Goal: Task Accomplishment & Management: Use online tool/utility

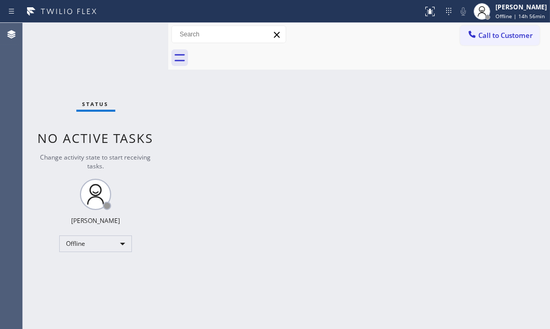
click at [432, 55] on div at bounding box center [370, 57] width 359 height 23
click at [401, 66] on div at bounding box center [370, 57] width 359 height 23
click at [105, 242] on div "Offline" at bounding box center [95, 243] width 73 height 17
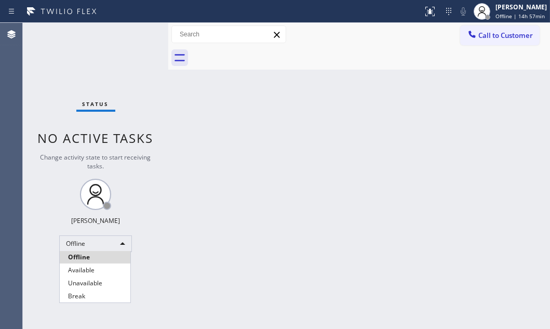
click at [343, 135] on div at bounding box center [275, 164] width 550 height 329
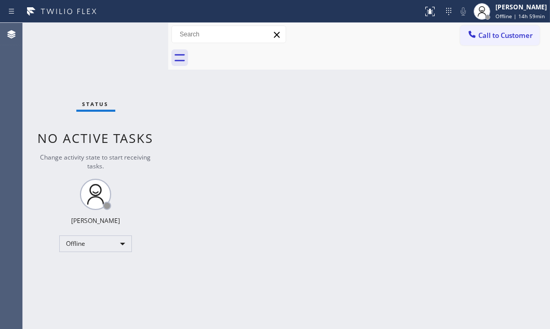
click at [292, 246] on div "Back to Dashboard Change Sender ID Customers Technicians Select a contact Outbo…" at bounding box center [359, 176] width 382 height 306
click at [121, 244] on div "Offline" at bounding box center [95, 243] width 73 height 17
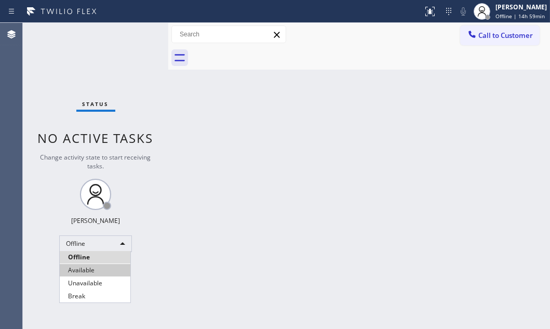
click at [110, 267] on li "Available" at bounding box center [95, 270] width 71 height 12
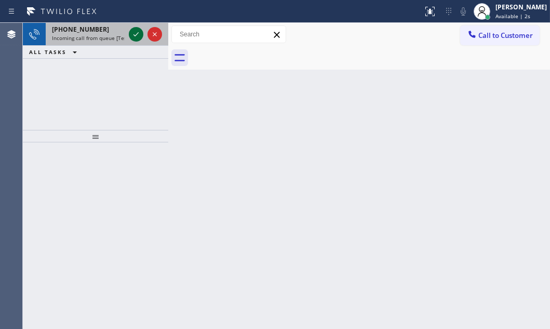
click at [131, 34] on icon at bounding box center [136, 34] width 12 height 12
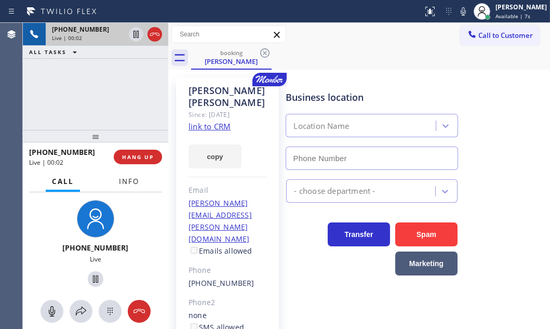
type input "[PHONE_NUMBER]"
click at [135, 182] on span "Info" at bounding box center [129, 181] width 20 height 9
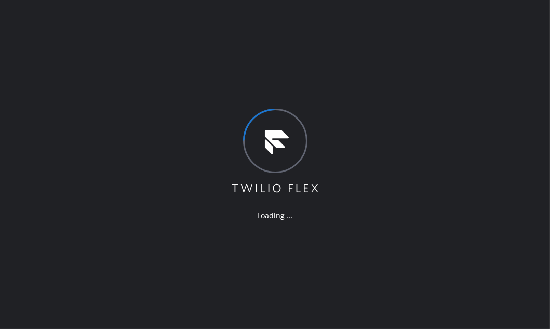
click at [472, 132] on div "Loading ..." at bounding box center [275, 164] width 550 height 329
click at [400, 253] on div "Loading ..." at bounding box center [275, 164] width 550 height 329
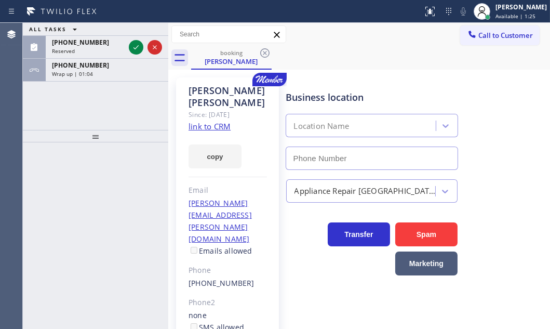
type input "[PHONE_NUMBER]"
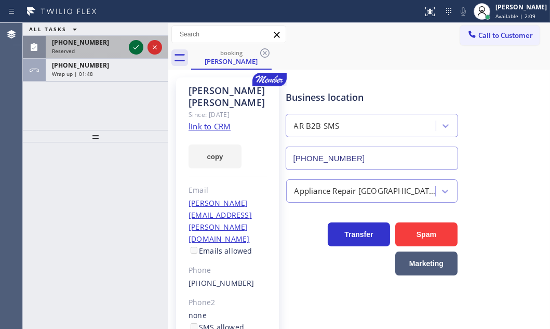
click at [135, 48] on icon at bounding box center [136, 47] width 5 height 4
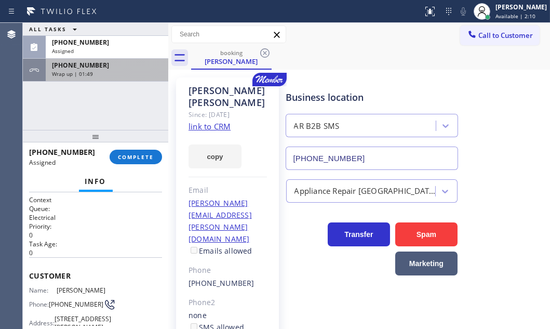
click at [123, 71] on div "Wrap up | 01:49" at bounding box center [107, 73] width 110 height 7
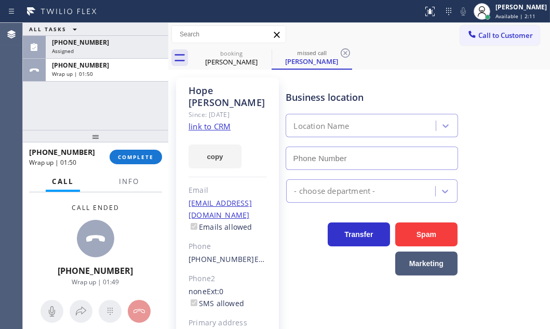
type input "[PHONE_NUMBER]"
click at [141, 156] on span "COMPLETE" at bounding box center [136, 156] width 36 height 7
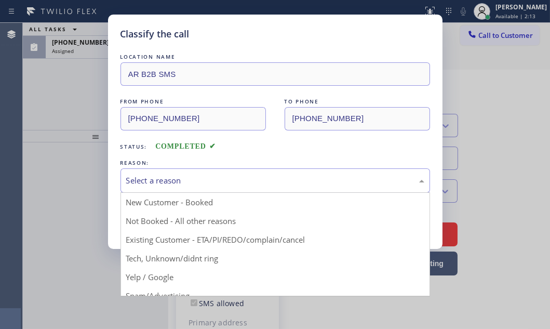
click at [234, 182] on div "Select a reason" at bounding box center [275, 181] width 298 height 12
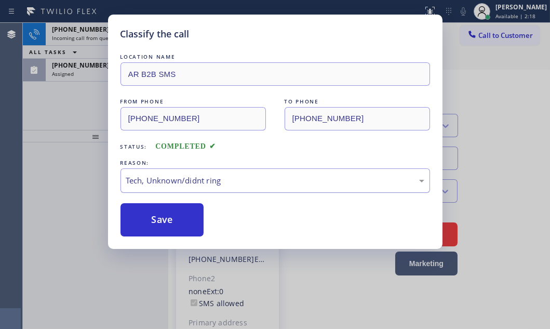
click at [197, 178] on div "Tech, Unknown/didnt ring" at bounding box center [275, 181] width 298 height 12
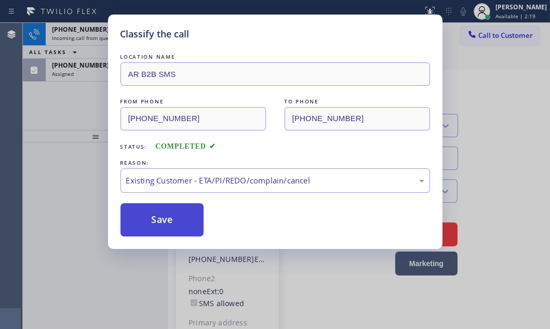
drag, startPoint x: 172, startPoint y: 237, endPoint x: 156, endPoint y: 230, distance: 17.2
click at [155, 218] on button "Save" at bounding box center [163, 219] width 84 height 33
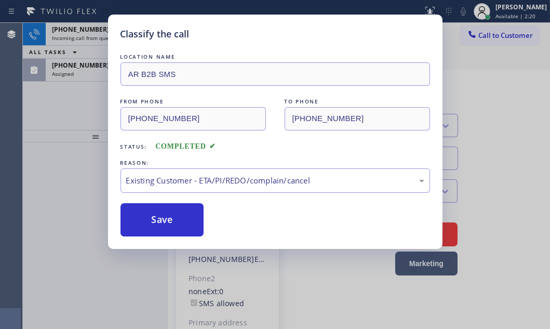
click at [54, 101] on div "Classify the call LOCATION NAME AR B2B SMS FROM PHONE [PHONE_NUMBER] TO PHONE […" at bounding box center [275, 164] width 550 height 329
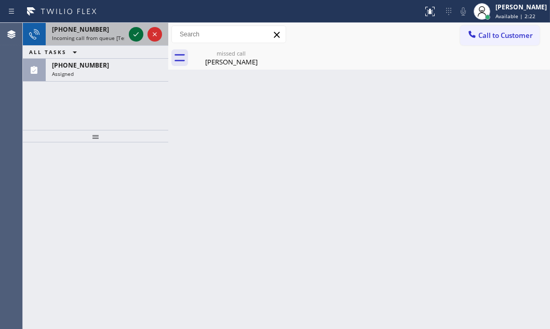
click at [135, 32] on icon at bounding box center [136, 34] width 12 height 12
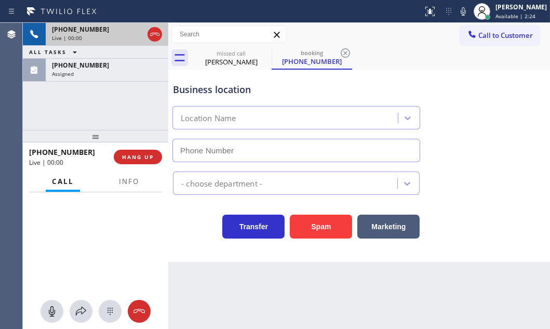
type input "[PHONE_NUMBER]"
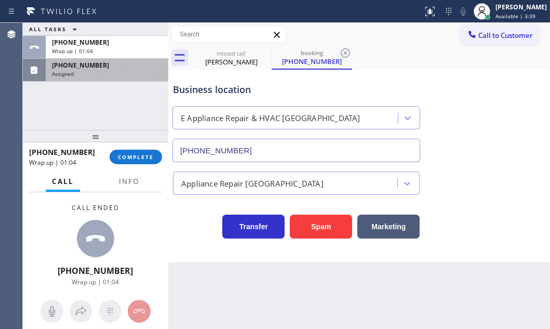
click at [107, 77] on div "[PHONE_NUMBER] Assigned" at bounding box center [105, 70] width 118 height 23
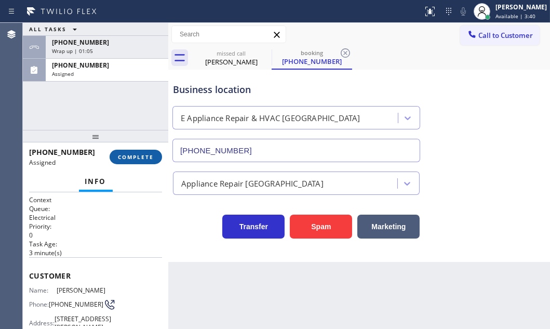
click at [131, 159] on span "COMPLETE" at bounding box center [136, 156] width 36 height 7
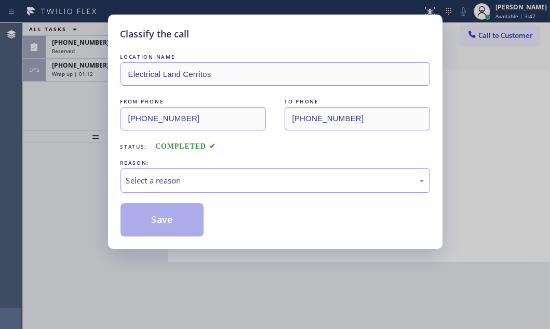
click at [94, 119] on div "Classify the call LOCATION NAME Electrical Land Cerritos FROM PHONE [PHONE_NUMB…" at bounding box center [275, 164] width 550 height 329
click at [191, 175] on div "Select a reason" at bounding box center [275, 181] width 298 height 12
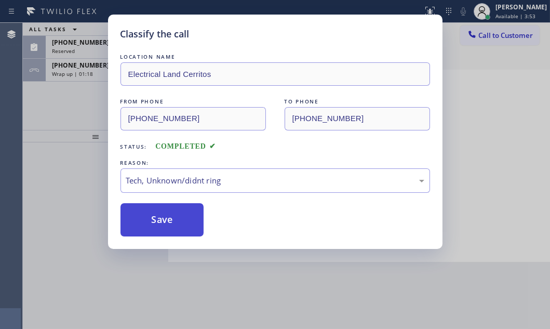
click at [171, 219] on button "Save" at bounding box center [163, 219] width 84 height 33
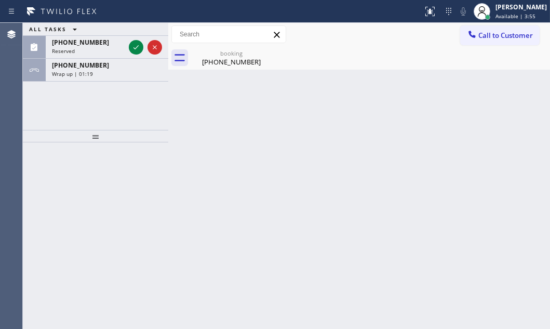
click at [58, 102] on div "ALL TASKS ALL TASKS ACTIVE TASKS TASKS IN WRAP UP [PHONE_NUMBER] Reserved [PHON…" at bounding box center [95, 76] width 145 height 107
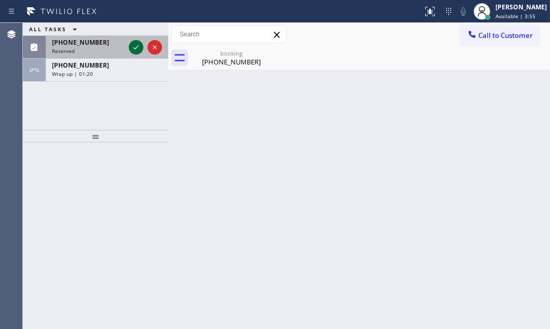
click at [141, 44] on icon at bounding box center [136, 47] width 12 height 12
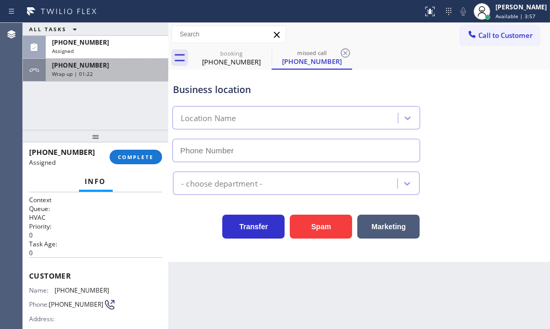
click at [107, 68] on div "[PHONE_NUMBER]" at bounding box center [107, 65] width 110 height 9
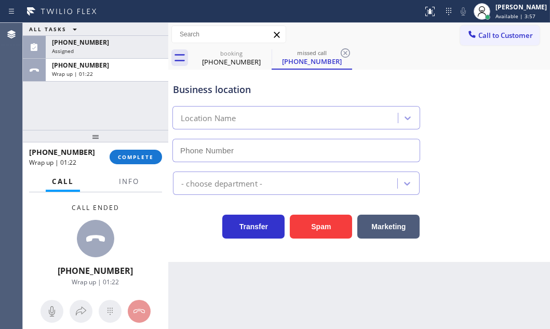
type input "[PHONE_NUMBER]"
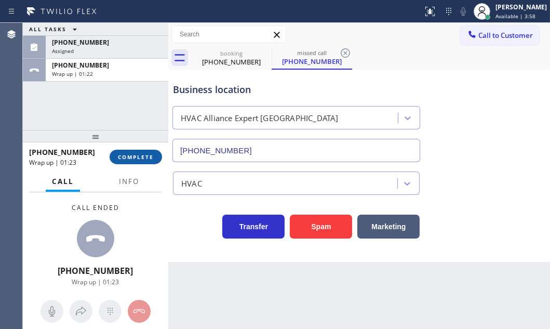
click at [135, 155] on span "COMPLETE" at bounding box center [136, 156] width 36 height 7
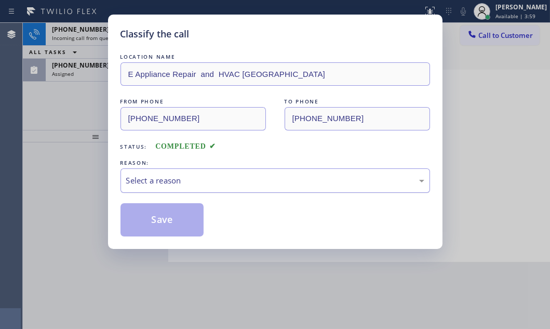
click at [217, 184] on div "Select a reason" at bounding box center [275, 181] width 298 height 12
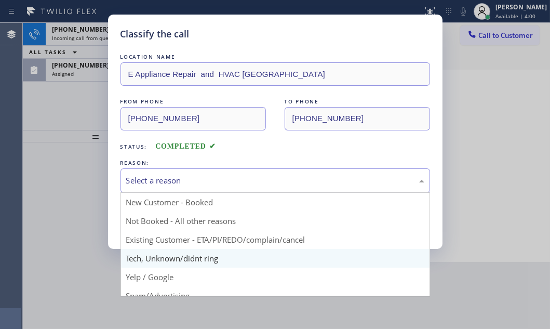
scroll to position [47, 0]
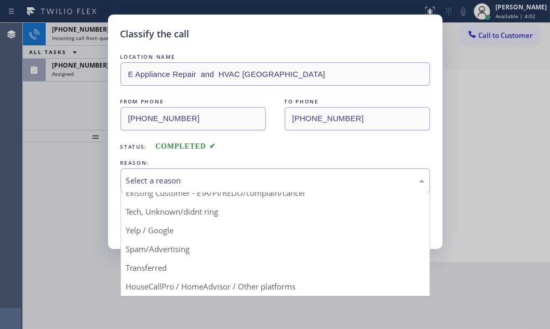
drag, startPoint x: 173, startPoint y: 213, endPoint x: 165, endPoint y: 206, distance: 10.7
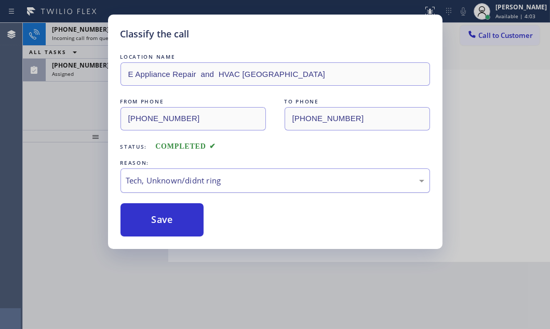
click at [195, 188] on div "Tech, Unknown/didnt ring" at bounding box center [276, 180] width 310 height 24
drag, startPoint x: 156, startPoint y: 258, endPoint x: 156, endPoint y: 244, distance: 14.0
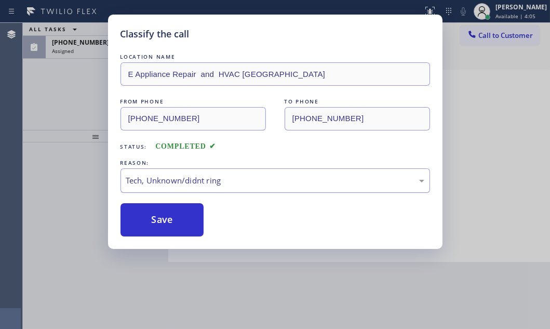
drag, startPoint x: 163, startPoint y: 221, endPoint x: 125, endPoint y: 169, distance: 64.3
click at [161, 218] on button "Save" at bounding box center [163, 219] width 84 height 33
click at [66, 92] on div "Classify the call LOCATION NAME E Appliance Repair and HVAC Fairfax FROM PHONE …" at bounding box center [275, 164] width 550 height 329
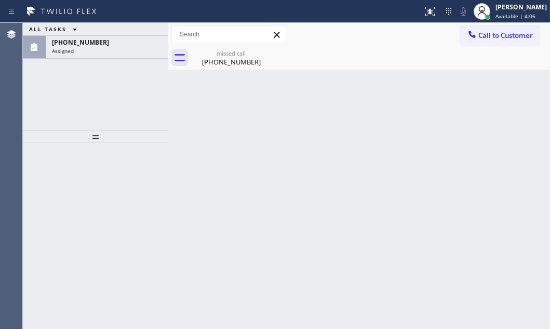
click at [71, 85] on div "ALL TASKS ALL TASKS ACTIVE TASKS TASKS IN WRAP UP [PHONE_NUMBER] Assigned" at bounding box center [95, 76] width 145 height 107
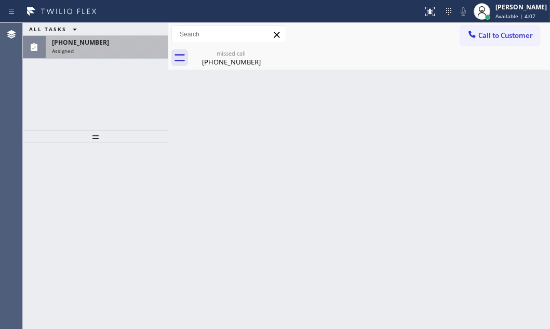
click at [104, 57] on div "[PHONE_NUMBER] Assigned" at bounding box center [105, 47] width 118 height 23
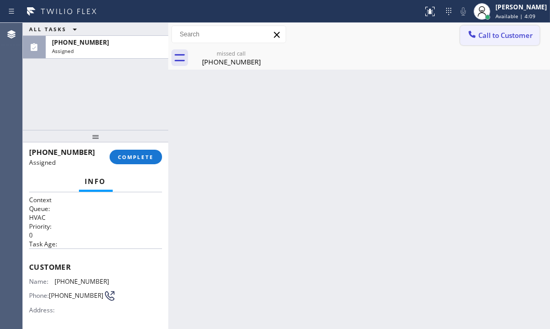
drag, startPoint x: 509, startPoint y: 40, endPoint x: 511, endPoint y: 45, distance: 5.6
click at [509, 41] on button "Call to Customer" at bounding box center [499, 35] width 79 height 20
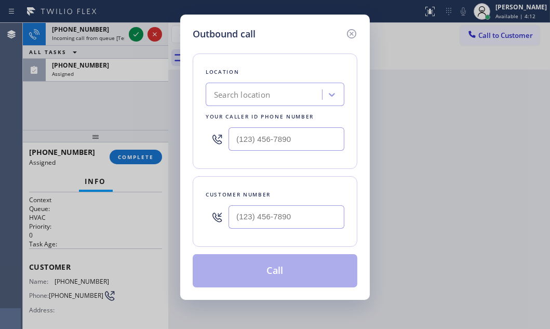
drag, startPoint x: 353, startPoint y: 35, endPoint x: 284, endPoint y: 38, distance: 69.1
click at [351, 35] on icon at bounding box center [351, 34] width 12 height 12
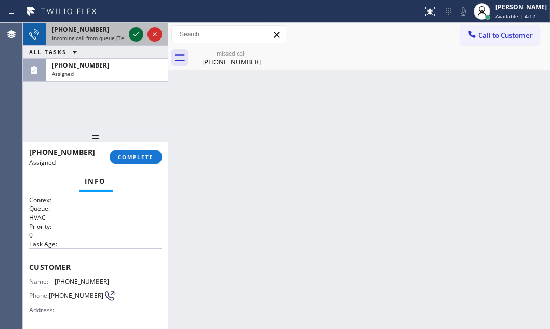
click at [130, 32] on div at bounding box center [145, 34] width 37 height 23
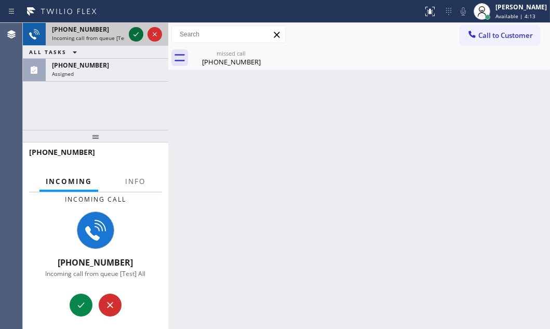
click at [131, 32] on icon at bounding box center [136, 34] width 12 height 12
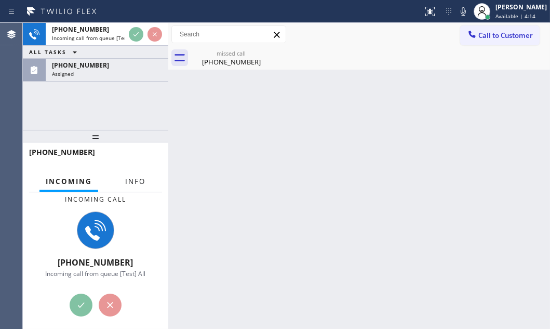
click at [138, 184] on span "Info" at bounding box center [135, 181] width 20 height 9
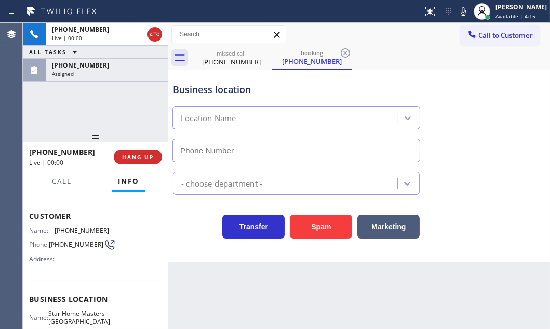
scroll to position [94, 0]
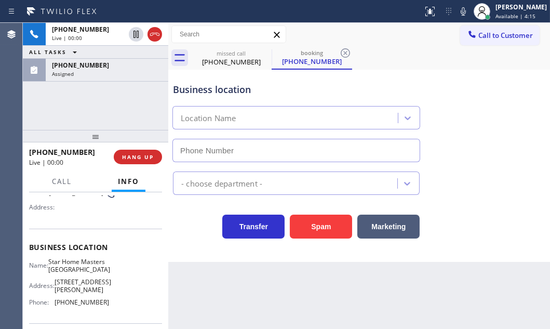
type input "[PHONE_NUMBER]"
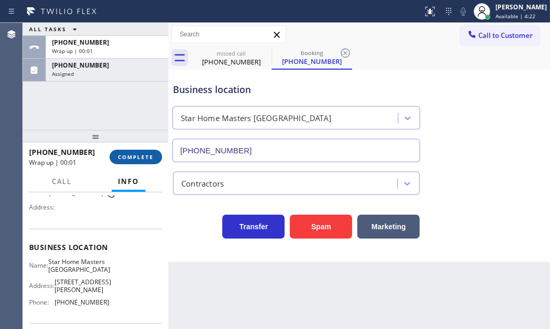
click at [125, 156] on span "COMPLETE" at bounding box center [136, 156] width 36 height 7
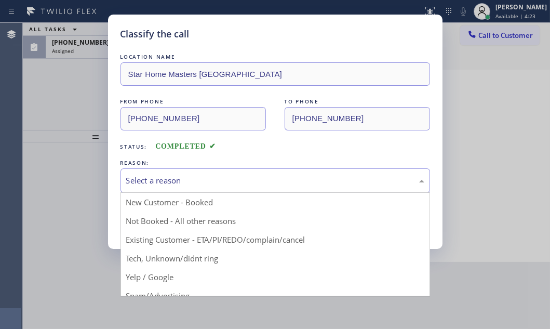
drag, startPoint x: 243, startPoint y: 179, endPoint x: 216, endPoint y: 199, distance: 34.1
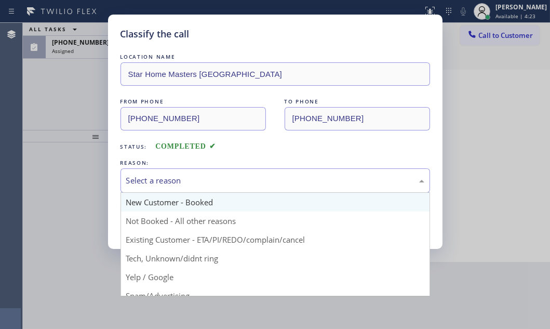
click at [243, 179] on div "Select a reason" at bounding box center [275, 181] width 298 height 12
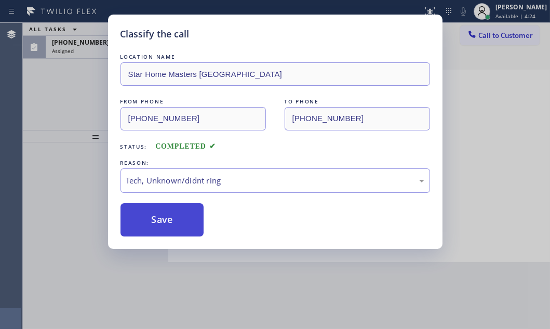
click at [156, 219] on button "Save" at bounding box center [163, 219] width 84 height 33
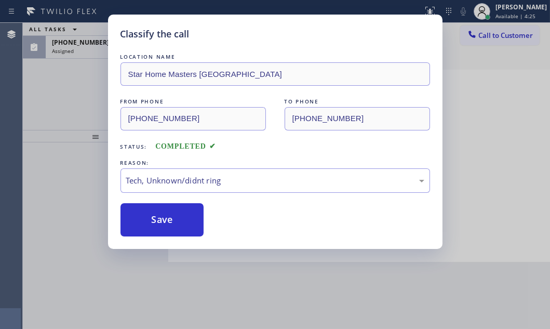
click at [68, 96] on div "Classify the call LOCATION NAME Star Home Masters [GEOGRAPHIC_DATA] FROM PHONE …" at bounding box center [275, 164] width 550 height 329
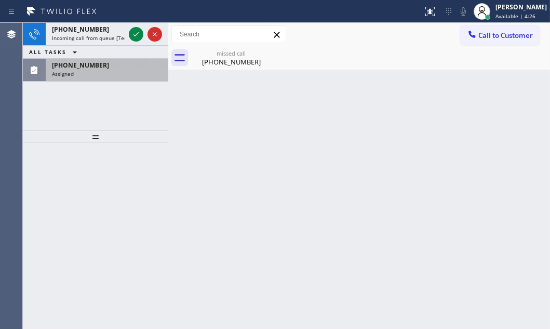
click at [99, 50] on div "[PHONE_NUMBER] Incoming call from queue [Test] All ALL TASKS ALL TASKS ACTIVE T…" at bounding box center [95, 52] width 145 height 59
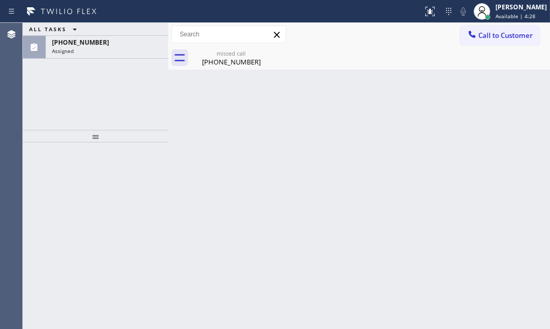
drag, startPoint x: 115, startPoint y: 45, endPoint x: 117, endPoint y: 99, distance: 54.1
click at [114, 46] on div "[PHONE_NUMBER]" at bounding box center [107, 42] width 110 height 9
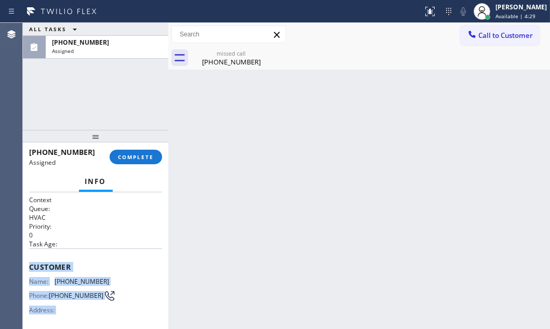
scroll to position [181, 0]
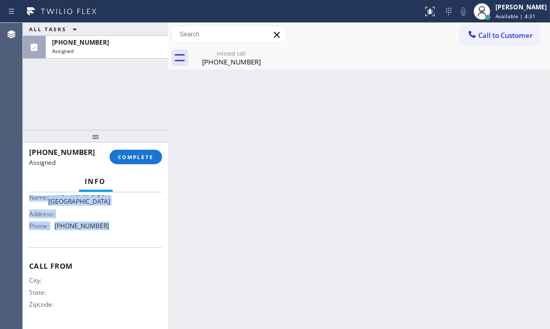
drag, startPoint x: 31, startPoint y: 267, endPoint x: 136, endPoint y: 245, distance: 107.7
click at [119, 235] on div "Context Queue: HVAC Priority: 0 Task Age: Customer Name: [PHONE_NUMBER] Phone: …" at bounding box center [95, 174] width 133 height 301
copy div "Customer Name: [PHONE_NUMBER] Phone: [PHONE_NUMBER] Address: Business location …"
click at [135, 162] on button "COMPLETE" at bounding box center [136, 157] width 52 height 15
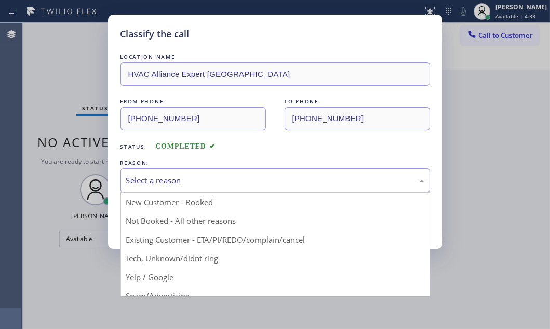
drag, startPoint x: 216, startPoint y: 181, endPoint x: 216, endPoint y: 192, distance: 11.4
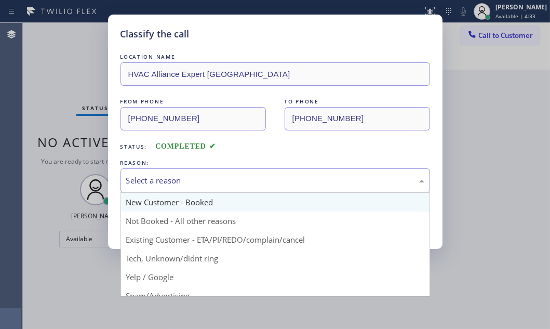
click at [216, 182] on div "Select a reason" at bounding box center [275, 181] width 298 height 12
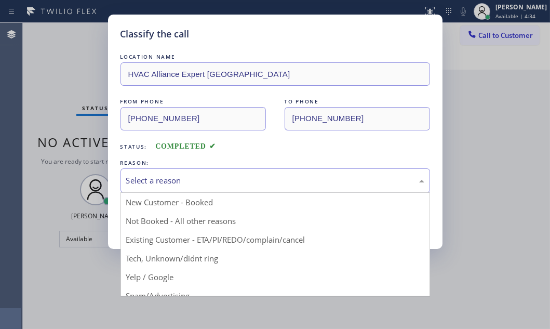
drag, startPoint x: 165, startPoint y: 258, endPoint x: 165, endPoint y: 247, distance: 10.9
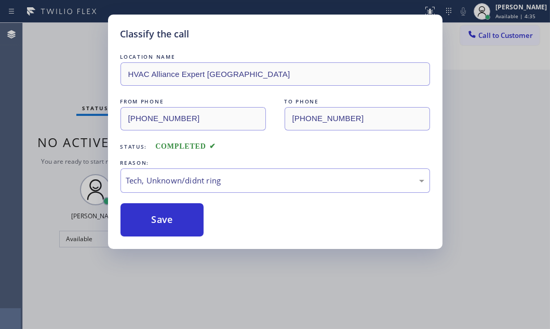
drag, startPoint x: 167, startPoint y: 218, endPoint x: 400, endPoint y: 218, distance: 232.7
click at [175, 218] on button "Save" at bounding box center [163, 219] width 84 height 33
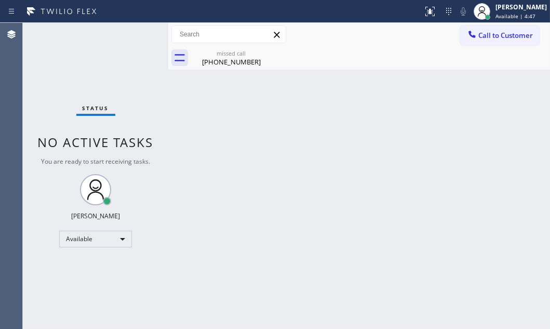
click at [499, 42] on button "Call to Customer" at bounding box center [499, 35] width 79 height 20
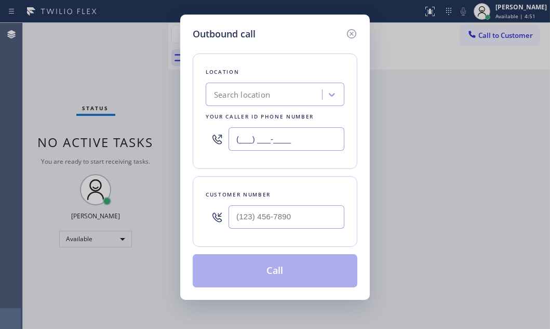
drag, startPoint x: 303, startPoint y: 136, endPoint x: 259, endPoint y: 140, distance: 43.8
click at [303, 136] on input "(___) ___-____" at bounding box center [287, 138] width 116 height 23
paste input "text"
click at [270, 138] on input "(___) ___-____" at bounding box center [287, 138] width 116 height 23
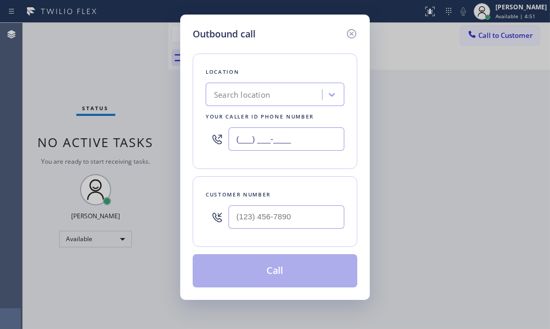
click at [257, 140] on input "(___) ___-____" at bounding box center [287, 138] width 116 height 23
click at [259, 140] on input "(___) ___-____" at bounding box center [287, 138] width 116 height 23
type input "(___) ___-____"
click at [284, 131] on input "text" at bounding box center [287, 138] width 116 height 23
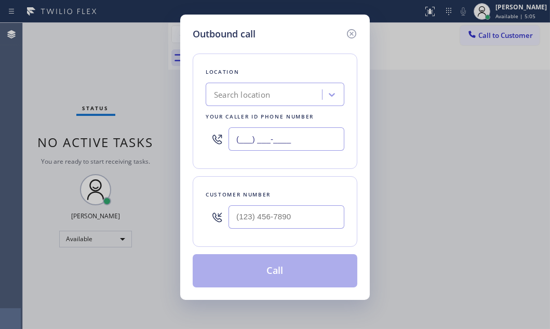
click at [246, 137] on input "(___) ___-____" at bounding box center [287, 138] width 116 height 23
paste input "5) 623-5859"
drag, startPoint x: 320, startPoint y: 136, endPoint x: 188, endPoint y: 136, distance: 131.4
click at [189, 136] on div "Outbound call Location Search location Your caller id phone number (__5) [PHONE…" at bounding box center [275, 157] width 190 height 285
paste input "562) 358-5911"
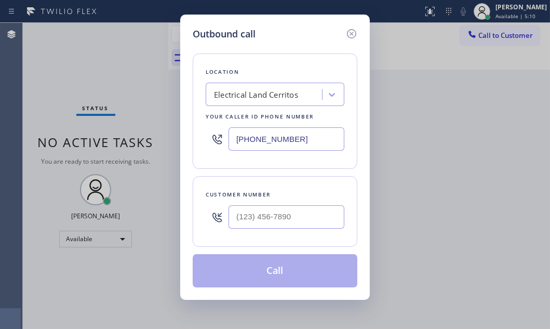
type input "[PHONE_NUMBER]"
click at [424, 178] on div "Outbound call Location Electrical Land Cerritos Your caller id phone number [PH…" at bounding box center [275, 164] width 550 height 329
click at [254, 219] on input "(___) ___-____" at bounding box center [287, 216] width 116 height 23
paste input "562) 706-1271"
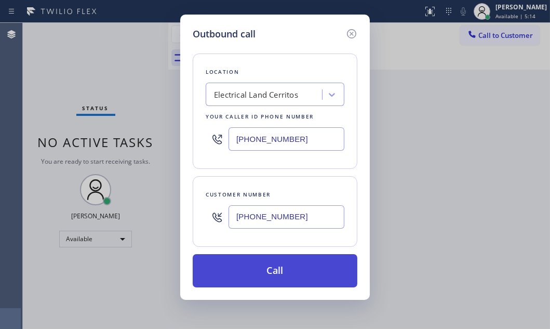
type input "[PHONE_NUMBER]"
click at [277, 267] on button "Call" at bounding box center [275, 270] width 165 height 33
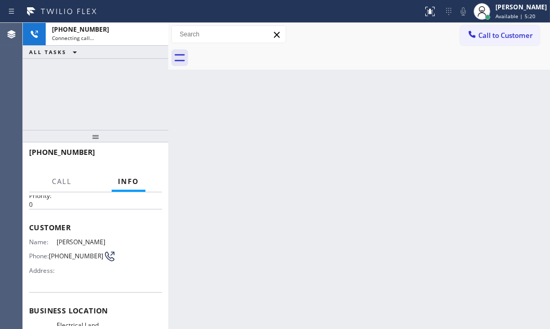
scroll to position [47, 0]
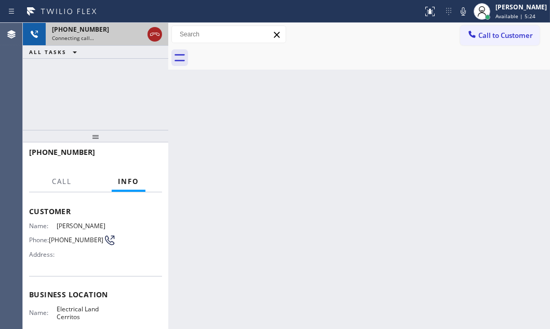
click at [157, 36] on icon at bounding box center [155, 34] width 12 height 12
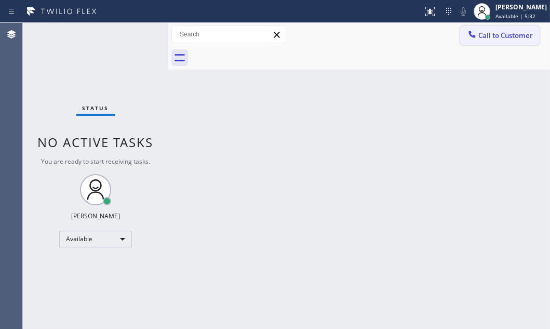
click at [503, 36] on span "Call to Customer" at bounding box center [505, 35] width 55 height 9
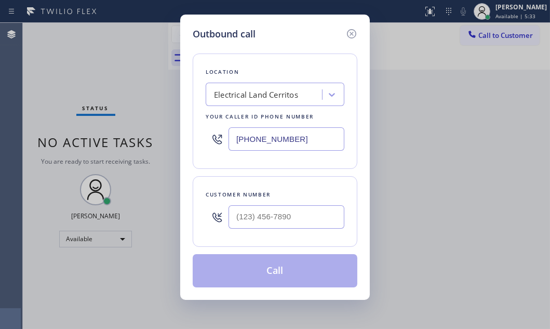
click at [310, 143] on input "[PHONE_NUMBER]" at bounding box center [287, 138] width 116 height 23
paste input "754) 253-3435"
type input "[PHONE_NUMBER]"
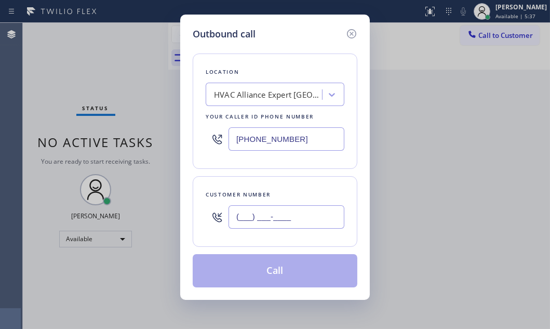
click at [261, 210] on input "(___) ___-____" at bounding box center [287, 216] width 116 height 23
paste input "754) 219-3023"
type input "[PHONE_NUMBER]"
click at [292, 270] on button "Call" at bounding box center [275, 270] width 165 height 33
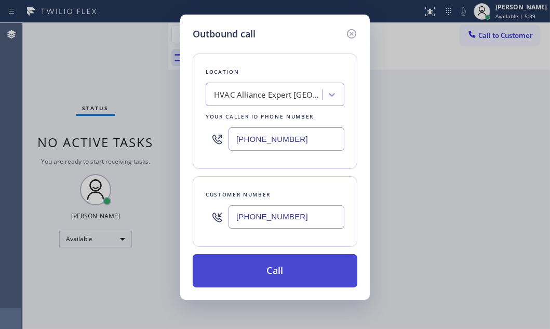
click at [292, 270] on button "Call" at bounding box center [275, 270] width 165 height 33
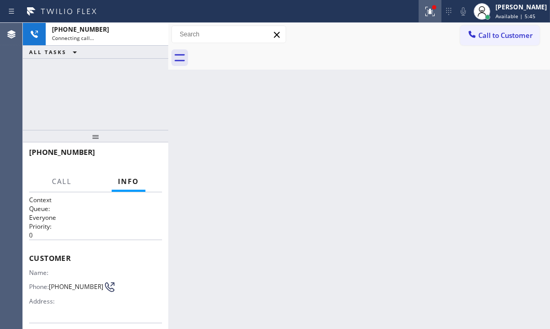
click at [425, 11] on icon at bounding box center [430, 11] width 12 height 12
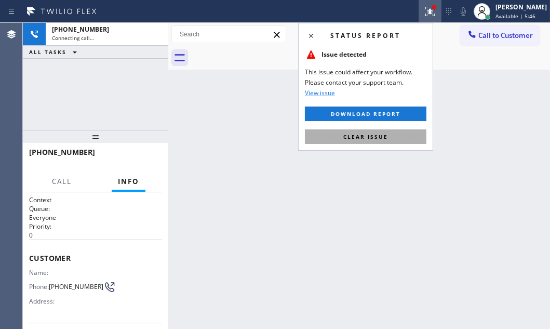
click at [373, 143] on button "Clear issue" at bounding box center [366, 136] width 122 height 15
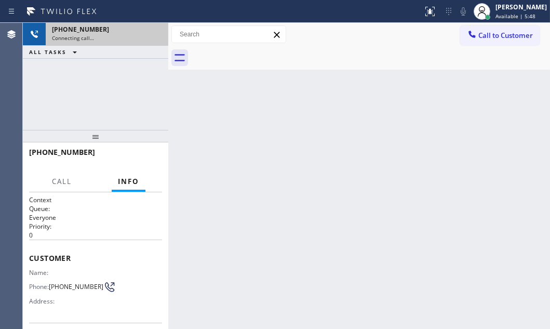
click at [119, 37] on div "Connecting call…" at bounding box center [107, 37] width 110 height 7
click at [126, 33] on div "[PHONE_NUMBER]" at bounding box center [97, 29] width 91 height 9
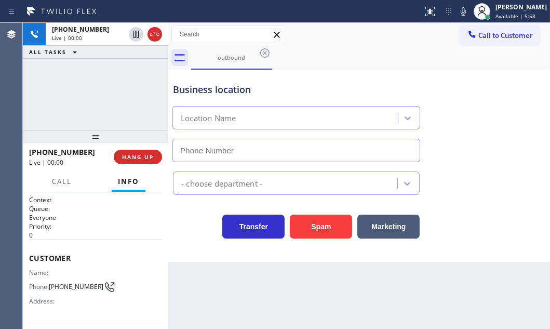
type input "[PHONE_NUMBER]"
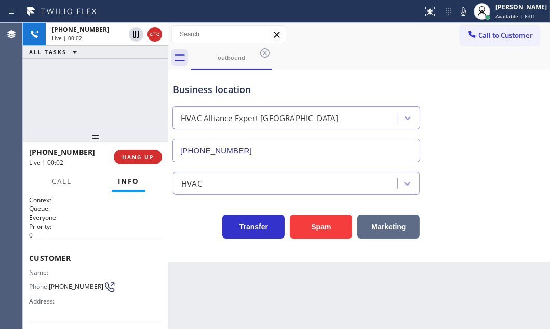
click at [374, 224] on button "Marketing" at bounding box center [388, 227] width 62 height 24
click at [140, 154] on span "HANG UP" at bounding box center [138, 156] width 32 height 7
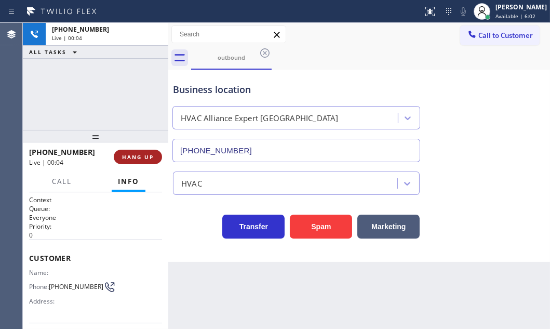
click at [142, 157] on span "HANG UP" at bounding box center [138, 156] width 32 height 7
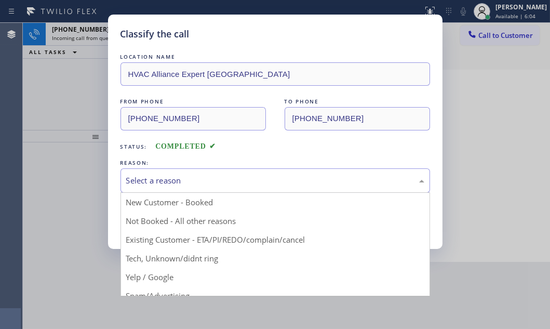
drag, startPoint x: 228, startPoint y: 182, endPoint x: 196, endPoint y: 209, distance: 42.0
click at [227, 182] on div "Select a reason" at bounding box center [275, 181] width 298 height 12
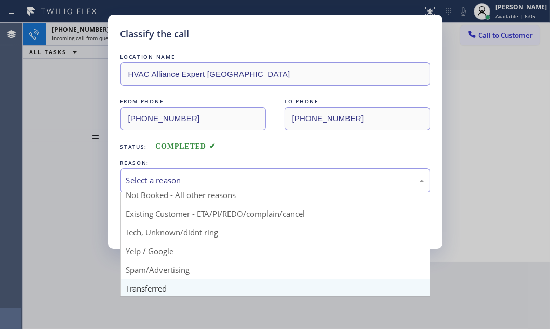
scroll to position [47, 0]
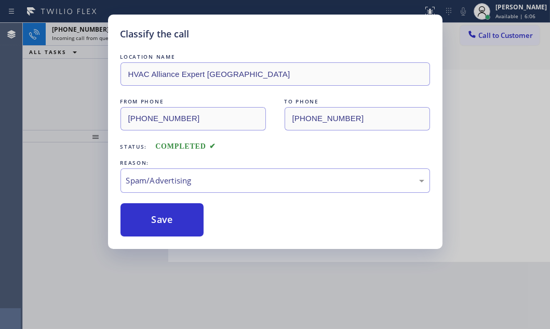
drag, startPoint x: 156, startPoint y: 214, endPoint x: 119, endPoint y: 159, distance: 66.0
click at [154, 214] on button "Save" at bounding box center [163, 219] width 84 height 33
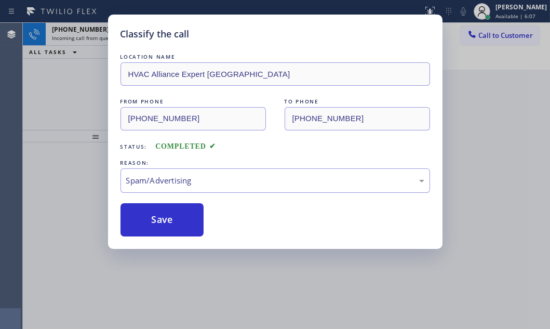
click at [58, 69] on div "Classify the call LOCATION NAME HVAC Alliance Expert [GEOGRAPHIC_DATA] FROM PHO…" at bounding box center [275, 164] width 550 height 329
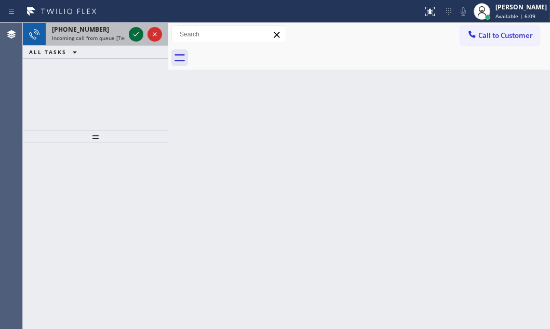
click at [132, 31] on icon at bounding box center [136, 34] width 12 height 12
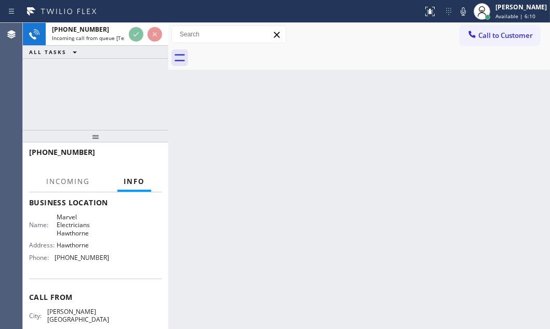
scroll to position [141, 0]
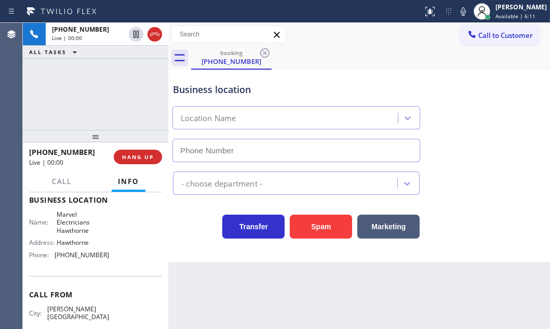
type input "[PHONE_NUMBER]"
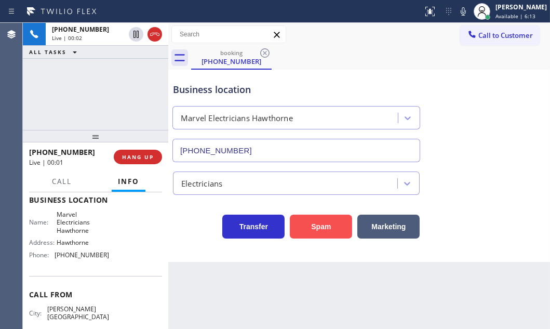
click at [343, 226] on button "Spam" at bounding box center [321, 227] width 62 height 24
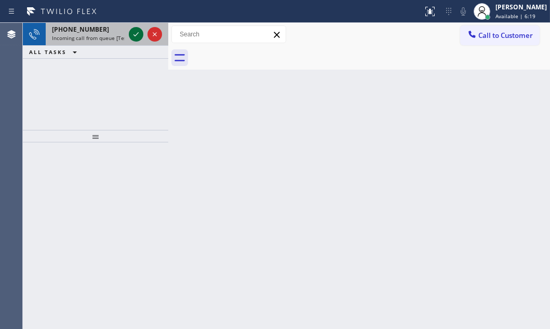
click at [136, 36] on icon at bounding box center [136, 34] width 12 height 12
click at [135, 39] on icon at bounding box center [136, 34] width 12 height 12
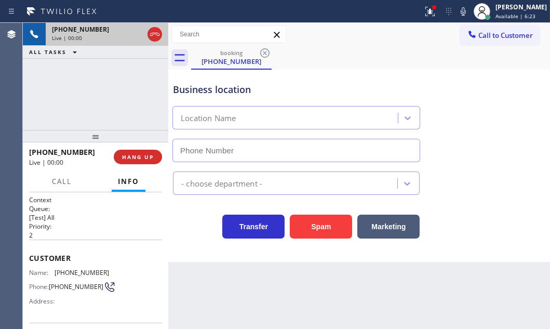
type input "[PHONE_NUMBER]"
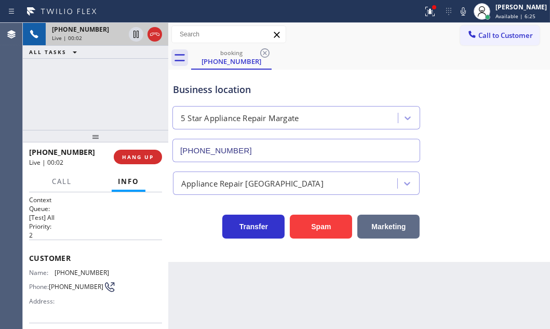
click at [392, 228] on button "Marketing" at bounding box center [388, 227] width 62 height 24
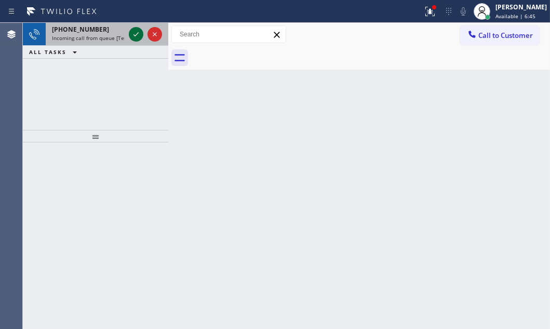
click at [134, 34] on icon at bounding box center [136, 34] width 12 height 12
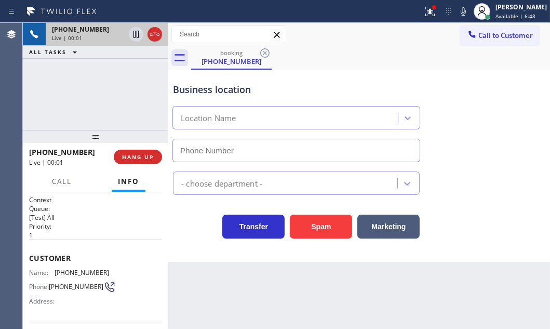
type input "[PHONE_NUMBER]"
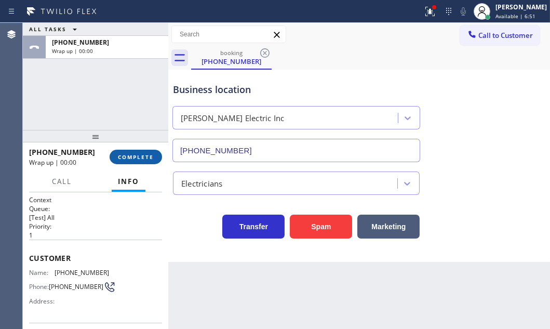
click at [137, 154] on span "COMPLETE" at bounding box center [136, 156] width 36 height 7
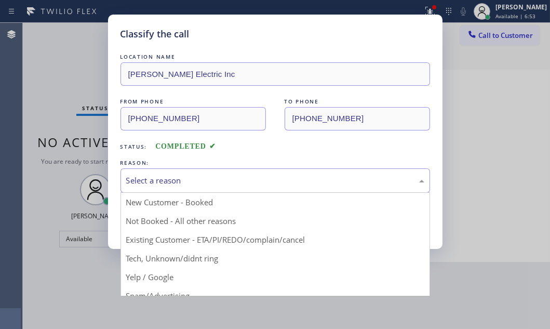
click at [187, 182] on div "Select a reason" at bounding box center [275, 181] width 298 height 12
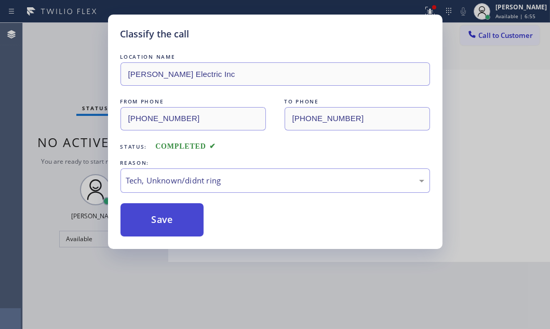
click at [166, 213] on button "Save" at bounding box center [163, 219] width 84 height 33
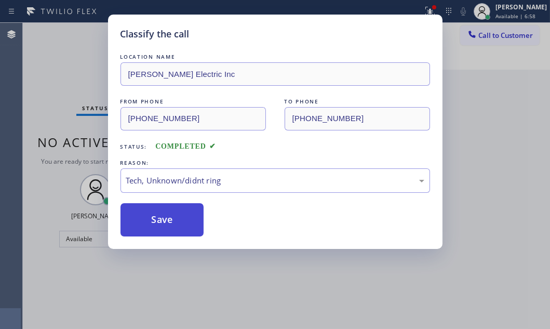
click at [182, 228] on button "Save" at bounding box center [163, 219] width 84 height 33
click at [183, 223] on button "Save" at bounding box center [163, 219] width 84 height 33
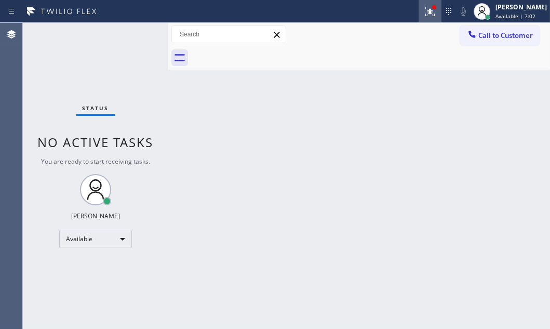
click at [424, 14] on icon at bounding box center [430, 11] width 12 height 12
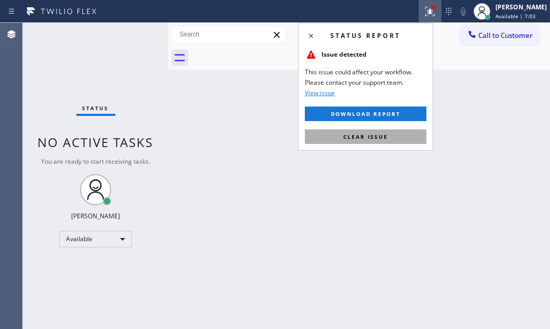
click at [356, 136] on span "Clear issue" at bounding box center [365, 136] width 45 height 7
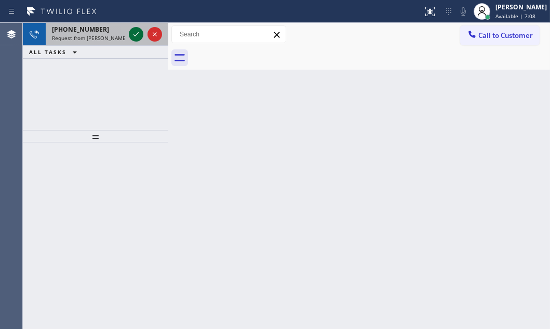
click at [132, 32] on icon at bounding box center [136, 34] width 12 height 12
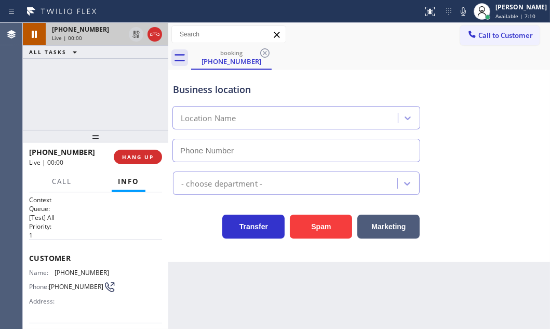
type input "[PHONE_NUMBER]"
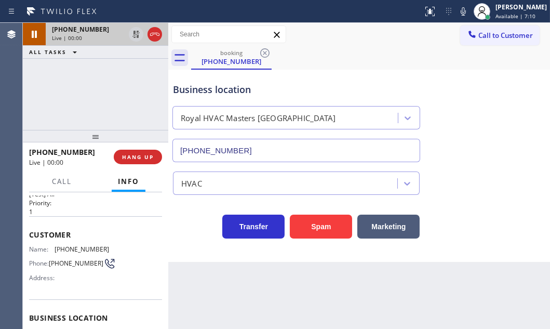
scroll to position [47, 0]
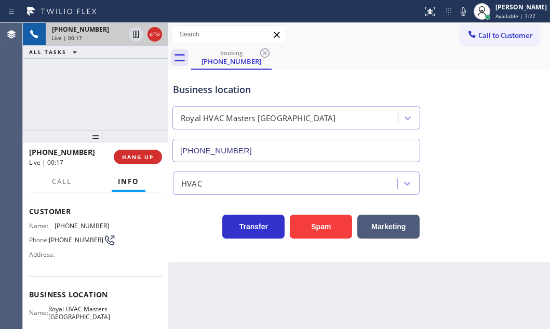
click at [101, 62] on div "[PHONE_NUMBER] Live | 00:17 ALL TASKS ALL TASKS ACTIVE TASKS TASKS IN WRAP UP" at bounding box center [95, 76] width 145 height 107
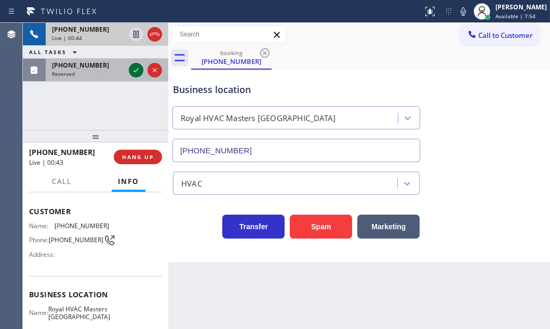
click at [132, 72] on icon at bounding box center [136, 70] width 12 height 12
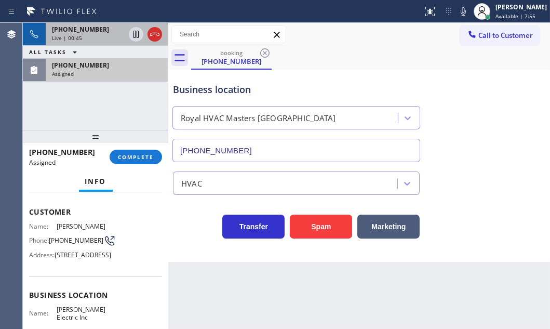
scroll to position [56, 0]
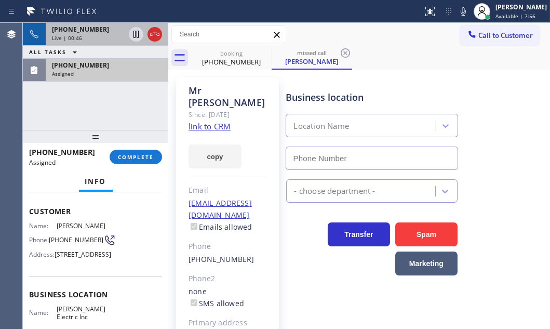
type input "[PHONE_NUMBER]"
click at [102, 35] on div "Live | 01:57" at bounding box center [88, 37] width 73 height 7
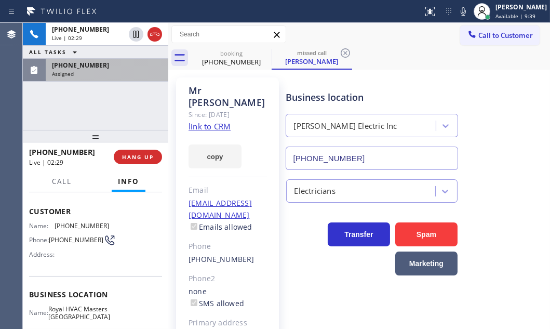
click at [107, 64] on div "[PHONE_NUMBER]" at bounding box center [107, 65] width 110 height 9
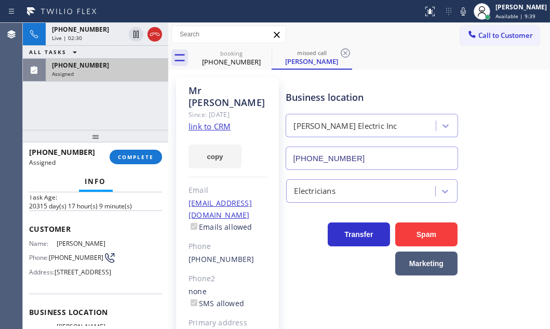
scroll to position [64, 0]
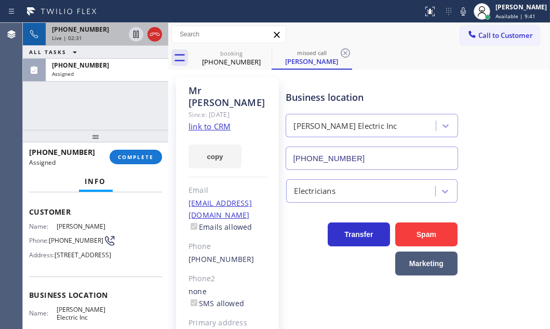
click at [103, 39] on div "Live | 02:31" at bounding box center [88, 37] width 73 height 7
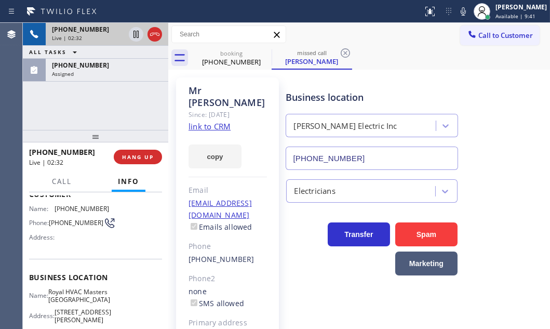
scroll to position [47, 0]
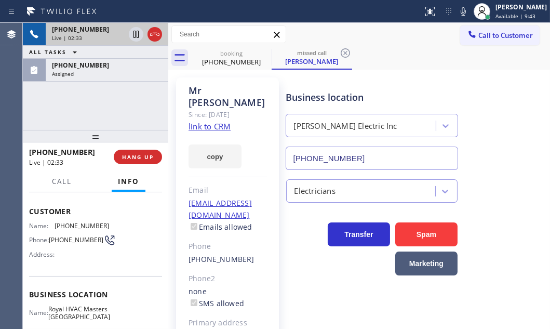
click at [99, 33] on div "[PHONE_NUMBER] Live | 02:33" at bounding box center [86, 34] width 81 height 23
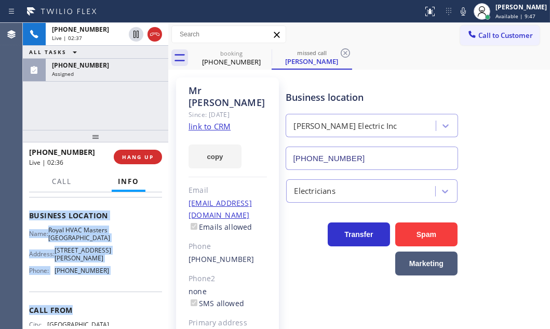
scroll to position [172, 0]
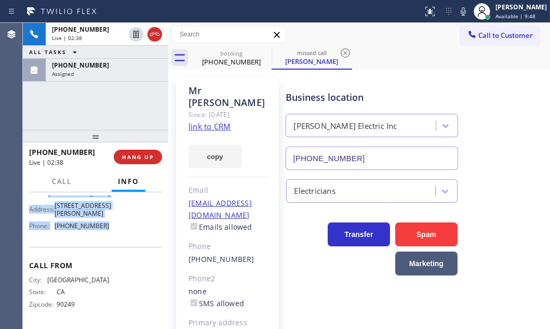
drag, startPoint x: 28, startPoint y: 207, endPoint x: 106, endPoint y: 238, distance: 83.9
click at [109, 228] on div "Context Queue: [Test] All Priority: 1 Customer Name: [PHONE_NUMBER] Phone: [PHO…" at bounding box center [95, 260] width 145 height 137
copy div "Customer Name: [PHONE_NUMBER] Phone: [PHONE_NUMBER] Address: Business location …"
click at [135, 33] on icon at bounding box center [136, 34] width 12 height 12
click at [136, 36] on icon at bounding box center [136, 34] width 12 height 12
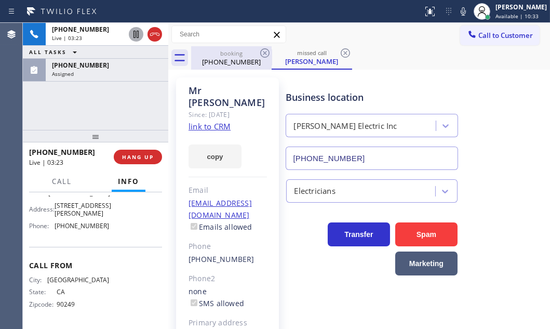
click at [203, 59] on div "[PHONE_NUMBER]" at bounding box center [231, 61] width 78 height 9
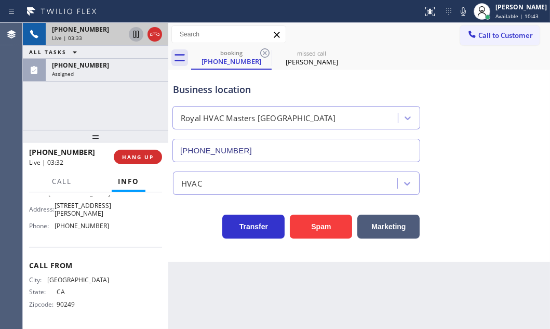
click at [115, 34] on div "Live | 03:33" at bounding box center [88, 37] width 73 height 7
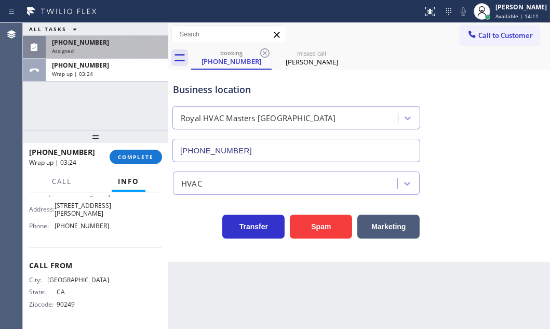
click at [101, 47] on div "Assigned" at bounding box center [107, 50] width 110 height 7
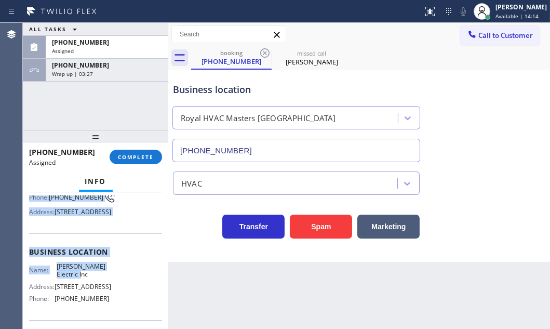
scroll to position [154, 0]
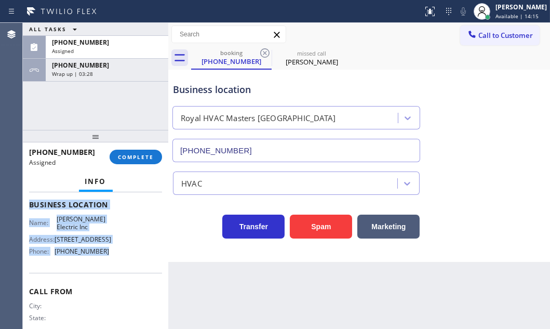
drag, startPoint x: 29, startPoint y: 260, endPoint x: 101, endPoint y: 284, distance: 76.1
click at [100, 284] on div "Context Queue: Electrical Priority: 0 Task Age: [DEMOGRAPHIC_DATA] minute(s) Cu…" at bounding box center [95, 260] width 145 height 137
copy div "Customer Name: [PERSON_NAME] Phone: [PHONE_NUMBER] Address: [STREET_ADDRESS] Bu…"
click at [134, 151] on button "COMPLETE" at bounding box center [136, 157] width 52 height 15
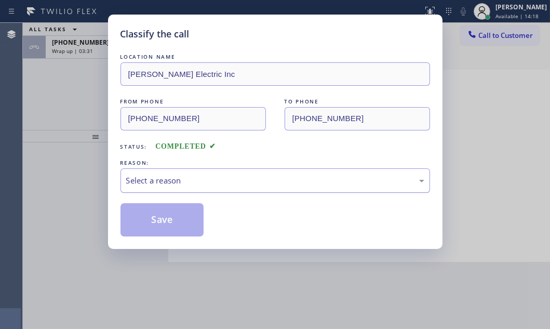
click at [196, 181] on div "Select a reason" at bounding box center [275, 181] width 298 height 12
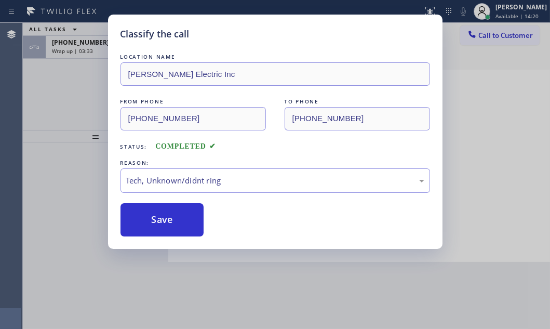
drag, startPoint x: 163, startPoint y: 217, endPoint x: 396, endPoint y: 220, distance: 233.3
click at [179, 217] on button "Save" at bounding box center [163, 219] width 84 height 33
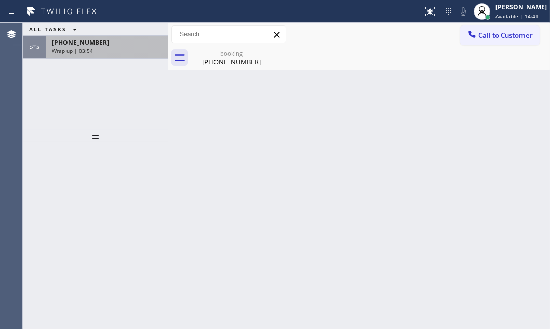
click at [135, 43] on div "[PHONE_NUMBER]" at bounding box center [107, 42] width 110 height 9
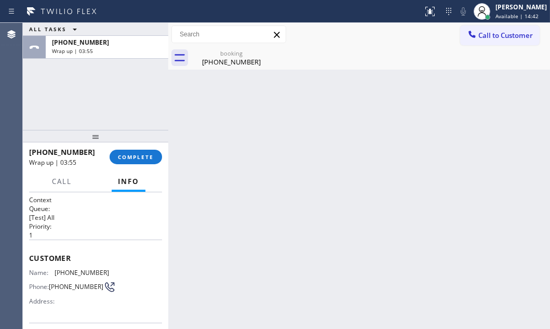
click at [147, 165] on div "[PHONE_NUMBER] Wrap up | 03:55 COMPLETE" at bounding box center [95, 156] width 133 height 27
click at [148, 158] on span "COMPLETE" at bounding box center [136, 156] width 36 height 7
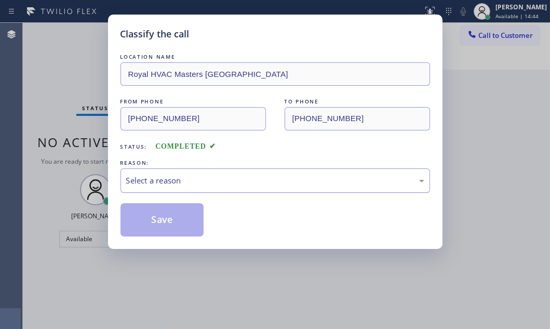
click at [220, 184] on div "Select a reason" at bounding box center [275, 181] width 298 height 12
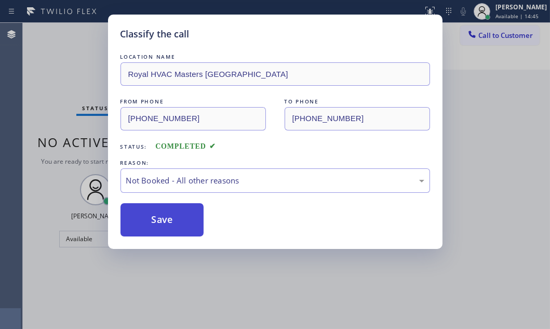
click at [161, 208] on button "Save" at bounding box center [163, 219] width 84 height 33
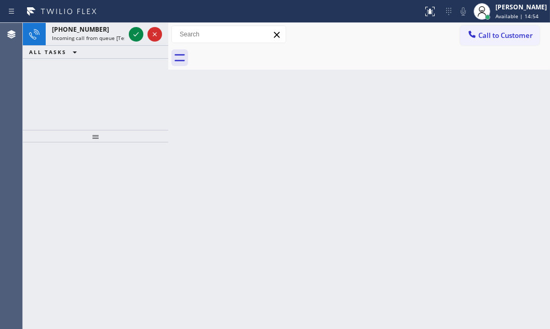
drag, startPoint x: 136, startPoint y: 33, endPoint x: 218, endPoint y: 60, distance: 86.6
click at [138, 32] on icon at bounding box center [136, 34] width 12 height 12
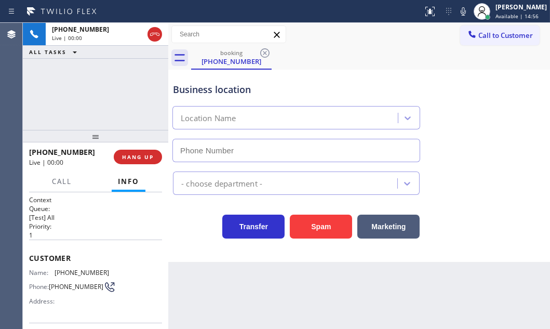
type input "[PHONE_NUMBER]"
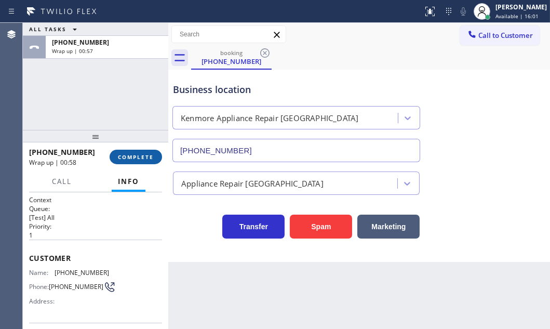
click at [128, 151] on button "COMPLETE" at bounding box center [136, 157] width 52 height 15
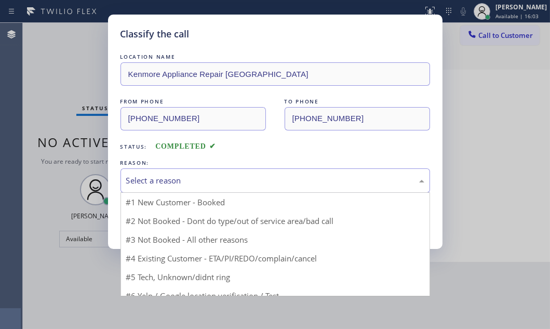
click at [236, 180] on div "Select a reason" at bounding box center [275, 181] width 298 height 12
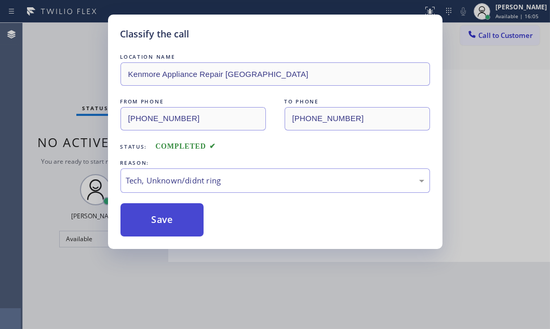
click at [178, 213] on button "Save" at bounding box center [163, 219] width 84 height 33
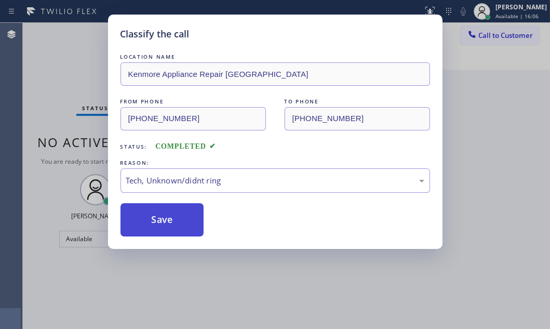
click at [178, 213] on button "Save" at bounding box center [163, 219] width 84 height 33
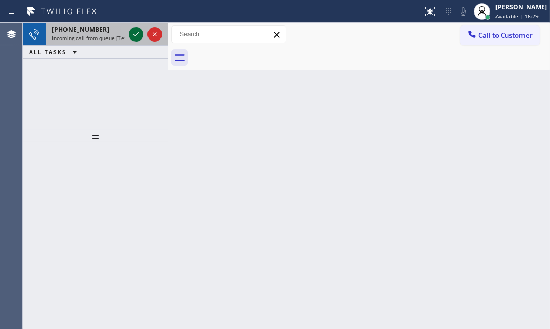
click at [133, 36] on icon at bounding box center [136, 34] width 12 height 12
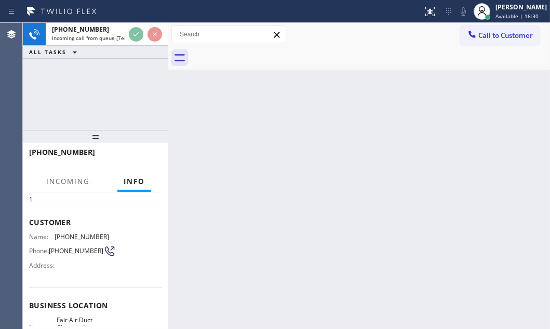
scroll to position [94, 0]
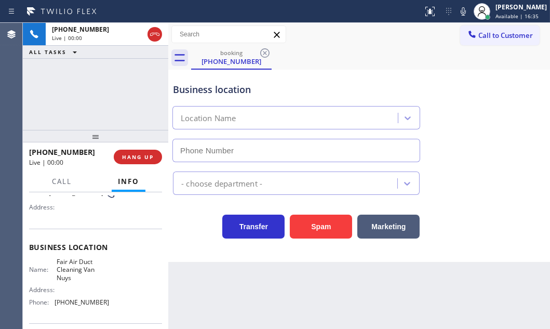
type input "[PHONE_NUMBER]"
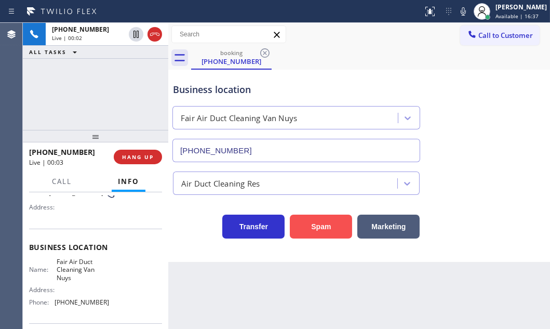
click at [328, 225] on button "Spam" at bounding box center [321, 227] width 62 height 24
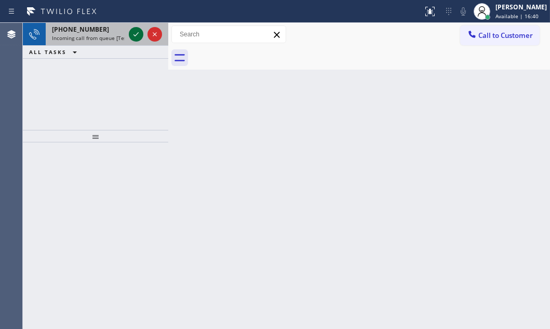
click at [129, 35] on div at bounding box center [136, 34] width 15 height 12
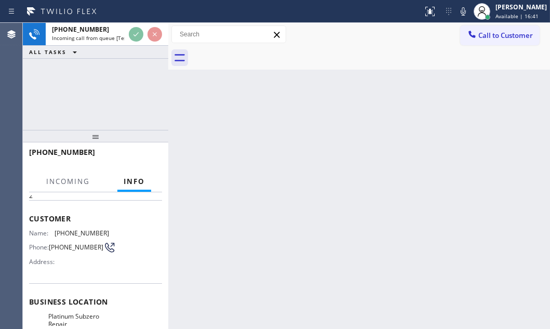
scroll to position [94, 0]
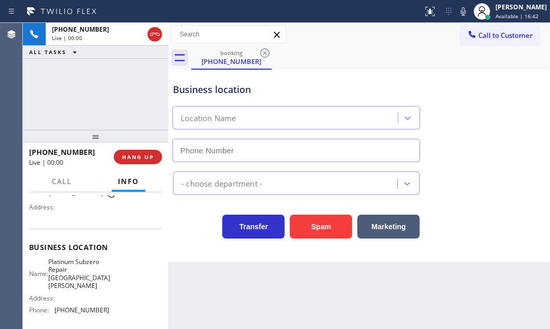
type input "[PHONE_NUMBER]"
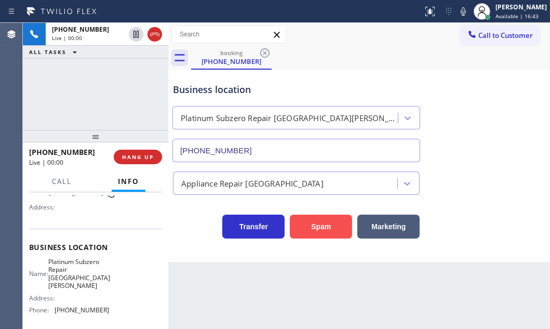
click at [316, 229] on button "Spam" at bounding box center [321, 227] width 62 height 24
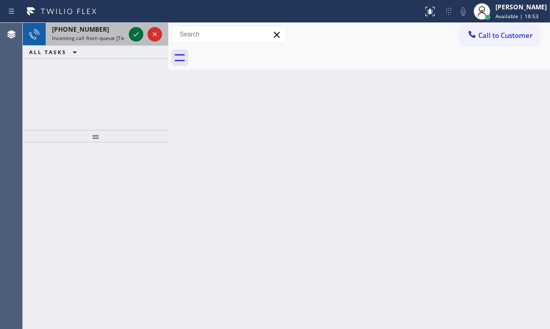
click at [129, 36] on div at bounding box center [136, 34] width 15 height 12
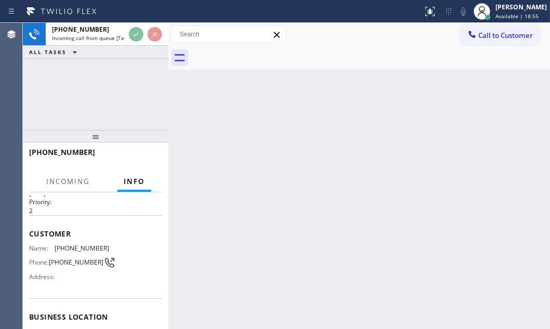
scroll to position [47, 0]
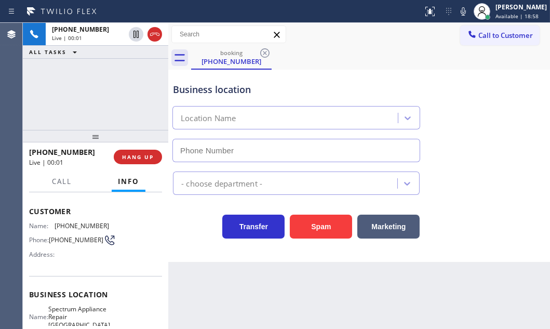
type input "[PHONE_NUMBER]"
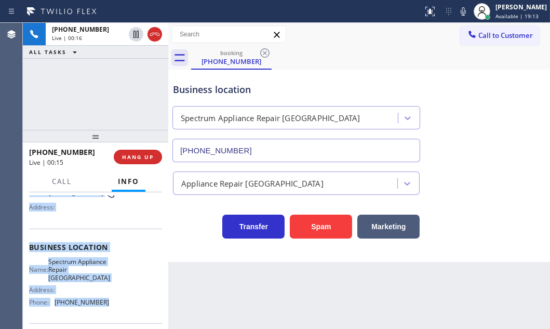
scroll to position [141, 0]
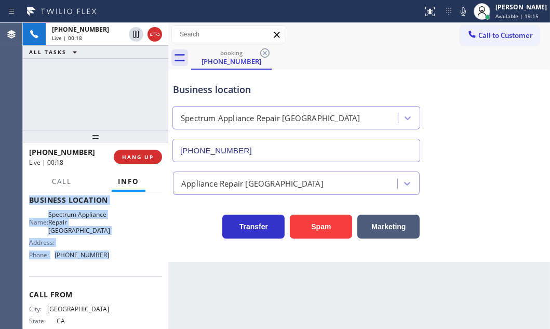
drag, startPoint x: 29, startPoint y: 206, endPoint x: 130, endPoint y: 272, distance: 120.6
click at [130, 272] on div "Context Queue: [Test] All Priority: 2 Customer Name: [PHONE_NUMBER] Phone: [PHO…" at bounding box center [95, 204] width 133 height 301
copy div "Customer Name: [PHONE_NUMBER] Phone: [PHONE_NUMBER] Address: Business location …"
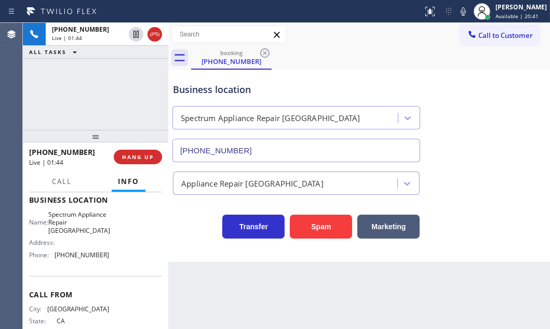
click at [126, 73] on div "[PHONE_NUMBER] Live | 01:44 ALL TASKS ALL TASKS ACTIVE TASKS TASKS IN WRAP UP" at bounding box center [95, 76] width 145 height 107
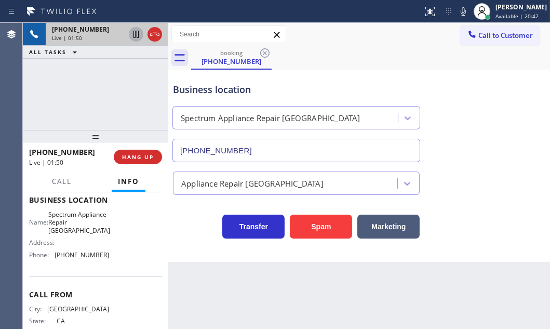
click at [134, 36] on icon at bounding box center [136, 34] width 5 height 7
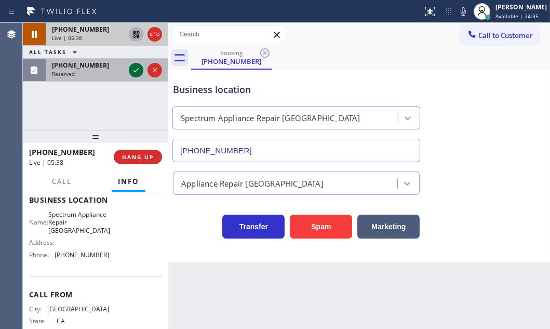
click at [131, 76] on icon at bounding box center [136, 70] width 12 height 12
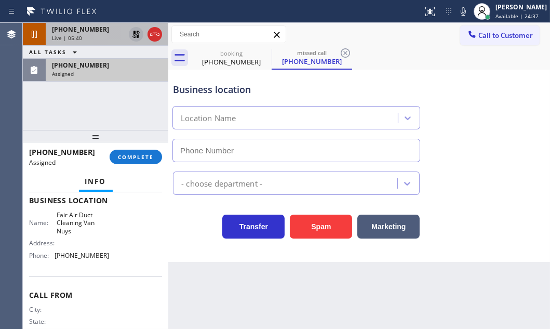
click at [86, 72] on div "Assigned" at bounding box center [107, 73] width 110 height 7
type input "[PHONE_NUMBER]"
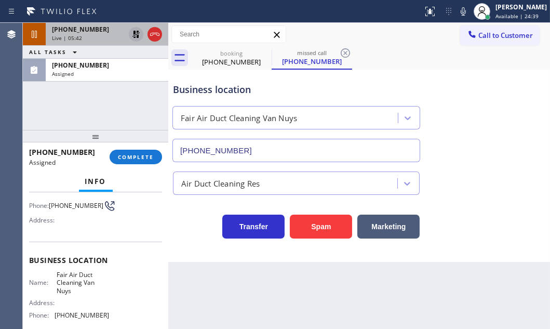
scroll to position [0, 0]
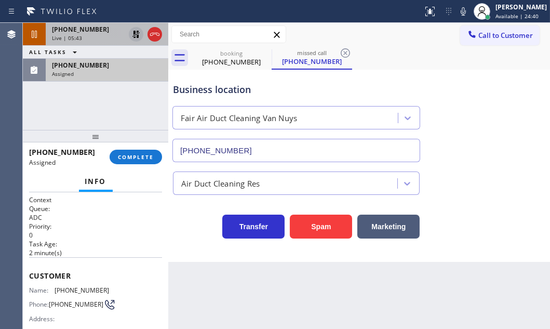
click at [97, 74] on div "Assigned" at bounding box center [107, 73] width 110 height 7
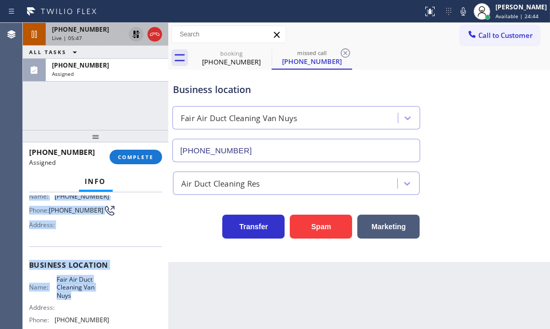
scroll to position [141, 0]
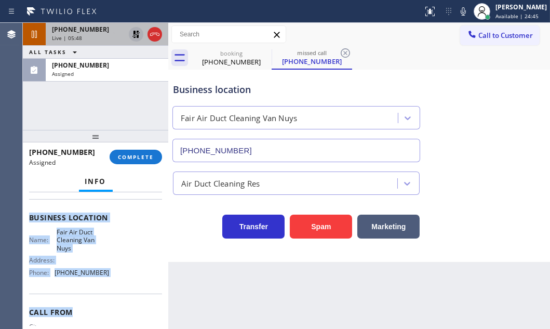
drag, startPoint x: 31, startPoint y: 271, endPoint x: 111, endPoint y: 295, distance: 84.0
click at [111, 295] on div "Context Queue: ADC Priority: 0 Task Age: [DEMOGRAPHIC_DATA] minute(s) Customer …" at bounding box center [95, 213] width 133 height 318
copy div "Customer Name: [PHONE_NUMBER] Phone: [PHONE_NUMBER] Address: Business location …"
click at [134, 161] on button "COMPLETE" at bounding box center [136, 157] width 52 height 15
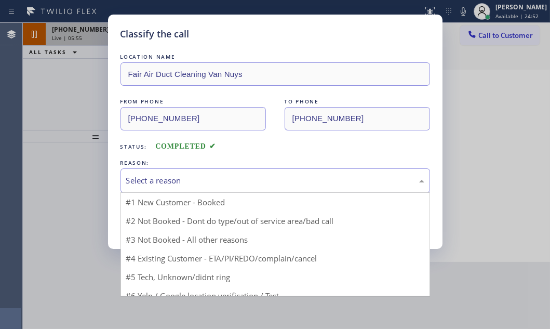
click at [233, 184] on div "Select a reason" at bounding box center [275, 181] width 298 height 12
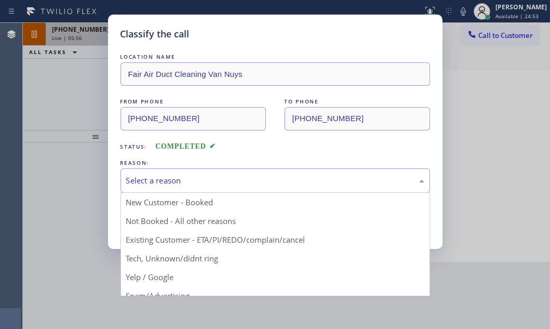
drag, startPoint x: 154, startPoint y: 223, endPoint x: 148, endPoint y: 224, distance: 6.3
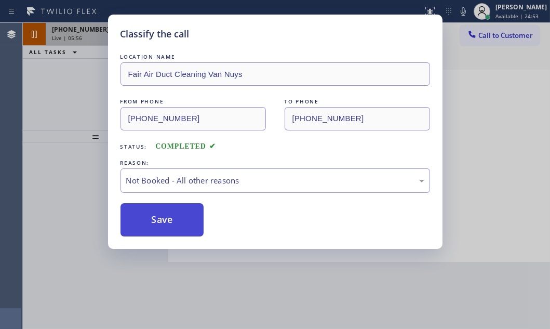
click at [143, 224] on button "Save" at bounding box center [163, 219] width 84 height 33
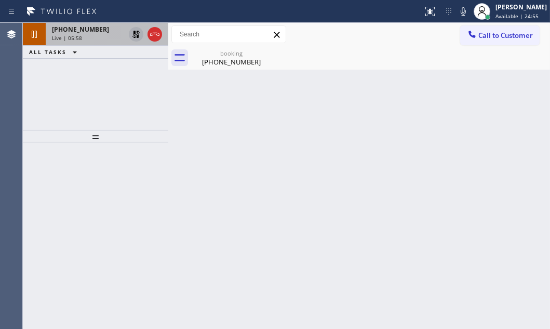
click at [96, 40] on div "Live | 05:58" at bounding box center [88, 37] width 73 height 7
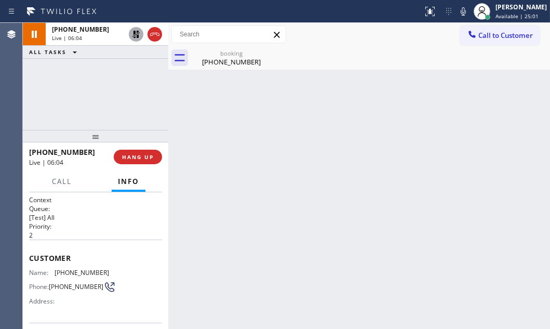
click at [132, 33] on icon at bounding box center [136, 34] width 12 height 12
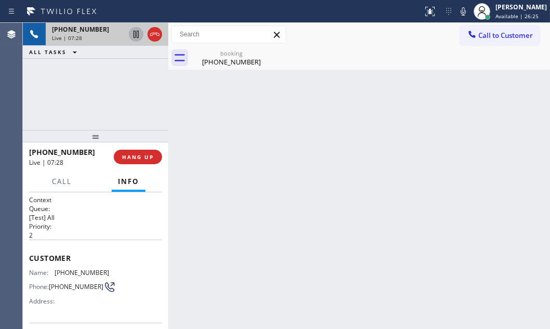
click at [109, 37] on div "Live | 07:28" at bounding box center [88, 37] width 73 height 7
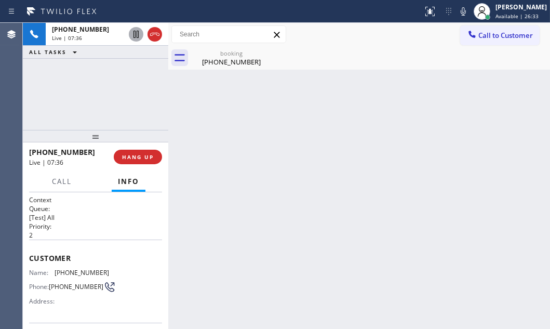
click at [135, 35] on icon at bounding box center [136, 34] width 12 height 12
click at [135, 36] on icon at bounding box center [135, 34] width 7 height 7
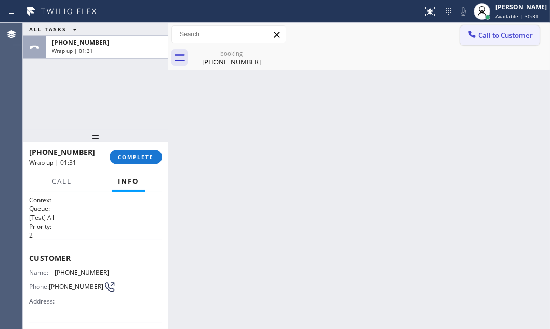
click at [500, 39] on span "Call to Customer" at bounding box center [505, 35] width 55 height 9
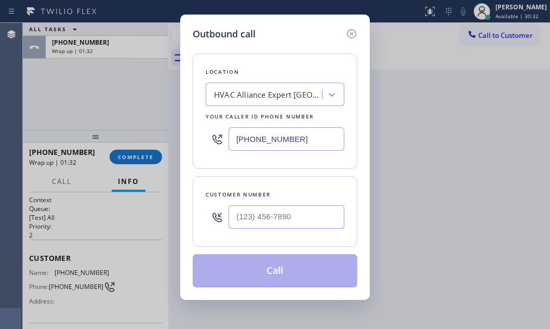
click at [393, 57] on div "Outbound call Location HVAC Alliance Expert [GEOGRAPHIC_DATA] Your caller id ph…" at bounding box center [275, 164] width 550 height 329
drag, startPoint x: 349, startPoint y: 30, endPoint x: 547, endPoint y: 71, distance: 202.0
click at [351, 31] on icon at bounding box center [351, 34] width 12 height 12
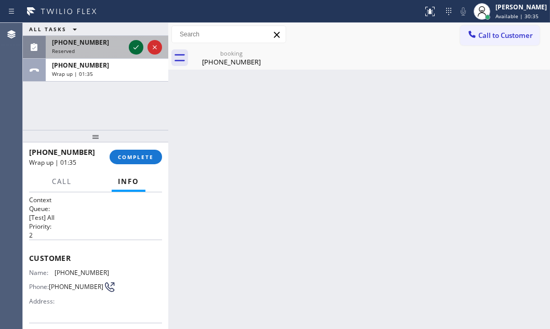
click at [138, 43] on icon at bounding box center [136, 47] width 12 height 12
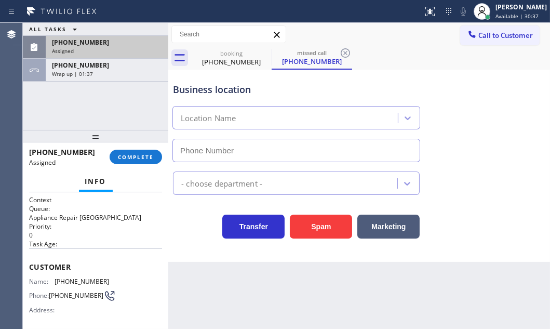
type input "[PHONE_NUMBER]"
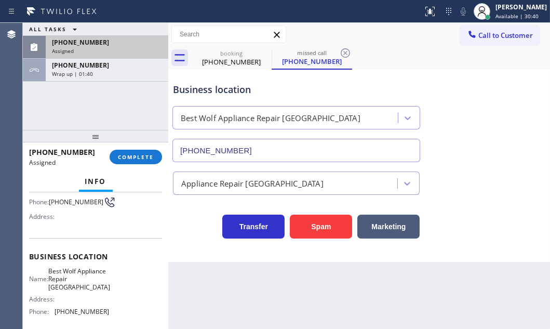
scroll to position [94, 0]
drag, startPoint x: 64, startPoint y: 306, endPoint x: 49, endPoint y: 306, distance: 15.6
click at [49, 306] on div "Name: Best Wolf Appliance Repair [GEOGRAPHIC_DATA] Address: Phone: [PHONE_NUMBE…" at bounding box center [69, 293] width 80 height 52
drag, startPoint x: 513, startPoint y: 34, endPoint x: 410, endPoint y: 81, distance: 112.8
click at [509, 37] on span "Call to Customer" at bounding box center [505, 35] width 55 height 9
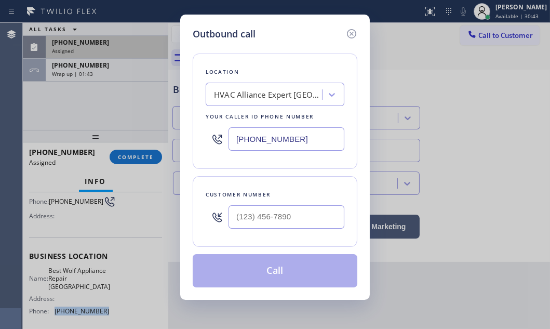
click at [288, 142] on input "[PHONE_NUMBER]" at bounding box center [287, 138] width 116 height 23
paste input "08) 695-6063"
type input "[PHONE_NUMBER]"
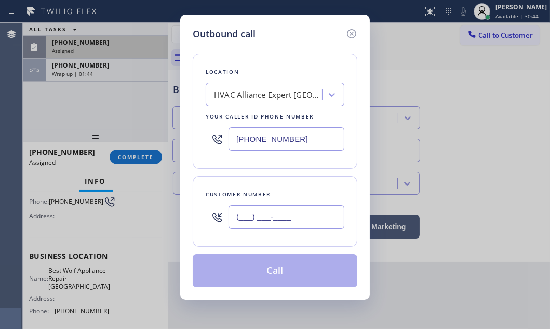
click at [270, 212] on input "(___) ___-____" at bounding box center [287, 216] width 116 height 23
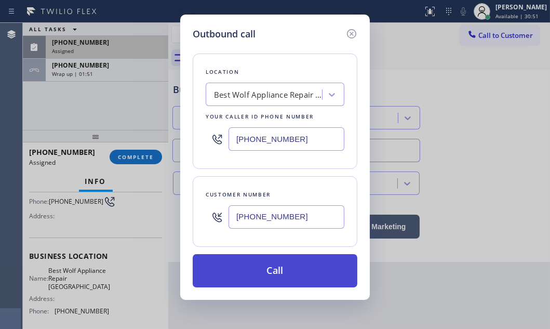
type input "[PHONE_NUMBER]"
click at [264, 270] on button "Call" at bounding box center [275, 270] width 165 height 33
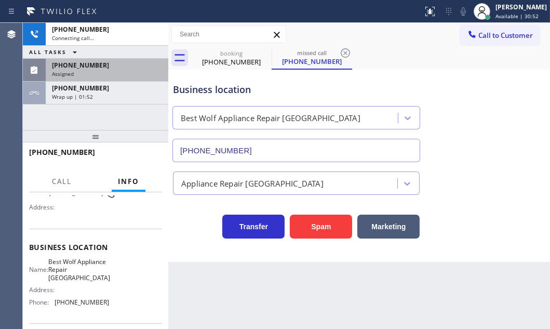
scroll to position [86, 0]
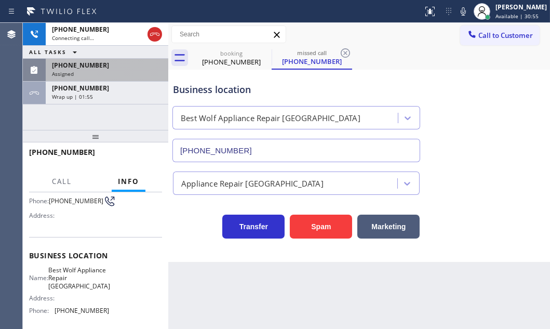
click at [109, 72] on div "Assigned" at bounding box center [107, 73] width 110 height 7
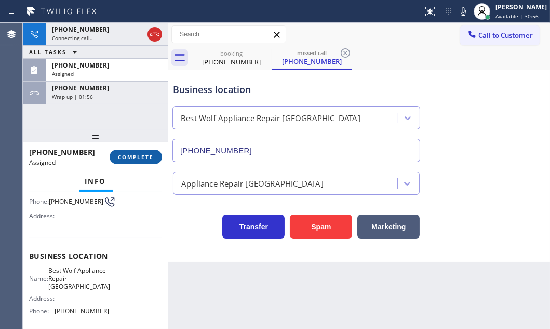
drag, startPoint x: 127, startPoint y: 156, endPoint x: 159, endPoint y: 175, distance: 37.7
click at [127, 156] on span "COMPLETE" at bounding box center [136, 156] width 36 height 7
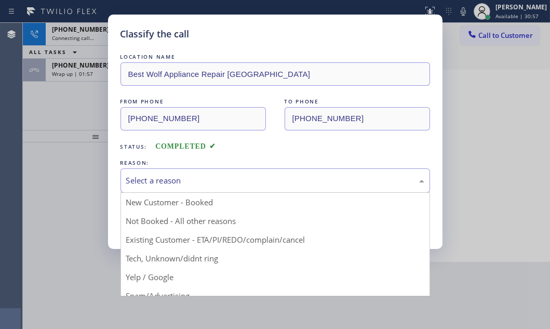
drag, startPoint x: 209, startPoint y: 171, endPoint x: 209, endPoint y: 178, distance: 6.3
click at [209, 171] on div "Select a reason" at bounding box center [276, 180] width 310 height 24
drag, startPoint x: 169, startPoint y: 220, endPoint x: 161, endPoint y: 222, distance: 9.2
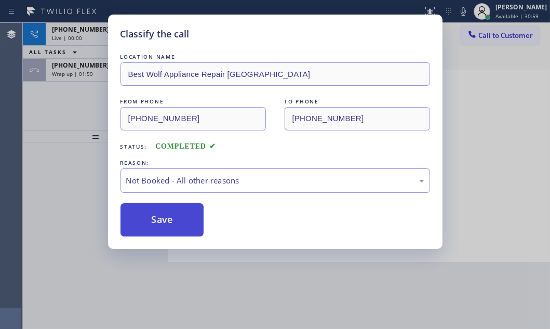
click at [159, 223] on button "Save" at bounding box center [163, 219] width 84 height 33
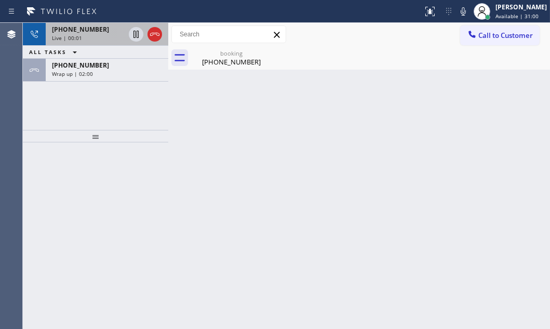
click at [107, 35] on div "Live | 00:01" at bounding box center [88, 37] width 73 height 7
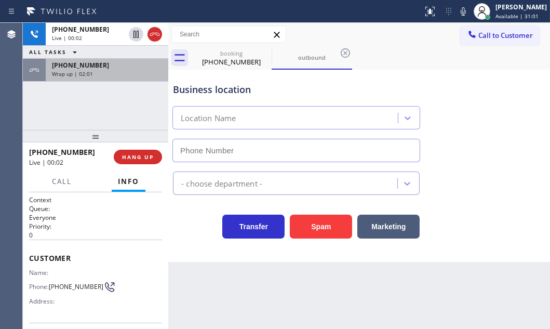
click at [108, 76] on div "Wrap up | 02:01" at bounding box center [107, 73] width 110 height 7
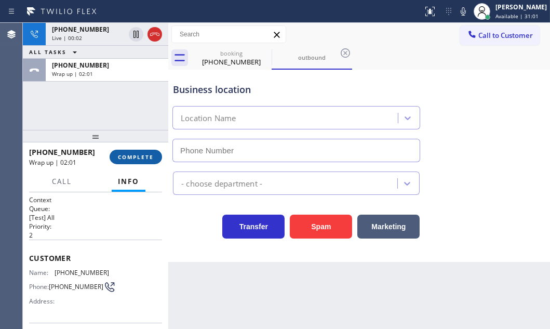
type input "[PHONE_NUMBER]"
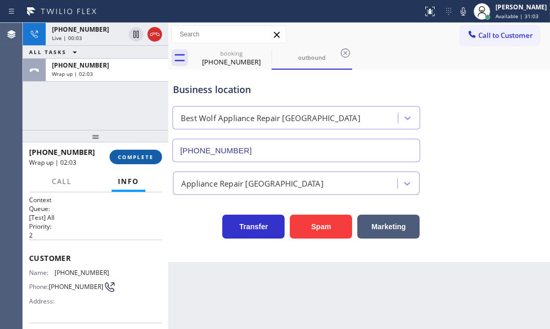
click at [140, 157] on span "COMPLETE" at bounding box center [136, 156] width 36 height 7
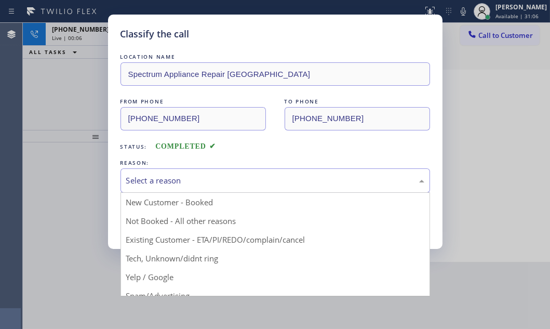
click at [235, 179] on div "Select a reason" at bounding box center [275, 181] width 298 height 12
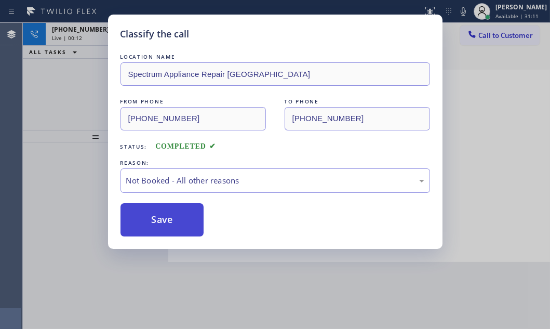
click at [163, 227] on button "Save" at bounding box center [163, 219] width 84 height 33
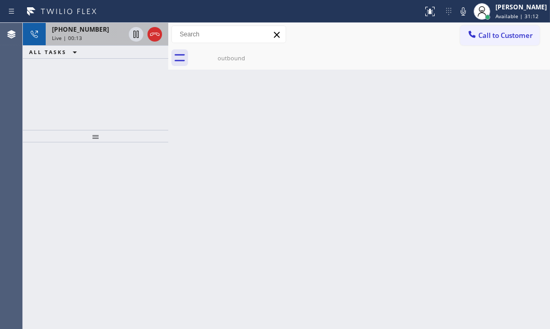
click at [82, 38] on div "Live | 00:13" at bounding box center [88, 37] width 73 height 7
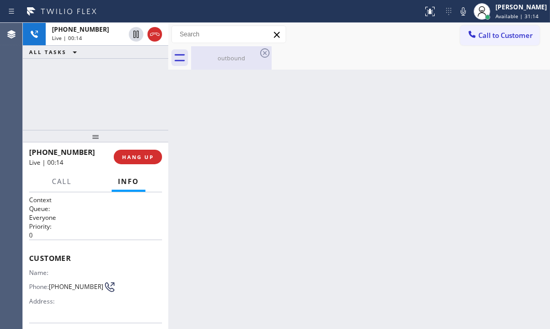
click at [221, 62] on div "outbound" at bounding box center [231, 57] width 78 height 23
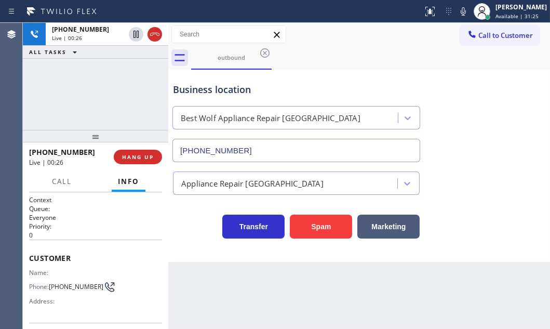
click at [111, 111] on div "[PHONE_NUMBER] Live | 00:26 ALL TASKS ALL TASKS ACTIVE TASKS TASKS IN WRAP UP" at bounding box center [95, 76] width 145 height 107
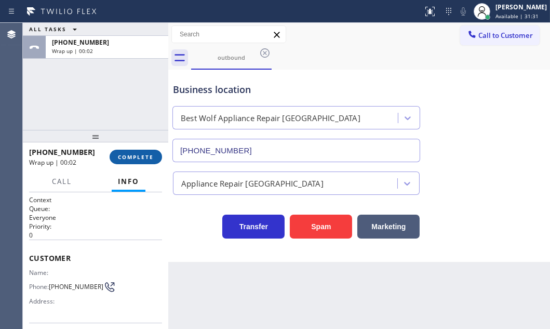
click at [129, 151] on button "COMPLETE" at bounding box center [136, 157] width 52 height 15
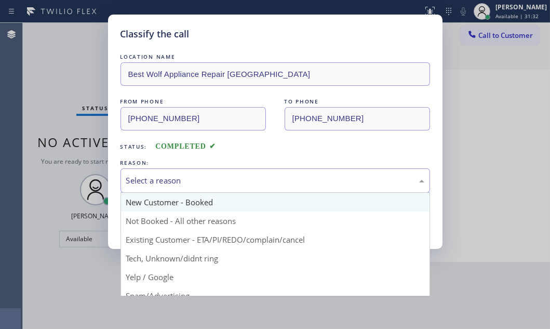
drag, startPoint x: 213, startPoint y: 181, endPoint x: 196, endPoint y: 193, distance: 20.5
click at [212, 182] on div "Select a reason" at bounding box center [275, 181] width 298 height 12
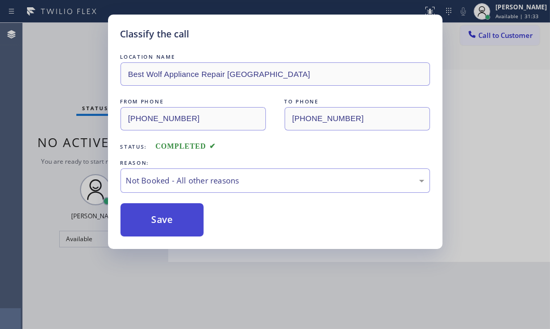
click at [152, 215] on button "Save" at bounding box center [163, 219] width 84 height 33
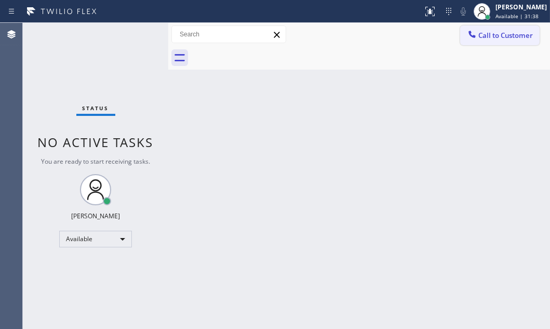
click at [503, 30] on button "Call to Customer" at bounding box center [499, 35] width 79 height 20
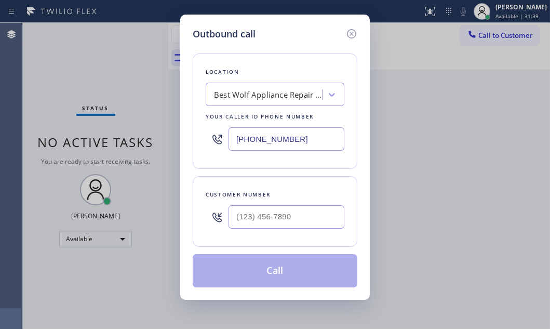
click at [324, 137] on input "[PHONE_NUMBER]" at bounding box center [287, 138] width 116 height 23
paste input "54) 253-3435"
type input "[PHONE_NUMBER]"
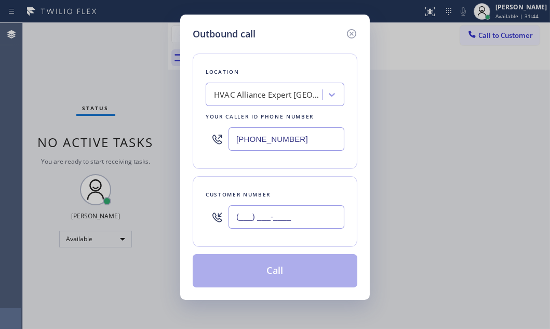
click at [258, 219] on input "(___) ___-____" at bounding box center [287, 216] width 116 height 23
paste input "754) 219-3023"
type input "[PHONE_NUMBER]"
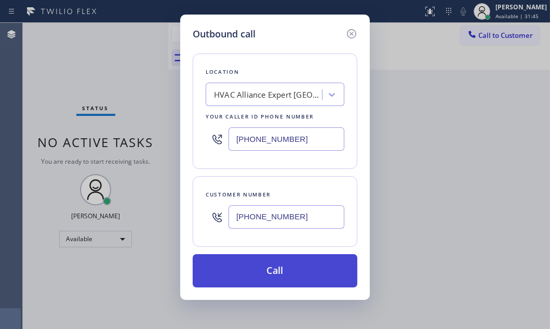
click at [286, 272] on button "Call" at bounding box center [275, 270] width 165 height 33
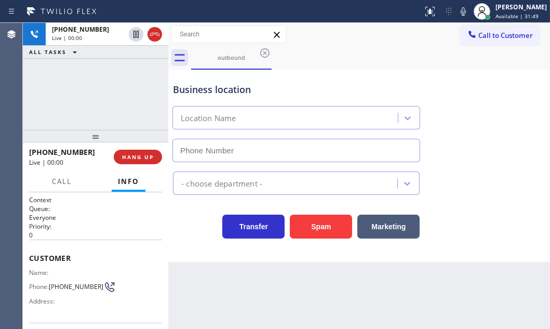
type input "[PHONE_NUMBER]"
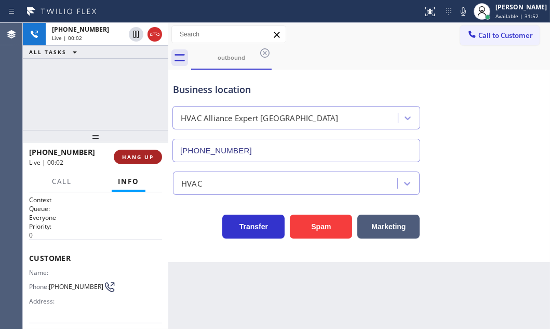
click at [141, 155] on span "HANG UP" at bounding box center [138, 156] width 32 height 7
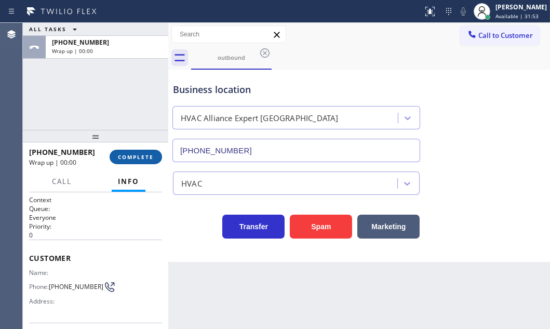
drag, startPoint x: 146, startPoint y: 159, endPoint x: 218, endPoint y: 182, distance: 75.7
click at [148, 159] on span "COMPLETE" at bounding box center [136, 156] width 36 height 7
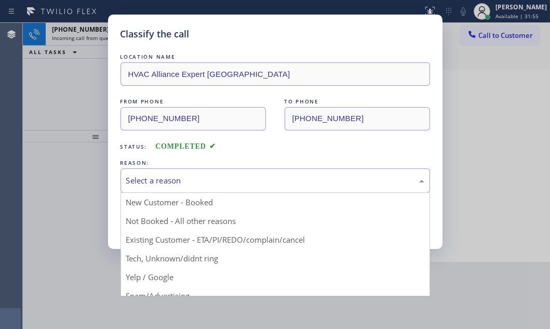
click at [211, 178] on div "Select a reason" at bounding box center [275, 181] width 298 height 12
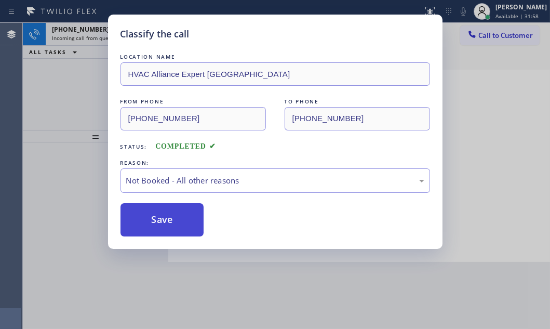
drag, startPoint x: 178, startPoint y: 221, endPoint x: 168, endPoint y: 217, distance: 10.5
click at [167, 216] on button "Save" at bounding box center [163, 219] width 84 height 33
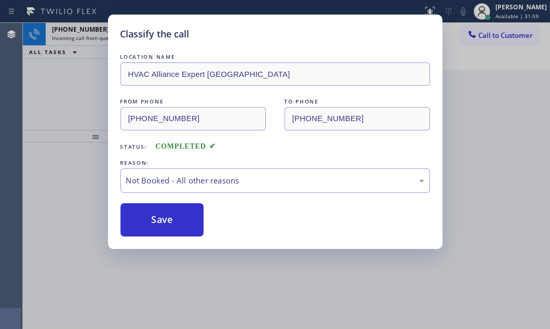
click at [71, 96] on div "Classify the call LOCATION NAME HVAC Alliance Expert [GEOGRAPHIC_DATA] FROM PHO…" at bounding box center [275, 164] width 550 height 329
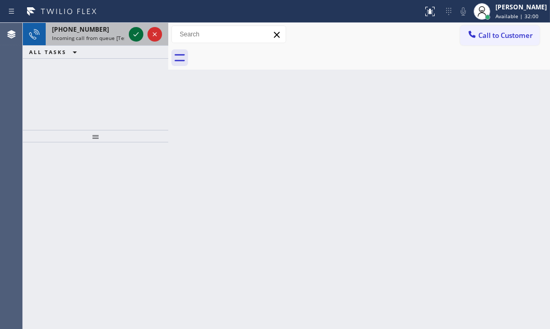
click at [133, 35] on icon at bounding box center [136, 34] width 12 height 12
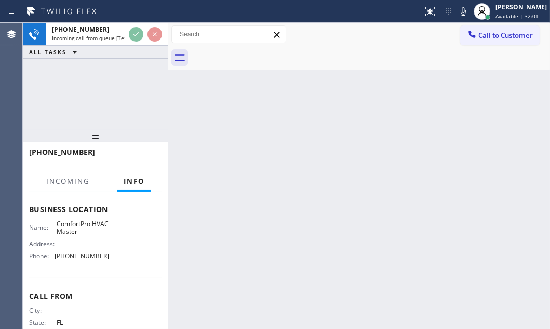
scroll to position [141, 0]
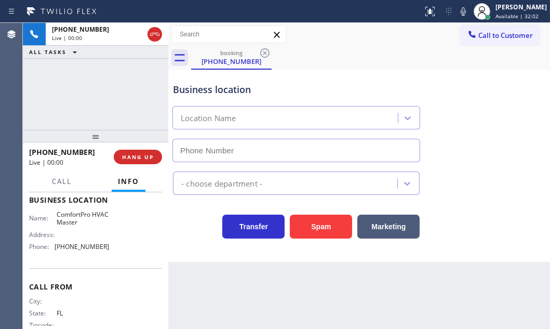
type input "[PHONE_NUMBER]"
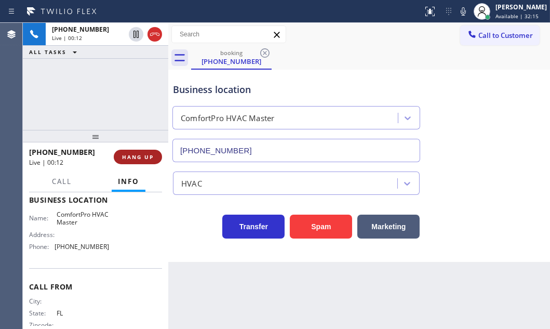
click at [145, 156] on span "HANG UP" at bounding box center [138, 156] width 32 height 7
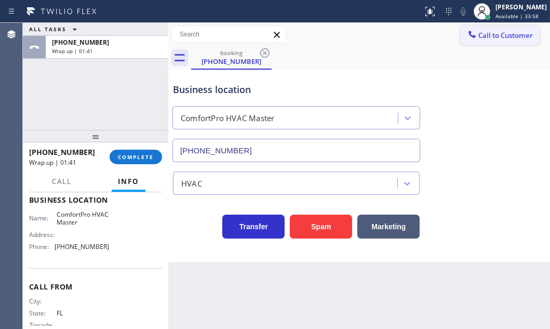
click at [499, 40] on button "Call to Customer" at bounding box center [499, 35] width 79 height 20
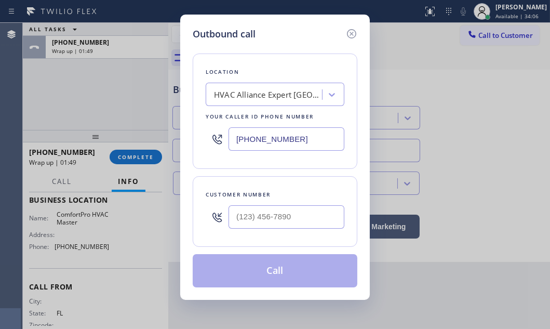
click at [294, 140] on input "[PHONE_NUMBER]" at bounding box center [287, 138] width 116 height 23
paste input "415) 562-0670"
type input "[PHONE_NUMBER]"
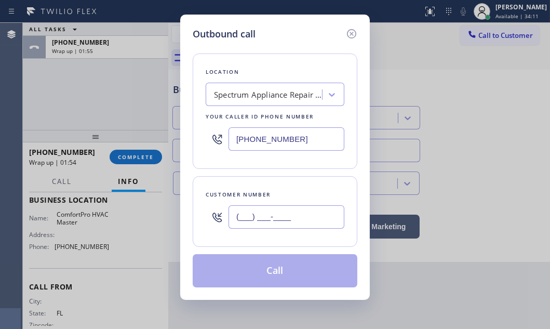
click at [251, 218] on input "(___) ___-____" at bounding box center [287, 216] width 116 height 23
paste input "415) 902-2447"
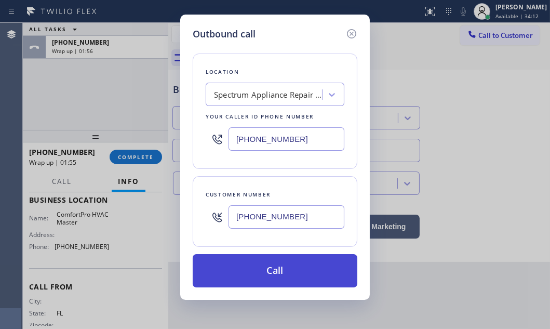
type input "[PHONE_NUMBER]"
click at [299, 269] on button "Call" at bounding box center [275, 270] width 165 height 33
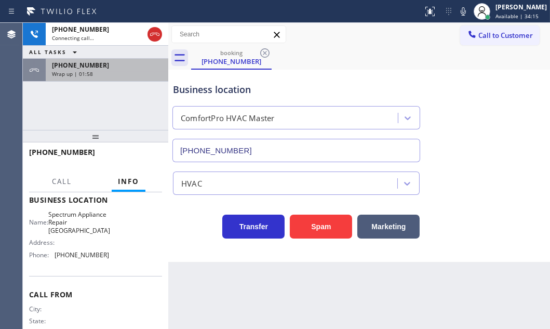
click at [114, 71] on div "Wrap up | 01:58" at bounding box center [107, 73] width 110 height 7
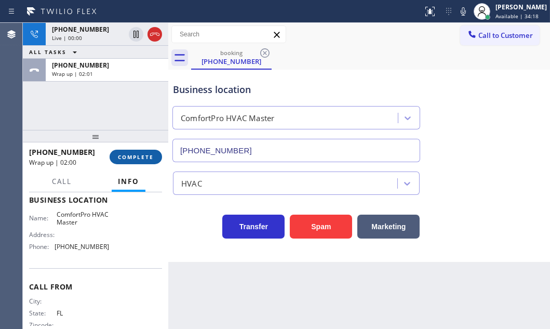
click at [129, 154] on span "COMPLETE" at bounding box center [136, 156] width 36 height 7
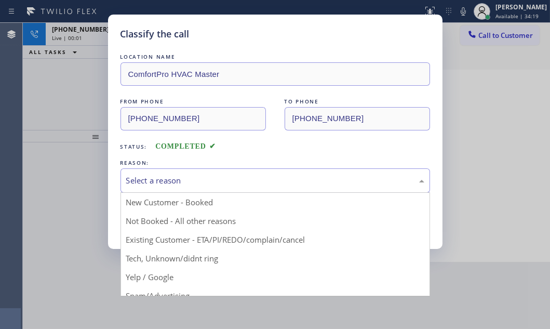
click at [213, 181] on div "Select a reason" at bounding box center [275, 181] width 298 height 12
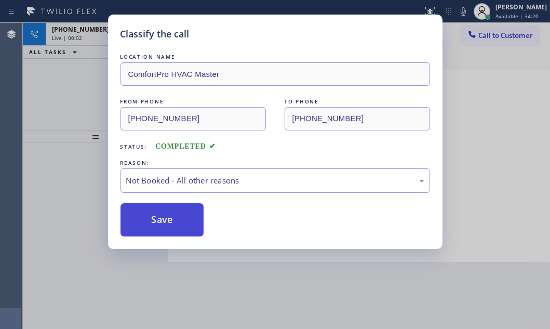
click at [152, 222] on button "Save" at bounding box center [163, 219] width 84 height 33
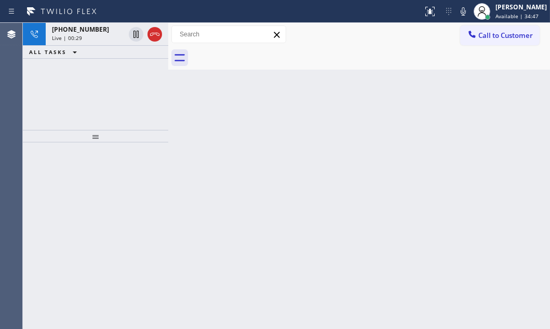
drag, startPoint x: 153, startPoint y: 38, endPoint x: 212, endPoint y: 65, distance: 65.8
click at [153, 38] on icon at bounding box center [155, 34] width 12 height 12
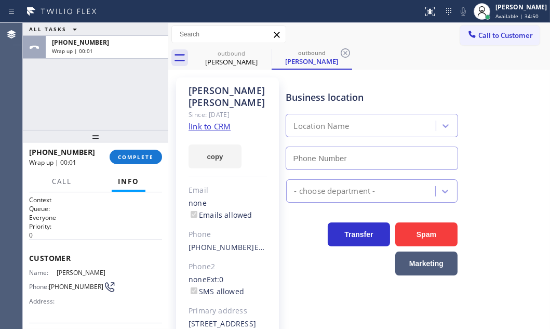
type input "[PHONE_NUMBER]"
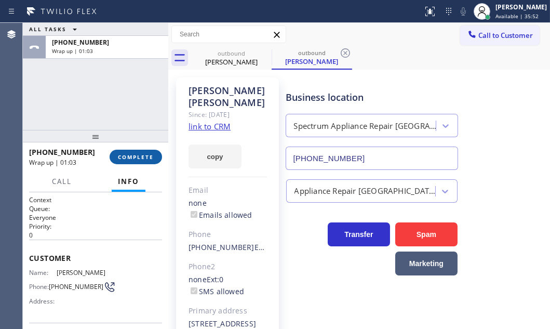
click at [131, 155] on span "COMPLETE" at bounding box center [136, 156] width 36 height 7
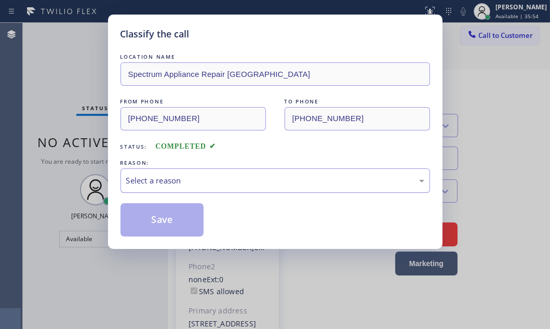
click at [184, 176] on div "Select a reason" at bounding box center [275, 181] width 298 height 12
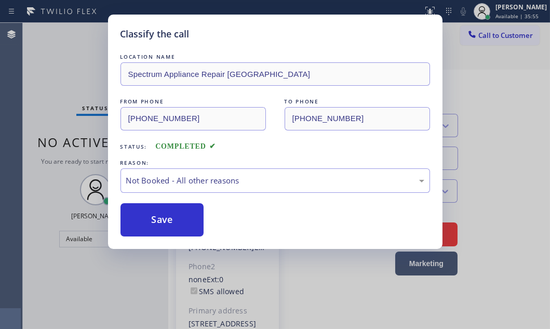
drag, startPoint x: 145, startPoint y: 216, endPoint x: 337, endPoint y: 247, distance: 194.1
click at [149, 217] on button "Save" at bounding box center [163, 219] width 84 height 33
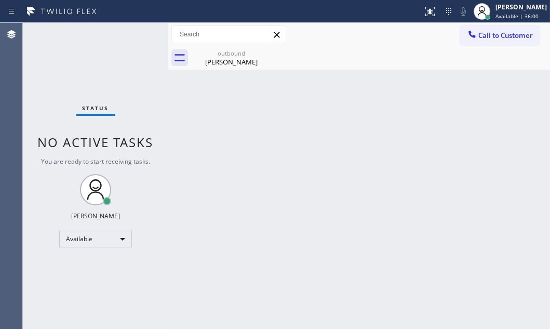
drag, startPoint x: 503, startPoint y: 36, endPoint x: 405, endPoint y: 60, distance: 100.6
click at [501, 36] on span "Call to Customer" at bounding box center [505, 35] width 55 height 9
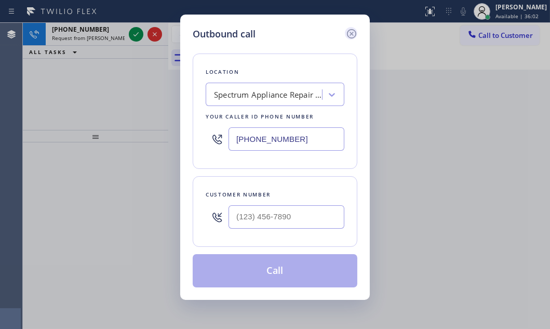
click at [353, 33] on icon at bounding box center [351, 34] width 12 height 12
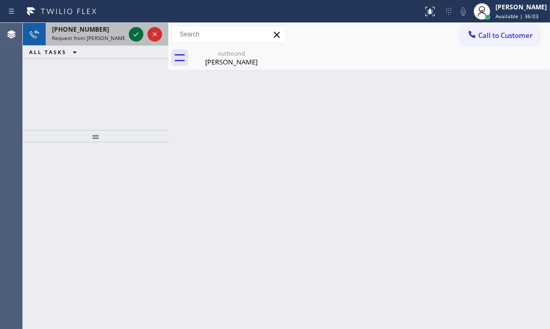
click at [132, 37] on icon at bounding box center [136, 34] width 12 height 12
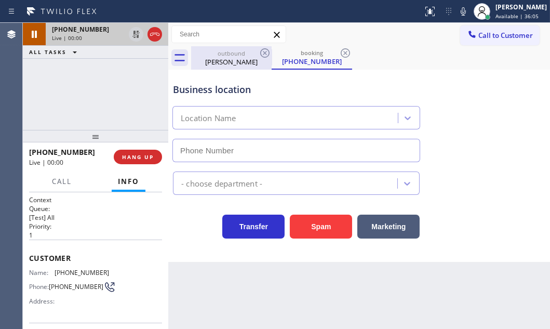
type input "[PHONE_NUMBER]"
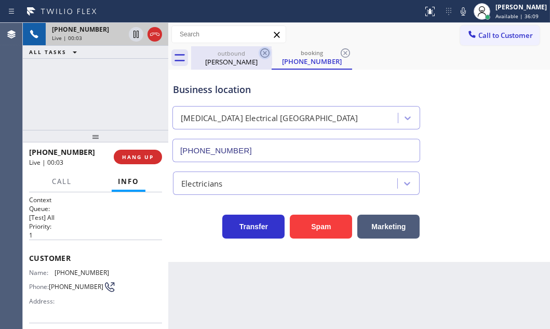
click at [265, 52] on icon at bounding box center [264, 52] width 9 height 9
click at [242, 57] on div "outbound" at bounding box center [231, 53] width 78 height 8
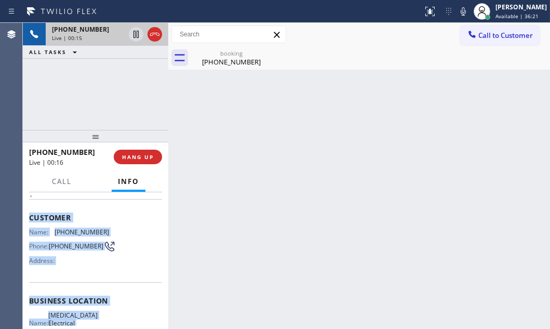
scroll to position [94, 0]
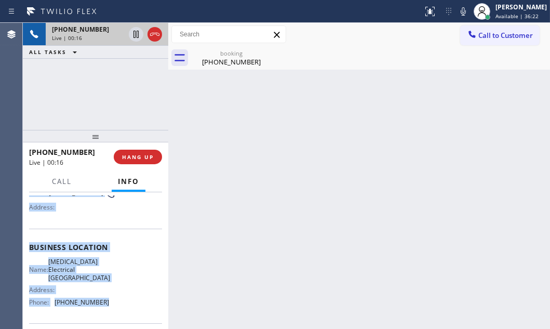
drag, startPoint x: 29, startPoint y: 257, endPoint x: 103, endPoint y: 303, distance: 87.8
click at [103, 303] on div "Context Queue: [Test] All Priority: 1 Customer Name: [PHONE_NUMBER] Phone: [PHO…" at bounding box center [95, 251] width 133 height 301
copy div "Customer Name: [PHONE_NUMBER] Phone: [PHONE_NUMBER] Address: Business location …"
click at [136, 35] on icon at bounding box center [136, 34] width 12 height 12
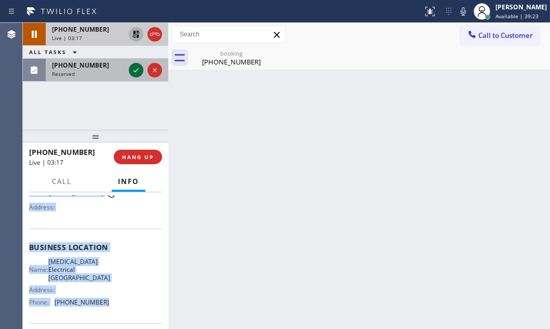
click at [138, 75] on icon at bounding box center [136, 70] width 12 height 12
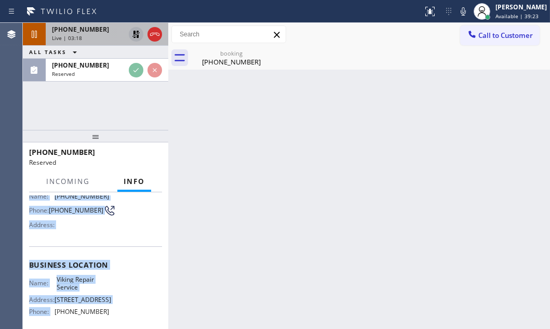
scroll to position [111, 0]
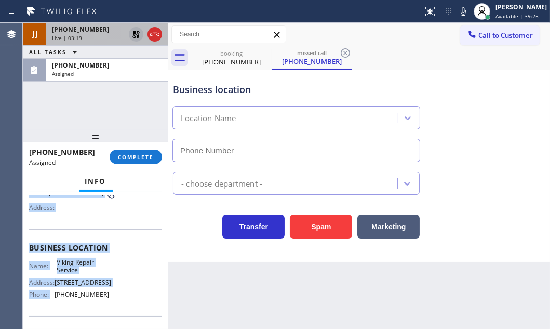
type input "[PHONE_NUMBER]"
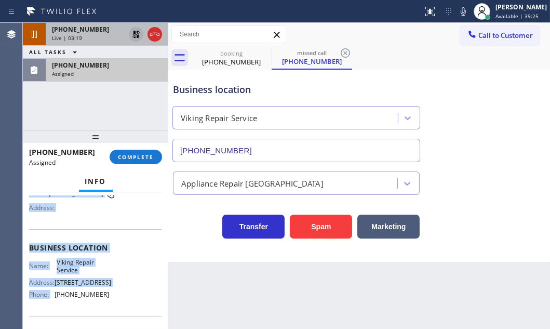
click at [112, 75] on div "Assigned" at bounding box center [107, 73] width 110 height 7
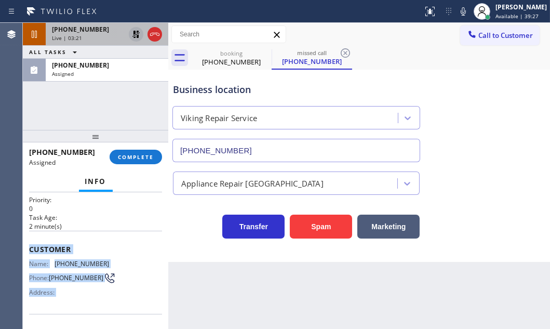
scroll to position [17, 0]
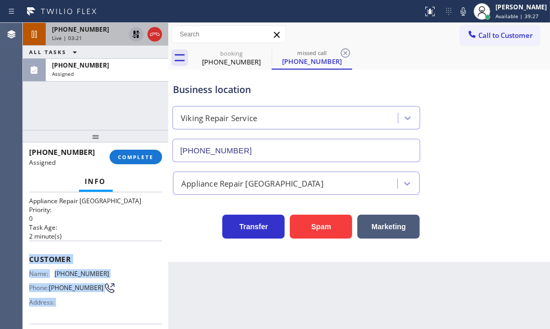
click at [104, 245] on div "Customer Name: [PHONE_NUMBER] Phone: [PHONE_NUMBER] Address:" at bounding box center [95, 282] width 133 height 83
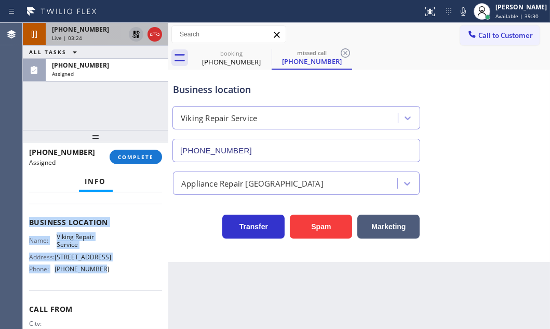
scroll to position [158, 0]
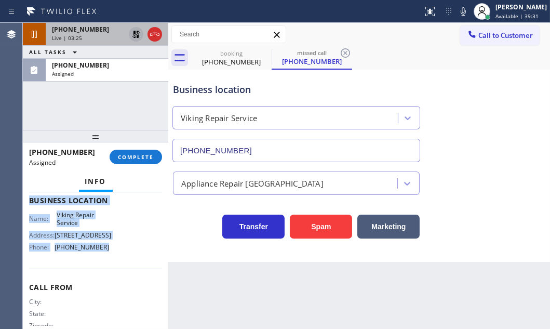
drag, startPoint x: 29, startPoint y: 251, endPoint x: 110, endPoint y: 264, distance: 82.5
click at [110, 264] on div "Context Queue: Appliance Repair High End Priority: 0 Task Age: [DEMOGRAPHIC_DAT…" at bounding box center [95, 192] width 133 height 310
copy div "Customer Name: [PHONE_NUMBER] Phone: [PHONE_NUMBER] Address: Business location …"
click at [130, 160] on span "COMPLETE" at bounding box center [136, 156] width 36 height 7
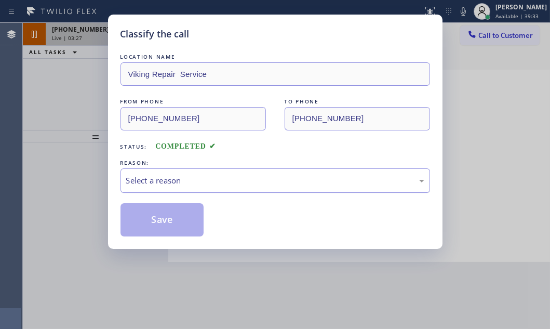
click at [259, 182] on div "Select a reason" at bounding box center [275, 181] width 298 height 12
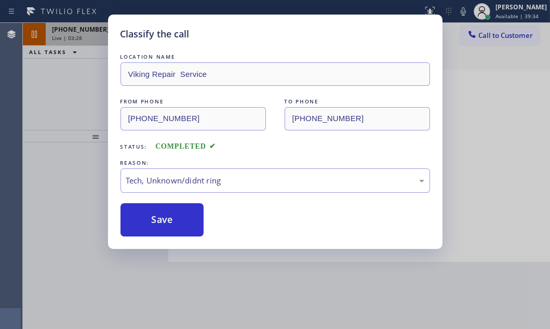
drag, startPoint x: 167, startPoint y: 223, endPoint x: 221, endPoint y: 221, distance: 54.1
click at [176, 221] on button "Save" at bounding box center [163, 219] width 84 height 33
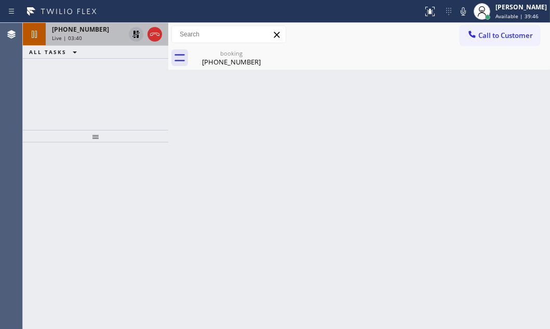
drag, startPoint x: 264, startPoint y: 115, endPoint x: 244, endPoint y: 79, distance: 40.7
click at [264, 111] on div "Back to Dashboard Change Sender ID Customers Technicians Select a contact Outbo…" at bounding box center [359, 176] width 382 height 306
drag, startPoint x: 97, startPoint y: 32, endPoint x: 159, endPoint y: 57, distance: 66.7
click at [97, 32] on div "[PHONE_NUMBER]" at bounding box center [88, 29] width 73 height 9
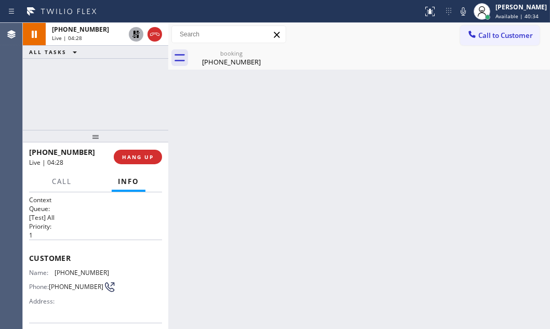
click at [134, 35] on icon at bounding box center [136, 34] width 12 height 12
click at [362, 143] on div "Back to Dashboard Change Sender ID Customers Technicians Select a contact Outbo…" at bounding box center [359, 176] width 382 height 306
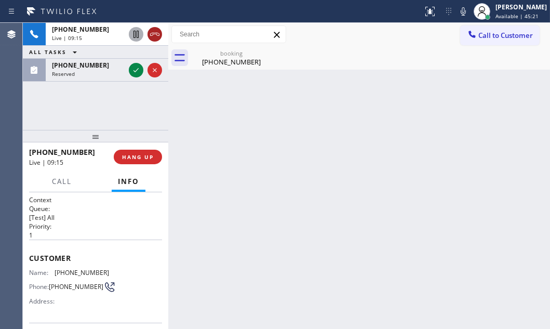
click at [150, 35] on icon at bounding box center [155, 34] width 12 height 12
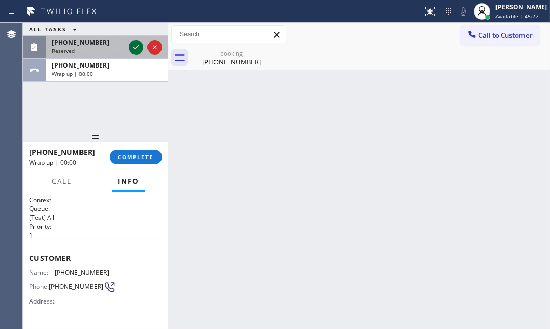
click at [133, 46] on icon at bounding box center [136, 47] width 12 height 12
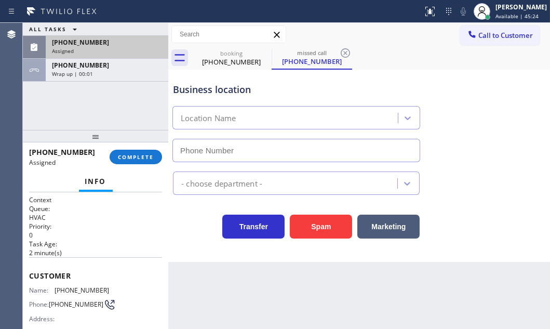
type input "[PHONE_NUMBER]"
click at [124, 50] on div "Assigned" at bounding box center [107, 50] width 110 height 7
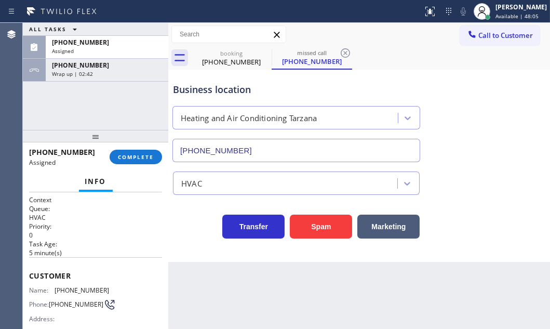
scroll to position [47, 0]
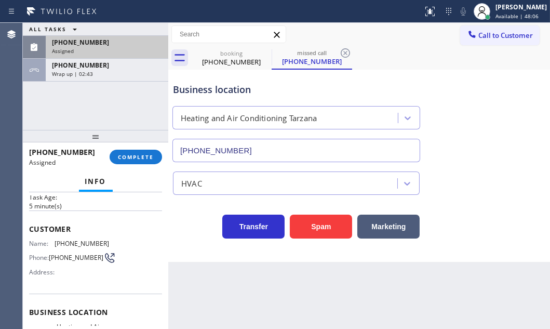
click at [103, 49] on div "Assigned" at bounding box center [107, 50] width 110 height 7
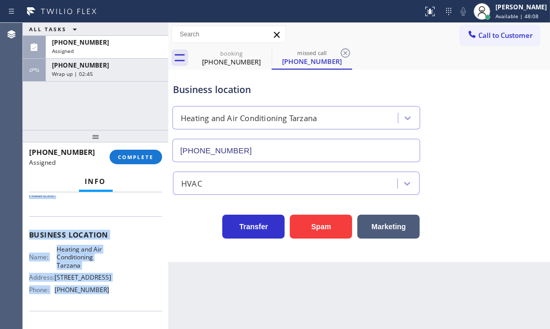
scroll to position [141, 0]
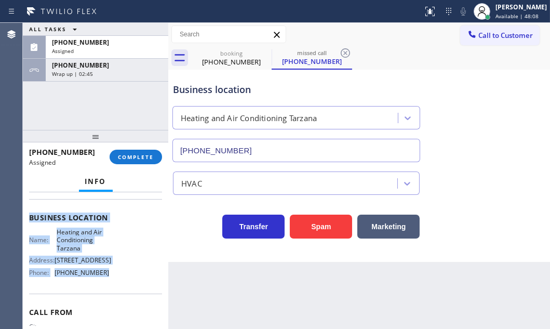
drag, startPoint x: 61, startPoint y: 235, endPoint x: 129, endPoint y: 286, distance: 85.1
click at [129, 286] on div "Context Queue: HVAC Priority: 0 Task Age: [DEMOGRAPHIC_DATA] minute(s) Customer…" at bounding box center [95, 213] width 133 height 318
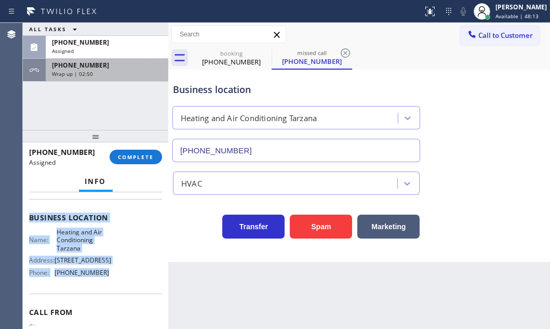
click at [119, 71] on div "Wrap up | 02:50" at bounding box center [107, 73] width 110 height 7
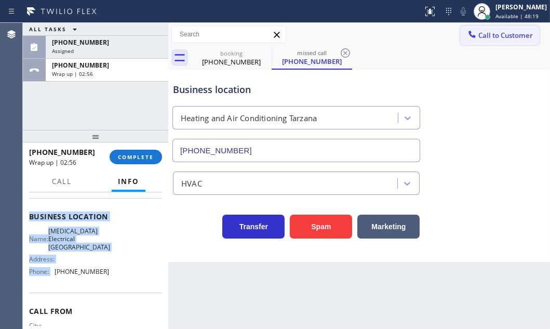
drag, startPoint x: 491, startPoint y: 29, endPoint x: 435, endPoint y: 57, distance: 63.2
click at [491, 29] on button "Call to Customer" at bounding box center [499, 35] width 79 height 20
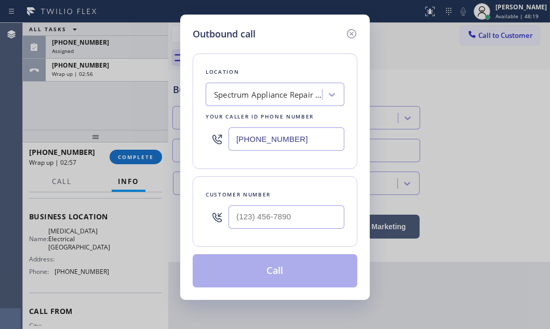
click at [304, 145] on input "[PHONE_NUMBER]" at bounding box center [287, 138] width 116 height 23
paste input "323) 416-2342"
type input "[PHONE_NUMBER]"
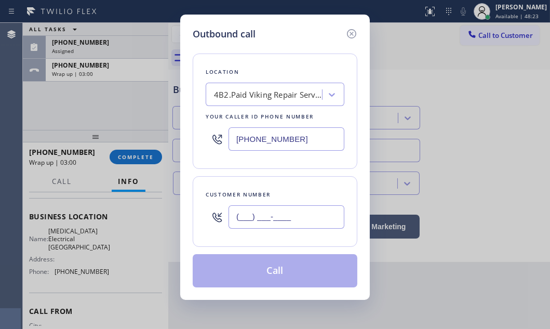
click at [275, 216] on input "(___) ___-____" at bounding box center [287, 216] width 116 height 23
paste input "203) 770-1909"
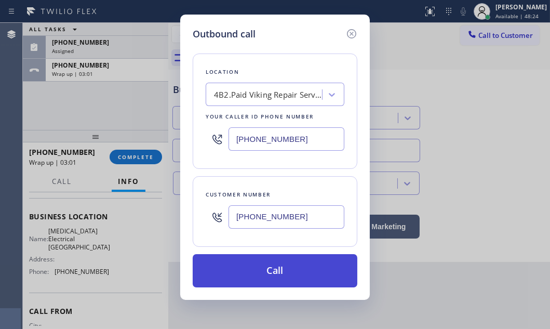
type input "[PHONE_NUMBER]"
click at [281, 265] on button "Call" at bounding box center [275, 270] width 165 height 33
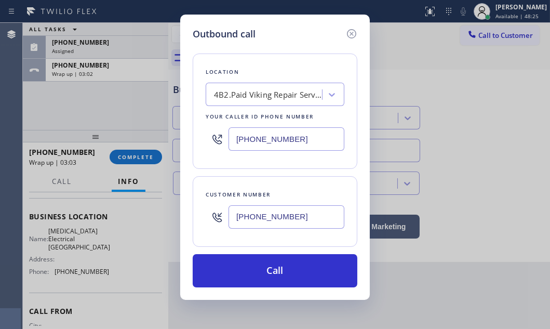
click at [108, 48] on div "Outbound call Location 4B2.Paid Viking Repair Service Your caller id phone numb…" at bounding box center [275, 164] width 550 height 329
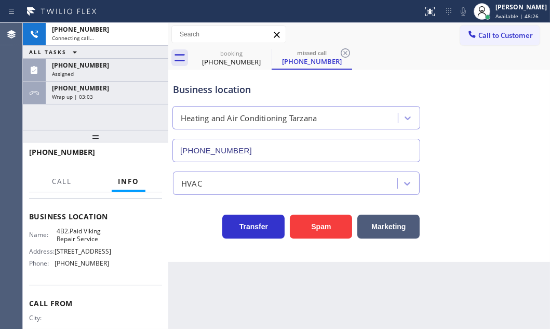
click at [108, 48] on div "ALL TASKS ALL TASKS ACTIVE TASKS TASKS IN WRAP UP" at bounding box center [95, 52] width 145 height 13
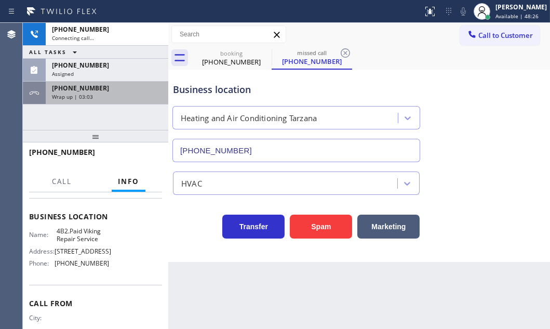
drag, startPoint x: 111, startPoint y: 67, endPoint x: 112, endPoint y: 90, distance: 23.4
click at [111, 68] on div "[PHONE_NUMBER]" at bounding box center [107, 65] width 110 height 9
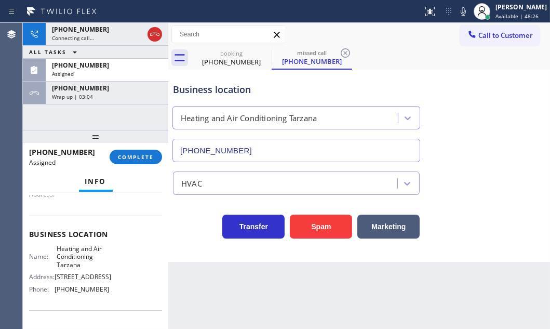
scroll to position [141, 0]
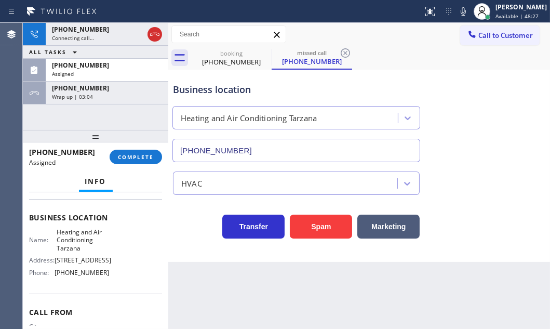
drag, startPoint x: 135, startPoint y: 154, endPoint x: 164, endPoint y: 165, distance: 30.4
click at [137, 154] on span "COMPLETE" at bounding box center [136, 156] width 36 height 7
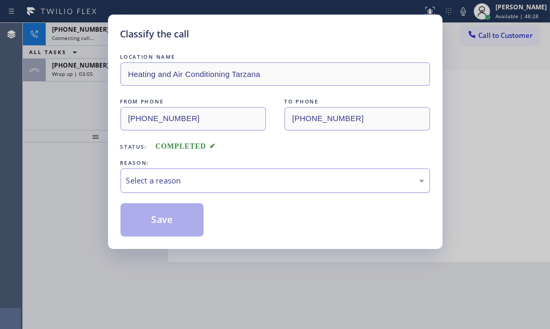
click at [220, 183] on div "Select a reason" at bounding box center [275, 181] width 298 height 12
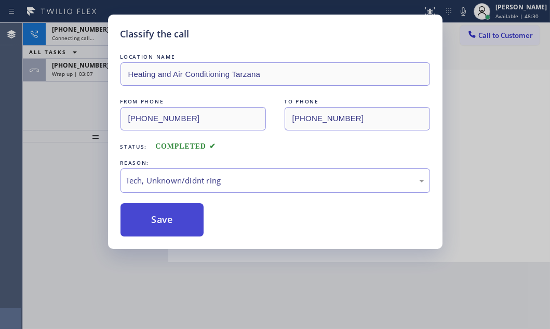
click at [163, 213] on button "Save" at bounding box center [163, 219] width 84 height 33
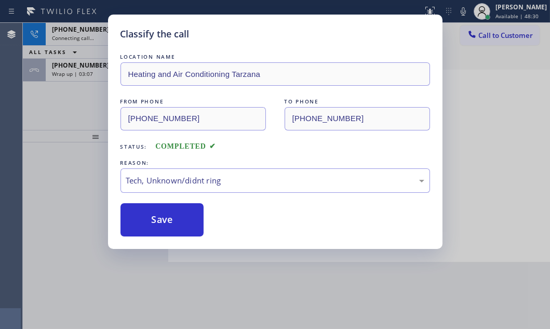
click at [90, 77] on div "Classify the call LOCATION NAME Heating and Air Conditioning Tarzana FROM PHONE…" at bounding box center [275, 164] width 550 height 329
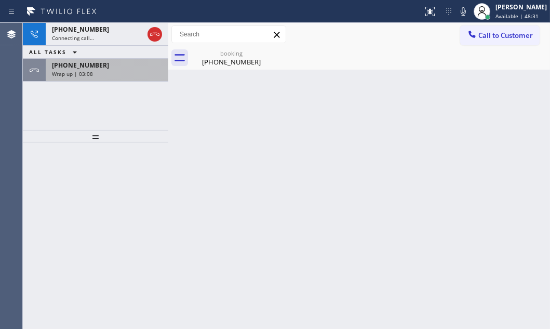
click at [104, 73] on div "Wrap up | 03:08" at bounding box center [107, 73] width 110 height 7
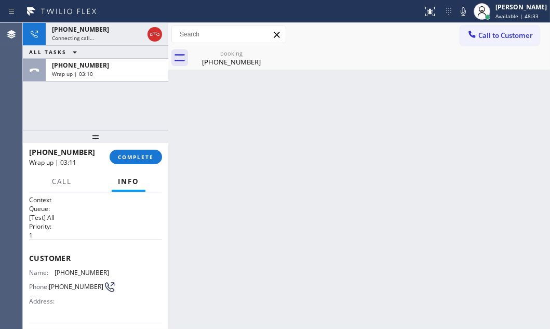
scroll to position [47, 0]
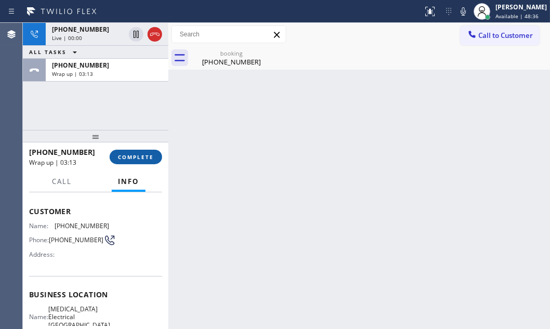
click at [145, 157] on span "COMPLETE" at bounding box center [136, 156] width 36 height 7
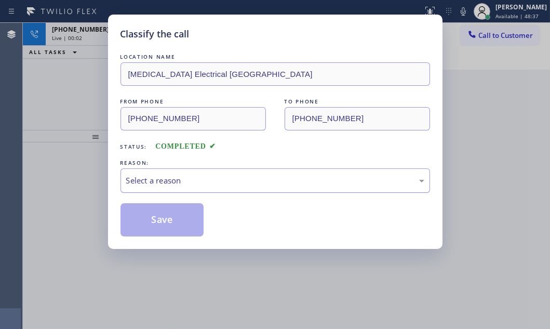
click at [192, 184] on div "Select a reason" at bounding box center [275, 181] width 298 height 12
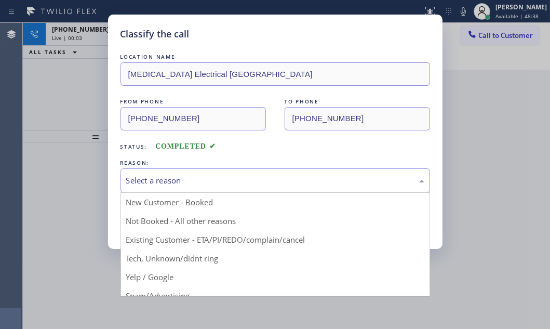
click at [84, 39] on div "Classify the call LOCATION NAME [MEDICAL_DATA] Electrical Anaheim FROM PHONE [P…" at bounding box center [275, 164] width 550 height 329
click at [224, 182] on div "Select a reason" at bounding box center [275, 181] width 298 height 12
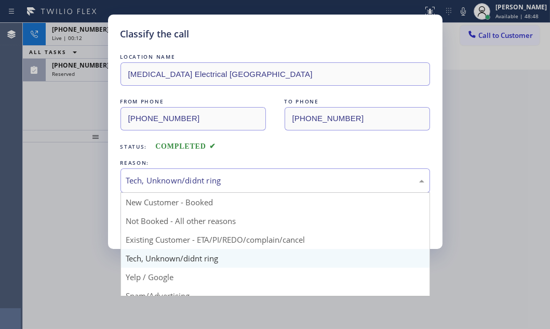
click at [221, 178] on div "Tech, Unknown/didnt ring" at bounding box center [275, 181] width 298 height 12
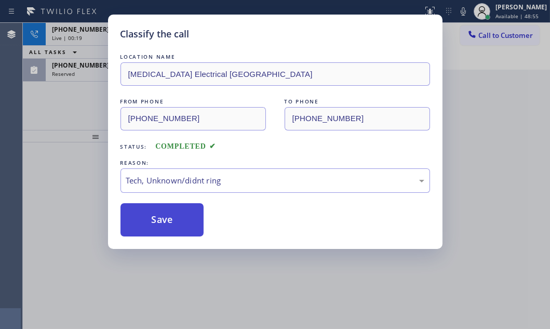
drag, startPoint x: 192, startPoint y: 258, endPoint x: 172, endPoint y: 233, distance: 31.8
drag, startPoint x: 167, startPoint y: 218, endPoint x: 154, endPoint y: 203, distance: 20.0
click at [166, 218] on button "Save" at bounding box center [163, 219] width 84 height 33
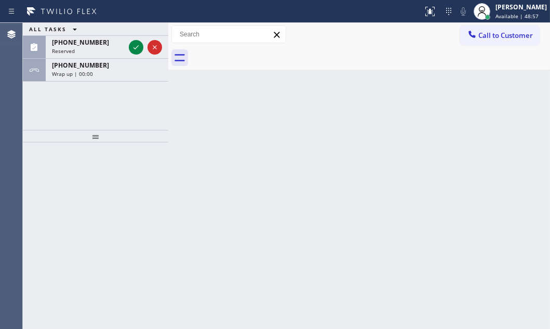
click at [71, 104] on div "ALL TASKS ALL TASKS ACTIVE TASKS TASKS IN WRAP UP [PHONE_NUMBER] Reserved [PHON…" at bounding box center [95, 76] width 145 height 107
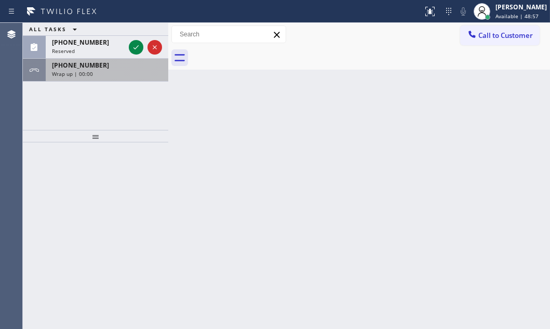
click at [94, 68] on span "[PHONE_NUMBER]" at bounding box center [80, 65] width 57 height 9
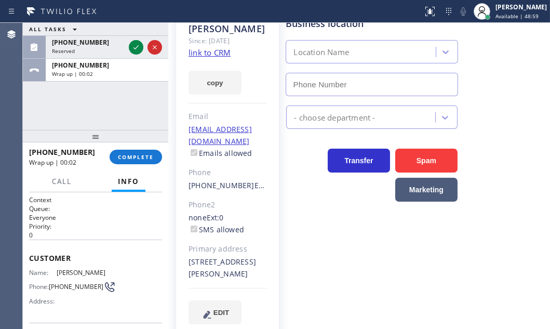
type input "[PHONE_NUMBER]"
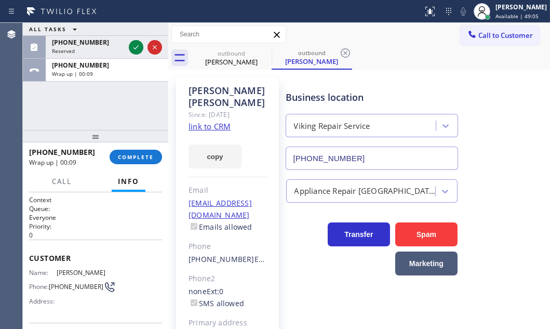
click at [214, 121] on link "link to CRM" at bounding box center [210, 126] width 42 height 10
drag, startPoint x: 127, startPoint y: 70, endPoint x: 128, endPoint y: 100, distance: 30.7
click at [126, 71] on div "Wrap up | 00:18" at bounding box center [107, 73] width 110 height 7
click at [132, 156] on span "COMPLETE" at bounding box center [136, 156] width 36 height 7
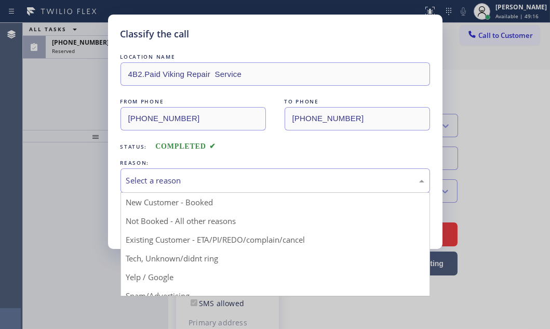
click at [221, 181] on div "Select a reason" at bounding box center [275, 181] width 298 height 12
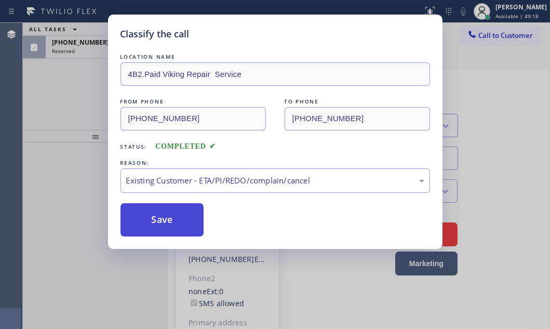
drag, startPoint x: 156, startPoint y: 225, endPoint x: 156, endPoint y: 219, distance: 6.8
click at [156, 225] on button "Save" at bounding box center [163, 219] width 84 height 33
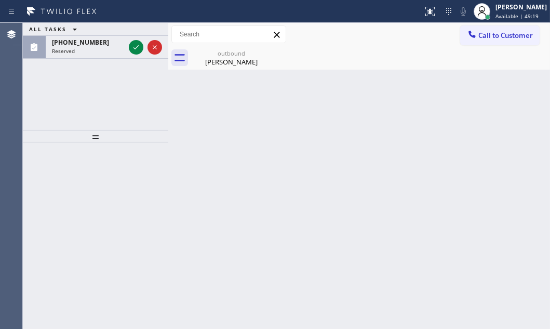
click at [94, 51] on div "Classify the call LOCATION NAME AR B2B SMS FROM PHONE [PHONE_NUMBER] TO PHONE […" at bounding box center [286, 176] width 527 height 306
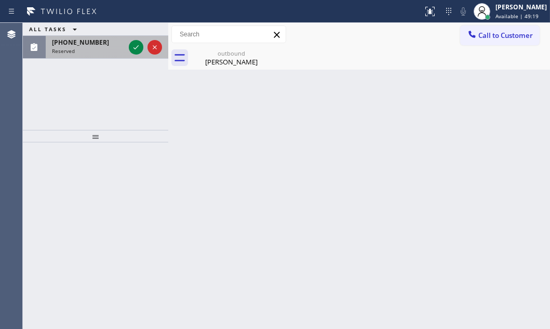
drag, startPoint x: 94, startPoint y: 51, endPoint x: 117, endPoint y: 49, distance: 23.9
click at [95, 50] on div "Reserved" at bounding box center [88, 50] width 73 height 7
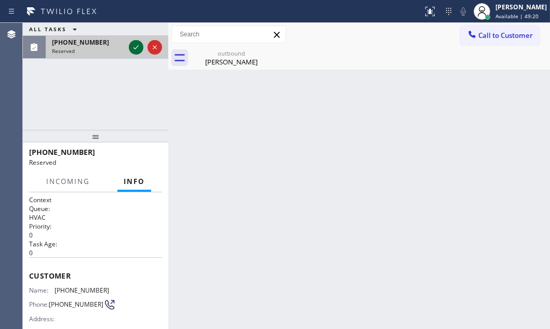
click at [135, 49] on icon at bounding box center [136, 47] width 12 height 12
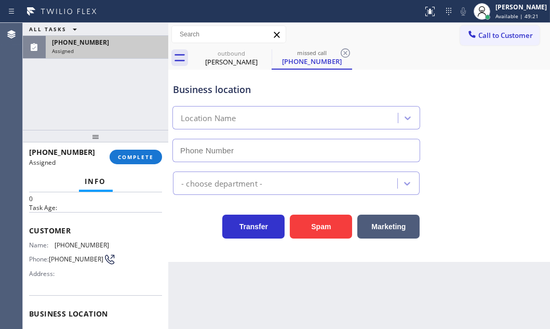
type input "[PHONE_NUMBER]"
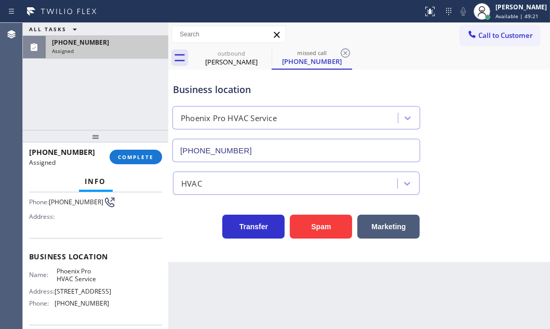
scroll to position [94, 0]
drag, startPoint x: 100, startPoint y: 312, endPoint x: 52, endPoint y: 312, distance: 48.3
click at [52, 307] on div "Phone: [PHONE_NUMBER]" at bounding box center [69, 303] width 80 height 8
copy div "[PHONE_NUMBER]"
click at [477, 30] on icon at bounding box center [472, 34] width 10 height 10
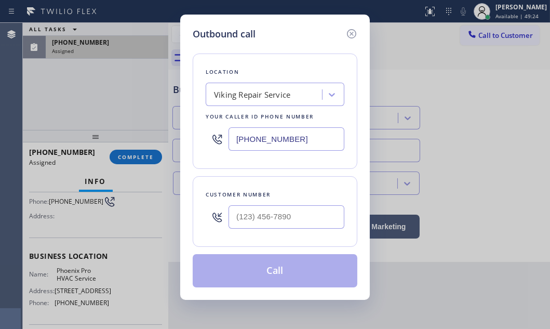
click at [315, 136] on input "[PHONE_NUMBER]" at bounding box center [287, 138] width 116 height 23
paste input "480) 568-1578"
type input "[PHONE_NUMBER]"
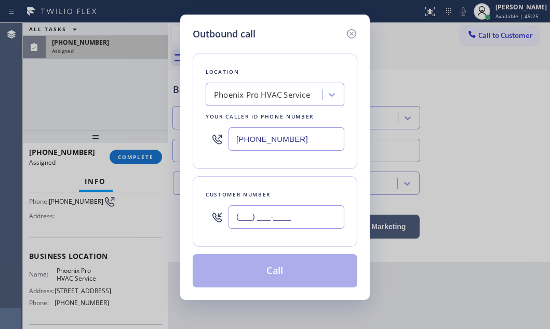
click at [291, 220] on input "(___) ___-____" at bounding box center [287, 216] width 116 height 23
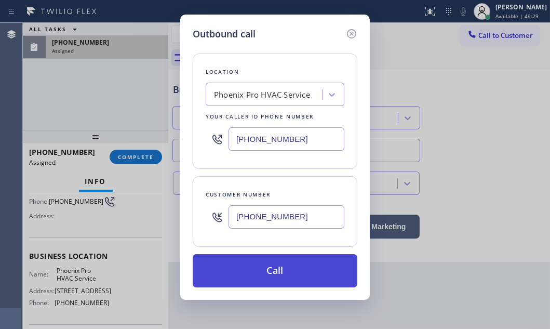
type input "[PHONE_NUMBER]"
click at [277, 281] on button "Call" at bounding box center [275, 270] width 165 height 33
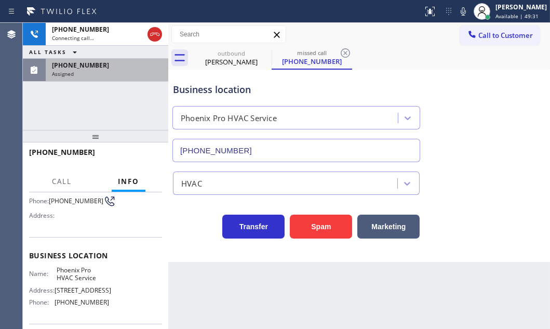
click at [121, 68] on div "[PHONE_NUMBER]" at bounding box center [107, 65] width 110 height 9
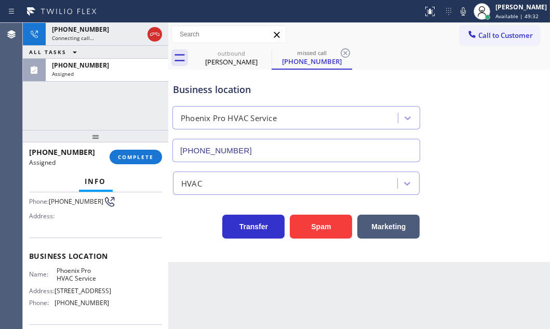
drag, startPoint x: 139, startPoint y: 164, endPoint x: 156, endPoint y: 166, distance: 17.3
click at [140, 164] on div "[PHONE_NUMBER] Assigned COMPLETE" at bounding box center [95, 156] width 133 height 27
click at [142, 158] on span "COMPLETE" at bounding box center [136, 156] width 36 height 7
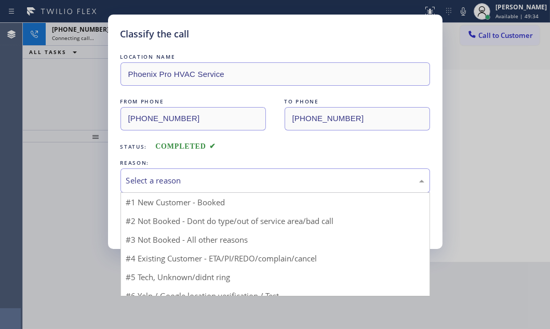
drag, startPoint x: 241, startPoint y: 170, endPoint x: 211, endPoint y: 184, distance: 32.3
click at [239, 171] on div "Select a reason" at bounding box center [276, 180] width 310 height 24
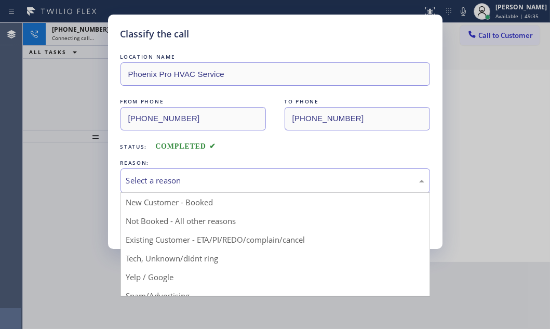
drag, startPoint x: 174, startPoint y: 221, endPoint x: 166, endPoint y: 221, distance: 7.3
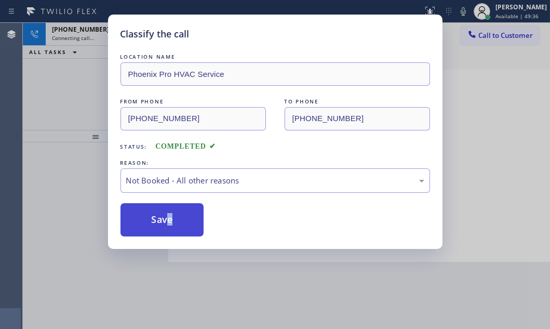
click at [158, 221] on button "Save" at bounding box center [163, 219] width 84 height 33
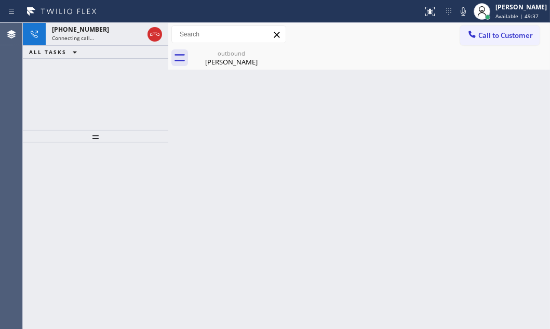
drag, startPoint x: 109, startPoint y: 38, endPoint x: 142, endPoint y: 45, distance: 33.9
click at [114, 40] on div "Connecting call…" at bounding box center [97, 37] width 91 height 7
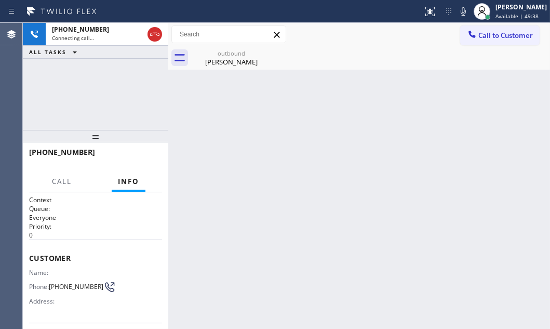
drag, startPoint x: 215, startPoint y: 61, endPoint x: 202, endPoint y: 104, distance: 45.7
click at [215, 61] on div "[PERSON_NAME]" at bounding box center [231, 61] width 78 height 9
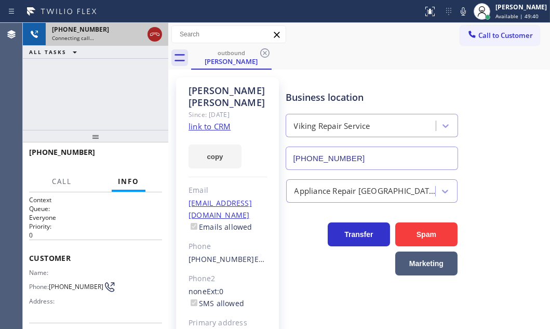
click at [155, 34] on icon at bounding box center [155, 34] width 12 height 12
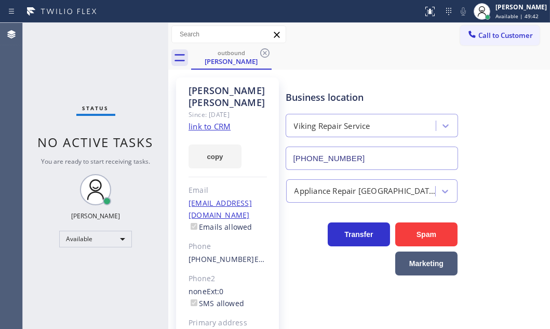
click at [271, 35] on icon at bounding box center [277, 35] width 12 height 12
click at [264, 54] on icon at bounding box center [265, 53] width 12 height 12
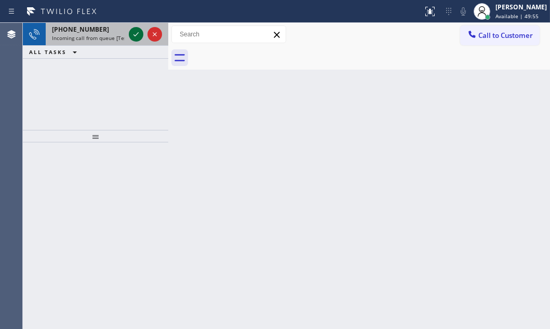
click at [135, 34] on icon at bounding box center [136, 34] width 12 height 12
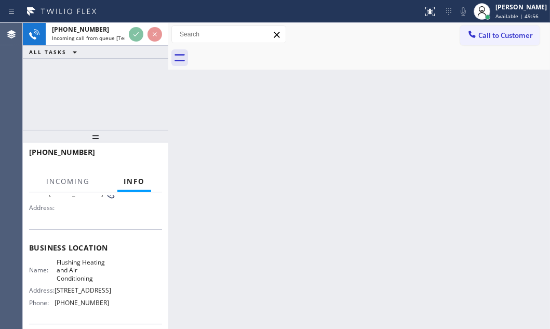
scroll to position [94, 0]
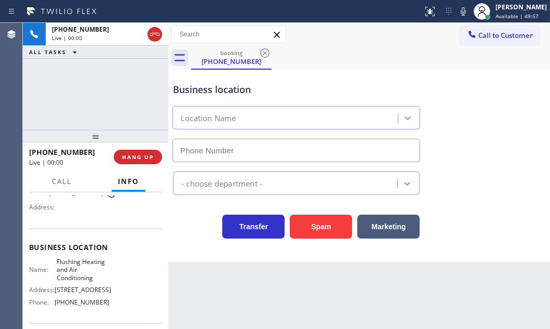
type input "[PHONE_NUMBER]"
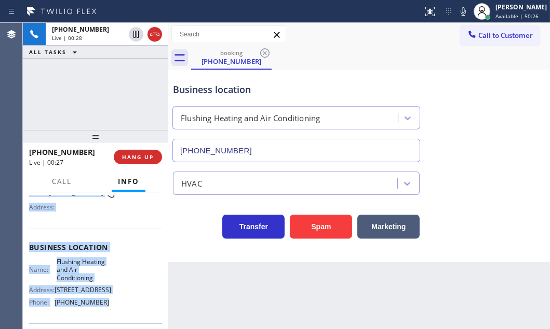
drag, startPoint x: 25, startPoint y: 203, endPoint x: 307, endPoint y: 324, distance: 306.0
click at [105, 302] on div "Context Queue: [Test] All Priority: 1 Customer Name: [PHONE_NUMBER] Phone: [PHO…" at bounding box center [95, 260] width 145 height 137
copy div "Customer Name: [PHONE_NUMBER] Phone: [PHONE_NUMBER] Address: Business location …"
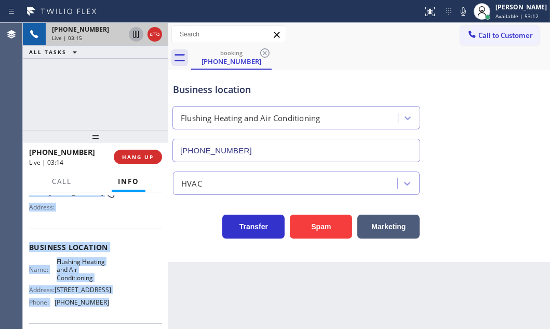
click at [137, 35] on icon at bounding box center [136, 34] width 5 height 7
click at [135, 36] on icon at bounding box center [135, 34] width 7 height 7
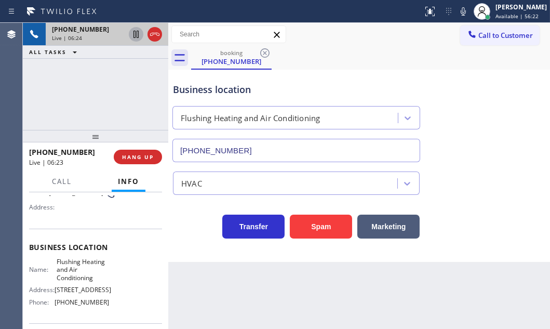
click at [107, 91] on div "[PHONE_NUMBER] Live | 06:24 ALL TASKS ALL TASKS ACTIVE TASKS TASKS IN WRAP UP" at bounding box center [95, 76] width 145 height 107
click at [157, 81] on div "[PHONE_NUMBER] Live | 11:08 ALL TASKS ALL TASKS ACTIVE TASKS TASKS IN WRAP UP" at bounding box center [95, 76] width 145 height 107
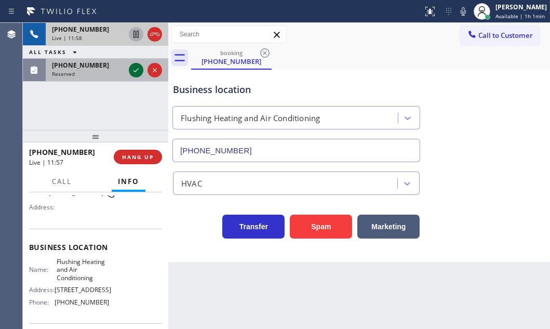
click at [138, 69] on icon at bounding box center [136, 70] width 12 height 12
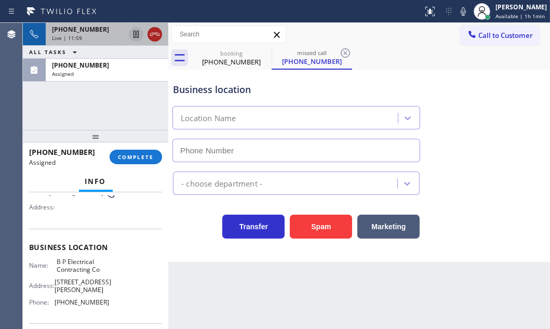
click at [153, 34] on icon at bounding box center [154, 34] width 9 height 3
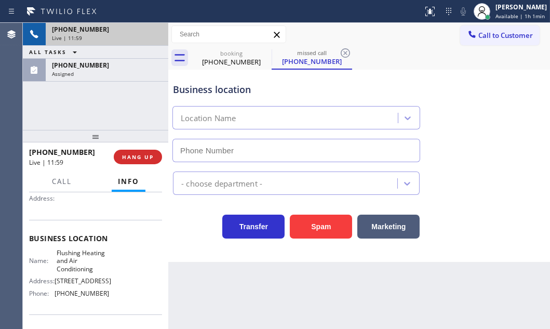
scroll to position [94, 0]
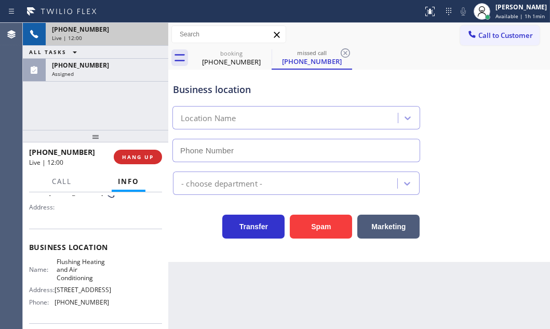
type input "[PHONE_NUMBER]"
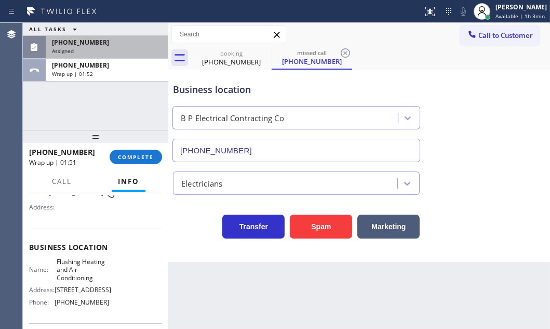
drag, startPoint x: 109, startPoint y: 43, endPoint x: 109, endPoint y: 55, distance: 12.5
click at [109, 43] on div "[PHONE_NUMBER]" at bounding box center [107, 42] width 110 height 9
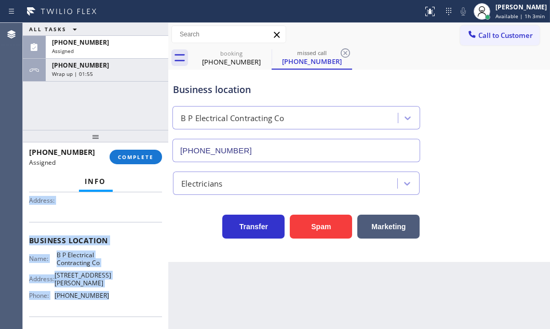
scroll to position [141, 0]
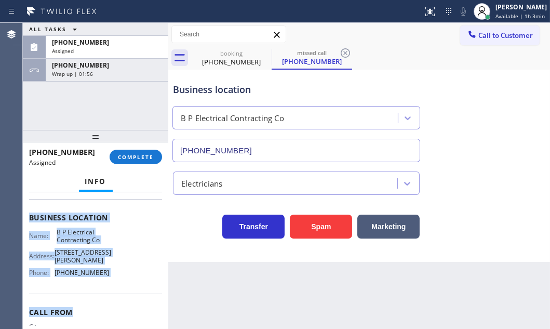
drag, startPoint x: 72, startPoint y: 283, endPoint x: 296, endPoint y: 291, distance: 224.1
click at [110, 309] on div "Context Queue: Electrical Priority: 0 Task Age: [DEMOGRAPHIC_DATA] minute(s) Cu…" at bounding box center [95, 213] width 133 height 318
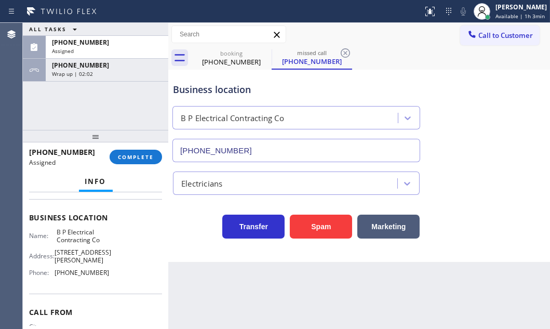
click at [59, 105] on div "ALL TASKS ALL TASKS ACTIVE TASKS TASKS IN WRAP UP [PHONE_NUMBER] Assigned [PHON…" at bounding box center [95, 76] width 145 height 107
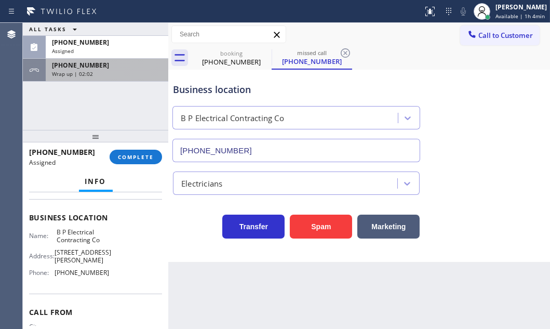
click at [112, 73] on div "Wrap up | 02:02" at bounding box center [107, 73] width 110 height 7
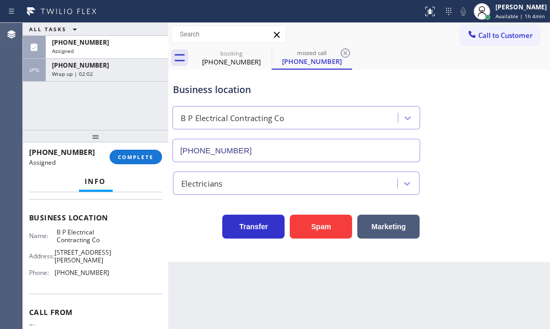
scroll to position [125, 0]
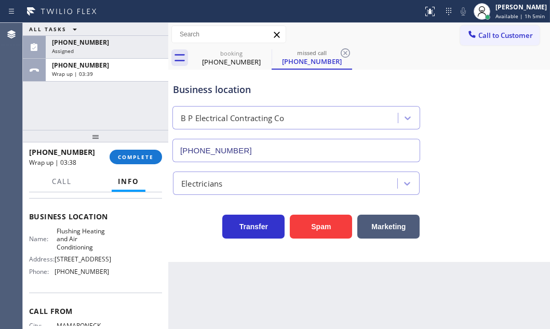
drag, startPoint x: 128, startPoint y: 69, endPoint x: 145, endPoint y: 124, distance: 58.2
click at [128, 69] on div "[PHONE_NUMBER] Wrap up | 03:39" at bounding box center [105, 70] width 118 height 23
click at [149, 158] on span "COMPLETE" at bounding box center [136, 156] width 36 height 7
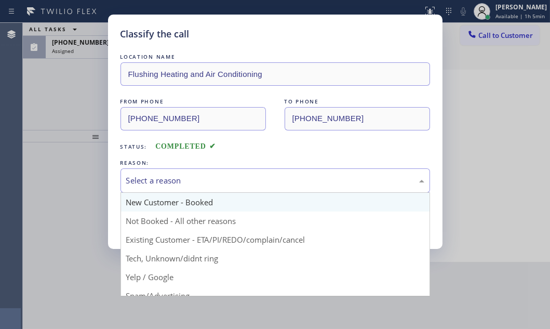
drag, startPoint x: 230, startPoint y: 181, endPoint x: 204, endPoint y: 209, distance: 38.6
click at [230, 181] on div "Select a reason" at bounding box center [275, 181] width 298 height 12
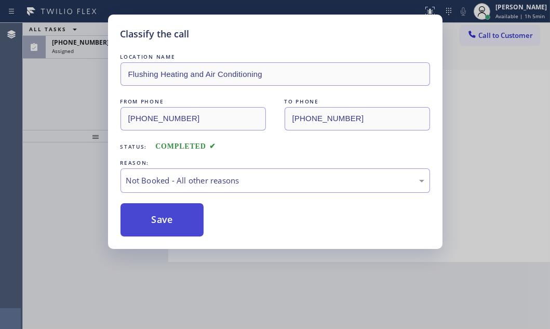
click at [162, 216] on button "Save" at bounding box center [163, 219] width 84 height 33
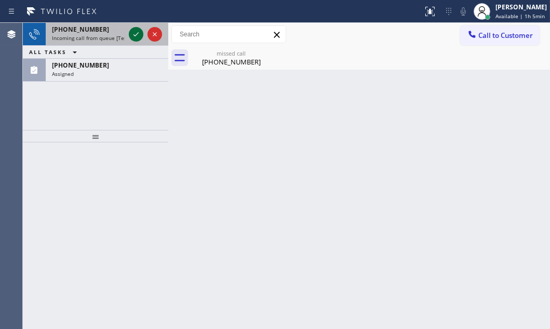
click at [131, 32] on icon at bounding box center [136, 34] width 12 height 12
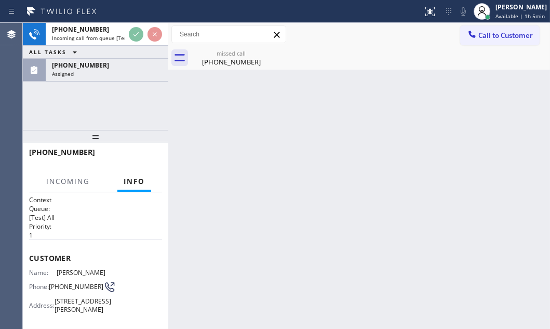
scroll to position [94, 0]
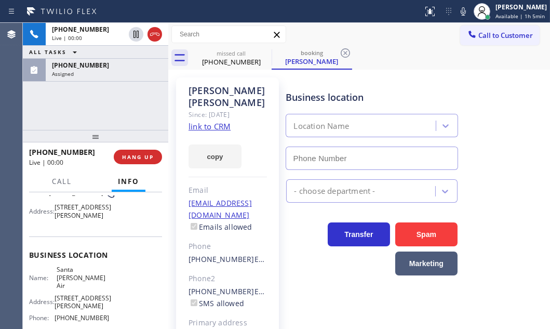
type input "[PHONE_NUMBER]"
click at [206, 121] on link "link to CRM" at bounding box center [210, 126] width 42 height 10
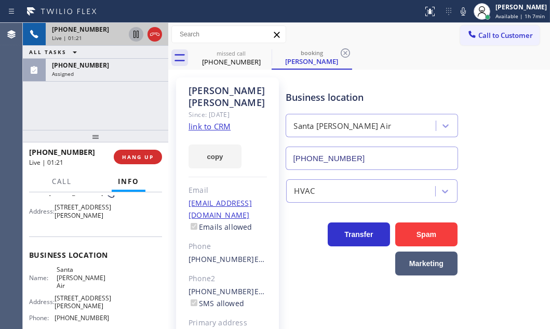
click at [137, 35] on icon at bounding box center [136, 34] width 5 height 7
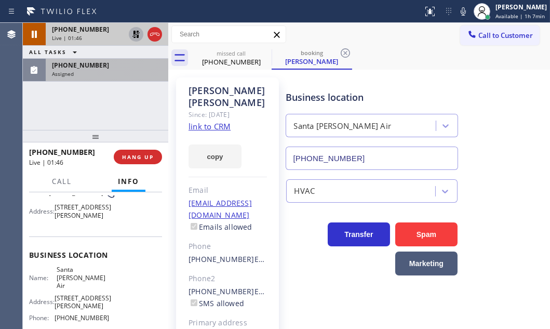
click at [88, 75] on div "Assigned" at bounding box center [107, 73] width 110 height 7
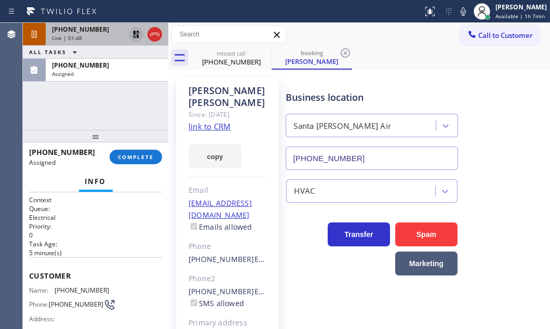
click at [36, 271] on span "Customer" at bounding box center [95, 276] width 133 height 10
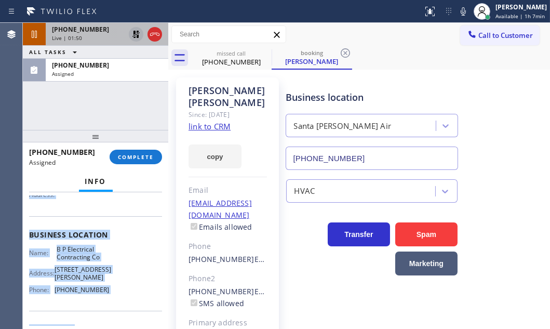
scroll to position [189, 0]
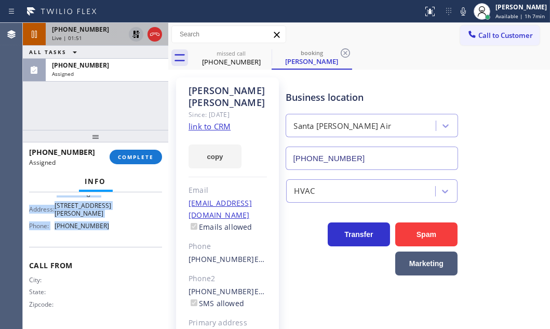
drag, startPoint x: 30, startPoint y: 272, endPoint x: 117, endPoint y: 252, distance: 90.1
click at [117, 252] on div "Context Queue: Electrical Priority: 0 Task Age: [DEMOGRAPHIC_DATA] minute(s) Cu…" at bounding box center [95, 166] width 133 height 318
copy div "Customer Name: [PHONE_NUMBER] Phone: [PHONE_NUMBER] Address: Business location …"
click at [124, 154] on span "COMPLETE" at bounding box center [136, 156] width 36 height 7
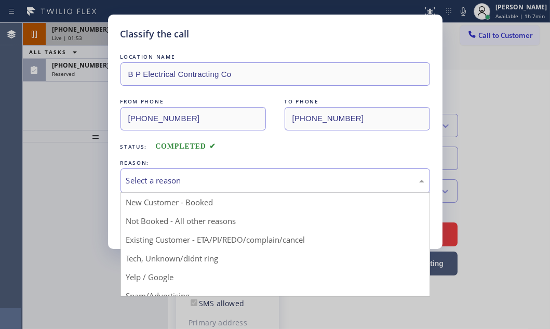
drag, startPoint x: 234, startPoint y: 175, endPoint x: 198, endPoint y: 196, distance: 42.4
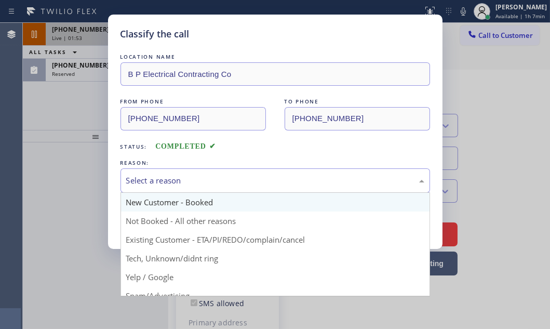
click at [234, 175] on div "Select a reason" at bounding box center [275, 181] width 298 height 12
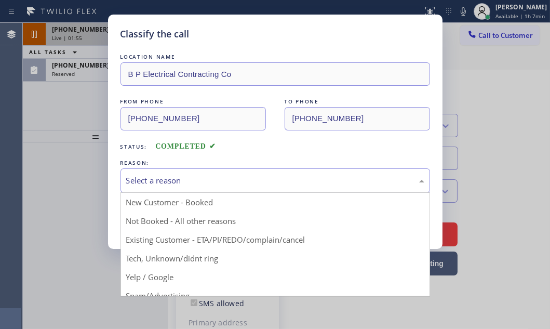
drag, startPoint x: 187, startPoint y: 257, endPoint x: 180, endPoint y: 251, distance: 9.2
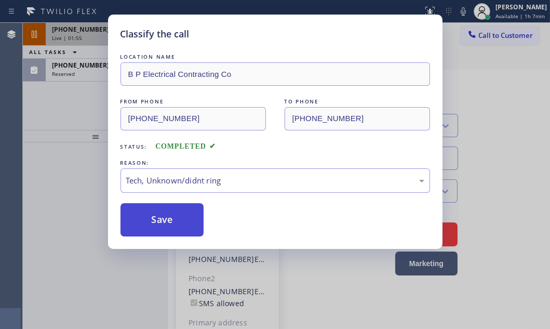
drag, startPoint x: 163, startPoint y: 224, endPoint x: 289, endPoint y: 210, distance: 127.0
click at [163, 223] on button "Save" at bounding box center [163, 219] width 84 height 33
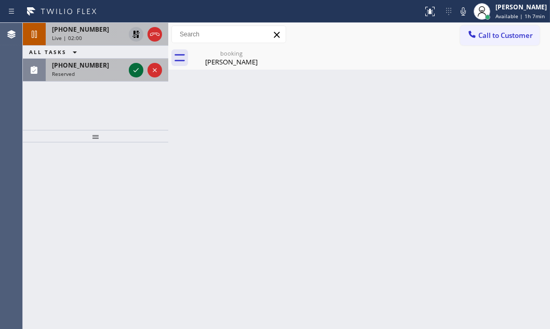
click at [131, 67] on icon at bounding box center [136, 70] width 12 height 12
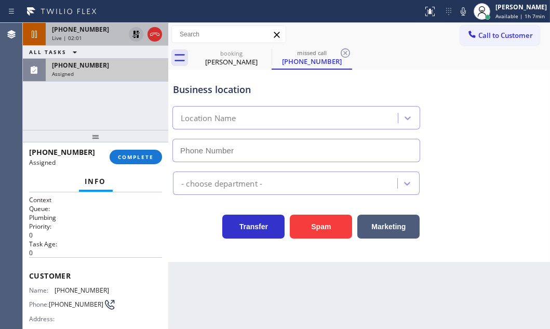
type input "[PHONE_NUMBER]"
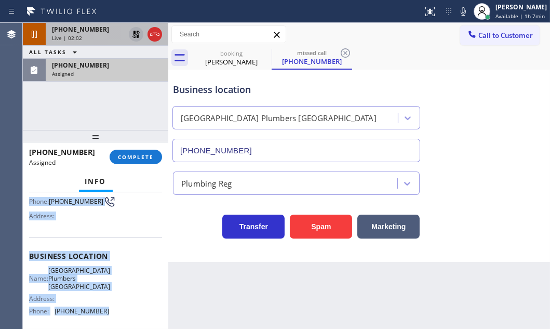
scroll to position [141, 0]
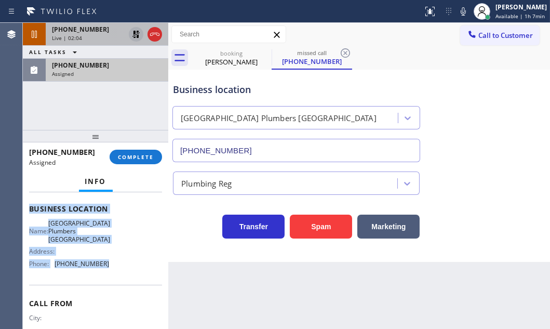
drag, startPoint x: 47, startPoint y: 275, endPoint x: 205, endPoint y: 313, distance: 162.9
click at [121, 282] on div "Context Queue: Plumbing Priority: 0 Task Age: Customer Name: [PHONE_NUMBER] Pho…" at bounding box center [95, 260] width 145 height 137
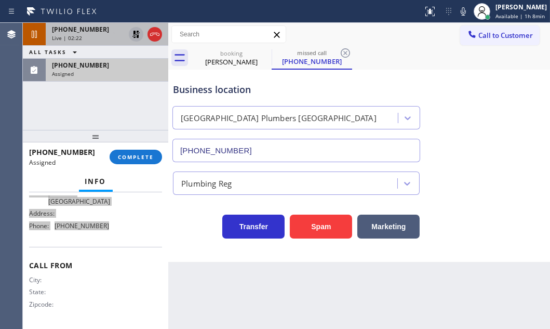
scroll to position [0, 0]
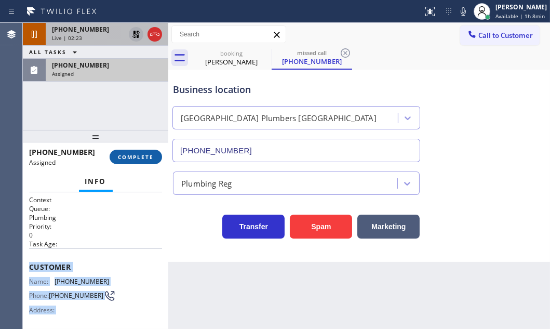
click at [141, 156] on span "COMPLETE" at bounding box center [136, 156] width 36 height 7
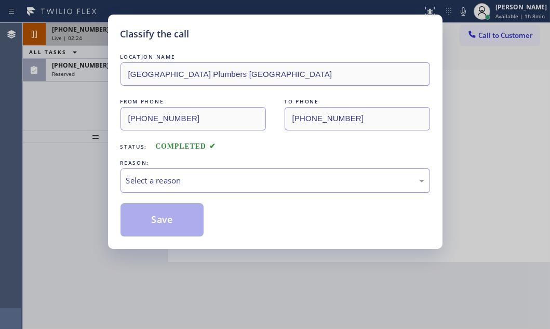
click at [243, 180] on div "Select a reason" at bounding box center [275, 181] width 298 height 12
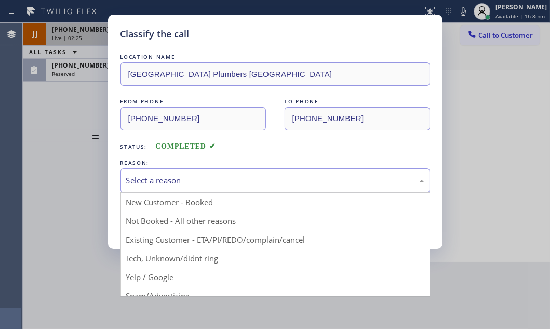
drag, startPoint x: 188, startPoint y: 258, endPoint x: 176, endPoint y: 249, distance: 15.2
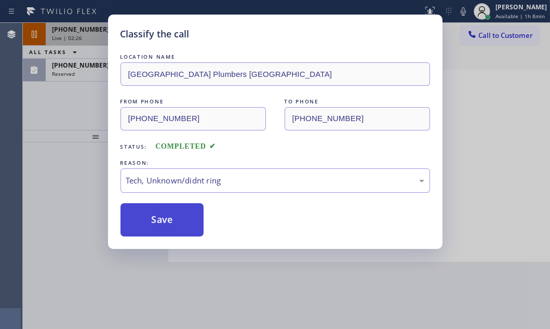
click at [166, 226] on button "Save" at bounding box center [163, 219] width 84 height 33
type input "[PHONE_NUMBER]"
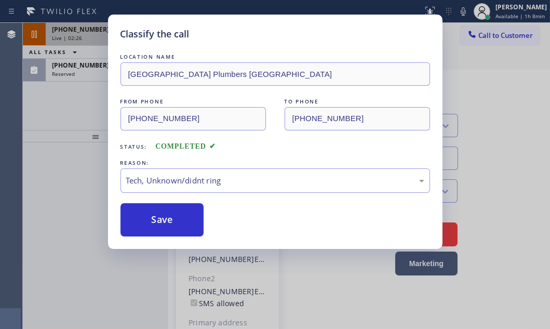
drag, startPoint x: 72, startPoint y: 97, endPoint x: 95, endPoint y: 88, distance: 24.0
click at [77, 95] on div "Classify the call LOCATION NAME [GEOGRAPHIC_DATA] Plumbers Cerritos FROM PHONE …" at bounding box center [275, 164] width 550 height 329
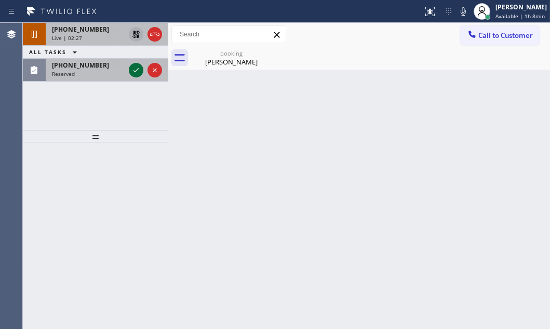
click at [132, 70] on icon at bounding box center [136, 70] width 12 height 12
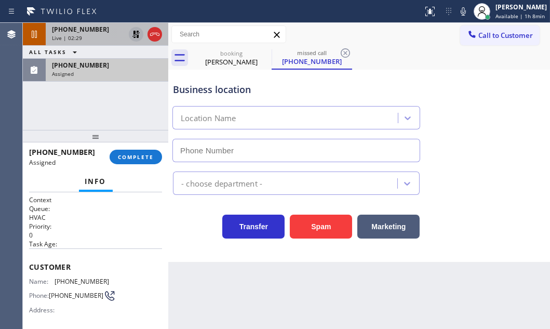
type input "[PHONE_NUMBER]"
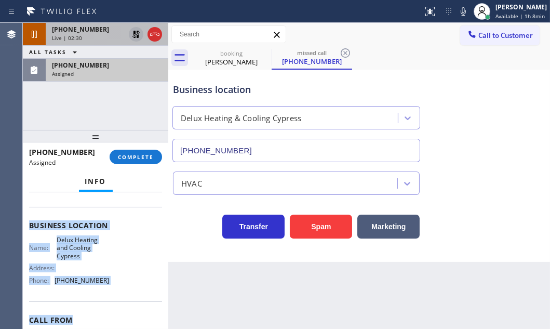
scroll to position [141, 0]
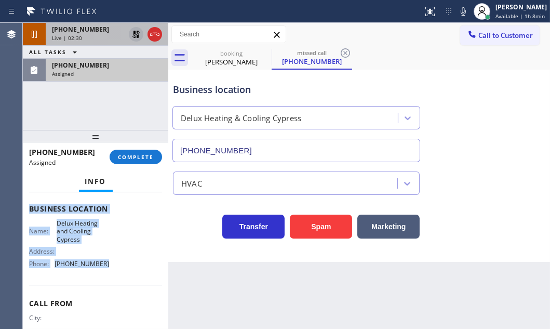
drag, startPoint x: 29, startPoint y: 269, endPoint x: 114, endPoint y: 281, distance: 85.4
click at [114, 281] on div "Context Queue: HVAC Priority: 0 Task Age: Customer Name: [PHONE_NUMBER] Phone: …" at bounding box center [95, 209] width 133 height 310
drag, startPoint x: 141, startPoint y: 156, endPoint x: 157, endPoint y: 166, distance: 18.9
click at [143, 157] on span "COMPLETE" at bounding box center [136, 156] width 36 height 7
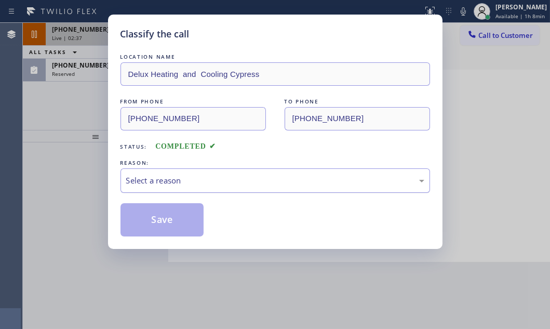
drag, startPoint x: 212, startPoint y: 180, endPoint x: 212, endPoint y: 187, distance: 6.2
click at [212, 182] on div "Select a reason" at bounding box center [275, 181] width 298 height 12
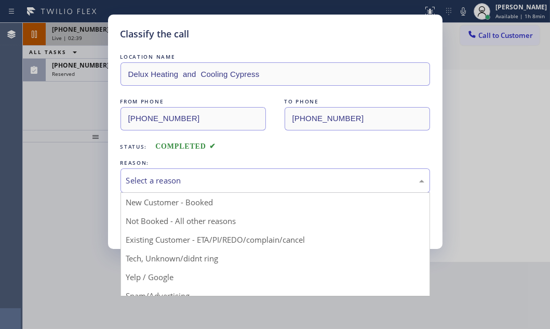
drag, startPoint x: 172, startPoint y: 258, endPoint x: 166, endPoint y: 245, distance: 14.2
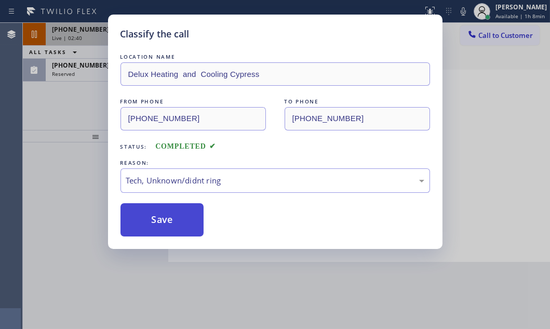
drag, startPoint x: 163, startPoint y: 226, endPoint x: 156, endPoint y: 215, distance: 13.3
click at [161, 222] on button "Save" at bounding box center [163, 219] width 84 height 33
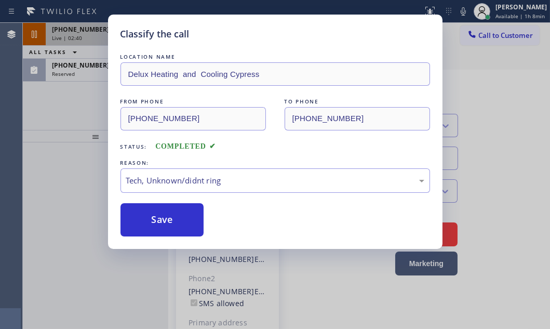
drag, startPoint x: 87, startPoint y: 95, endPoint x: 89, endPoint y: 90, distance: 5.6
click at [87, 95] on div "Classify the call LOCATION NAME Delux Heating and Cooling Cypress FROM PHONE [P…" at bounding box center [275, 164] width 550 height 329
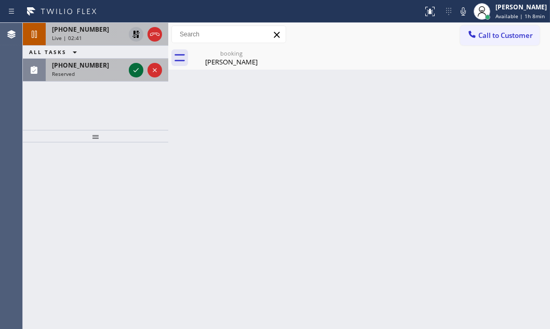
click at [131, 70] on icon at bounding box center [136, 70] width 12 height 12
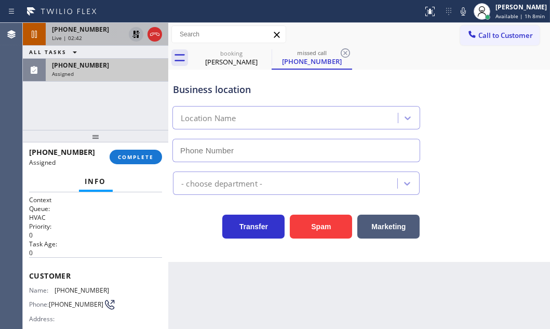
type input "[PHONE_NUMBER]"
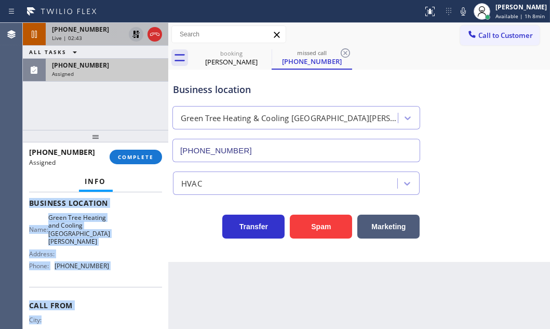
scroll to position [160, 0]
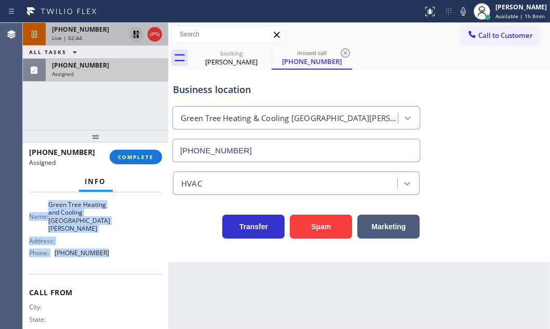
drag, startPoint x: 28, startPoint y: 261, endPoint x: 121, endPoint y: 265, distance: 93.1
click at [121, 265] on div "Context Queue: HVAC Priority: 0 Task Age: Customer Name: [PHONE_NUMBER] Phone: …" at bounding box center [95, 260] width 145 height 137
click at [122, 156] on span "COMPLETE" at bounding box center [136, 156] width 36 height 7
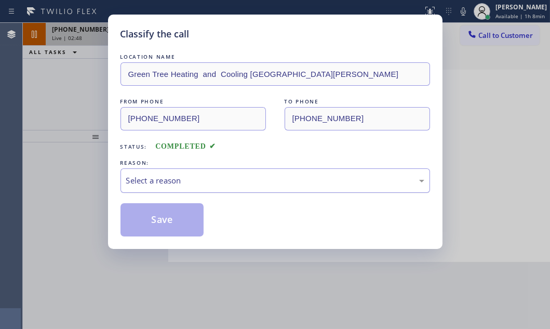
click at [204, 178] on div "Select a reason" at bounding box center [275, 181] width 298 height 12
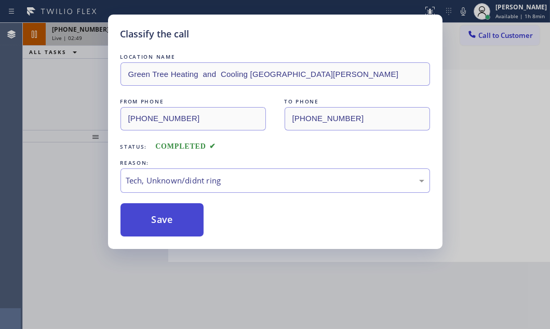
click at [161, 226] on button "Save" at bounding box center [163, 219] width 84 height 33
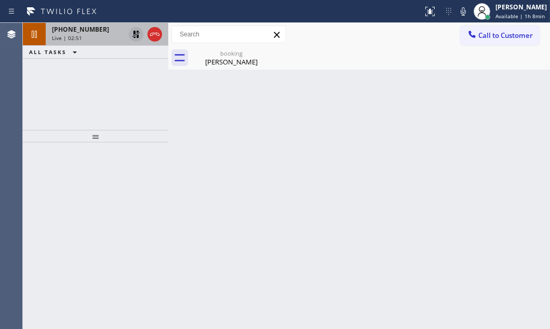
click at [108, 37] on div "Live | 02:51" at bounding box center [88, 37] width 73 height 7
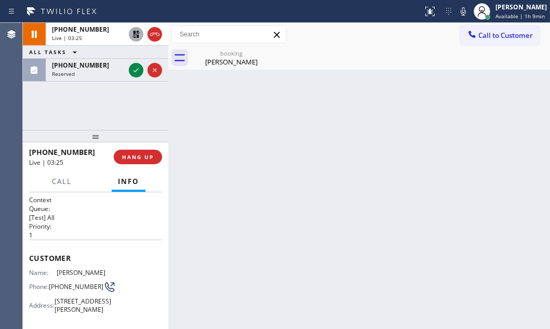
click at [130, 32] on icon at bounding box center [136, 34] width 12 height 12
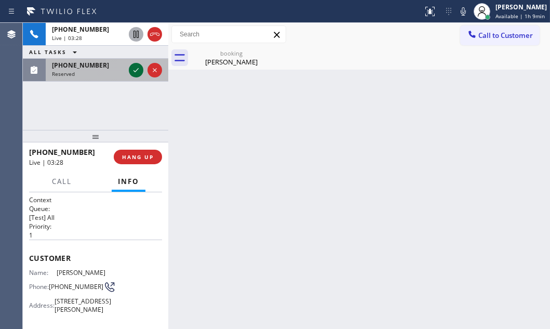
click at [135, 69] on icon at bounding box center [136, 70] width 12 height 12
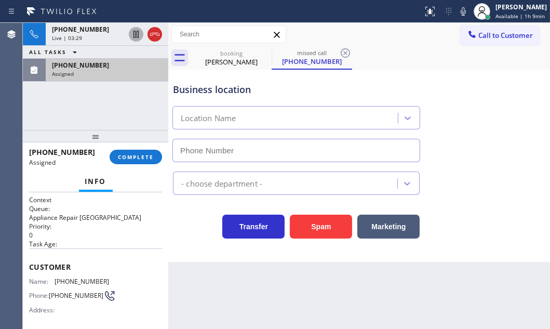
type input "[PHONE_NUMBER]"
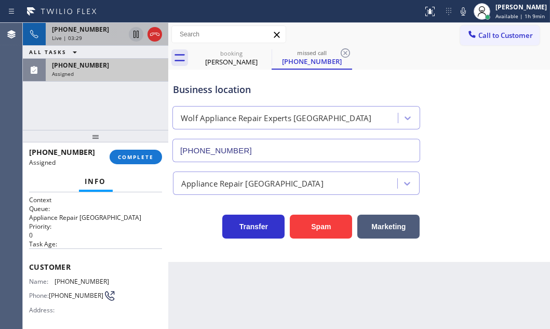
click at [103, 36] on div "Live | 03:29" at bounding box center [88, 37] width 73 height 7
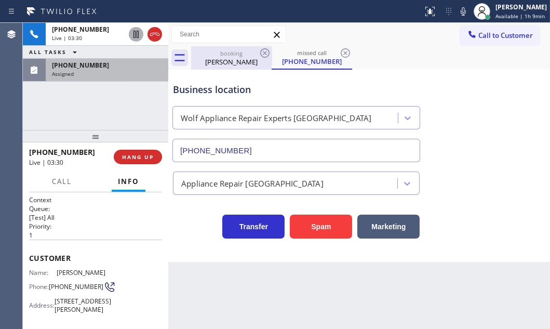
click at [216, 60] on div "[PERSON_NAME]" at bounding box center [231, 61] width 78 height 9
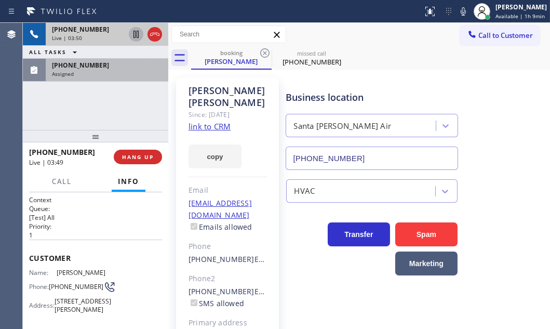
click at [109, 32] on div "[PHONE_NUMBER]" at bounding box center [88, 29] width 73 height 9
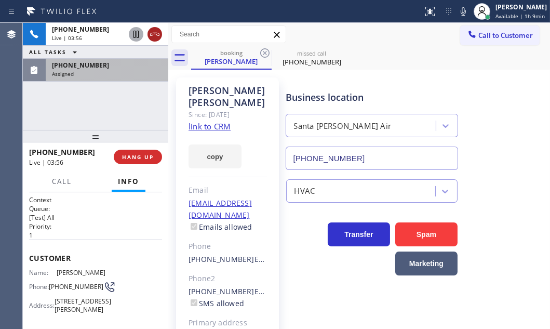
click at [155, 37] on icon at bounding box center [155, 34] width 12 height 12
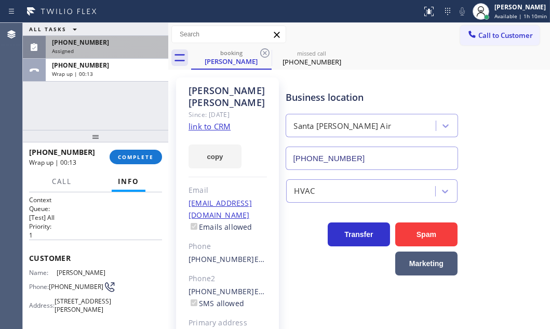
click at [124, 50] on div "Assigned" at bounding box center [107, 50] width 110 height 7
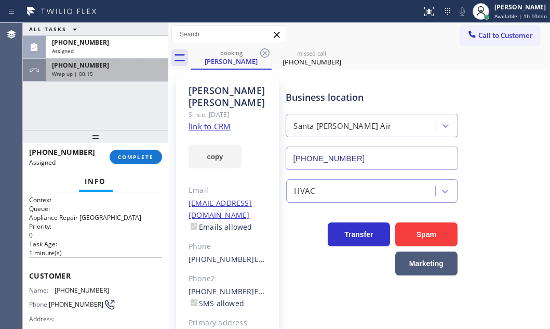
click at [133, 76] on div "Wrap up | 00:15" at bounding box center [107, 73] width 110 height 7
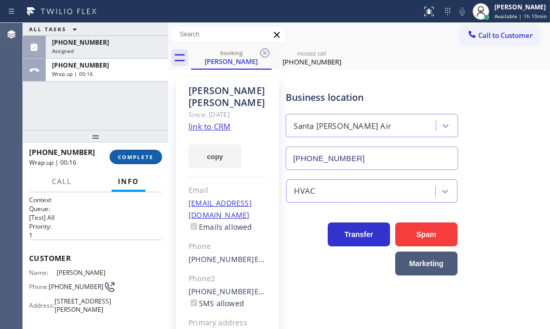
click at [136, 155] on span "COMPLETE" at bounding box center [136, 156] width 36 height 7
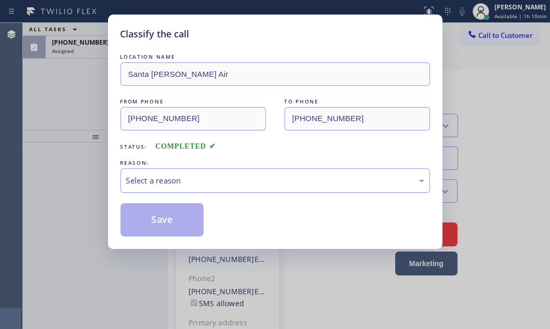
click at [171, 175] on div "Select a reason" at bounding box center [275, 181] width 298 height 12
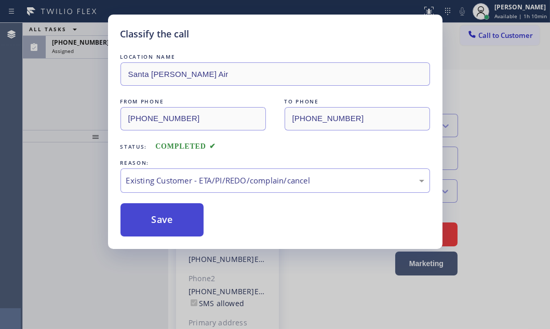
click at [156, 224] on button "Save" at bounding box center [163, 219] width 84 height 33
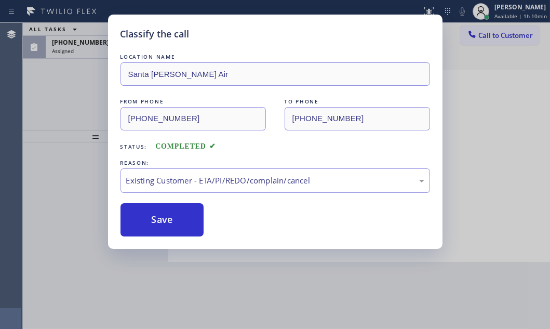
click at [92, 60] on div "Classify the call LOCATION NAME [GEOGRAPHIC_DATA][PERSON_NAME] Air FROM PHONE […" at bounding box center [275, 164] width 550 height 329
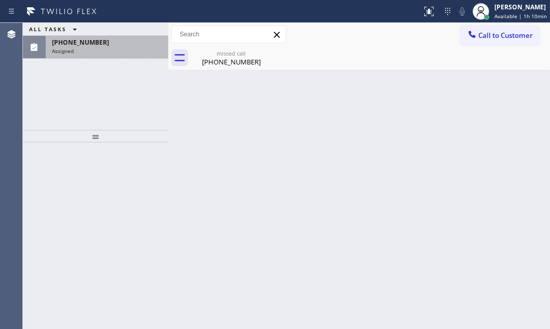
click at [94, 51] on div "Assigned" at bounding box center [107, 50] width 110 height 7
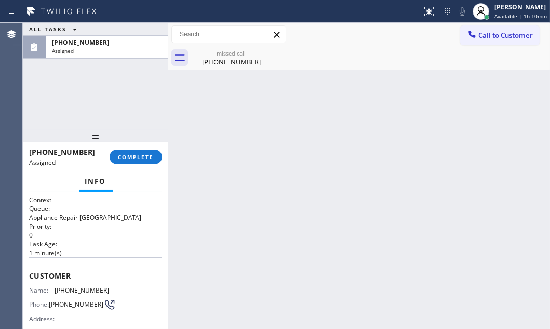
drag, startPoint x: 370, startPoint y: 125, endPoint x: 412, endPoint y: 121, distance: 42.9
click at [374, 124] on div "Back to Dashboard Change Sender ID Customers Technicians Select a contact Outbo…" at bounding box center [359, 176] width 382 height 306
click at [504, 42] on button "Call to Customer" at bounding box center [499, 35] width 79 height 20
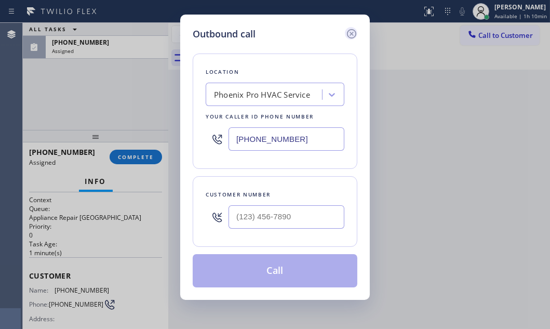
drag, startPoint x: 352, startPoint y: 32, endPoint x: 216, endPoint y: 155, distance: 183.2
click at [351, 34] on icon at bounding box center [351, 34] width 12 height 12
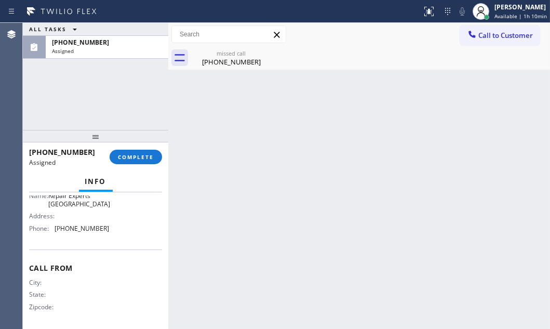
scroll to position [189, 0]
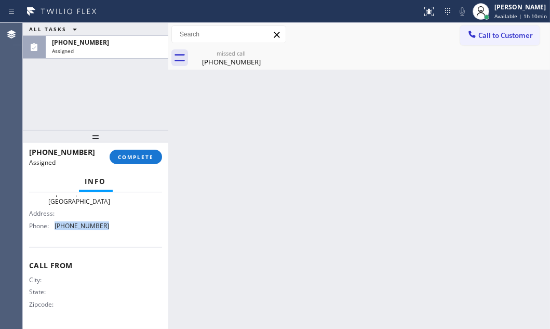
drag, startPoint x: 106, startPoint y: 228, endPoint x: 56, endPoint y: 226, distance: 50.4
click at [56, 226] on div "Name: Wolf Appliance Repair Experts [GEOGRAPHIC_DATA] Address: Phone: [PHONE_NU…" at bounding box center [95, 207] width 133 height 52
click at [490, 38] on span "Call to Customer" at bounding box center [505, 35] width 55 height 9
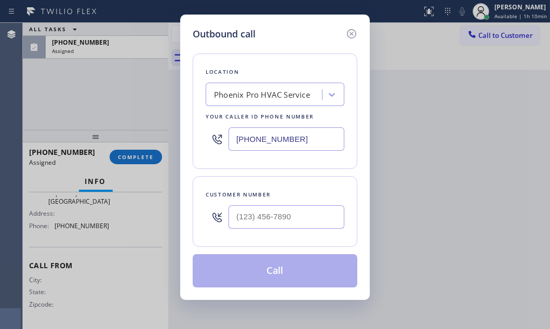
click at [315, 134] on input "[PHONE_NUMBER]" at bounding box center [287, 138] width 116 height 23
paste input "15) 231-7353"
type input "[PHONE_NUMBER]"
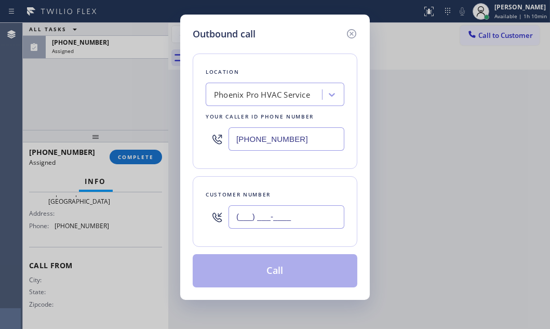
click at [286, 220] on input "(___) ___-____" at bounding box center [287, 216] width 116 height 23
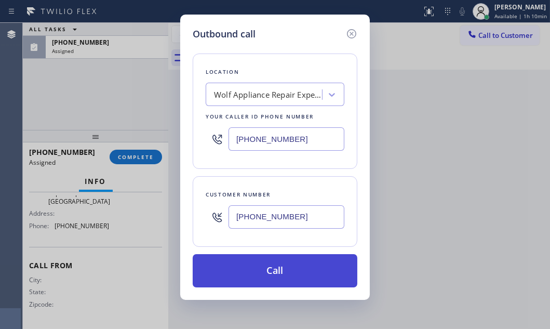
type input "[PHONE_NUMBER]"
click at [235, 263] on button "Call" at bounding box center [275, 270] width 165 height 33
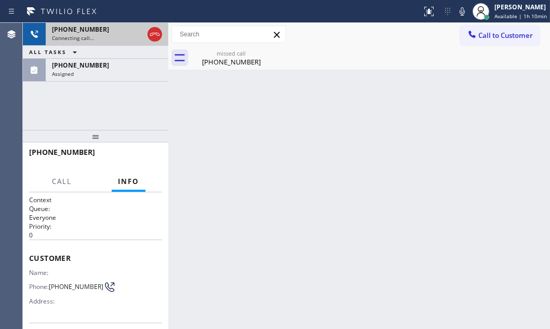
click at [110, 34] on div "Connecting call…" at bounding box center [97, 37] width 91 height 7
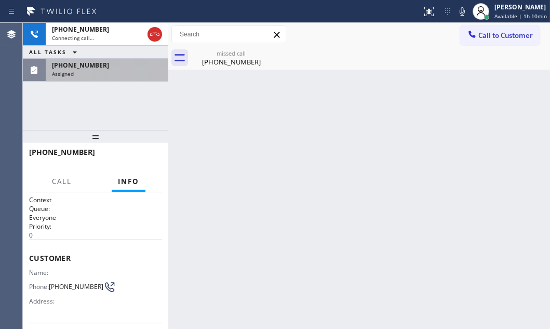
click at [109, 62] on div "[PHONE_NUMBER]" at bounding box center [107, 65] width 110 height 9
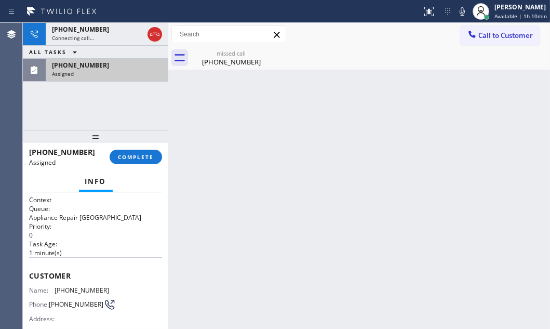
click at [107, 76] on div "Assigned" at bounding box center [107, 73] width 110 height 7
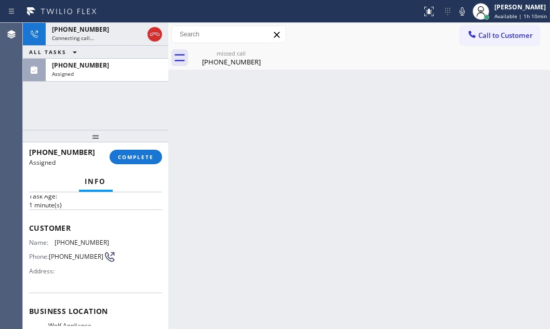
scroll to position [94, 0]
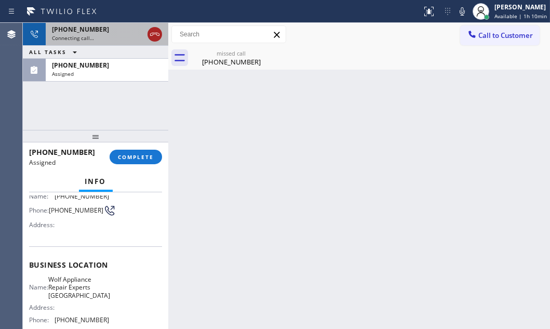
click at [154, 35] on icon at bounding box center [155, 34] width 12 height 12
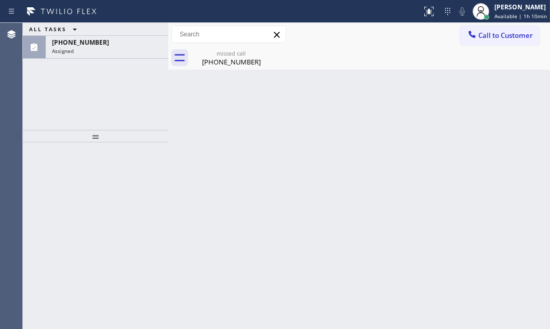
click at [148, 38] on div "ALL TASKS ALL TASKS ACTIVE TASKS TASKS IN WRAP UP [PHONE_NUMBER] Assigned" at bounding box center [95, 41] width 145 height 36
drag, startPoint x: 145, startPoint y: 51, endPoint x: 144, endPoint y: 84, distance: 33.3
click at [145, 51] on div "Assigned" at bounding box center [107, 50] width 110 height 7
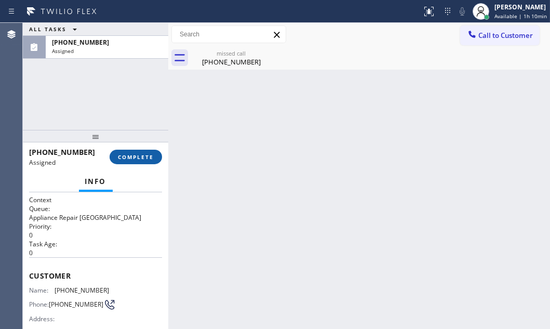
click at [144, 159] on span "COMPLETE" at bounding box center [136, 156] width 36 height 7
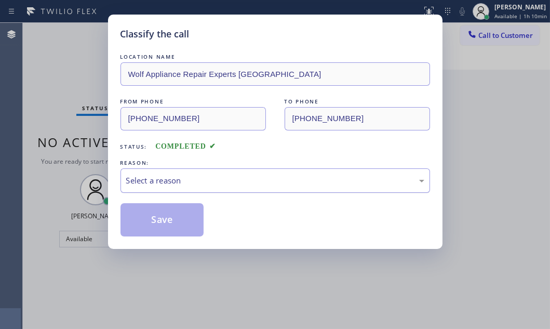
drag, startPoint x: 290, startPoint y: 179, endPoint x: 284, endPoint y: 189, distance: 12.1
click at [289, 179] on div "Select a reason" at bounding box center [275, 181] width 298 height 12
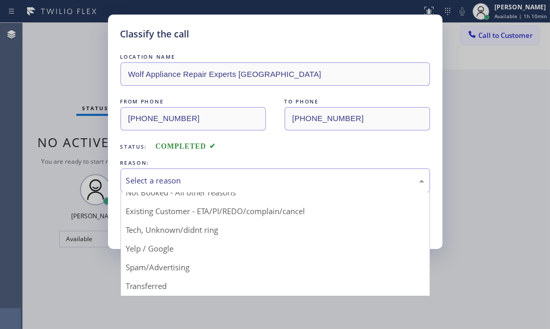
scroll to position [69, 0]
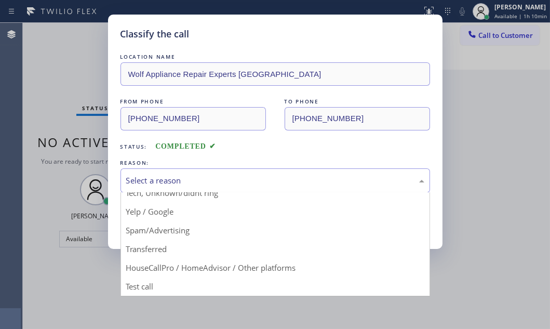
drag, startPoint x: 210, startPoint y: 263, endPoint x: 208, endPoint y: 257, distance: 6.8
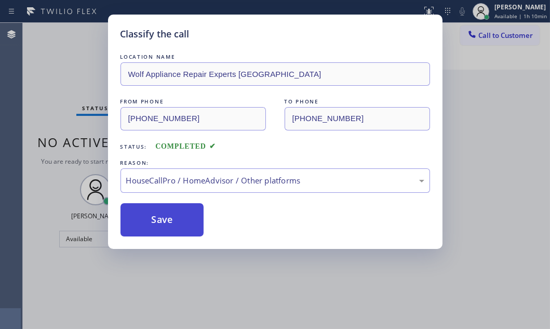
click at [176, 211] on button "Save" at bounding box center [163, 219] width 84 height 33
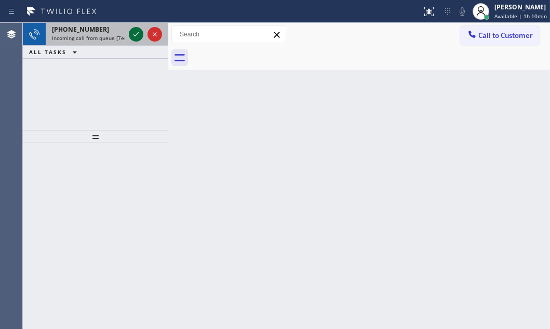
click at [138, 32] on icon at bounding box center [136, 34] width 5 height 4
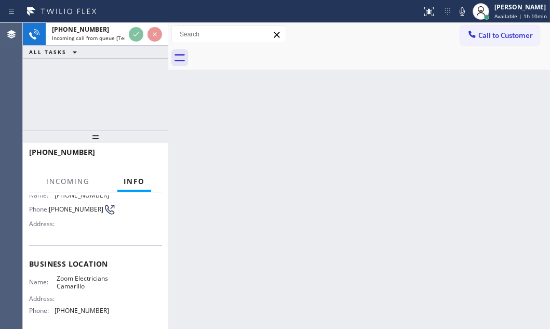
scroll to position [94, 0]
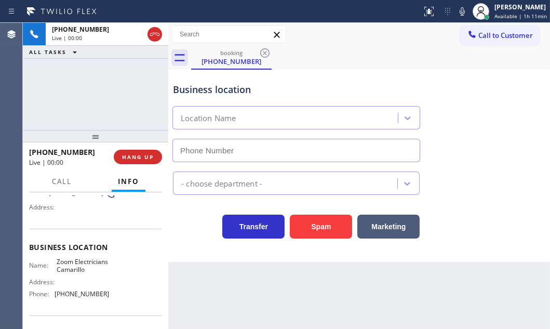
type input "[PHONE_NUMBER]"
drag, startPoint x: 395, startPoint y: 232, endPoint x: 489, endPoint y: 232, distance: 94.6
click at [396, 232] on button "Marketing" at bounding box center [388, 227] width 62 height 24
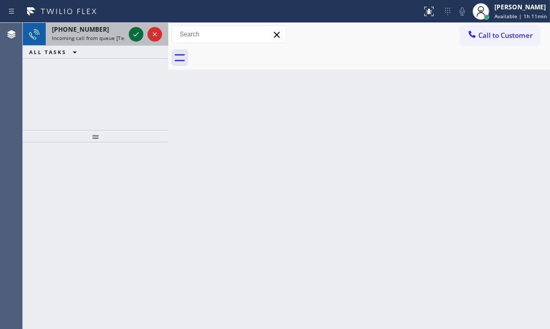
drag, startPoint x: 137, startPoint y: 34, endPoint x: 137, endPoint y: 41, distance: 7.3
click at [137, 34] on icon at bounding box center [136, 34] width 5 height 4
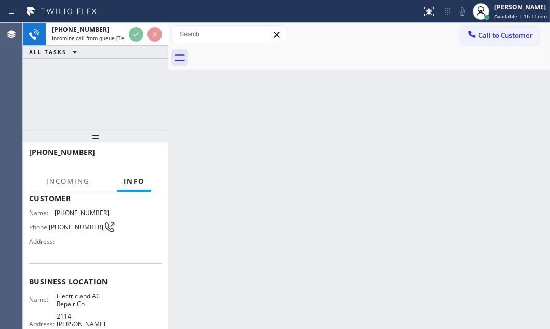
scroll to position [94, 0]
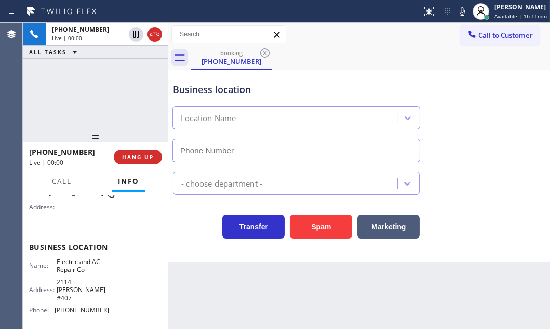
type input "[PHONE_NUMBER]"
click at [136, 161] on button "HANG UP" at bounding box center [138, 157] width 48 height 15
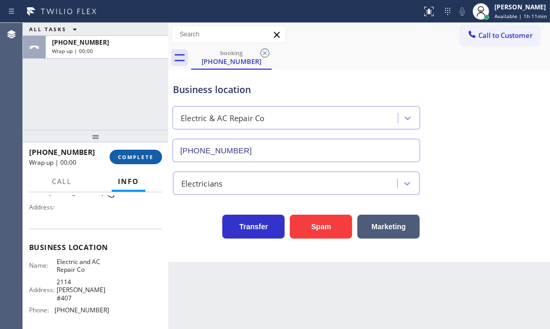
click at [138, 159] on span "COMPLETE" at bounding box center [136, 156] width 36 height 7
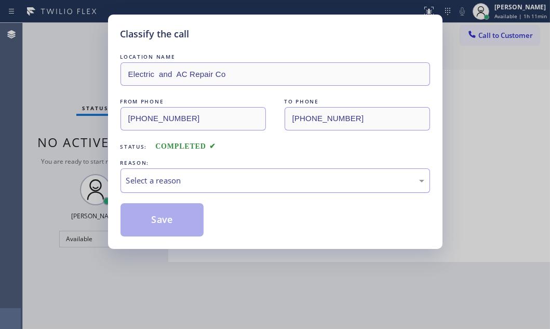
click at [178, 181] on div "Select a reason" at bounding box center [275, 181] width 298 height 12
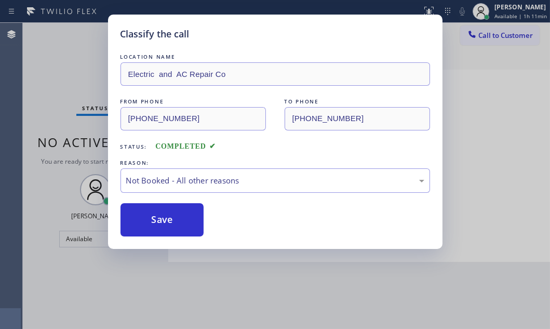
drag, startPoint x: 155, startPoint y: 214, endPoint x: 246, endPoint y: 231, distance: 92.5
click at [163, 215] on button "Save" at bounding box center [163, 219] width 84 height 33
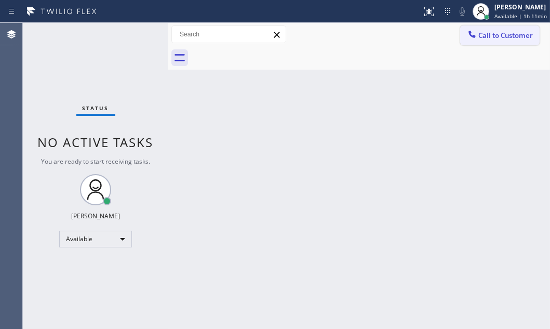
click at [504, 44] on button "Call to Customer" at bounding box center [499, 35] width 79 height 20
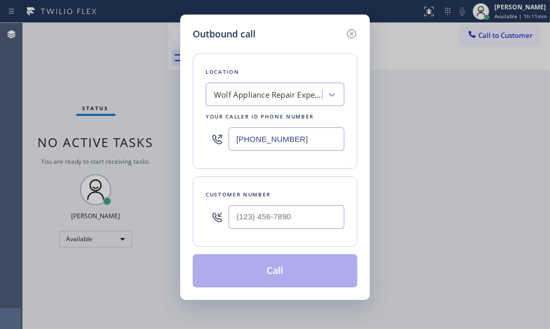
click at [302, 131] on input "[PHONE_NUMBER]" at bounding box center [287, 138] width 116 height 23
paste input "08) 676-2266"
type input "[PHONE_NUMBER]"
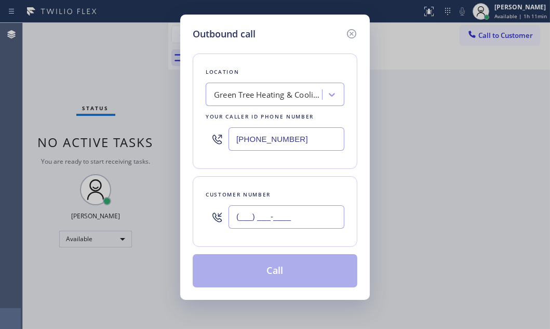
click at [259, 215] on input "(___) ___-____" at bounding box center [287, 216] width 116 height 23
paste input "408) 427-3094"
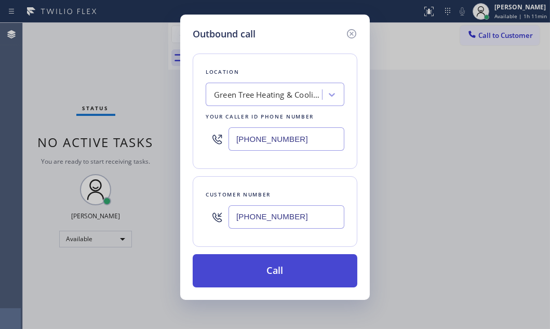
type input "[PHONE_NUMBER]"
click at [281, 265] on button "Call" at bounding box center [275, 270] width 165 height 33
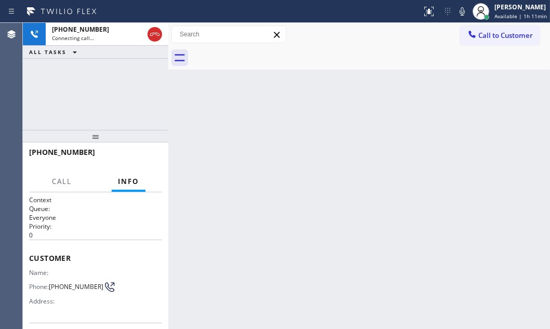
drag, startPoint x: 388, startPoint y: 124, endPoint x: 452, endPoint y: 108, distance: 65.9
click at [414, 121] on div "Back to Dashboard Change Sender ID Customers Technicians Select a contact Outbo…" at bounding box center [359, 176] width 382 height 306
drag, startPoint x: 495, startPoint y: 38, endPoint x: 422, endPoint y: 73, distance: 80.6
click at [493, 39] on span "Call to Customer" at bounding box center [505, 35] width 55 height 9
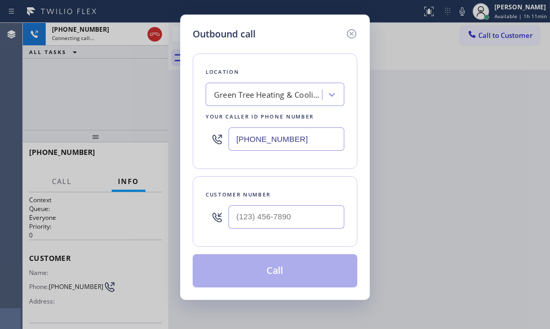
drag, startPoint x: 318, startPoint y: 140, endPoint x: 212, endPoint y: 134, distance: 106.2
click at [212, 134] on div "[PHONE_NUMBER]" at bounding box center [275, 139] width 139 height 34
paste input "714) 844-0434"
type input "[PHONE_NUMBER]"
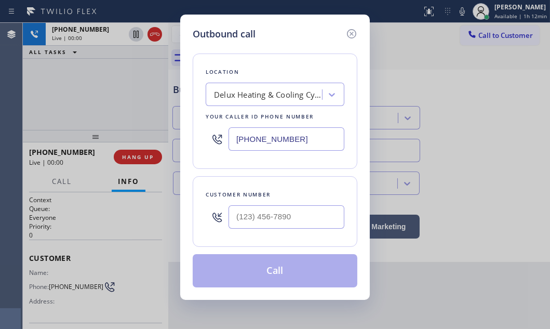
type input "[PHONE_NUMBER]"
click at [93, 95] on div "Outbound call Location Delux Heating & Cooling Cypress Your caller id phone num…" at bounding box center [275, 164] width 550 height 329
click at [349, 34] on icon at bounding box center [351, 34] width 12 height 12
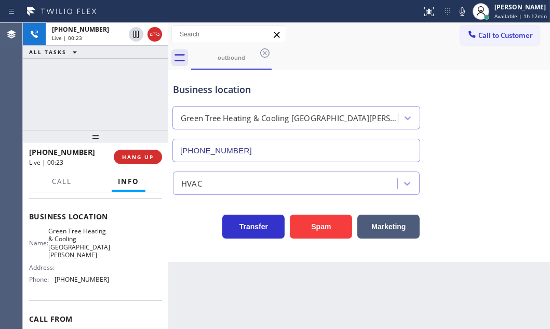
scroll to position [141, 0]
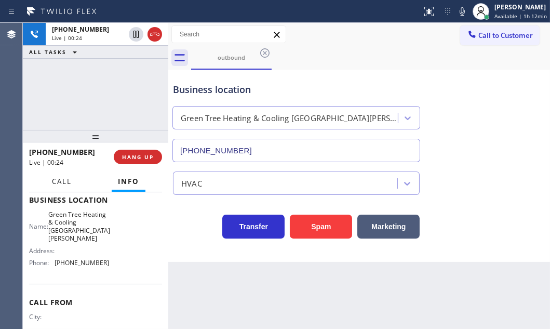
click at [61, 174] on button "Call" at bounding box center [62, 181] width 32 height 20
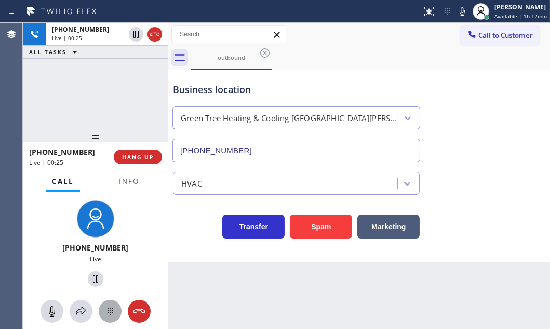
drag, startPoint x: 109, startPoint y: 314, endPoint x: 109, endPoint y: 303, distance: 10.4
click at [109, 312] on icon at bounding box center [110, 311] width 12 height 12
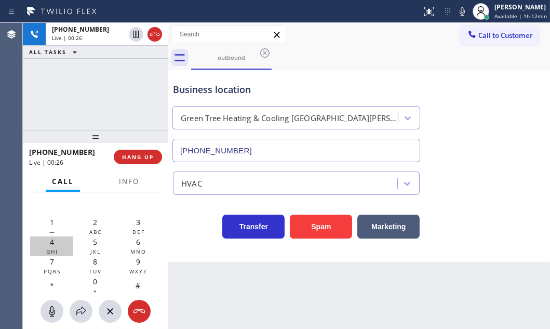
click at [51, 243] on span "4" at bounding box center [52, 242] width 4 height 10
click at [136, 159] on span "HANG UP" at bounding box center [138, 156] width 32 height 7
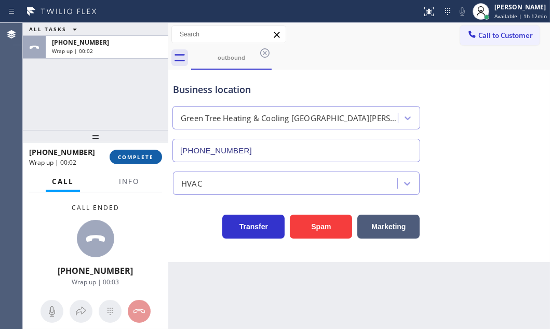
click at [133, 150] on button "COMPLETE" at bounding box center [136, 157] width 52 height 15
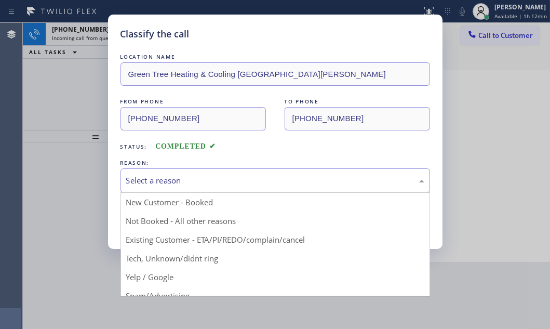
click at [203, 176] on div "Select a reason" at bounding box center [275, 181] width 298 height 12
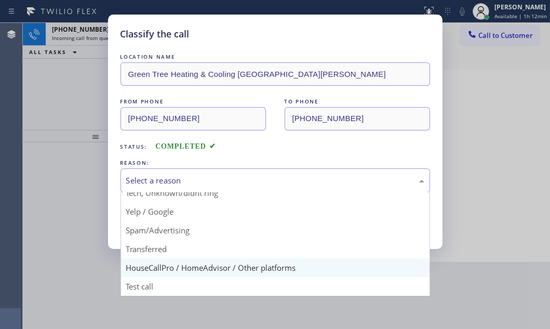
scroll to position [69, 0]
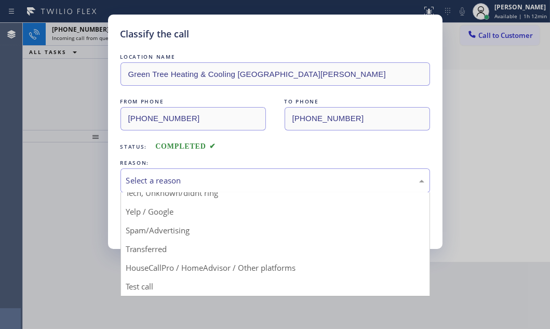
drag, startPoint x: 197, startPoint y: 268, endPoint x: 191, endPoint y: 261, distance: 9.2
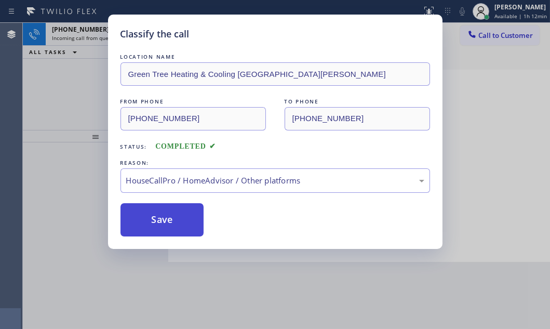
click at [165, 224] on button "Save" at bounding box center [163, 219] width 84 height 33
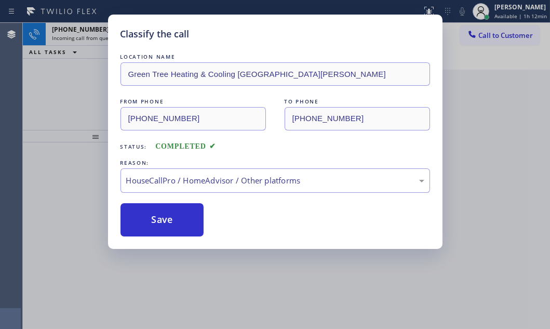
click at [78, 102] on div "Classify the call LOCATION NAME Green Tree Heating & Cooling Santa [PERSON_NAME…" at bounding box center [275, 164] width 550 height 329
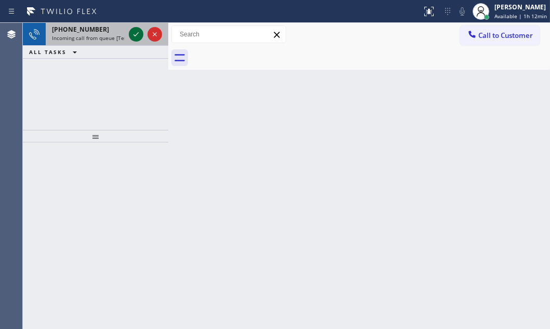
click at [135, 38] on button at bounding box center [136, 34] width 15 height 15
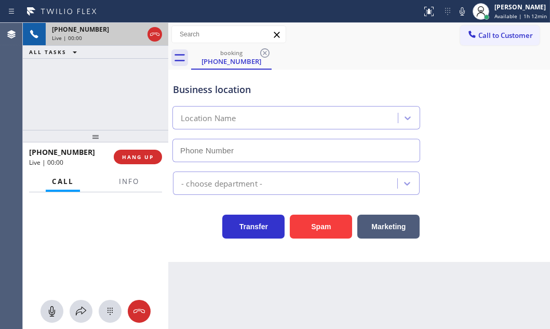
click at [134, 190] on div at bounding box center [129, 191] width 33 height 2
type input "[PHONE_NUMBER]"
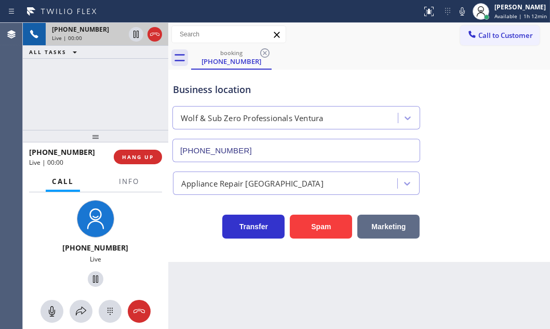
click at [381, 227] on button "Marketing" at bounding box center [388, 227] width 62 height 24
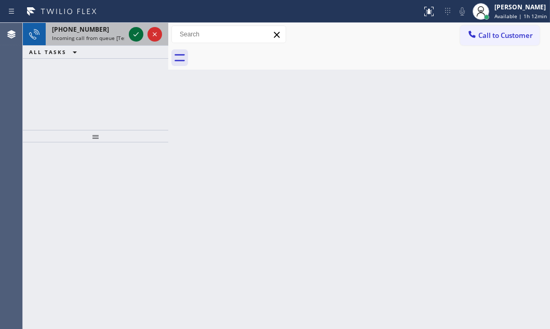
click at [137, 33] on icon at bounding box center [136, 34] width 12 height 12
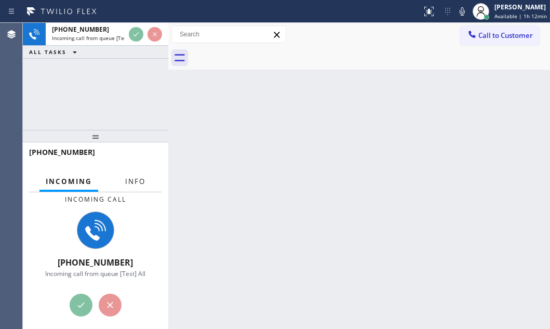
click at [130, 178] on span "Info" at bounding box center [135, 181] width 20 height 9
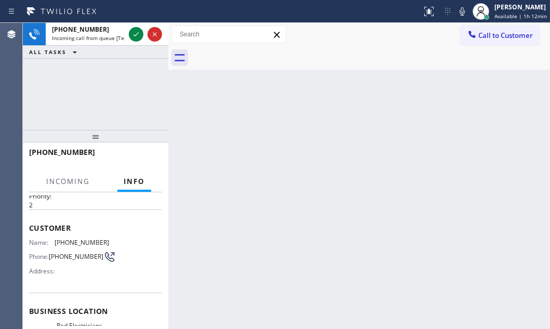
scroll to position [47, 0]
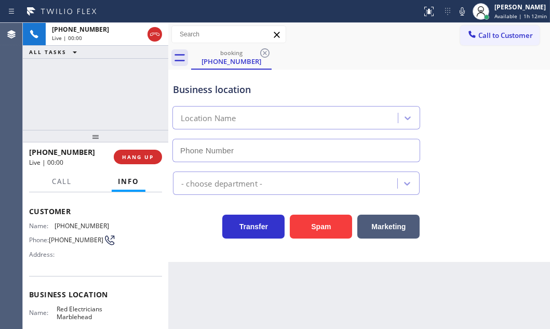
type input "[PHONE_NUMBER]"
drag, startPoint x: 332, startPoint y: 223, endPoint x: 490, endPoint y: 222, distance: 158.5
click at [338, 223] on button "Spam" at bounding box center [321, 227] width 62 height 24
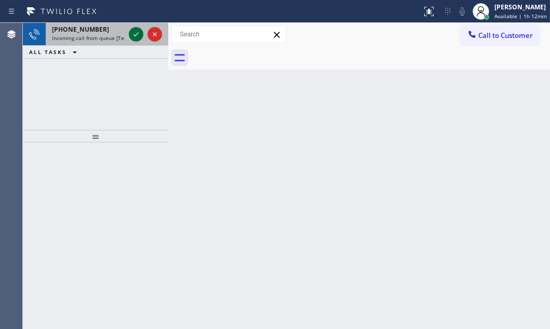
drag, startPoint x: 135, startPoint y: 33, endPoint x: 134, endPoint y: 38, distance: 5.3
click at [135, 33] on icon at bounding box center [136, 34] width 12 height 12
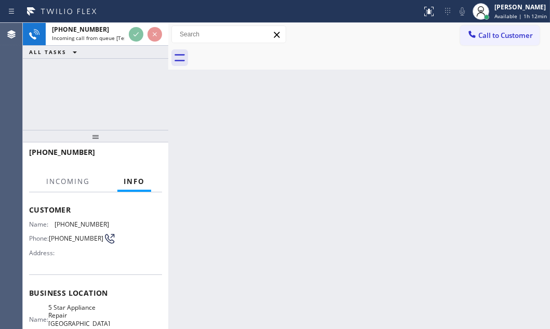
scroll to position [94, 0]
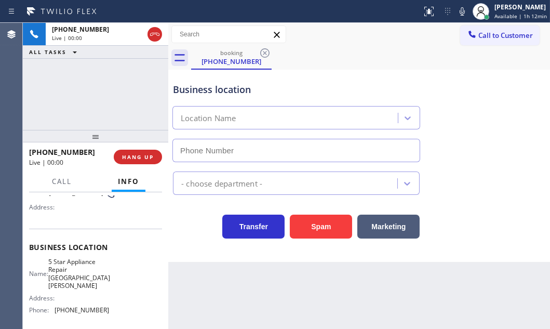
type input "[PHONE_NUMBER]"
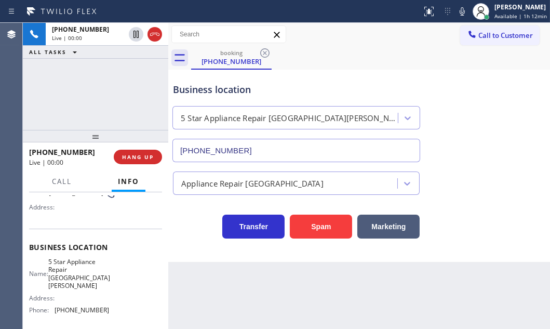
drag, startPoint x: 313, startPoint y: 230, endPoint x: 451, endPoint y: 230, distance: 138.2
click at [319, 230] on button "Spam" at bounding box center [321, 227] width 62 height 24
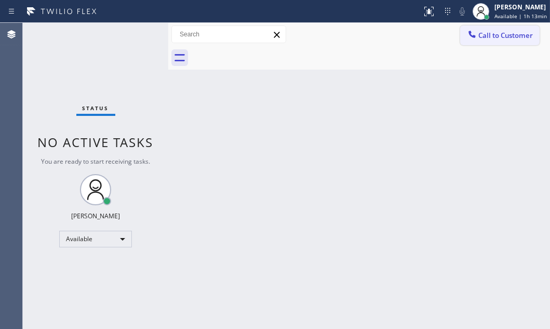
click at [492, 42] on button "Call to Customer" at bounding box center [499, 35] width 79 height 20
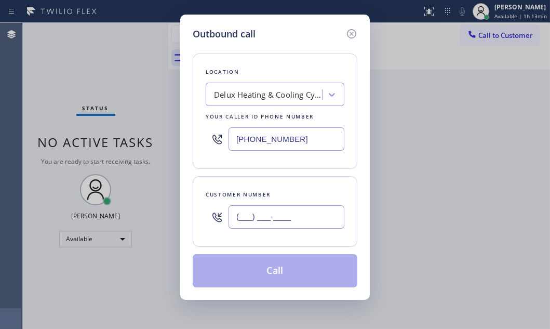
click at [275, 222] on input "(___) ___-____" at bounding box center [287, 216] width 116 height 23
paste input "714) 882-6031"
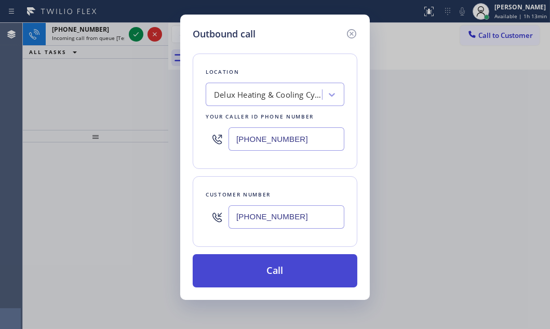
type input "[PHONE_NUMBER]"
click at [276, 267] on button "Call" at bounding box center [275, 270] width 165 height 33
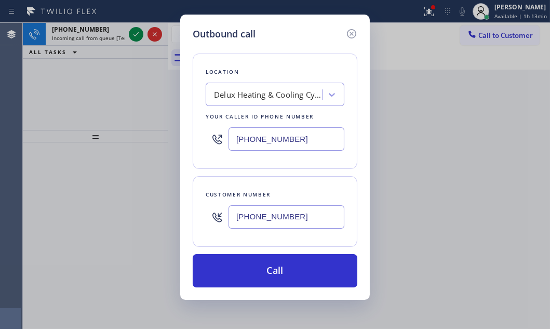
drag, startPoint x: 350, startPoint y: 33, endPoint x: 256, endPoint y: 35, distance: 94.1
click at [346, 33] on icon at bounding box center [351, 34] width 12 height 12
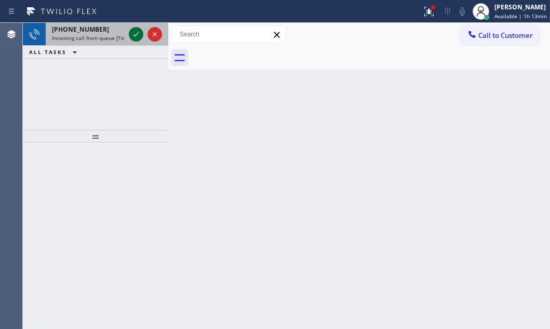
click at [139, 35] on icon at bounding box center [136, 34] width 12 height 12
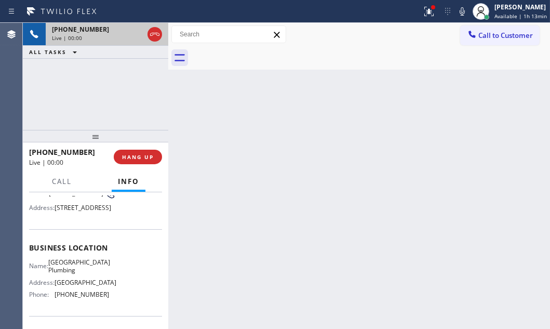
scroll to position [94, 0]
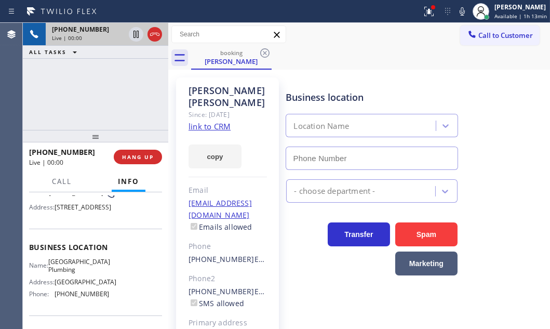
type input "[PHONE_NUMBER]"
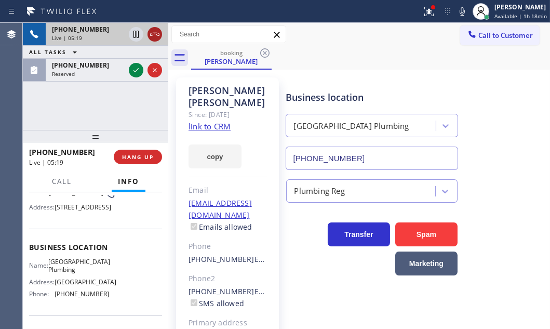
click at [156, 36] on icon at bounding box center [155, 34] width 12 height 12
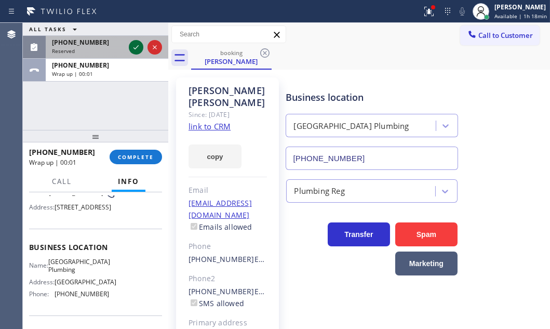
click at [130, 50] on icon at bounding box center [136, 47] width 12 height 12
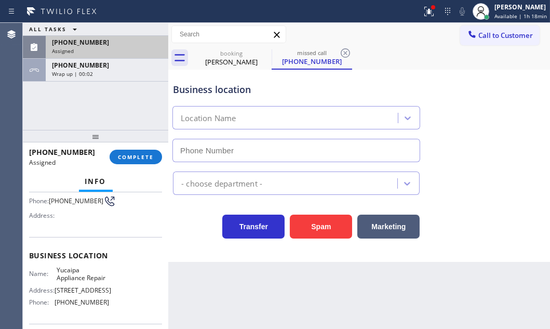
type input "[PHONE_NUMBER]"
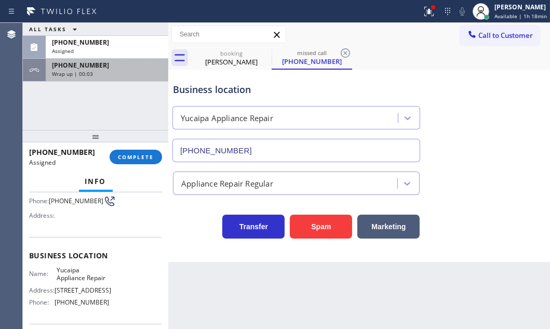
click at [129, 74] on div "Wrap up | 00:03" at bounding box center [107, 73] width 110 height 7
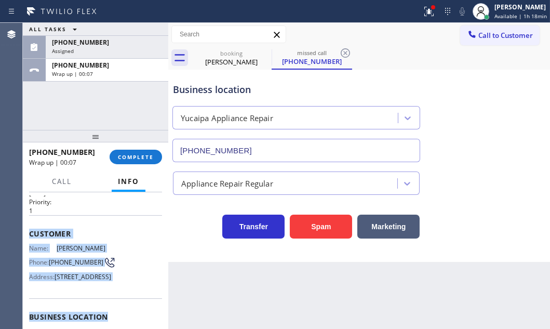
scroll to position [94, 0]
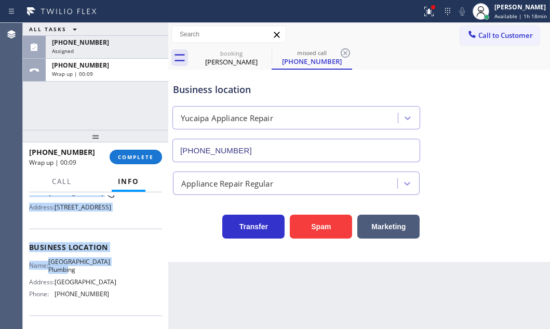
drag, startPoint x: 27, startPoint y: 254, endPoint x: 118, endPoint y: 291, distance: 98.3
click at [118, 291] on div "Context Queue: [Test] All Priority: 1 Customer Name: [GEOGRAPHIC_DATA][PERSON_N…" at bounding box center [95, 260] width 145 height 137
click at [136, 159] on span "COMPLETE" at bounding box center [136, 156] width 36 height 7
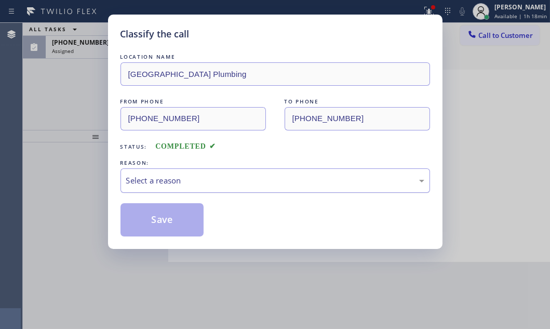
click at [231, 177] on div "Select a reason" at bounding box center [275, 181] width 298 height 12
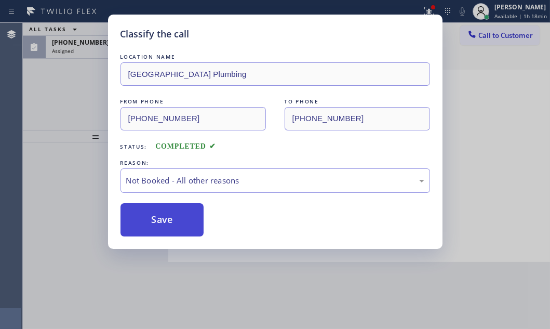
click at [145, 217] on button "Save" at bounding box center [163, 219] width 84 height 33
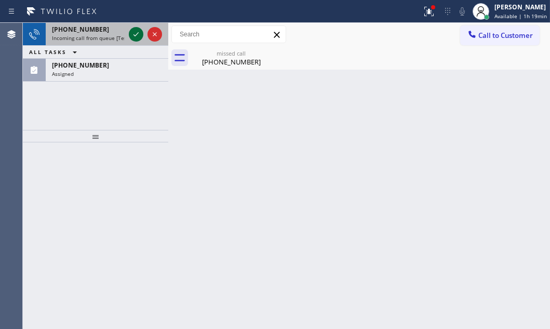
click at [134, 34] on icon at bounding box center [136, 34] width 12 height 12
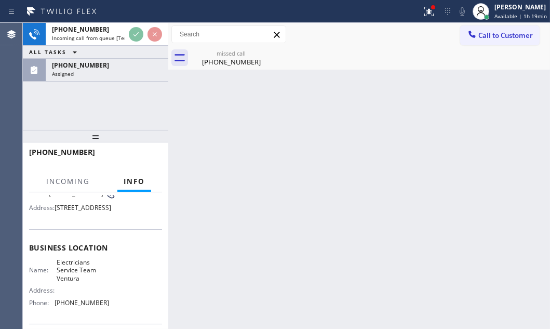
scroll to position [94, 0]
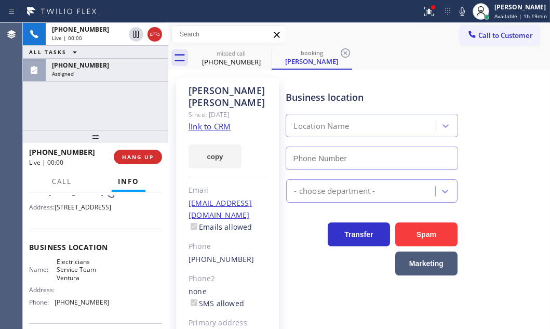
type input "[PHONE_NUMBER]"
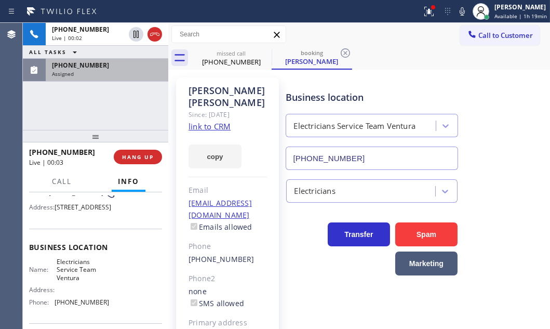
click at [112, 74] on div "Assigned" at bounding box center [107, 73] width 110 height 7
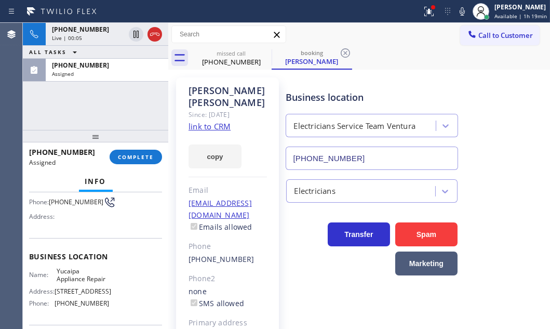
scroll to position [111, 0]
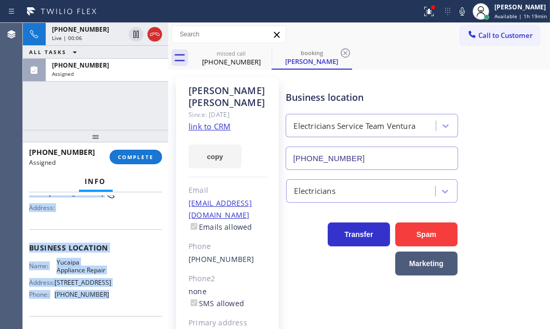
drag, startPoint x: 30, startPoint y: 255, endPoint x: 127, endPoint y: 300, distance: 107.1
click at [127, 300] on div "Context Queue: Appliance Repair Priority: 0 Task Age: [DEMOGRAPHIC_DATA] minute…" at bounding box center [95, 239] width 133 height 310
click at [136, 161] on button "COMPLETE" at bounding box center [136, 157] width 52 height 15
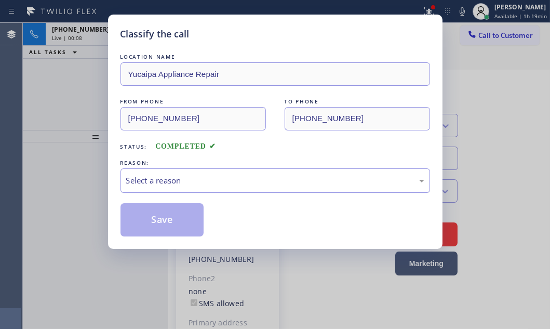
click at [193, 181] on div "Select a reason" at bounding box center [275, 181] width 298 height 12
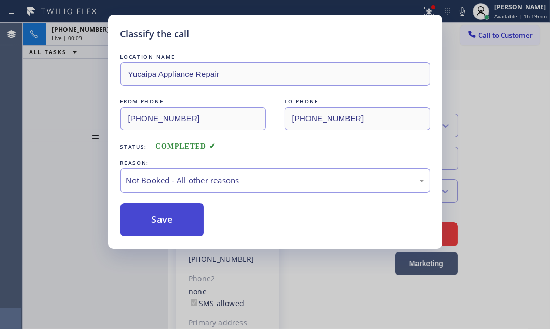
click at [161, 221] on button "Save" at bounding box center [163, 219] width 84 height 33
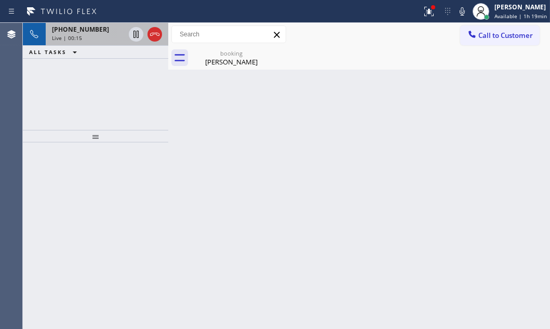
drag, startPoint x: 92, startPoint y: 37, endPoint x: 152, endPoint y: 40, distance: 60.3
click at [92, 36] on div "Live | 00:15" at bounding box center [88, 37] width 73 height 7
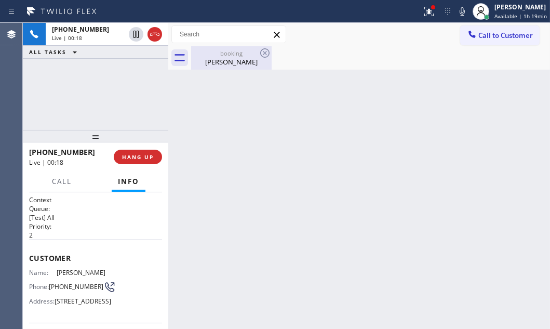
click at [223, 58] on div "[PERSON_NAME]" at bounding box center [231, 61] width 78 height 9
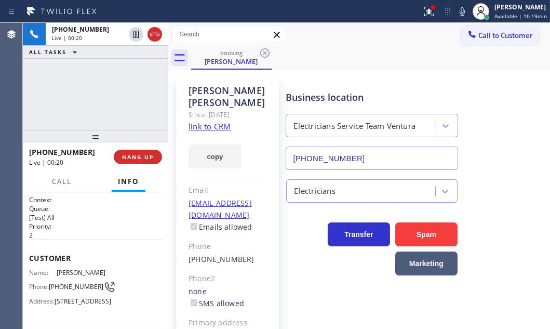
click at [221, 121] on link "link to CRM" at bounding box center [210, 126] width 42 height 10
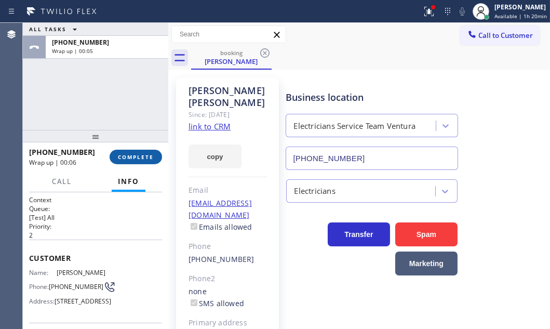
click at [138, 150] on button "COMPLETE" at bounding box center [136, 157] width 52 height 15
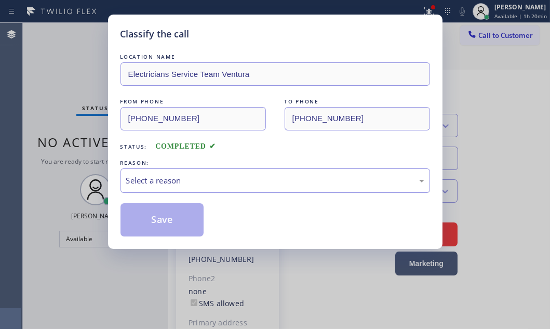
drag, startPoint x: 197, startPoint y: 176, endPoint x: 187, endPoint y: 182, distance: 11.9
click at [195, 177] on div "Select a reason" at bounding box center [275, 181] width 298 height 12
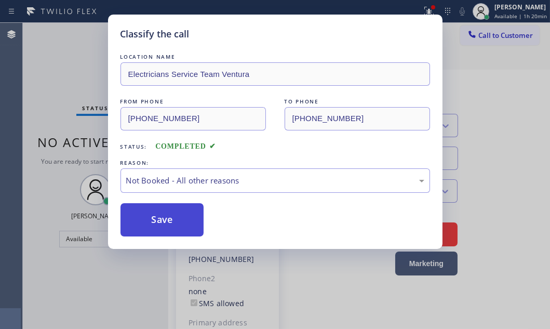
drag, startPoint x: 143, startPoint y: 218, endPoint x: 134, endPoint y: 222, distance: 10.0
drag, startPoint x: 134, startPoint y: 222, endPoint x: 188, endPoint y: 221, distance: 53.5
click at [133, 222] on button "Save" at bounding box center [163, 219] width 84 height 33
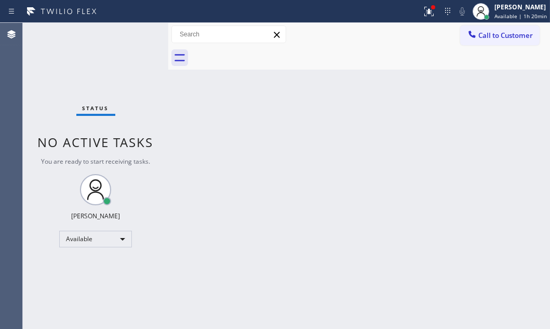
drag, startPoint x: 511, startPoint y: 34, endPoint x: 375, endPoint y: 76, distance: 142.3
click at [510, 34] on span "Call to Customer" at bounding box center [505, 35] width 55 height 9
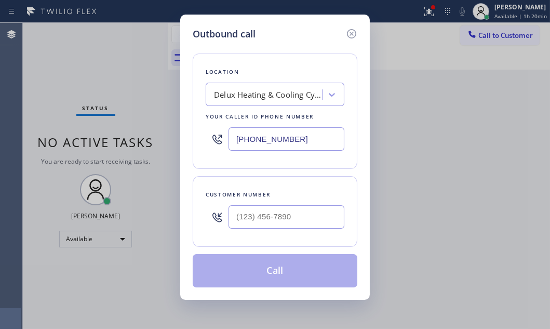
click at [295, 136] on input "[PHONE_NUMBER]" at bounding box center [287, 138] width 116 height 23
paste input "909) 219-9052"
type input "[PHONE_NUMBER]"
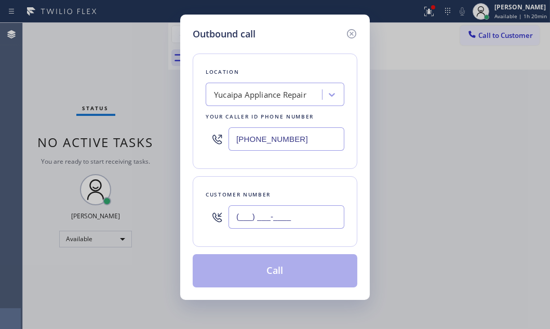
click at [259, 210] on input "(___) ___-____" at bounding box center [287, 216] width 116 height 23
paste input "661) 492-1204"
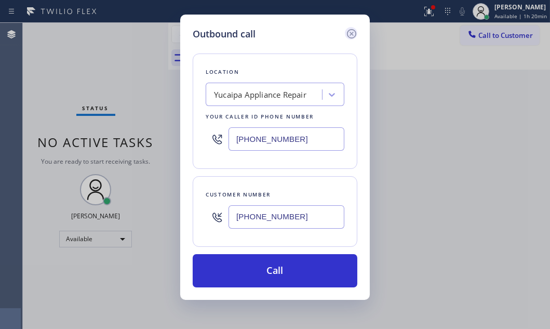
type input "[PHONE_NUMBER]"
drag, startPoint x: 351, startPoint y: 34, endPoint x: 149, endPoint y: 24, distance: 201.8
click at [350, 34] on icon at bounding box center [351, 34] width 12 height 12
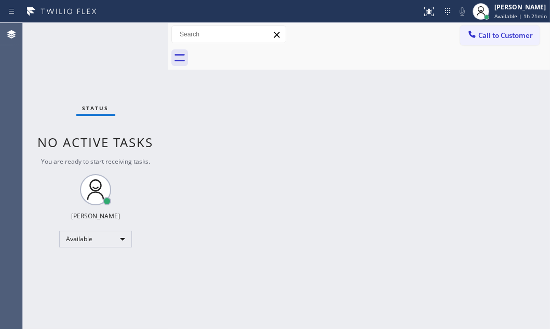
click at [308, 117] on div "Back to Dashboard Change Sender ID Customers Technicians Select a contact Outbo…" at bounding box center [359, 176] width 382 height 306
drag, startPoint x: 440, startPoint y: 125, endPoint x: 406, endPoint y: 43, distance: 89.4
click at [440, 124] on div "Back to Dashboard Change Sender ID Customers Technicians Select a contact Outbo…" at bounding box center [359, 176] width 382 height 306
drag, startPoint x: 485, startPoint y: 38, endPoint x: 371, endPoint y: 83, distance: 122.9
click at [484, 38] on span "Call to Customer" at bounding box center [505, 35] width 55 height 9
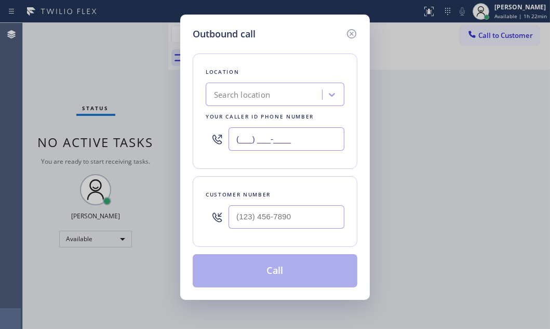
click at [303, 141] on input "(___) ___-____" at bounding box center [287, 138] width 116 height 23
paste input "855) 999-4417"
type input "[PHONE_NUMBER]"
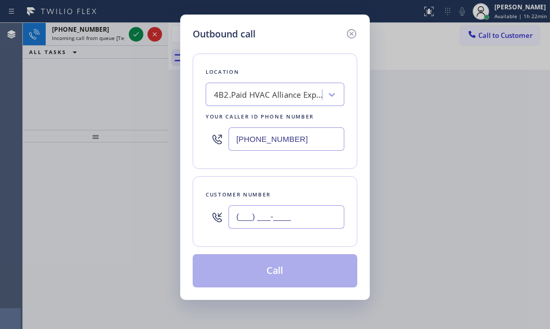
click at [276, 220] on input "(___) ___-____" at bounding box center [287, 216] width 116 height 23
paste input "951) 219-6098"
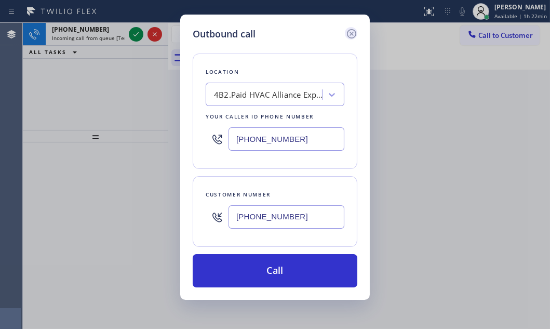
type input "(951) 219-6098"
click at [352, 31] on icon at bounding box center [351, 34] width 12 height 12
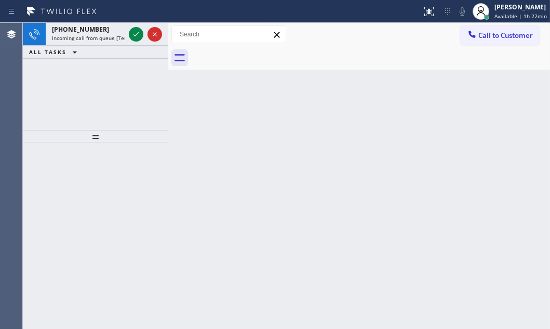
type input "(855) 999-4417"
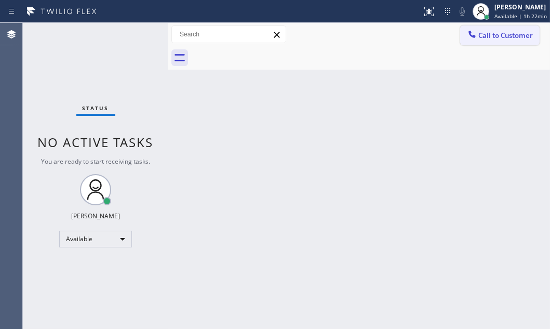
drag, startPoint x: 504, startPoint y: 31, endPoint x: 416, endPoint y: 111, distance: 119.6
click at [503, 31] on span "Call to Customer" at bounding box center [505, 35] width 55 height 9
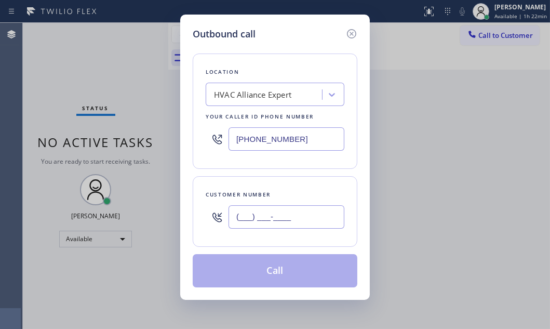
click at [288, 217] on input "(___) ___-____" at bounding box center [287, 216] width 116 height 23
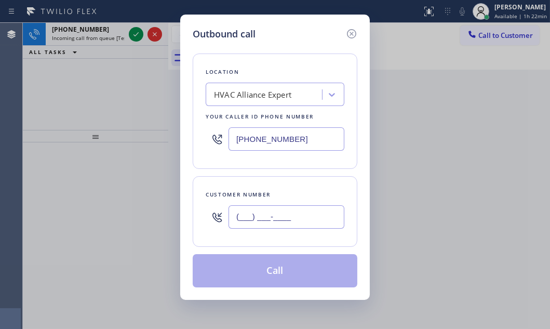
paste input "951) 219-6098"
type input "(951) 219-6098"
click at [275, 280] on button "Call" at bounding box center [275, 270] width 165 height 33
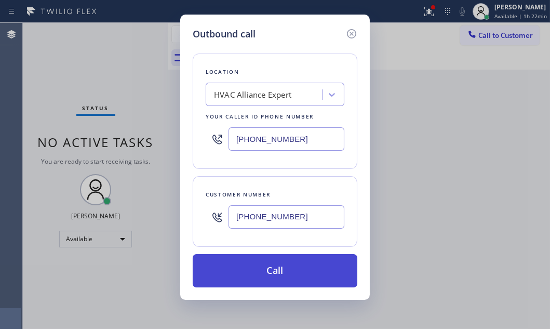
click at [286, 265] on button "Call" at bounding box center [275, 270] width 165 height 33
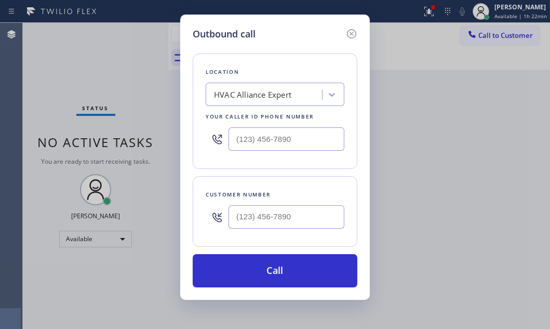
click at [264, 264] on div "Back to Dashboard Change Sender ID Customers Technicians Select a contact Outbo…" at bounding box center [359, 176] width 382 height 306
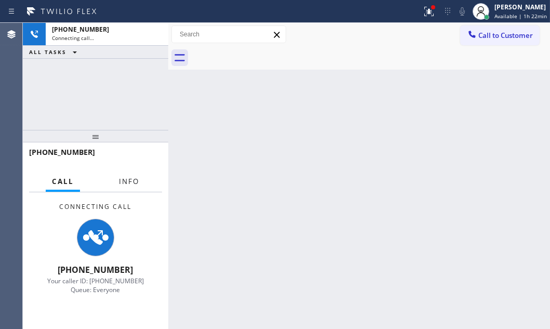
click at [130, 177] on span "Info" at bounding box center [129, 181] width 20 height 9
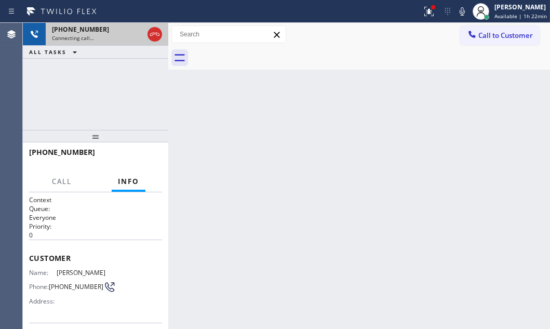
click at [122, 37] on div "Connecting call…" at bounding box center [97, 37] width 91 height 7
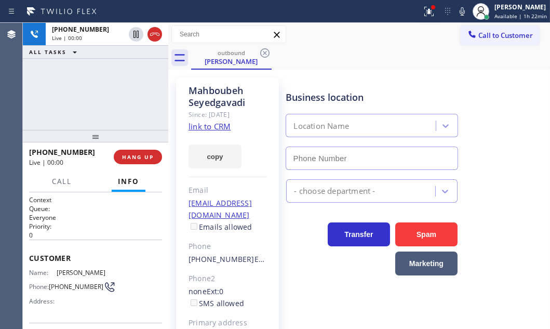
type input "(855) 999-4417"
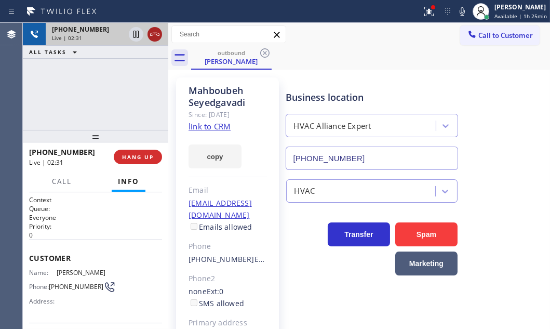
click at [155, 36] on icon at bounding box center [155, 34] width 12 height 12
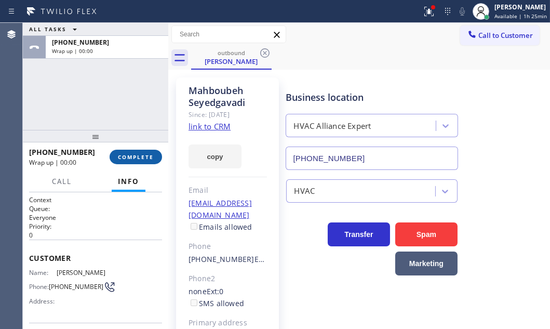
click at [144, 156] on span "COMPLETE" at bounding box center [136, 156] width 36 height 7
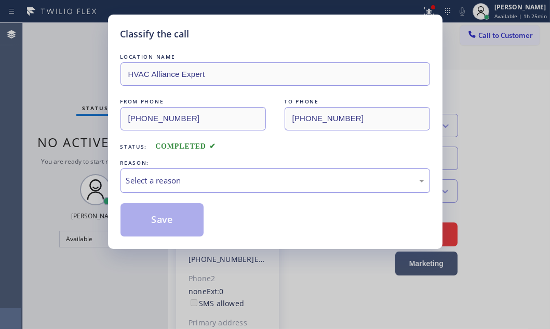
drag, startPoint x: 288, startPoint y: 176, endPoint x: 278, endPoint y: 183, distance: 12.0
click at [287, 177] on div "Select a reason" at bounding box center [275, 181] width 298 height 12
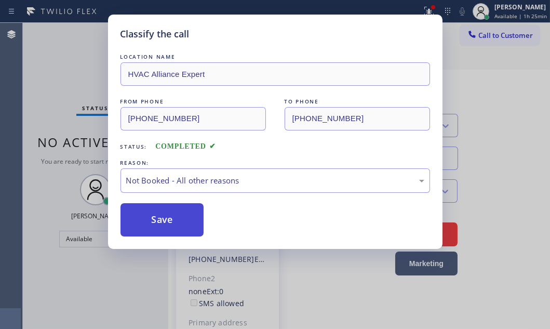
click at [149, 218] on button "Save" at bounding box center [163, 219] width 84 height 33
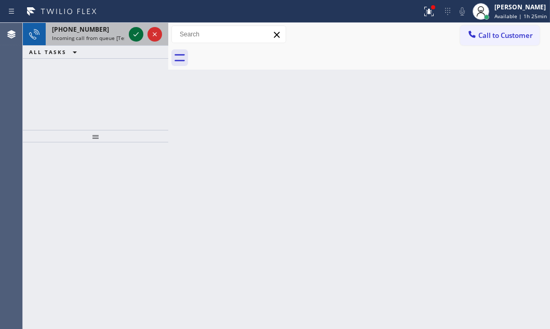
click at [135, 38] on icon at bounding box center [136, 34] width 12 height 12
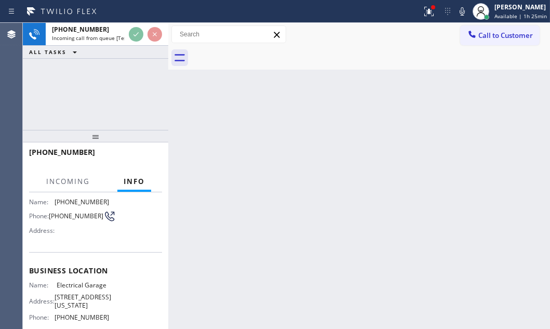
scroll to position [94, 0]
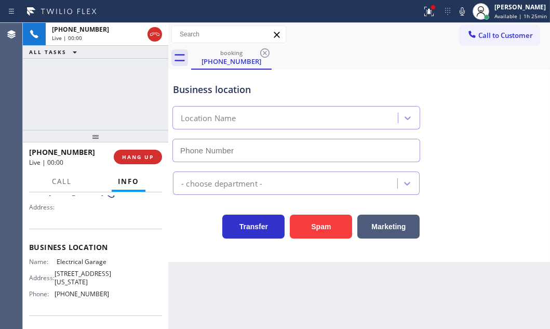
type input "(844) 502-1411"
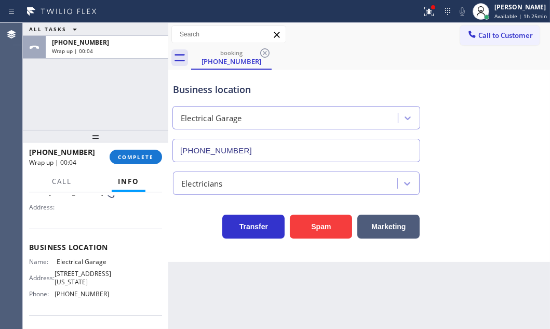
drag, startPoint x: 493, startPoint y: 37, endPoint x: 456, endPoint y: 54, distance: 40.0
click at [492, 38] on span "Call to Customer" at bounding box center [505, 35] width 55 height 9
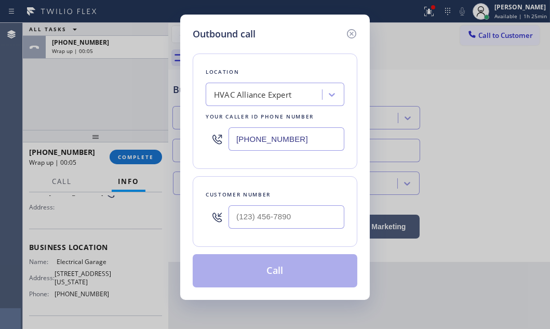
click at [290, 140] on input "(855) 999-4417" at bounding box center [287, 138] width 116 height 23
paste input "909) 219-9052"
type input "[PHONE_NUMBER]"
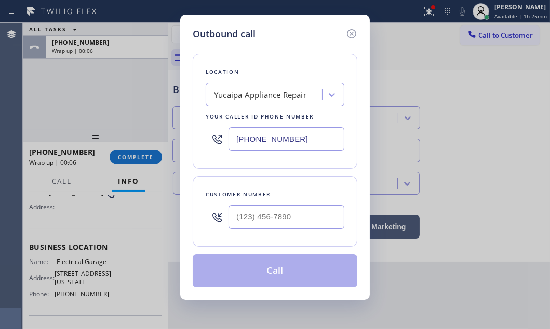
click at [534, 158] on div "Outbound call Location Yucaipa Appliance Repair Your caller id phone number (90…" at bounding box center [275, 164] width 550 height 329
click at [284, 226] on input "(___) ___-____" at bounding box center [287, 216] width 116 height 23
paste input "661) 492-1204"
type input "[PHONE_NUMBER]"
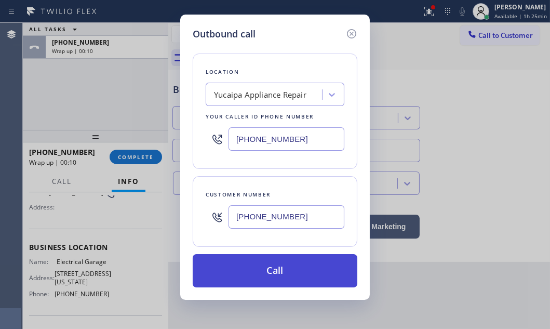
click at [286, 269] on button "Call" at bounding box center [275, 270] width 165 height 33
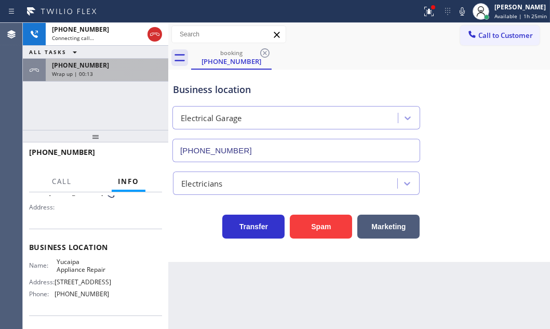
click at [122, 70] on div "Wrap up | 00:13" at bounding box center [107, 73] width 110 height 7
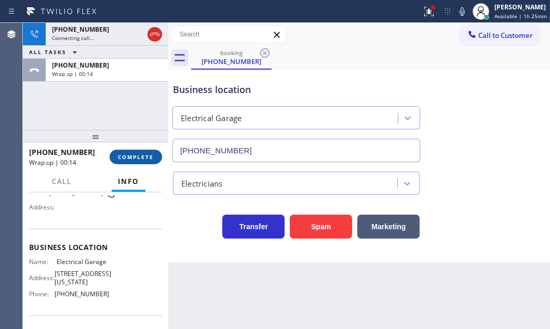
click at [144, 160] on span "COMPLETE" at bounding box center [136, 156] width 36 height 7
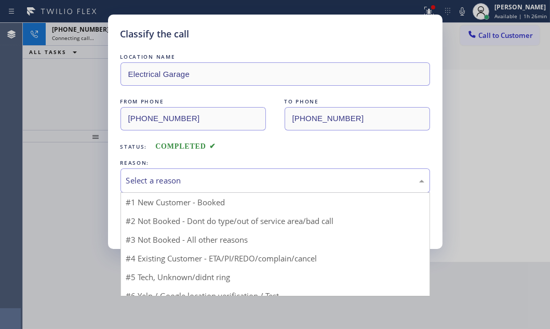
click at [228, 185] on div "Select a reason" at bounding box center [275, 181] width 298 height 12
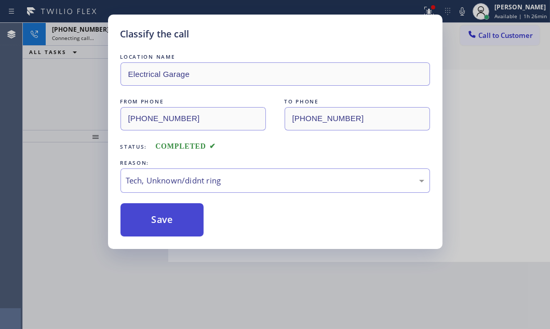
click at [170, 215] on button "Save" at bounding box center [163, 219] width 84 height 33
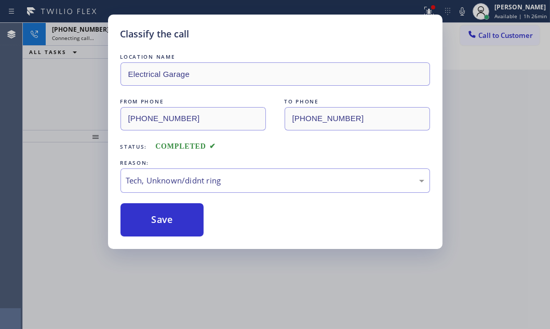
click at [89, 38] on div "Classify the call LOCATION NAME Electrical Garage FROM PHONE (321) 352-6080 TO …" at bounding box center [275, 164] width 550 height 329
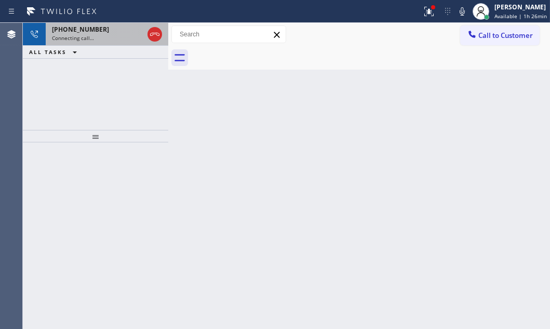
click at [95, 36] on div "Connecting call…" at bounding box center [97, 37] width 91 height 7
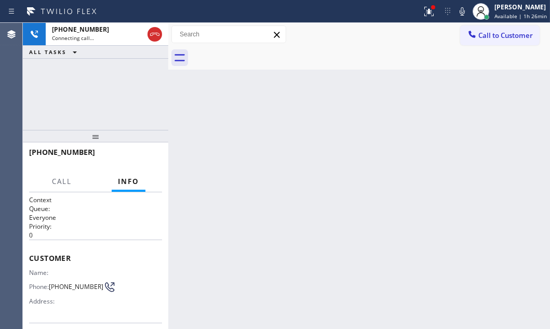
drag, startPoint x: 353, startPoint y: 174, endPoint x: 369, endPoint y: 174, distance: 16.1
click at [353, 174] on div "Back to Dashboard Change Sender ID Customers Technicians Select a contact Outbo…" at bounding box center [359, 176] width 382 height 306
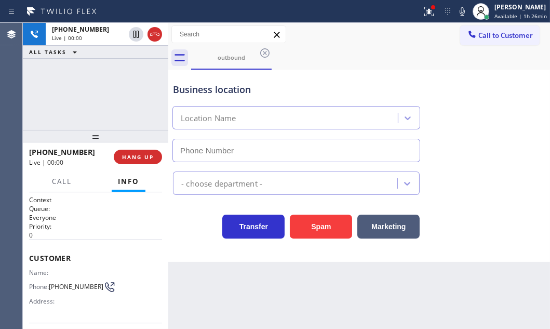
type input "[PHONE_NUMBER]"
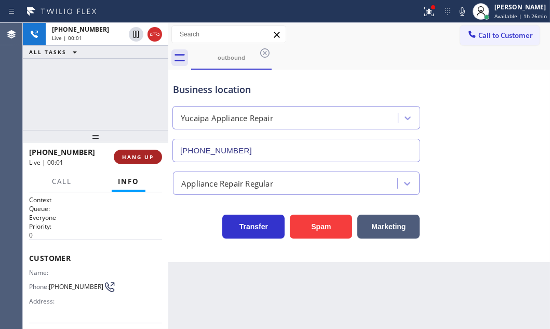
click at [128, 158] on span "HANG UP" at bounding box center [138, 156] width 32 height 7
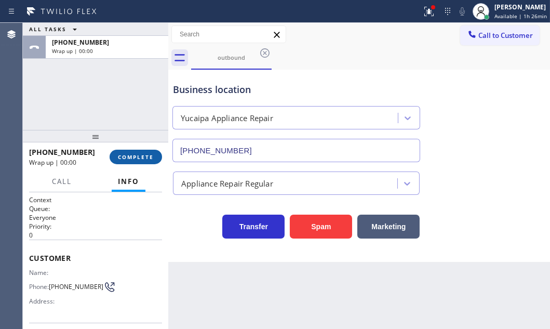
click at [143, 162] on button "COMPLETE" at bounding box center [136, 157] width 52 height 15
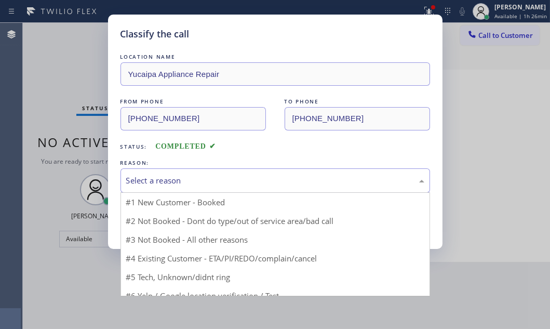
click at [243, 187] on div "Select a reason" at bounding box center [276, 180] width 310 height 24
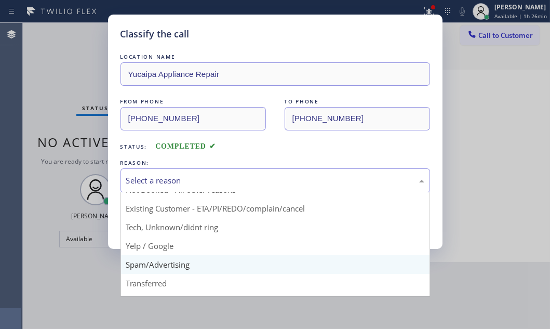
scroll to position [47, 0]
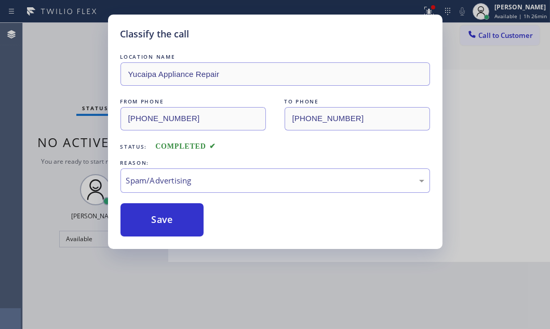
drag, startPoint x: 155, startPoint y: 218, endPoint x: 228, endPoint y: 218, distance: 72.7
click at [164, 218] on button "Save" at bounding box center [163, 219] width 84 height 33
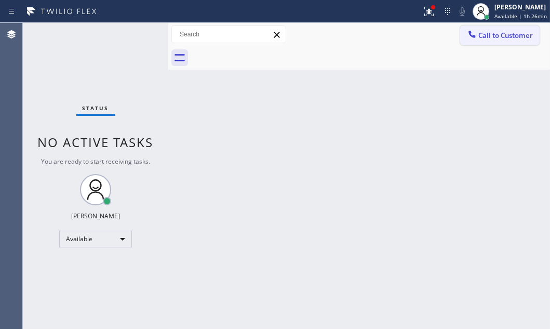
click at [513, 41] on button "Call to Customer" at bounding box center [499, 35] width 79 height 20
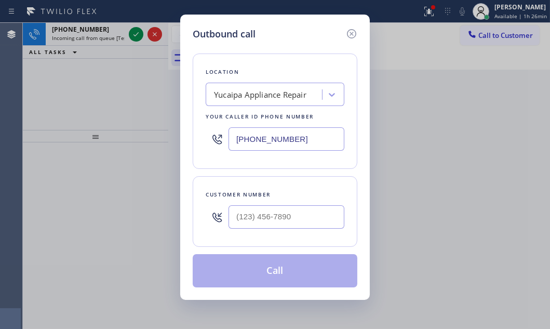
click at [298, 135] on input "[PHONE_NUMBER]" at bounding box center [287, 138] width 116 height 23
paste input "714) 844-0434"
type input "[PHONE_NUMBER]"
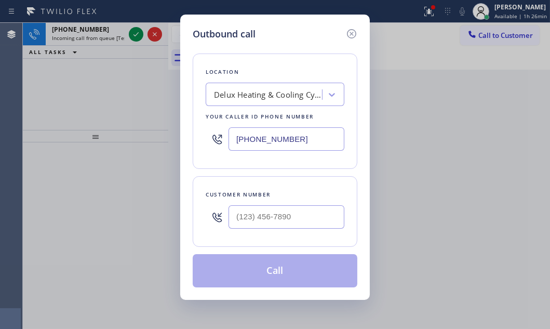
drag, startPoint x: 351, startPoint y: 37, endPoint x: 244, endPoint y: 35, distance: 107.6
click at [351, 37] on icon at bounding box center [351, 33] width 9 height 9
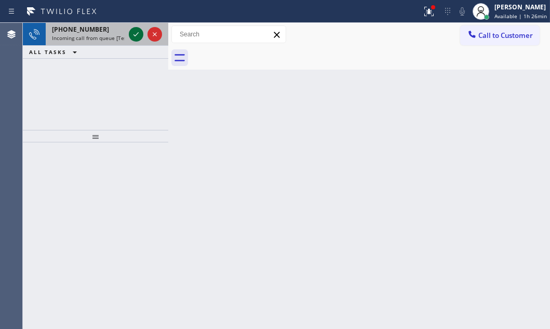
click at [132, 35] on icon at bounding box center [136, 34] width 12 height 12
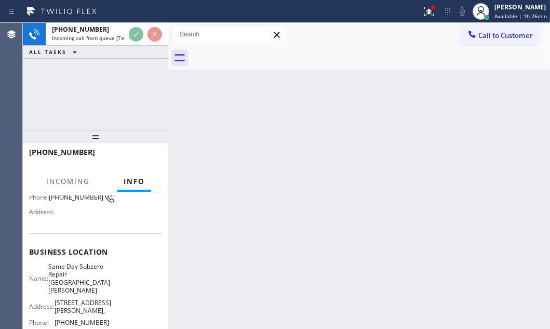
scroll to position [141, 0]
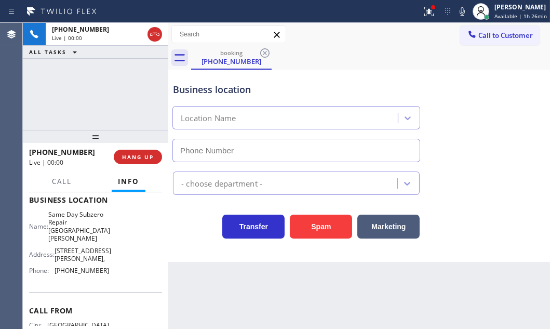
type input "(747) 529-3996"
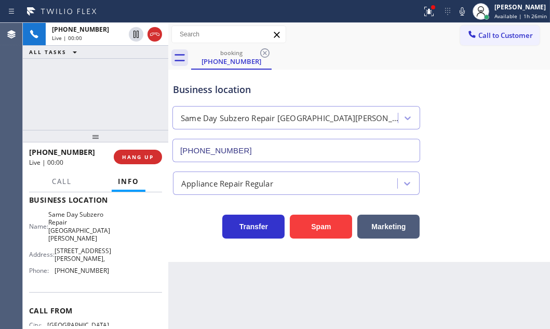
drag, startPoint x: 330, startPoint y: 229, endPoint x: 545, endPoint y: 199, distance: 216.5
click at [343, 225] on button "Spam" at bounding box center [321, 227] width 62 height 24
click at [496, 39] on span "Call to Customer" at bounding box center [505, 35] width 55 height 9
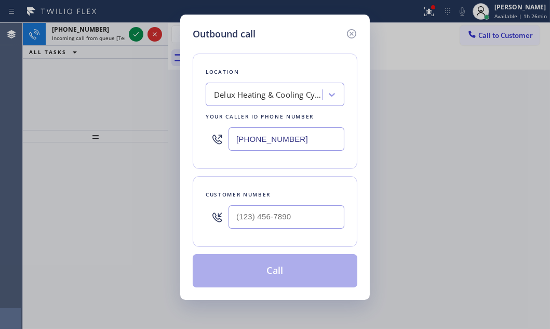
click at [137, 67] on div "Outbound call Location Delux Heating & Cooling Cypress Your caller id phone num…" at bounding box center [275, 164] width 550 height 329
drag, startPoint x: 347, startPoint y: 32, endPoint x: 244, endPoint y: 31, distance: 102.9
click at [345, 32] on div at bounding box center [351, 33] width 12 height 12
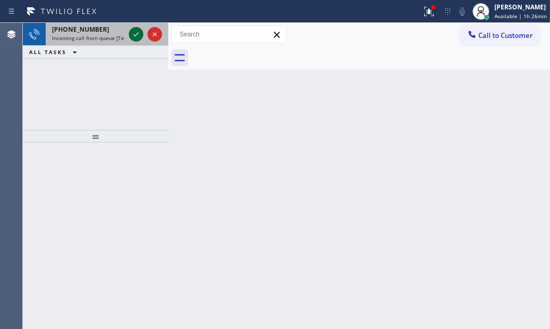
drag, startPoint x: 145, startPoint y: 34, endPoint x: 139, endPoint y: 34, distance: 6.2
click at [145, 34] on div at bounding box center [145, 34] width 37 height 23
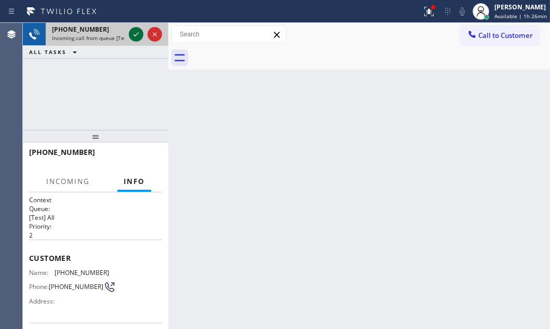
click at [139, 34] on icon at bounding box center [136, 34] width 12 height 12
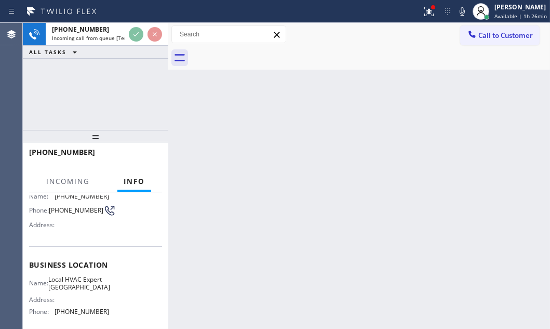
scroll to position [94, 0]
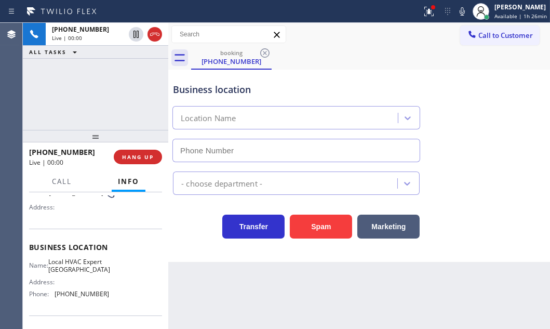
type input "(415) 853-6020"
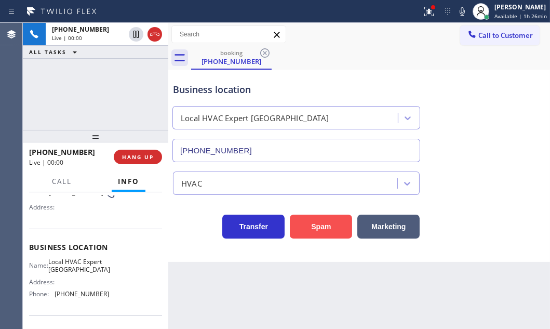
click at [339, 223] on button "Spam" at bounding box center [321, 227] width 62 height 24
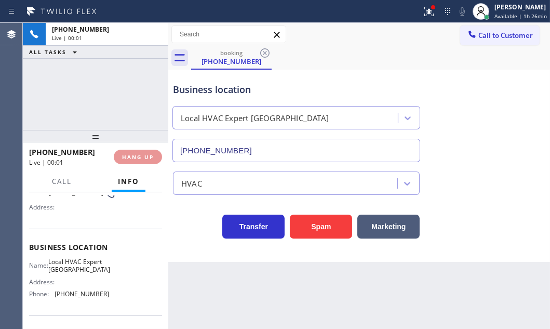
drag, startPoint x: 512, startPoint y: 36, endPoint x: 507, endPoint y: 37, distance: 5.2
click at [511, 36] on span "Call to Customer" at bounding box center [505, 35] width 55 height 9
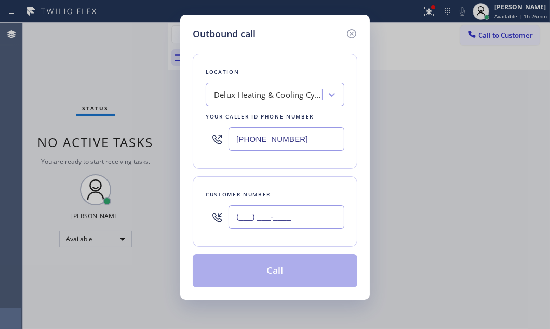
click at [289, 214] on input "(___) ___-____" at bounding box center [287, 216] width 116 height 23
paste input "714) 882-6031"
type input "[PHONE_NUMBER]"
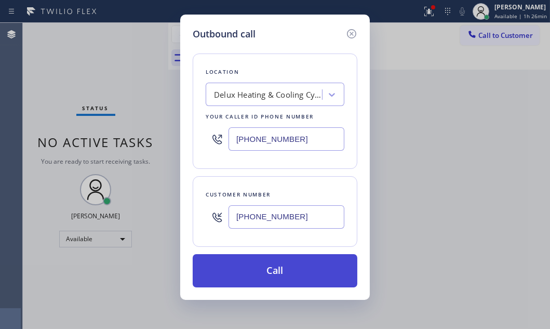
click at [287, 263] on button "Call" at bounding box center [275, 270] width 165 height 33
click at [287, 262] on button "Call" at bounding box center [275, 270] width 165 height 33
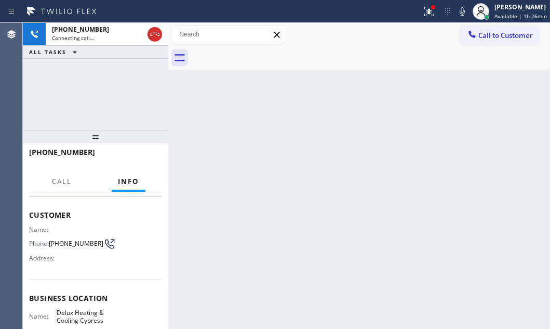
scroll to position [94, 0]
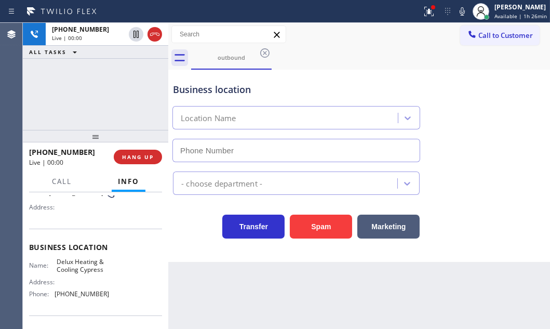
type input "[PHONE_NUMBER]"
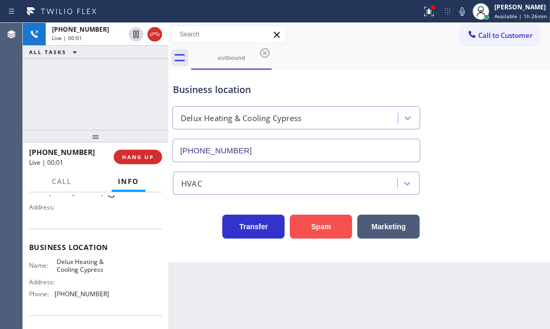
click at [326, 227] on button "Spam" at bounding box center [321, 227] width 62 height 24
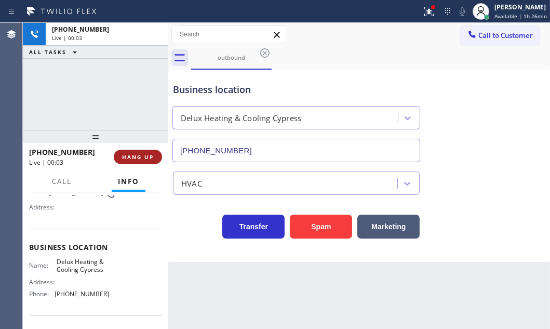
click at [131, 156] on span "HANG UP" at bounding box center [138, 156] width 32 height 7
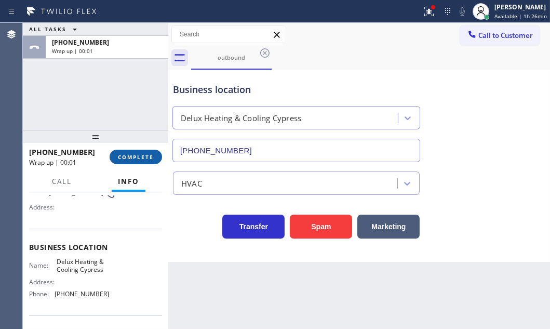
drag, startPoint x: 143, startPoint y: 161, endPoint x: 185, endPoint y: 177, distance: 45.1
click at [143, 161] on button "COMPLETE" at bounding box center [136, 157] width 52 height 15
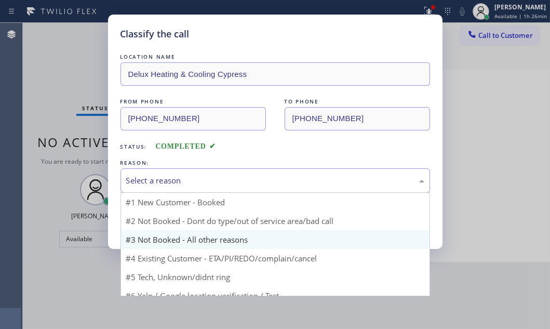
drag, startPoint x: 271, startPoint y: 177, endPoint x: 247, endPoint y: 210, distance: 41.4
click at [270, 178] on div "Select a reason" at bounding box center [275, 181] width 298 height 12
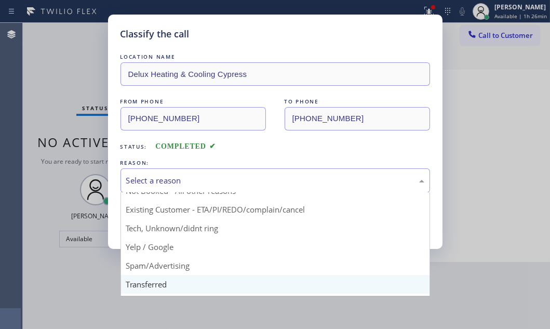
scroll to position [47, 0]
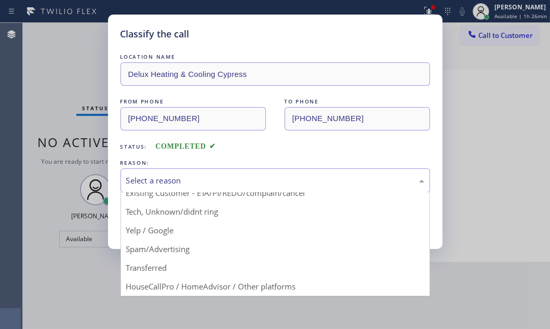
drag, startPoint x: 170, startPoint y: 250, endPoint x: 198, endPoint y: 215, distance: 45.1
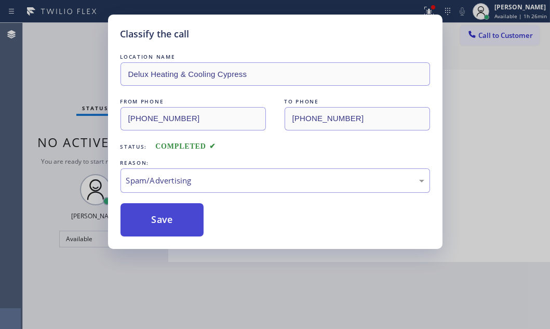
click at [177, 208] on button "Save" at bounding box center [163, 219] width 84 height 33
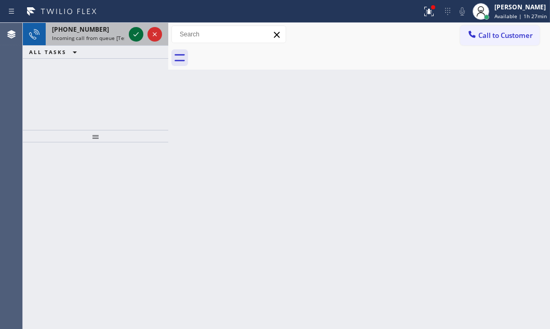
click at [137, 36] on icon at bounding box center [136, 34] width 12 height 12
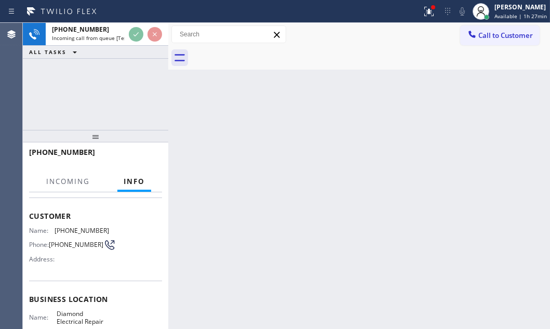
scroll to position [94, 0]
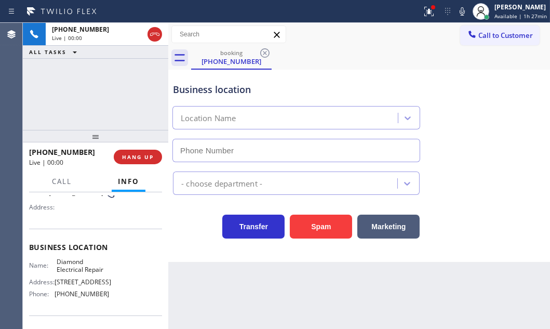
type input "(855) 907-1049"
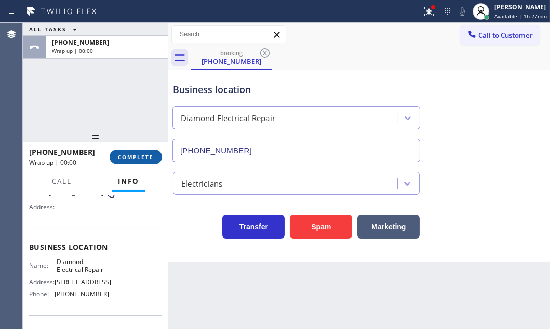
click at [136, 160] on span "COMPLETE" at bounding box center [136, 156] width 36 height 7
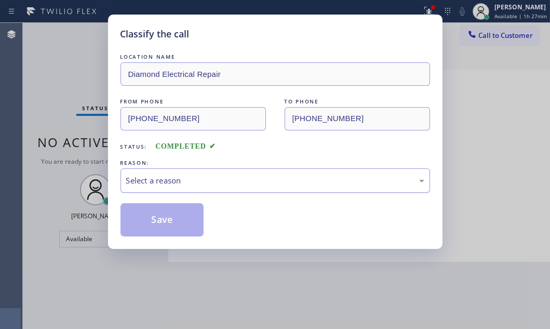
drag, startPoint x: 259, startPoint y: 178, endPoint x: 250, endPoint y: 188, distance: 13.3
click at [257, 180] on div "Select a reason" at bounding box center [275, 181] width 298 height 12
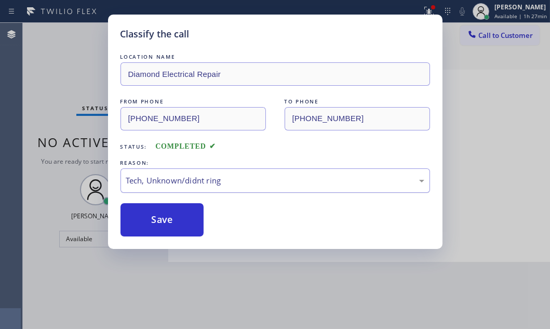
drag, startPoint x: 171, startPoint y: 213, endPoint x: 338, endPoint y: 186, distance: 168.9
click at [193, 210] on button "Save" at bounding box center [163, 219] width 84 height 33
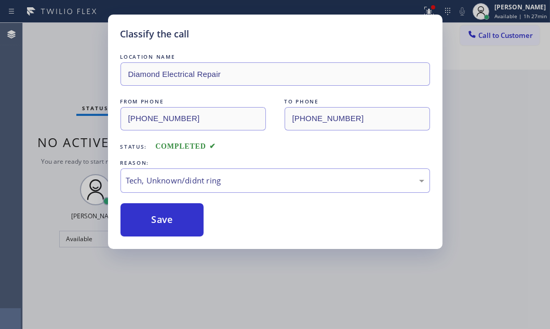
click at [504, 37] on div "Classify the call LOCATION NAME Diamond Electrical Repair FROM PHONE (321) 352-…" at bounding box center [275, 164] width 550 height 329
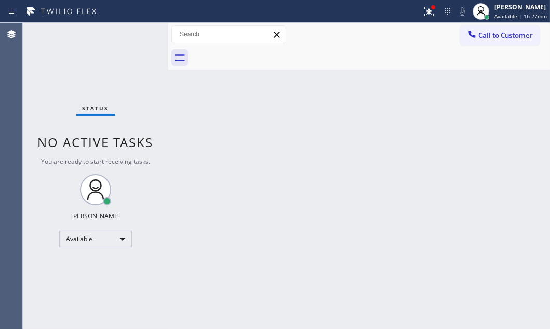
click at [504, 37] on span "Call to Customer" at bounding box center [505, 35] width 55 height 9
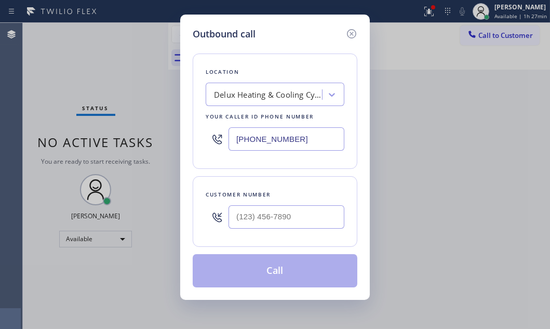
click at [320, 135] on input "[PHONE_NUMBER]" at bounding box center [287, 138] width 116 height 23
paste input "562) 414-634"
type input "[PHONE_NUMBER]"
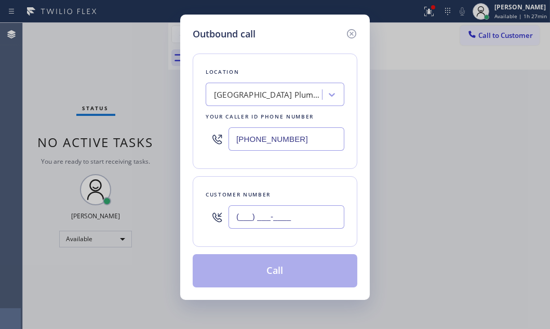
click at [316, 223] on input "(___) ___-____" at bounding box center [287, 216] width 116 height 23
paste input "562) 753-8158"
type input "[PHONE_NUMBER]"
click at [291, 270] on button "Call" at bounding box center [275, 270] width 165 height 33
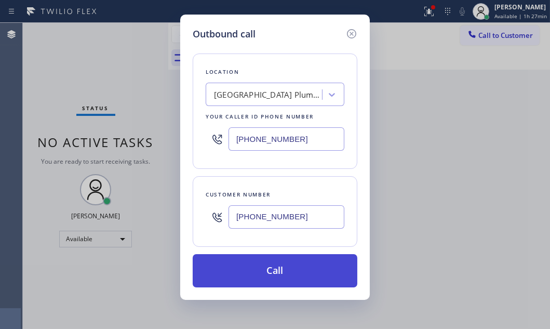
click at [291, 270] on button "Call" at bounding box center [275, 270] width 165 height 33
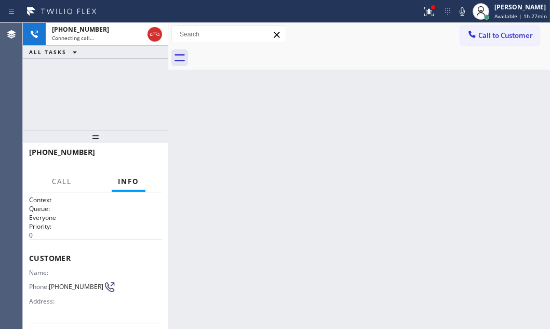
click at [384, 151] on div "Back to Dashboard Change Sender ID Customers Technicians Select a contact Outbo…" at bounding box center [359, 176] width 382 height 306
drag, startPoint x: 421, startPoint y: 10, endPoint x: 407, endPoint y: 69, distance: 60.2
click at [423, 10] on icon at bounding box center [429, 11] width 12 height 12
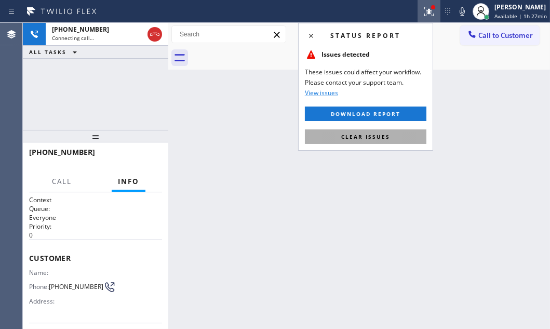
click at [376, 138] on span "Clear issues" at bounding box center [365, 136] width 49 height 7
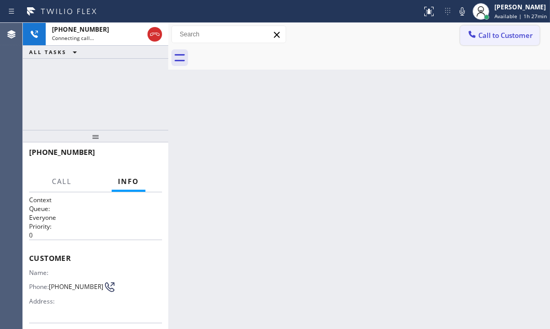
click at [505, 25] on button "Call to Customer" at bounding box center [499, 35] width 79 height 20
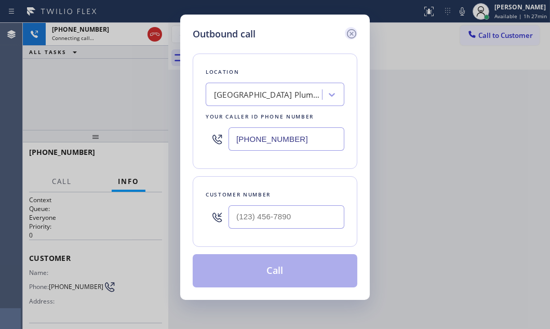
click at [353, 35] on icon at bounding box center [351, 34] width 12 height 12
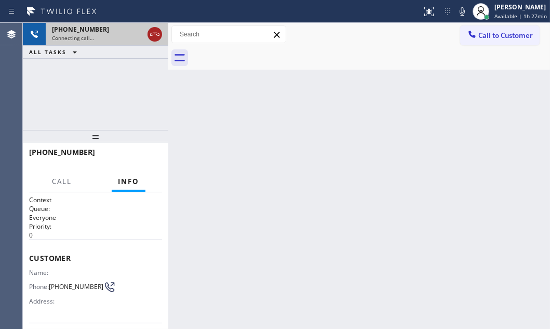
click at [161, 37] on div at bounding box center [155, 34] width 15 height 12
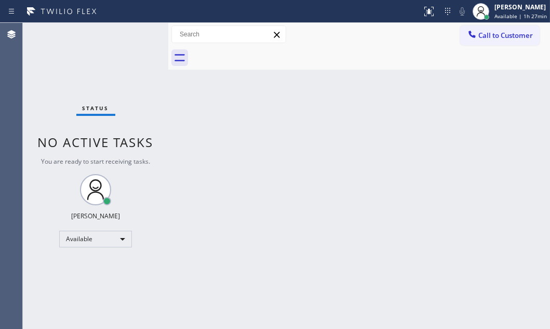
drag, startPoint x: 520, startPoint y: 36, endPoint x: 472, endPoint y: 55, distance: 51.1
click at [509, 41] on button "Call to Customer" at bounding box center [499, 35] width 79 height 20
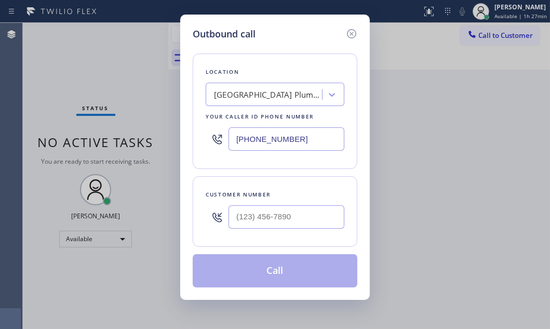
click at [313, 139] on input "[PHONE_NUMBER]" at bounding box center [287, 138] width 116 height 23
paste input "51) 373-3929"
type input "[PHONE_NUMBER]"
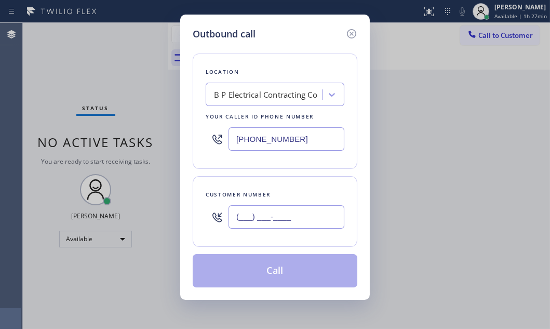
click at [293, 219] on input "(___) ___-____" at bounding box center [287, 216] width 116 height 23
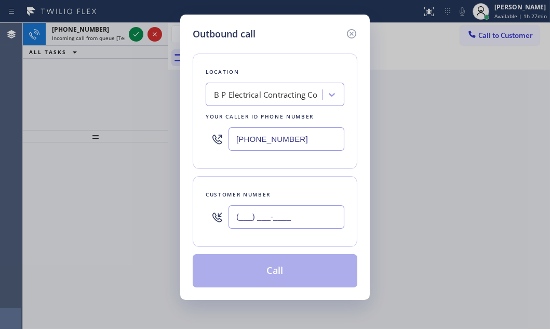
paste input "229) 218-5928"
type input "[PHONE_NUMBER]"
click at [277, 265] on button "Call" at bounding box center [275, 270] width 165 height 33
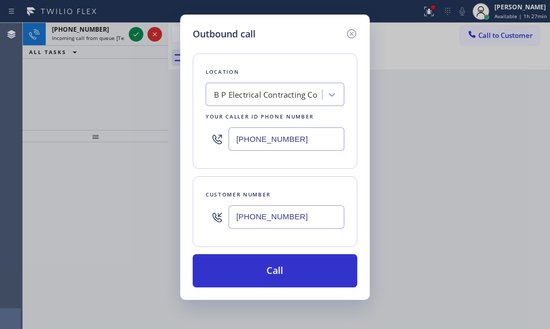
drag, startPoint x: 349, startPoint y: 29, endPoint x: 310, endPoint y: 33, distance: 39.7
click at [349, 30] on icon at bounding box center [351, 34] width 12 height 12
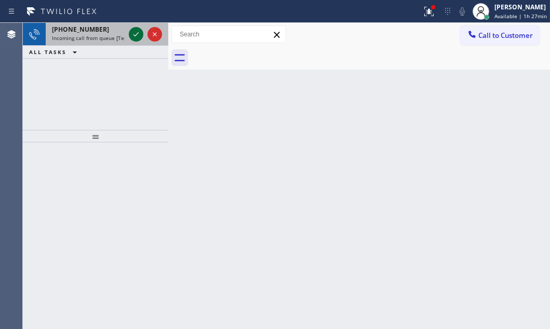
click at [141, 31] on icon at bounding box center [136, 34] width 12 height 12
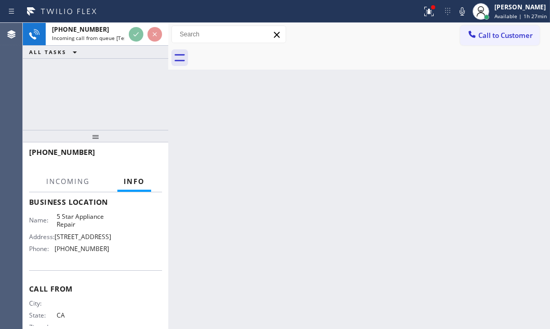
scroll to position [141, 0]
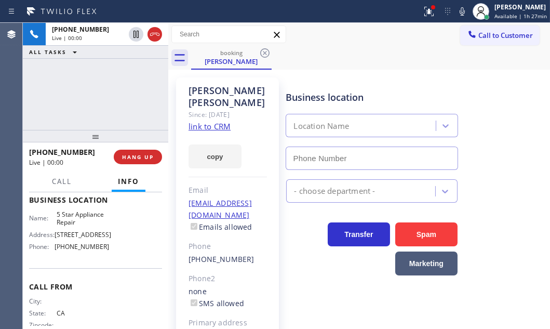
type input "(855) 731-4952"
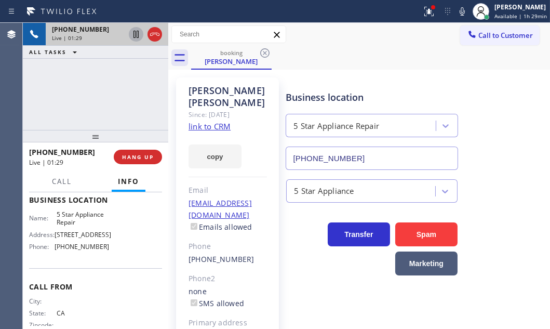
click at [135, 35] on icon at bounding box center [136, 34] width 12 height 12
click at [134, 36] on icon at bounding box center [136, 34] width 12 height 12
click at [363, 57] on div "booking Adam Karolyi" at bounding box center [370, 57] width 359 height 23
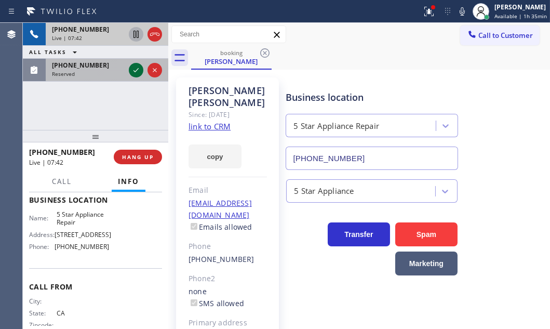
click at [133, 68] on icon at bounding box center [136, 70] width 12 height 12
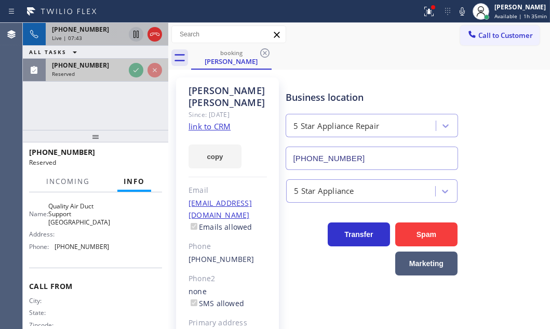
scroll to position [150, 0]
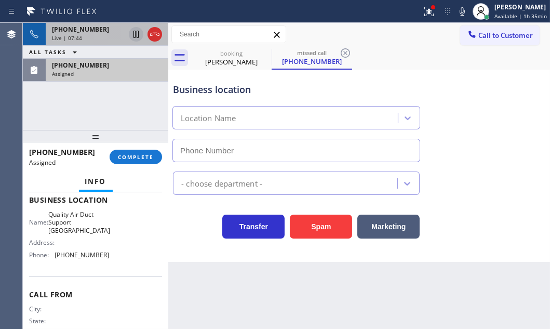
type input "(562) 543-5855"
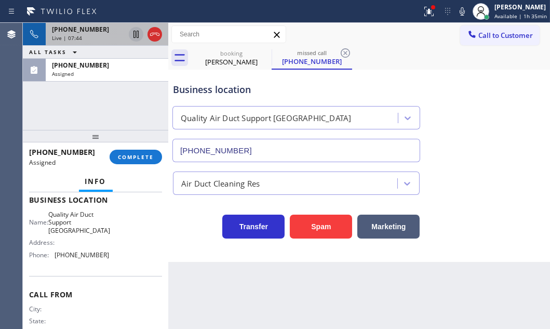
click at [117, 38] on div "Live | 07:44" at bounding box center [88, 37] width 73 height 7
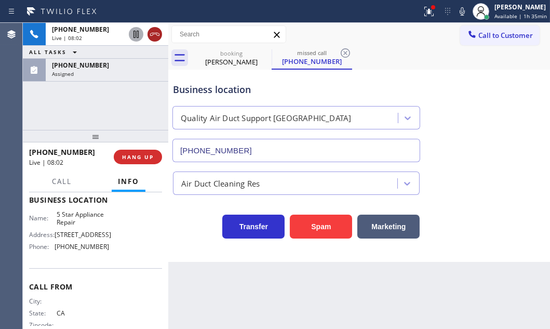
click at [154, 38] on icon at bounding box center [155, 34] width 12 height 12
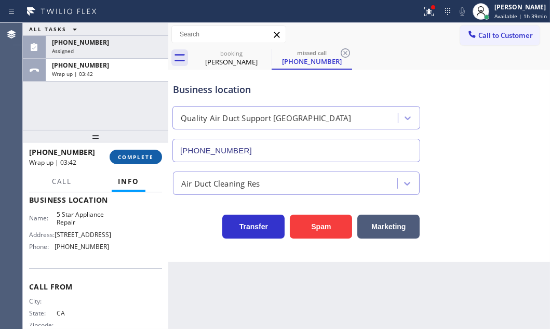
click at [118, 156] on span "COMPLETE" at bounding box center [136, 156] width 36 height 7
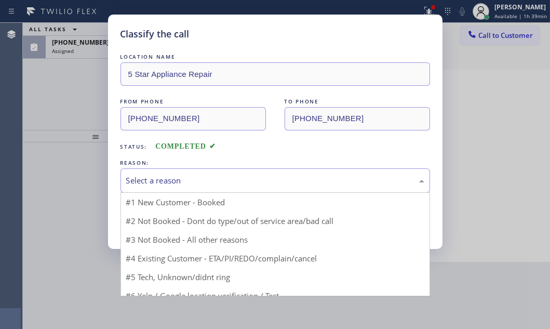
click at [223, 168] on div "Select a reason" at bounding box center [276, 180] width 310 height 24
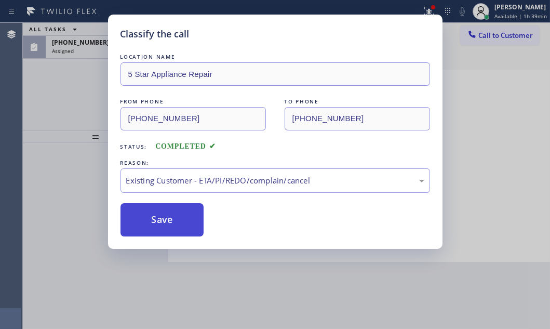
click at [170, 221] on button "Save" at bounding box center [163, 219] width 84 height 33
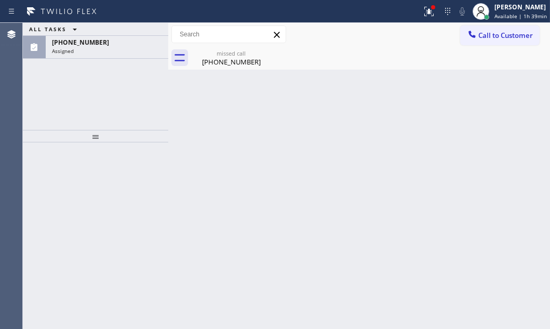
click at [74, 91] on div "ALL TASKS ALL TASKS ACTIVE TASKS TASKS IN WRAP UP (718) 549-2386 Assigned" at bounding box center [95, 76] width 145 height 107
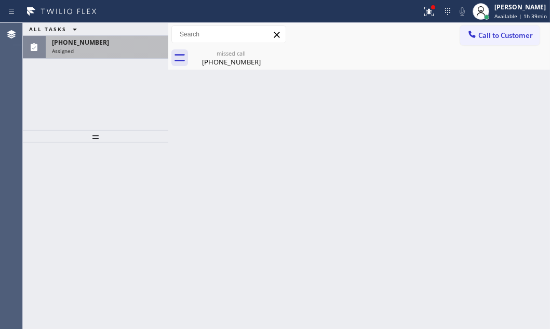
click at [113, 47] on div "Assigned" at bounding box center [107, 50] width 110 height 7
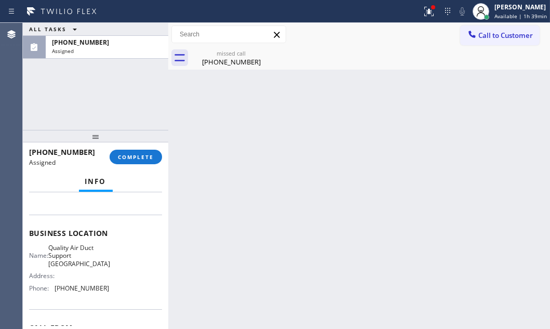
scroll to position [189, 0]
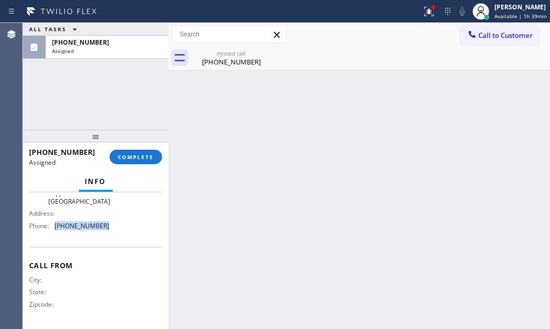
drag, startPoint x: 103, startPoint y: 229, endPoint x: 52, endPoint y: 227, distance: 50.4
click at [52, 227] on div "Phone: (562) 543-5855" at bounding box center [69, 226] width 80 height 8
copy div "(562) 543-5855"
click at [491, 39] on span "Call to Customer" at bounding box center [505, 35] width 55 height 9
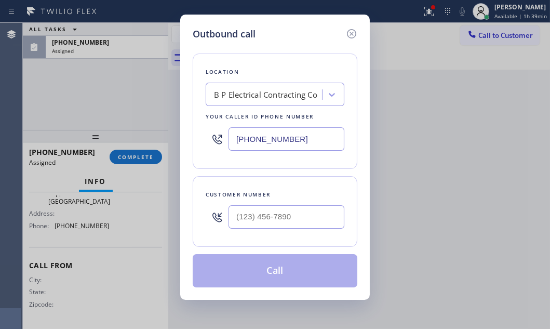
click at [324, 138] on input "[PHONE_NUMBER]" at bounding box center [287, 138] width 116 height 23
paste input "62) 543-5855"
type input "(562) 543-5855"
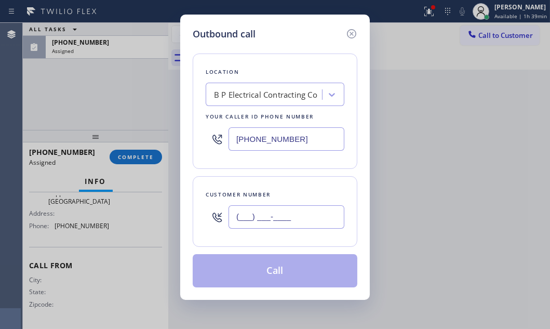
click at [286, 210] on input "(___) ___-____" at bounding box center [287, 216] width 116 height 23
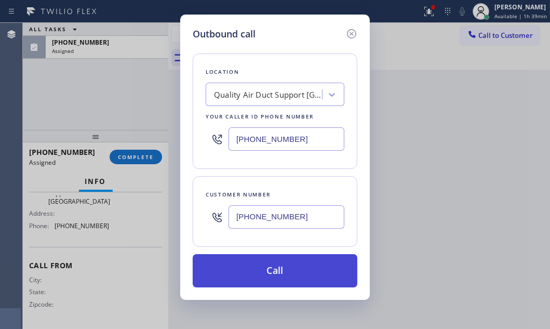
click at [262, 275] on button "Call" at bounding box center [275, 270] width 165 height 33
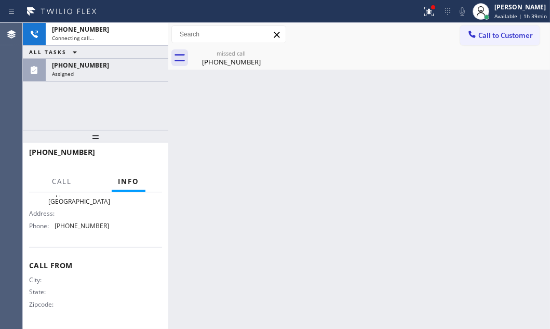
scroll to position [171, 0]
drag, startPoint x: 119, startPoint y: 72, endPoint x: 124, endPoint y: 167, distance: 95.7
click at [119, 72] on div "Assigned" at bounding box center [107, 73] width 110 height 7
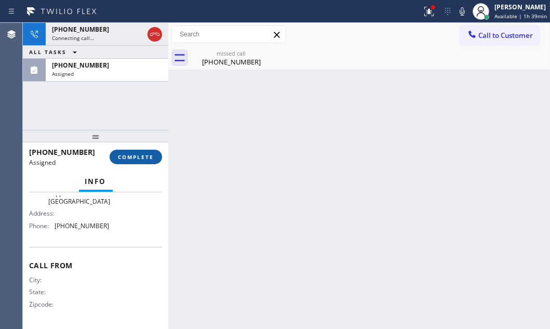
click at [140, 158] on span "COMPLETE" at bounding box center [136, 156] width 36 height 7
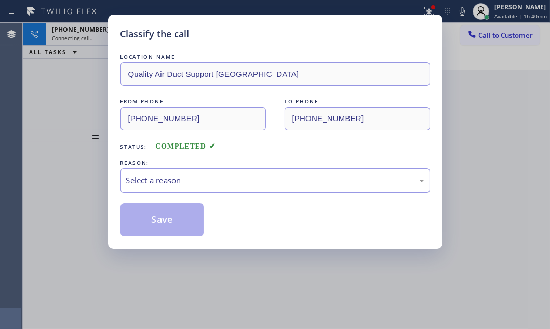
drag, startPoint x: 177, startPoint y: 184, endPoint x: 177, endPoint y: 191, distance: 6.2
click at [177, 185] on div "Select a reason" at bounding box center [275, 181] width 298 height 12
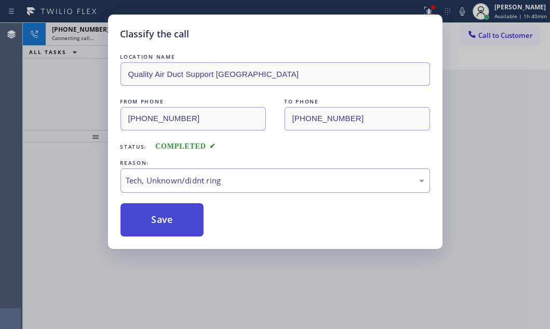
drag, startPoint x: 173, startPoint y: 208, endPoint x: 458, endPoint y: 213, distance: 285.3
click at [176, 208] on button "Save" at bounding box center [163, 219] width 84 height 33
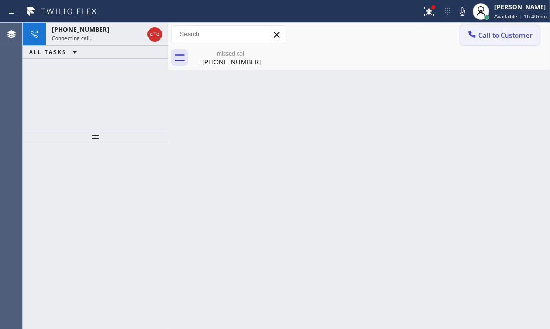
click at [509, 35] on span "Call to Customer" at bounding box center [505, 35] width 55 height 9
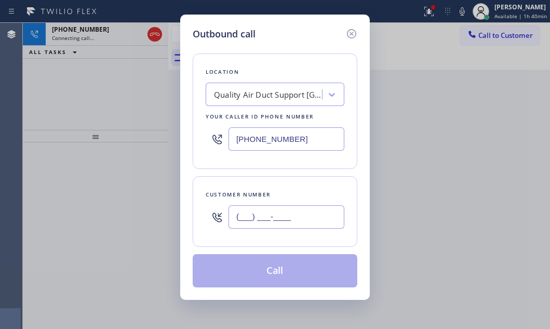
click at [308, 218] on input "(___) ___-____" at bounding box center [287, 216] width 116 height 23
paste input "229) 218-5928"
type input "[PHONE_NUMBER]"
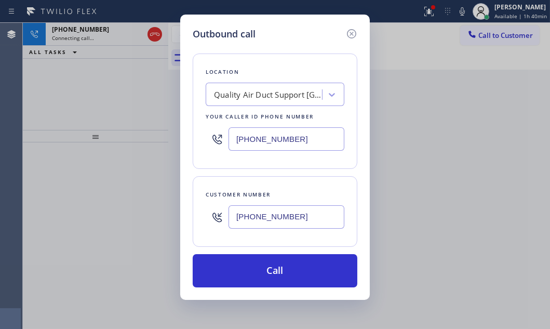
click at [308, 137] on input "(562) 543-5855" at bounding box center [287, 138] width 116 height 23
paste input "229) 218-5928"
type input "(562) 543-5855"
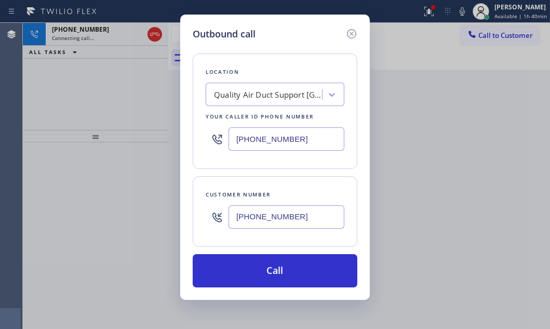
drag, startPoint x: 307, startPoint y: 218, endPoint x: 179, endPoint y: 218, distance: 127.3
click at [180, 218] on div "Outbound call Location Quality Air Duct Support Long Beach Your caller id phone…" at bounding box center [275, 157] width 190 height 285
drag, startPoint x: 138, startPoint y: 78, endPoint x: 143, endPoint y: 75, distance: 6.1
click at [138, 77] on div "Outbound call Location Quality Air Duct Support Long Beach Your caller id phone…" at bounding box center [275, 164] width 550 height 329
drag, startPoint x: 355, startPoint y: 33, endPoint x: 288, endPoint y: 35, distance: 67.1
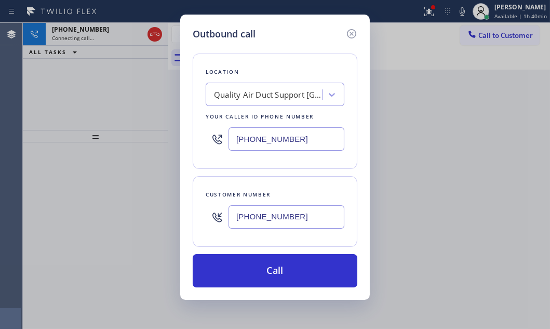
click at [353, 33] on icon at bounding box center [351, 34] width 12 height 12
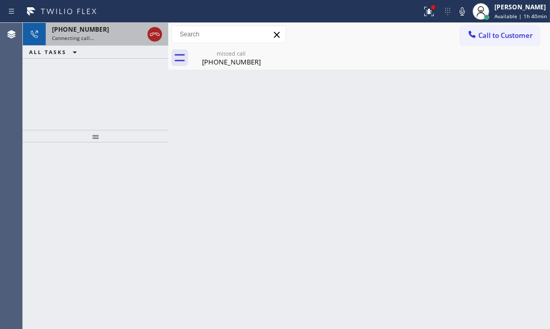
click at [148, 36] on div at bounding box center [155, 34] width 15 height 12
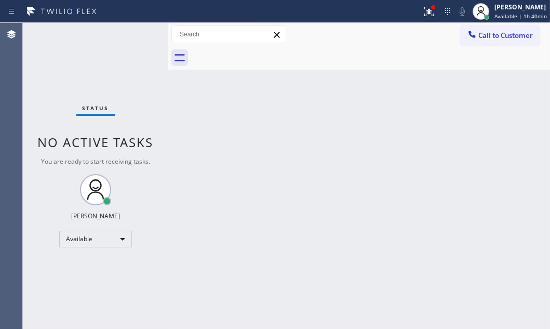
drag, startPoint x: 497, startPoint y: 36, endPoint x: 485, endPoint y: 48, distance: 16.5
click at [496, 36] on span "Call to Customer" at bounding box center [505, 35] width 55 height 9
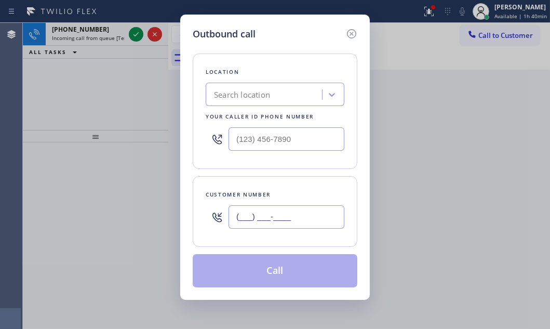
click at [285, 211] on input "(___) ___-____" at bounding box center [287, 216] width 116 height 23
paste input "229) 218-5928"
type input "[PHONE_NUMBER]"
click at [355, 31] on icon at bounding box center [351, 33] width 9 height 9
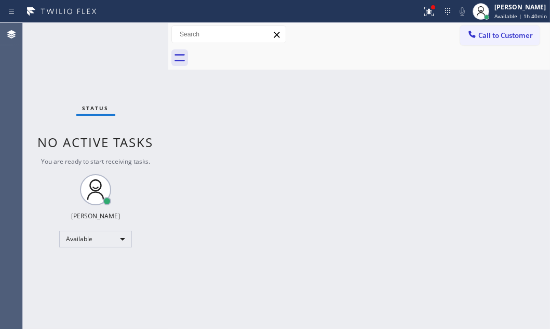
click at [137, 34] on div "Status No active tasks You are ready to start receiving tasks. Judy Mae Saturin…" at bounding box center [95, 176] width 145 height 306
click at [477, 37] on div at bounding box center [472, 35] width 12 height 12
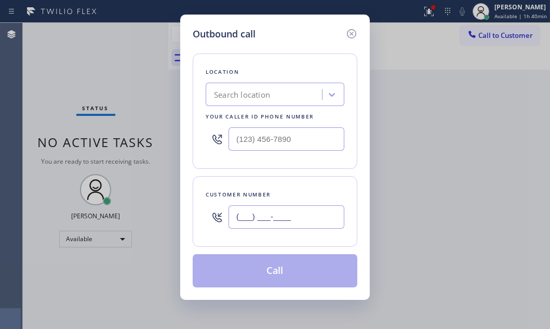
click at [285, 225] on input "(___) ___-____" at bounding box center [287, 216] width 116 height 23
paste input "229) 218-5928"
type input "[PHONE_NUMBER]"
click at [289, 134] on input "(___) ___-____" at bounding box center [287, 138] width 116 height 23
paste input "229) 218-5928"
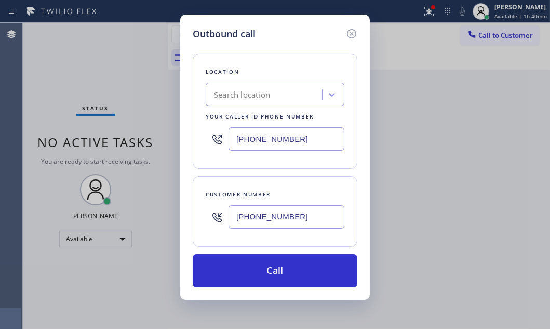
drag, startPoint x: 308, startPoint y: 140, endPoint x: 178, endPoint y: 140, distance: 129.4
click at [178, 139] on div "Outbound call Location Search location Your caller id phone number (229) 218-59…" at bounding box center [275, 164] width 550 height 329
paste input "text"
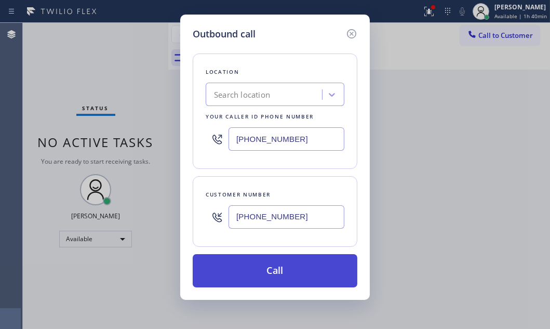
click at [287, 271] on button "Call" at bounding box center [275, 270] width 165 height 33
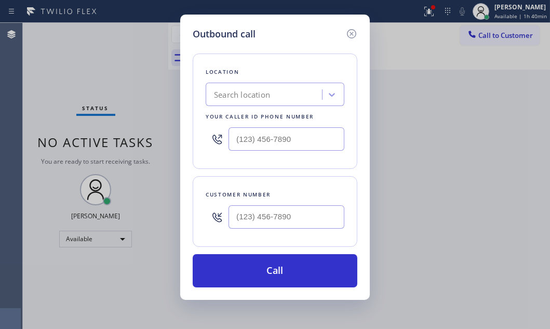
click at [548, 219] on div "Back to Dashboard Change Sender ID Customers Technicians Select a contact Outbo…" at bounding box center [359, 176] width 382 height 306
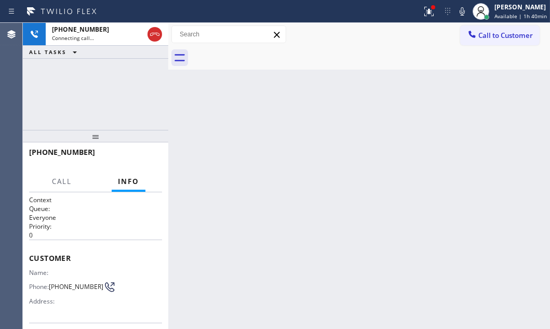
drag, startPoint x: 156, startPoint y: 34, endPoint x: 345, endPoint y: 60, distance: 191.0
click at [163, 36] on div at bounding box center [154, 34] width 19 height 23
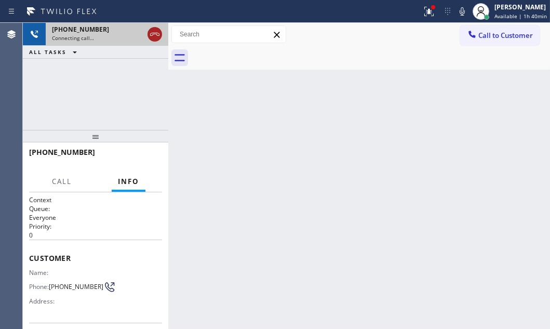
click at [154, 31] on icon at bounding box center [155, 34] width 12 height 12
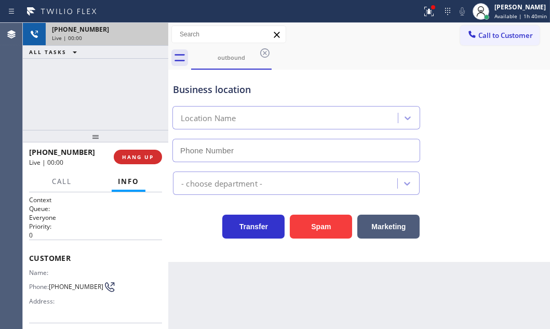
click at [155, 32] on div "+12292185928" at bounding box center [107, 29] width 110 height 9
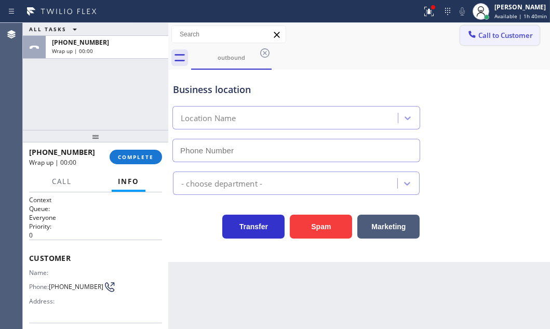
click at [495, 32] on span "Call to Customer" at bounding box center [505, 35] width 55 height 9
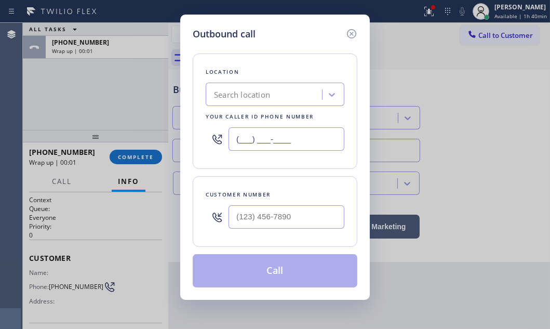
click at [290, 134] on input "(___) ___-____" at bounding box center [287, 138] width 116 height 23
paste input "551) 373-3929"
type input "[PHONE_NUMBER]"
click at [294, 224] on input "(___) ___-____" at bounding box center [287, 216] width 116 height 23
paste input "229) 218-5928"
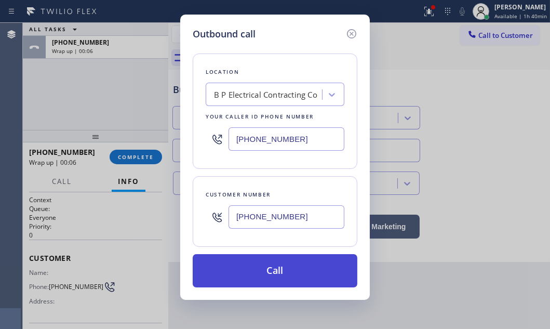
type input "[PHONE_NUMBER]"
click at [270, 267] on button "Call" at bounding box center [275, 270] width 165 height 33
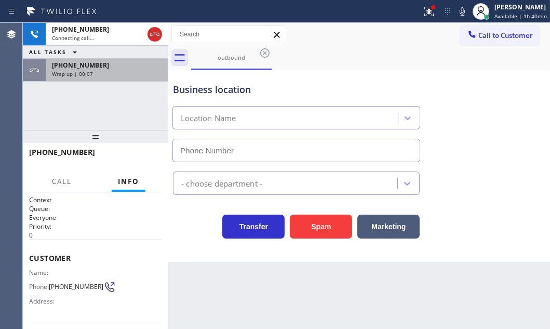
drag, startPoint x: 107, startPoint y: 71, endPoint x: 124, endPoint y: 126, distance: 57.5
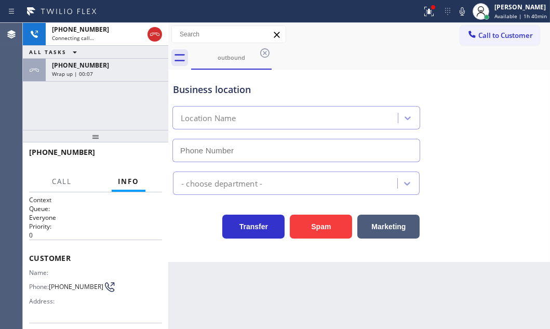
click at [107, 71] on div "Wrap up | 00:07" at bounding box center [107, 73] width 110 height 7
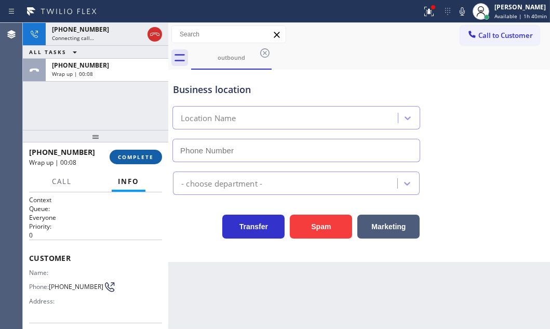
click at [135, 152] on button "COMPLETE" at bounding box center [136, 157] width 52 height 15
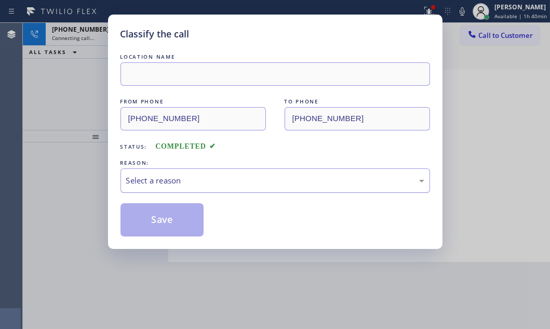
click at [197, 181] on div "Select a reason" at bounding box center [275, 181] width 298 height 12
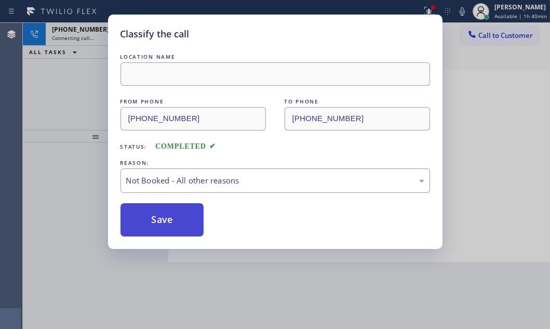
click at [144, 221] on button "Save" at bounding box center [163, 219] width 84 height 33
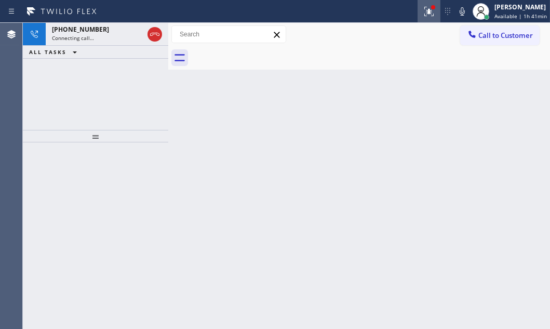
click at [423, 17] on icon at bounding box center [429, 11] width 12 height 12
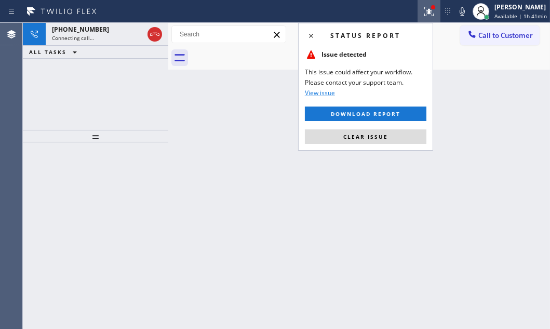
drag, startPoint x: 373, startPoint y: 134, endPoint x: 365, endPoint y: 133, distance: 7.8
click at [372, 134] on span "Clear issue" at bounding box center [365, 136] width 45 height 7
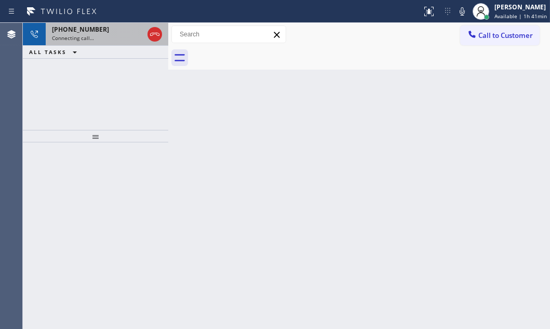
click at [131, 34] on div "Connecting call…" at bounding box center [97, 37] width 91 height 7
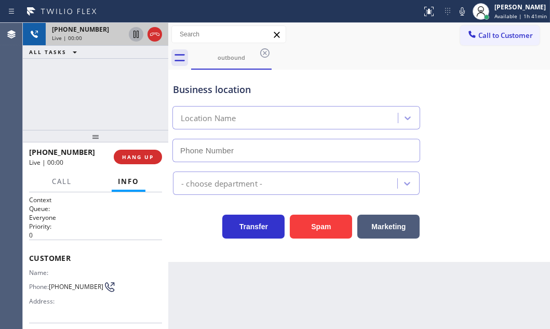
type input "[PHONE_NUMBER]"
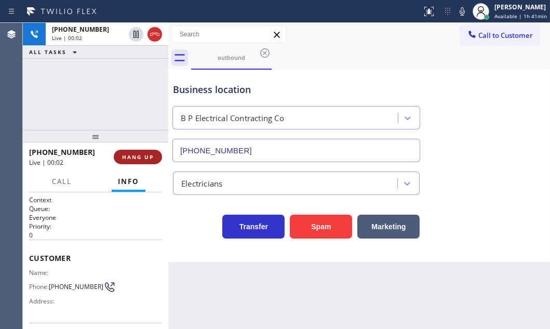
click at [126, 157] on span "HANG UP" at bounding box center [138, 156] width 32 height 7
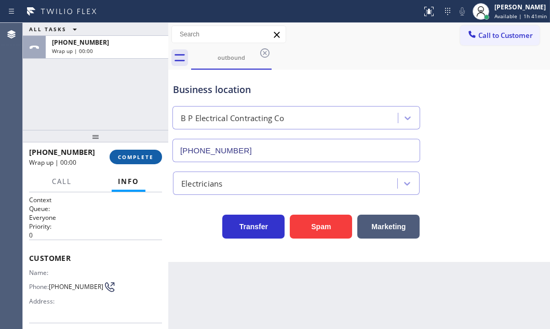
click at [151, 157] on span "COMPLETE" at bounding box center [136, 156] width 36 height 7
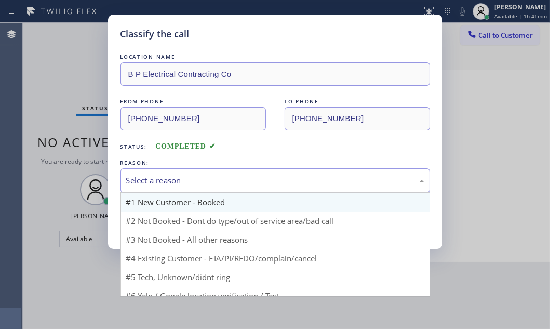
drag, startPoint x: 286, startPoint y: 178, endPoint x: 219, endPoint y: 210, distance: 74.1
click at [284, 179] on div "Select a reason" at bounding box center [275, 181] width 298 height 12
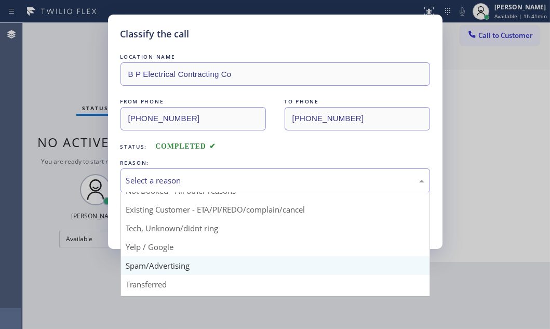
scroll to position [47, 0]
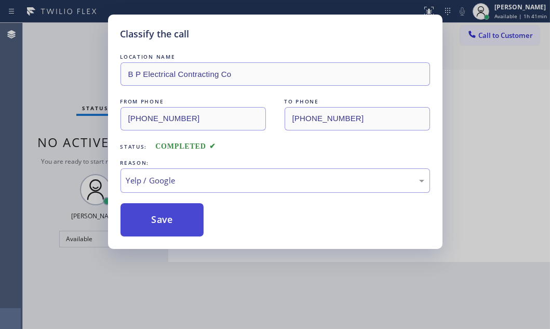
click at [154, 215] on button "Save" at bounding box center [163, 219] width 84 height 33
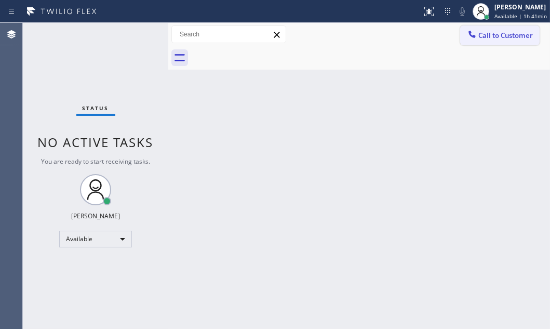
click at [507, 38] on span "Call to Customer" at bounding box center [505, 35] width 55 height 9
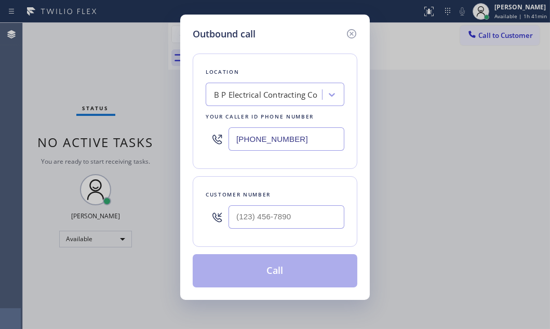
click at [318, 135] on input "[PHONE_NUMBER]" at bounding box center [287, 138] width 116 height 23
paste input "text"
type input "[PHONE_NUMBER]"
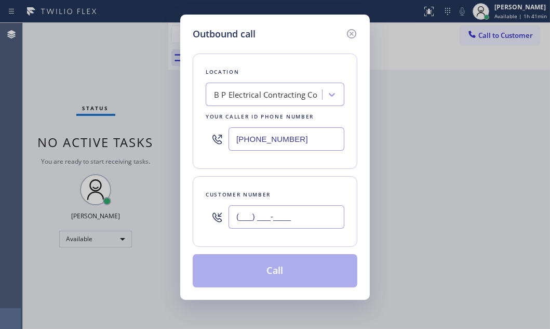
click at [259, 208] on input "(___) ___-____" at bounding box center [287, 216] width 116 height 23
paste input "229) 218-5928"
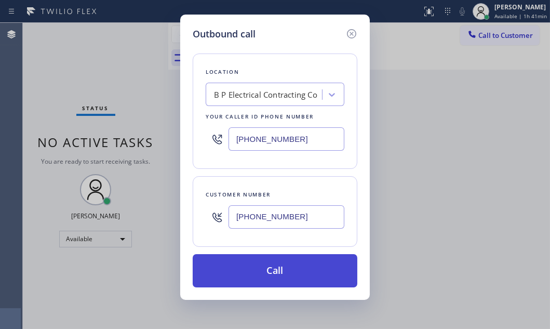
type input "[PHONE_NUMBER]"
click at [276, 264] on button "Call" at bounding box center [275, 270] width 165 height 33
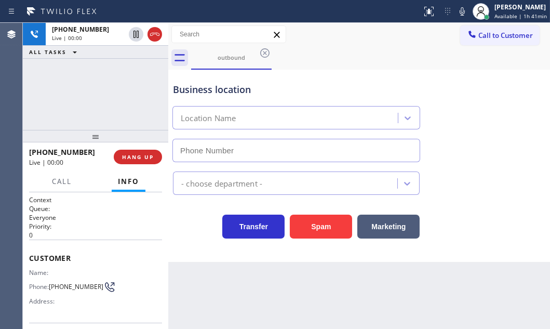
type input "[PHONE_NUMBER]"
click at [131, 159] on span "HANG UP" at bounding box center [138, 156] width 32 height 7
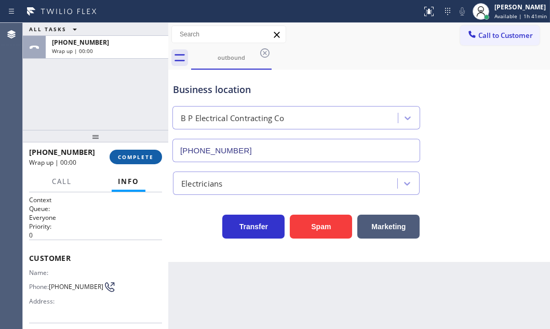
click at [140, 156] on span "COMPLETE" at bounding box center [136, 156] width 36 height 7
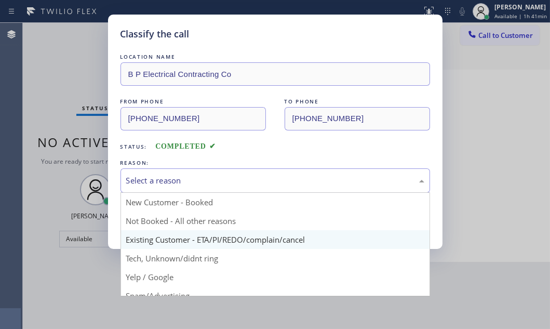
drag, startPoint x: 281, startPoint y: 176, endPoint x: 211, endPoint y: 234, distance: 90.3
click at [278, 178] on div "Select a reason" at bounding box center [275, 181] width 298 height 12
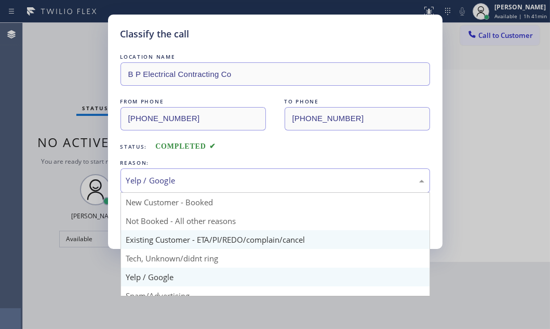
drag, startPoint x: 197, startPoint y: 177, endPoint x: 170, endPoint y: 231, distance: 61.1
click at [197, 178] on div "Yelp / Google" at bounding box center [275, 181] width 298 height 12
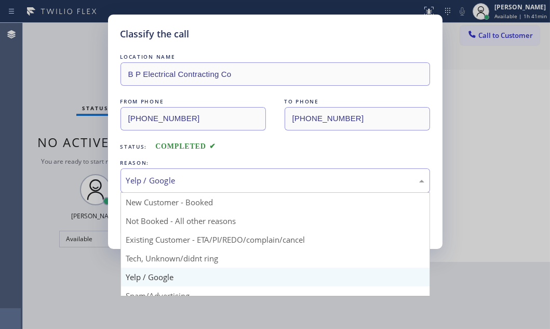
drag, startPoint x: 145, startPoint y: 276, endPoint x: 156, endPoint y: 258, distance: 21.2
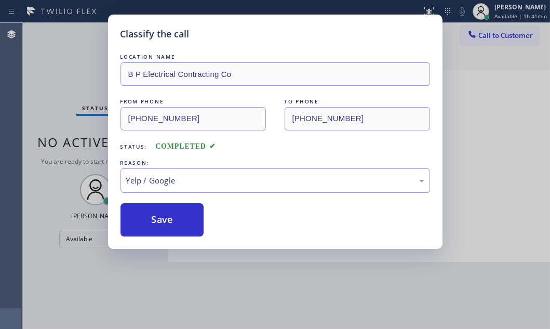
drag, startPoint x: 165, startPoint y: 217, endPoint x: 290, endPoint y: 223, distance: 125.3
click at [166, 217] on button "Save" at bounding box center [163, 219] width 84 height 33
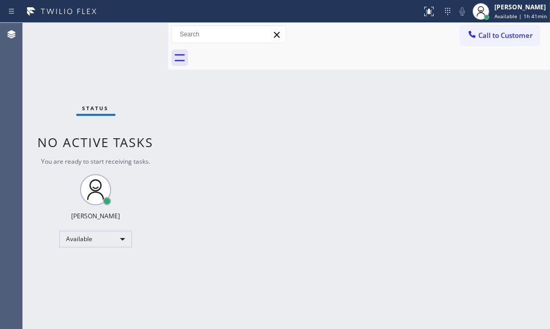
drag, startPoint x: 489, startPoint y: 35, endPoint x: 372, endPoint y: 97, distance: 132.0
click at [484, 38] on span "Call to Customer" at bounding box center [505, 35] width 55 height 9
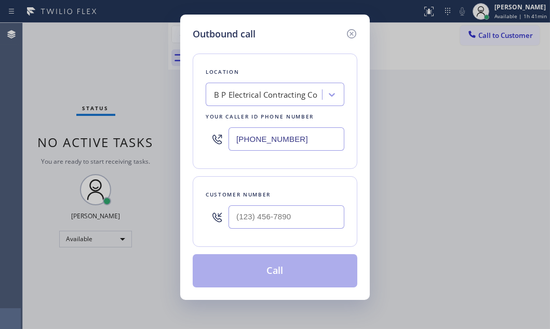
click at [311, 135] on input "[PHONE_NUMBER]" at bounding box center [287, 138] width 116 height 23
paste input "818) 210-4095"
type input "[PHONE_NUMBER]"
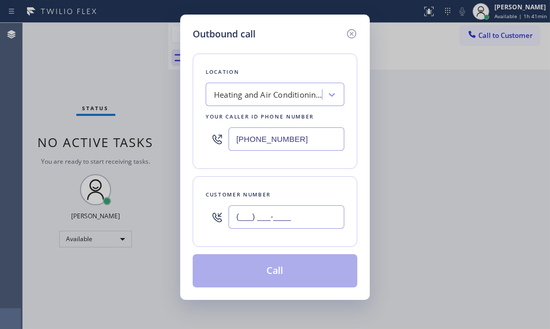
click at [290, 216] on input "(___) ___-____" at bounding box center [287, 216] width 116 height 23
paste input "818) 678-5567"
type input "[PHONE_NUMBER]"
click at [296, 262] on button "Call" at bounding box center [275, 270] width 165 height 33
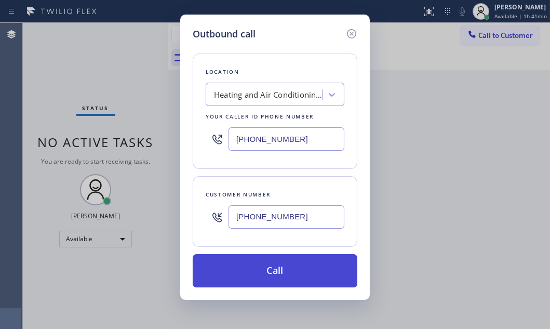
click at [296, 263] on button "Call" at bounding box center [275, 270] width 165 height 33
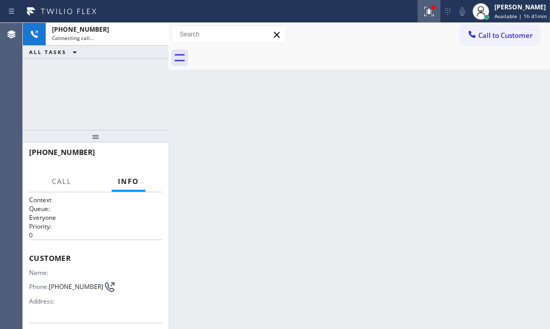
click at [427, 15] on icon at bounding box center [429, 11] width 12 height 12
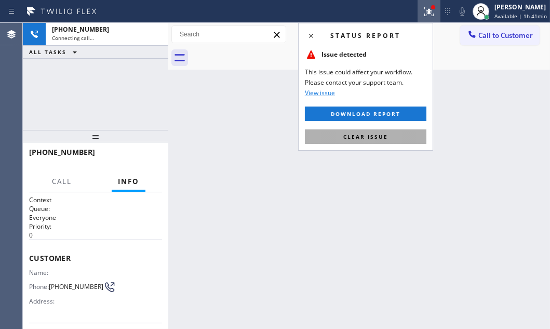
click at [384, 135] on span "Clear issue" at bounding box center [365, 136] width 45 height 7
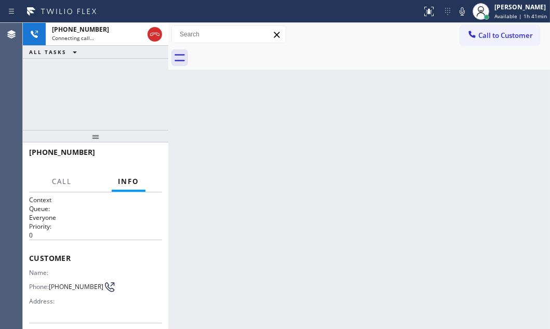
click at [116, 102] on div "+18186785567 Connecting call… ALL TASKS ALL TASKS ACTIVE TASKS TASKS IN WRAP UP" at bounding box center [95, 76] width 145 height 107
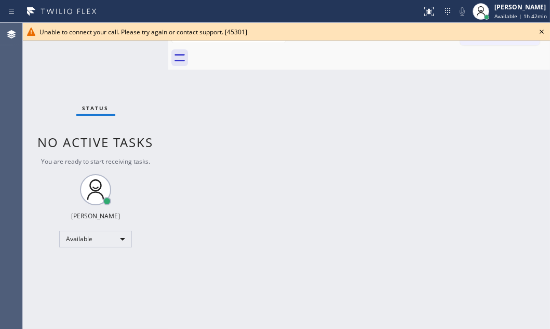
drag, startPoint x: 541, startPoint y: 31, endPoint x: 543, endPoint y: 77, distance: 46.8
click at [541, 31] on icon at bounding box center [542, 32] width 4 height 4
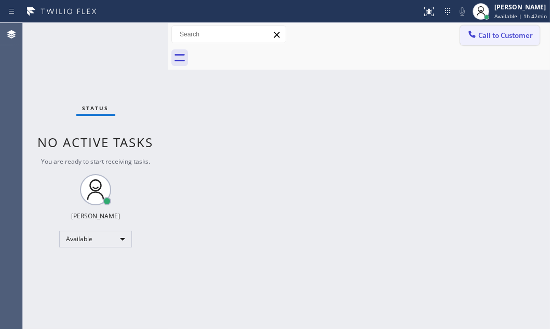
click at [512, 31] on span "Call to Customer" at bounding box center [505, 35] width 55 height 9
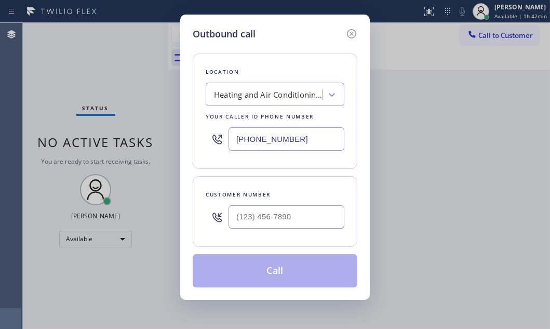
click at [307, 141] on input "[PHONE_NUMBER]" at bounding box center [287, 138] width 116 height 23
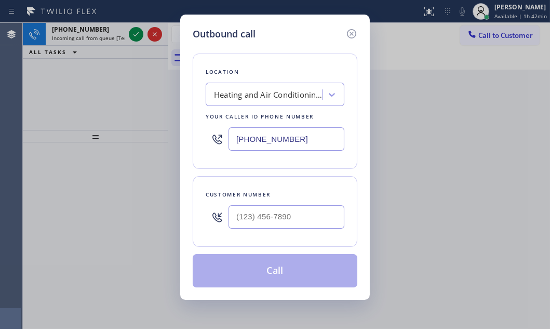
paste input "323) 416-2342"
type input "[PHONE_NUMBER]"
drag, startPoint x: 350, startPoint y: 33, endPoint x: 215, endPoint y: 33, distance: 135.6
click at [348, 33] on icon at bounding box center [351, 34] width 12 height 12
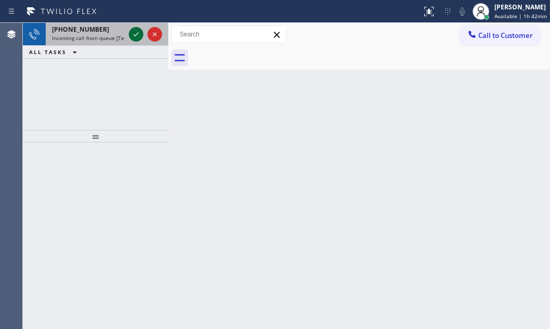
click at [132, 36] on icon at bounding box center [136, 34] width 12 height 12
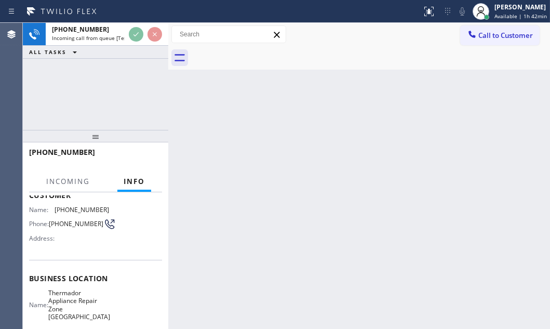
scroll to position [141, 0]
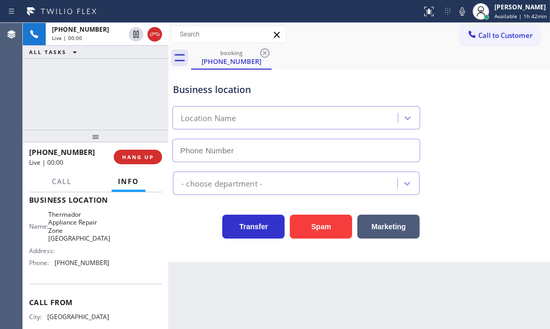
type input "(248) 775-5220"
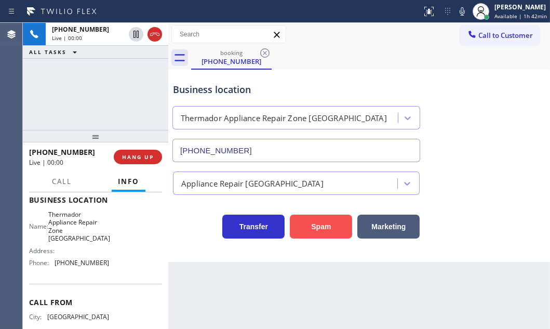
click at [313, 223] on button "Spam" at bounding box center [321, 227] width 62 height 24
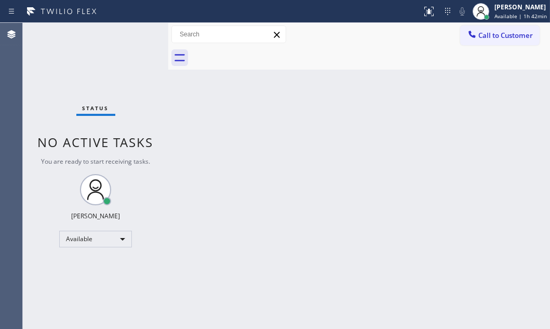
drag, startPoint x: 510, startPoint y: 34, endPoint x: 509, endPoint y: 43, distance: 8.9
click at [509, 34] on span "Call to Customer" at bounding box center [505, 35] width 55 height 9
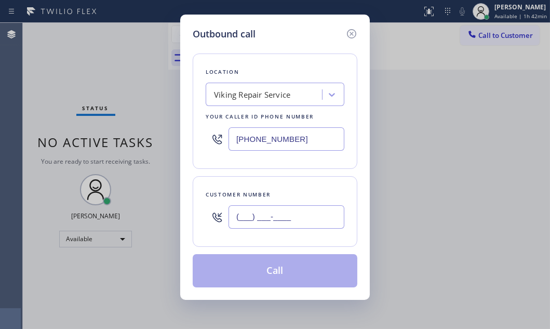
click at [258, 211] on input "(___) ___-____" at bounding box center [287, 216] width 116 height 23
paste input "203) 770-1909"
type input "[PHONE_NUMBER]"
click at [277, 264] on button "Call" at bounding box center [275, 270] width 165 height 33
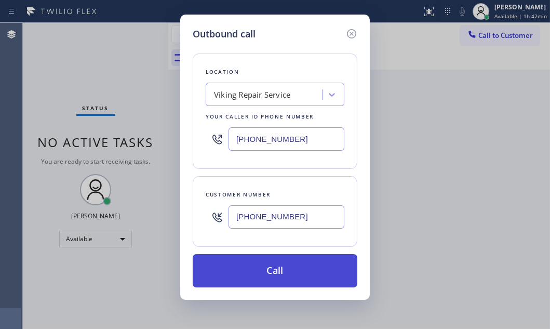
click at [278, 262] on button "Call" at bounding box center [275, 270] width 165 height 33
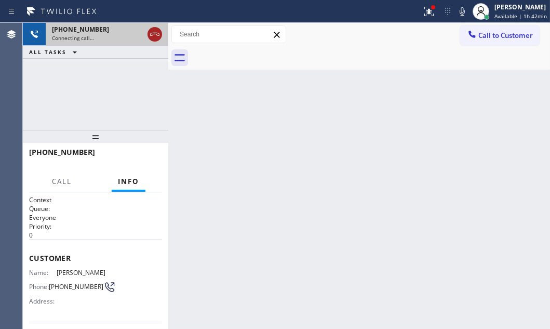
click at [156, 39] on icon at bounding box center [155, 34] width 12 height 12
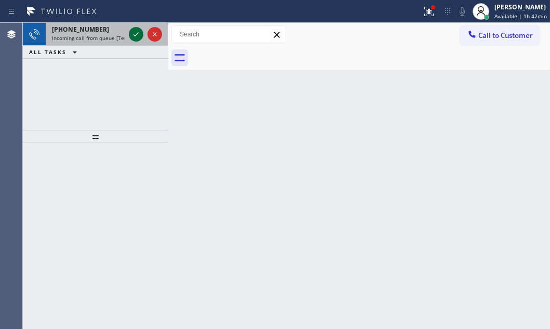
click at [139, 36] on icon at bounding box center [136, 34] width 12 height 12
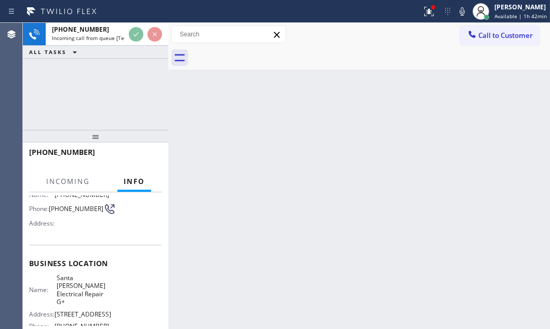
scroll to position [94, 0]
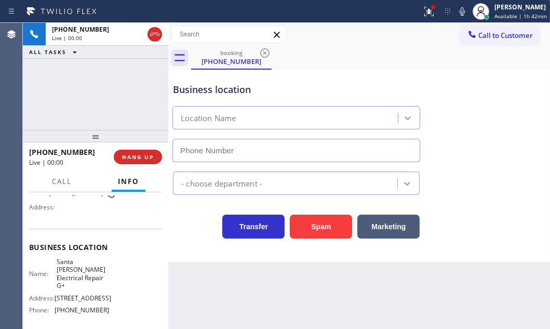
type input "(424) 322-4218"
click at [117, 94] on div "+13213526080 Live | 00:05 ALL TASKS ALL TASKS ACTIVE TASKS TASKS IN WRAP UP" at bounding box center [95, 76] width 145 height 107
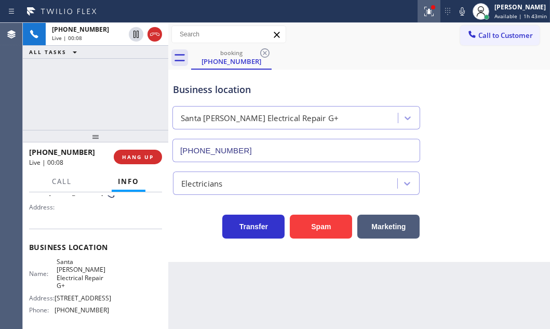
click at [424, 14] on icon at bounding box center [427, 10] width 6 height 7
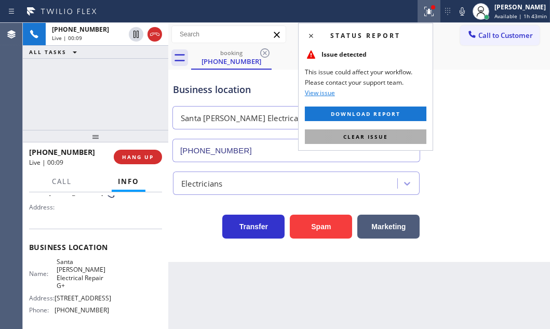
click at [403, 130] on button "Clear issue" at bounding box center [366, 136] width 122 height 15
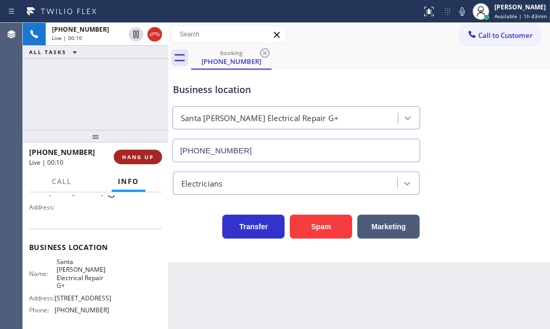
click at [136, 154] on span "HANG UP" at bounding box center [138, 156] width 32 height 7
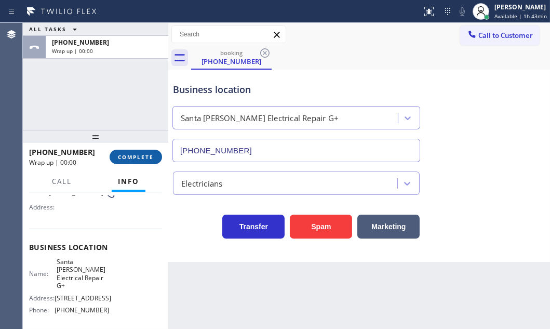
click at [135, 157] on span "COMPLETE" at bounding box center [136, 156] width 36 height 7
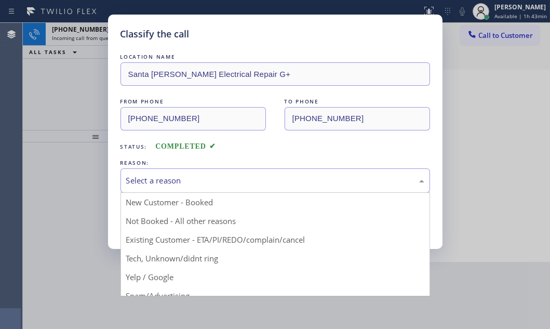
click at [167, 177] on div "Select a reason" at bounding box center [275, 181] width 298 height 12
drag, startPoint x: 154, startPoint y: 259, endPoint x: 158, endPoint y: 252, distance: 8.1
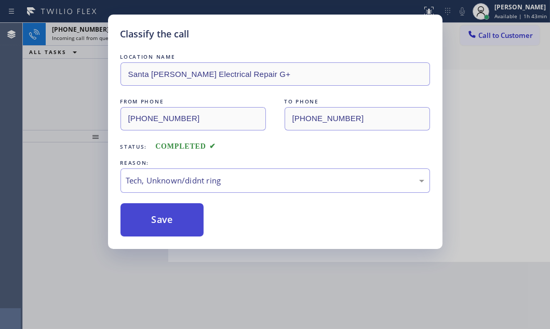
click at [161, 216] on button "Save" at bounding box center [163, 219] width 84 height 33
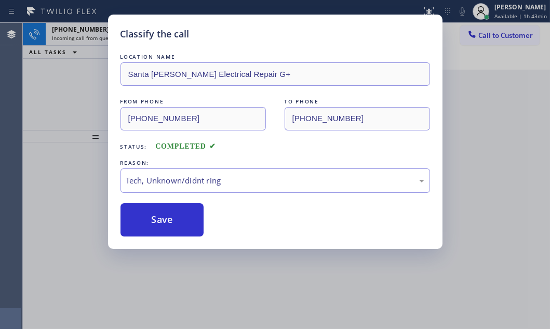
click at [72, 84] on div "Classify the call LOCATION NAME Santa Monica Electrical Repair G+ FROM PHONE (3…" at bounding box center [275, 164] width 550 height 329
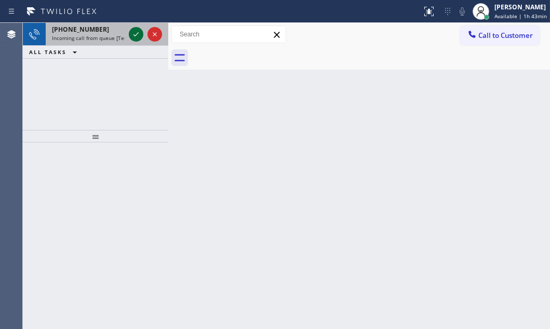
click at [140, 36] on icon at bounding box center [136, 34] width 12 height 12
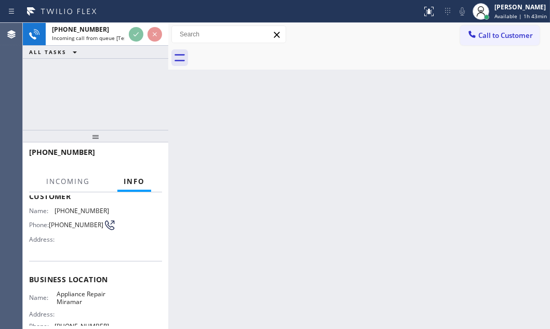
scroll to position [141, 0]
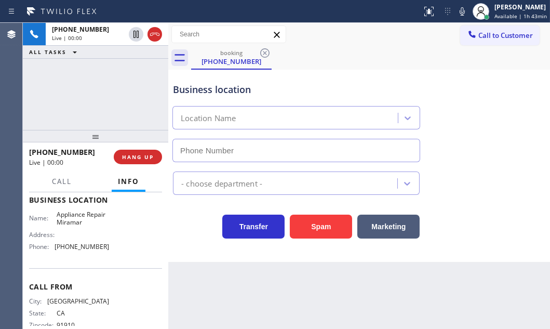
type input "(619) 304-2508"
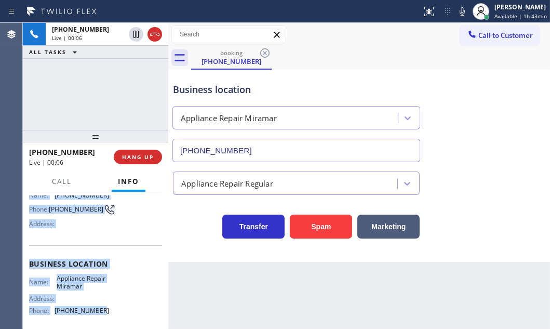
scroll to position [94, 0]
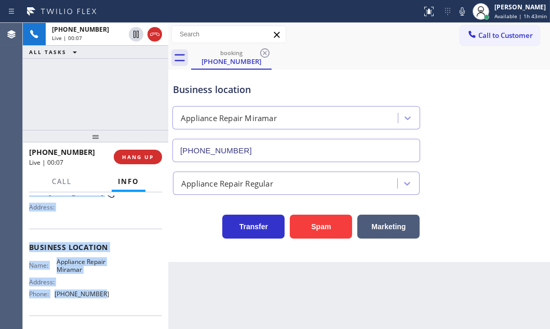
drag, startPoint x: 30, startPoint y: 251, endPoint x: 94, endPoint y: 291, distance: 75.8
click at [94, 291] on div "Context Queue: [Test] All Priority: 2 Customer Name: (619) 855-8583 Phone: (619…" at bounding box center [95, 247] width 133 height 292
copy div "Customer Name: (619) 855-8583 Phone: (619) 855-8583 Address: Business location …"
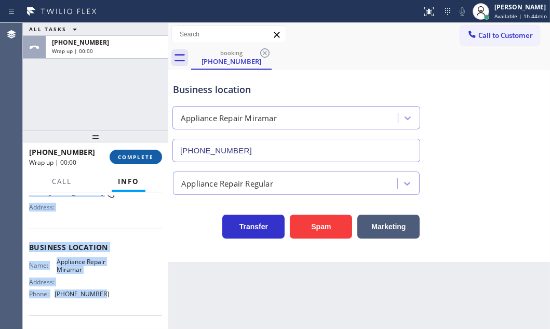
click at [149, 154] on span "COMPLETE" at bounding box center [136, 156] width 36 height 7
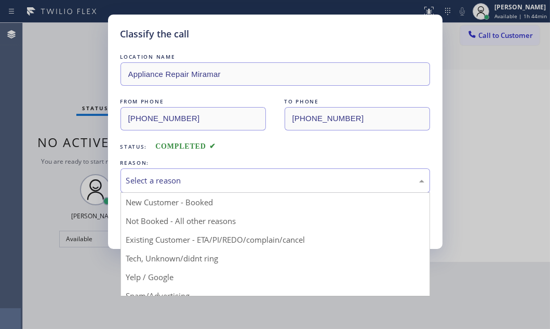
drag, startPoint x: 185, startPoint y: 175, endPoint x: 184, endPoint y: 183, distance: 8.5
click at [185, 176] on div "Select a reason" at bounding box center [275, 181] width 298 height 12
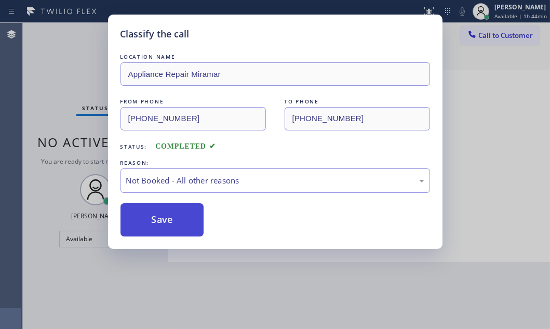
drag, startPoint x: 152, startPoint y: 222, endPoint x: 144, endPoint y: 217, distance: 8.6
click at [144, 217] on button "Save" at bounding box center [163, 219] width 84 height 33
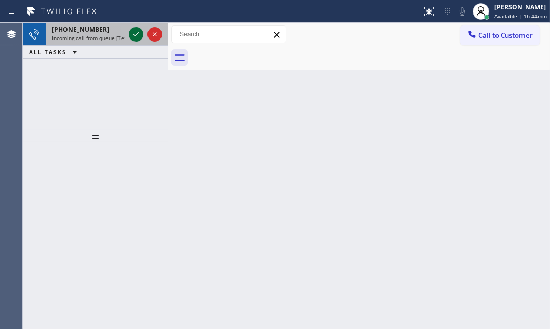
click at [138, 35] on icon at bounding box center [136, 34] width 12 height 12
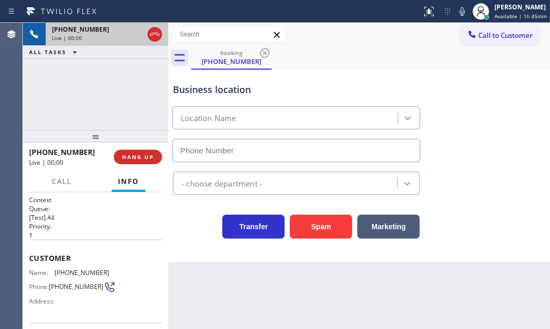
type input "(805) 222-7592"
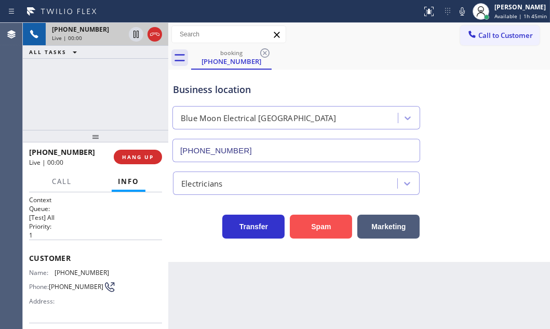
click at [330, 228] on button "Spam" at bounding box center [321, 227] width 62 height 24
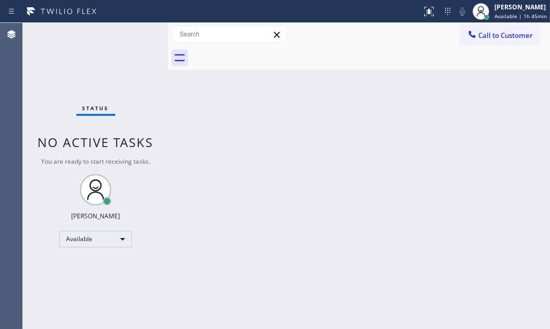
click at [132, 35] on div "Status No active tasks You are ready to start receiving tasks. Judy Mae Saturin…" at bounding box center [95, 176] width 145 height 306
click at [129, 38] on div "Status No active tasks You are ready to start receiving tasks. Judy Mae Saturin…" at bounding box center [95, 176] width 145 height 306
click at [135, 36] on div "Status No active tasks You are ready to start receiving tasks. Judy Mae Saturin…" at bounding box center [95, 176] width 145 height 306
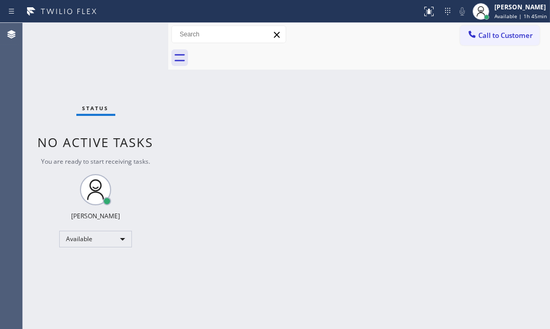
click at [135, 36] on div "Status No active tasks You are ready to start receiving tasks. Judy Mae Saturin…" at bounding box center [95, 176] width 145 height 306
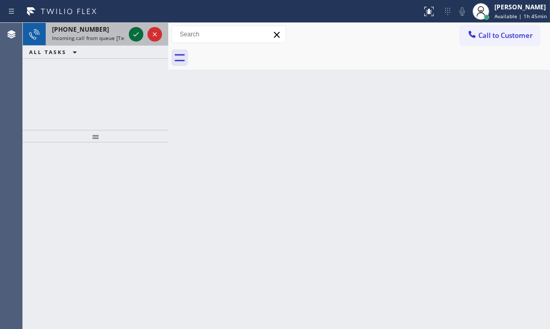
click at [135, 36] on icon at bounding box center [136, 34] width 12 height 12
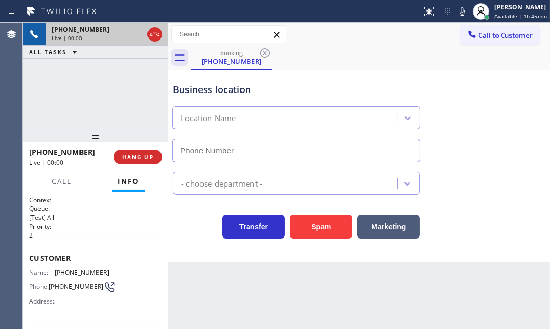
type input "(732) 800-9109"
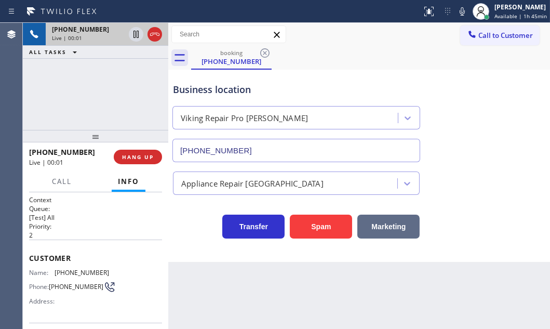
drag, startPoint x: 314, startPoint y: 226, endPoint x: 416, endPoint y: 227, distance: 101.8
click at [314, 225] on button "Spam" at bounding box center [321, 227] width 62 height 24
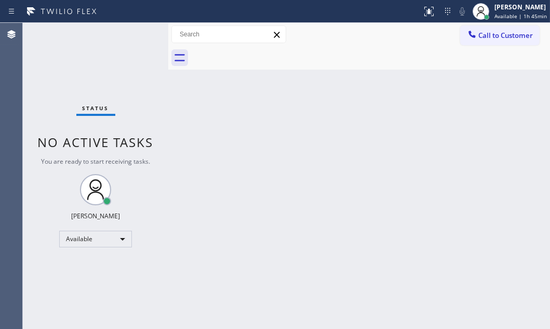
drag, startPoint x: 496, startPoint y: 39, endPoint x: 467, endPoint y: 49, distance: 31.2
click at [489, 39] on span "Call to Customer" at bounding box center [505, 35] width 55 height 9
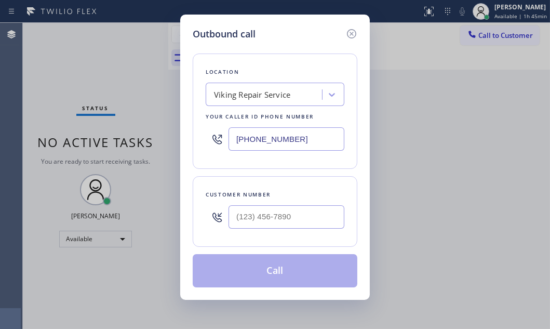
click at [294, 138] on input "[PHONE_NUMBER]" at bounding box center [287, 138] width 116 height 23
paste input "818) 938-1170"
type input "[PHONE_NUMBER]"
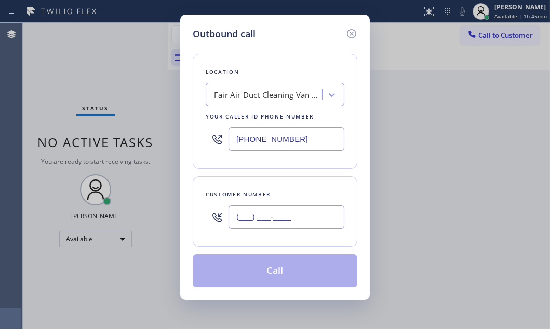
click at [281, 219] on input "(___) ___-____" at bounding box center [287, 216] width 116 height 23
paste input "508) 990-5887"
type input "[PHONE_NUMBER]"
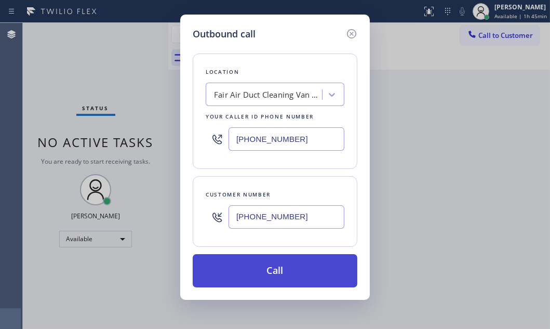
click at [289, 267] on button "Call" at bounding box center [275, 270] width 165 height 33
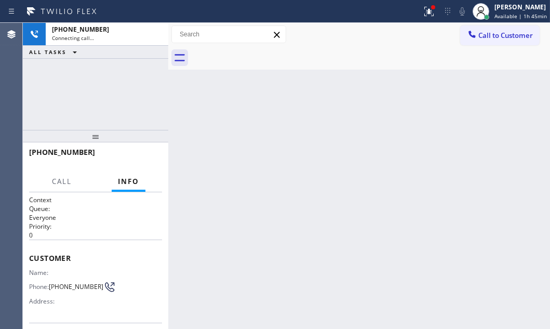
drag, startPoint x: 421, startPoint y: 14, endPoint x: 419, endPoint y: 73, distance: 58.7
click at [423, 15] on icon at bounding box center [429, 11] width 12 height 12
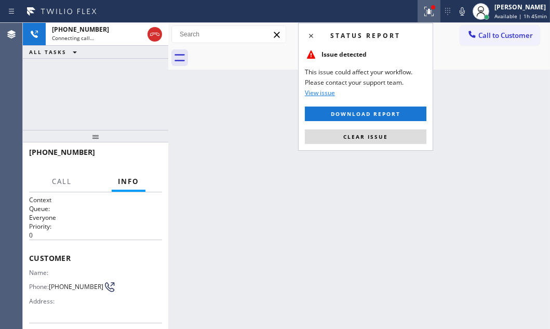
drag, startPoint x: 389, startPoint y: 135, endPoint x: 503, endPoint y: 182, distance: 123.7
click at [389, 136] on button "Clear issue" at bounding box center [366, 136] width 122 height 15
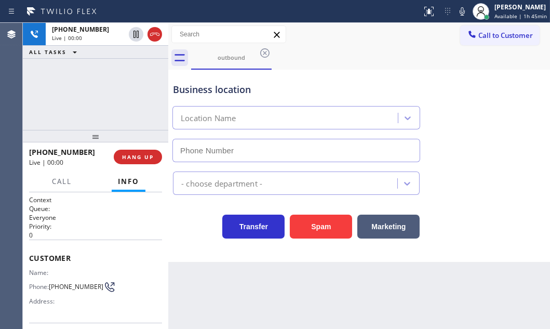
type input "[PHONE_NUMBER]"
click at [134, 156] on span "HANG UP" at bounding box center [138, 156] width 32 height 7
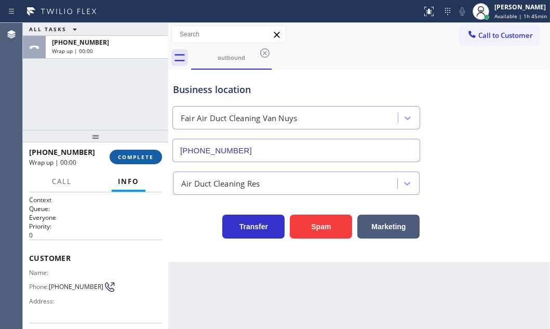
click at [134, 156] on span "COMPLETE" at bounding box center [136, 156] width 36 height 7
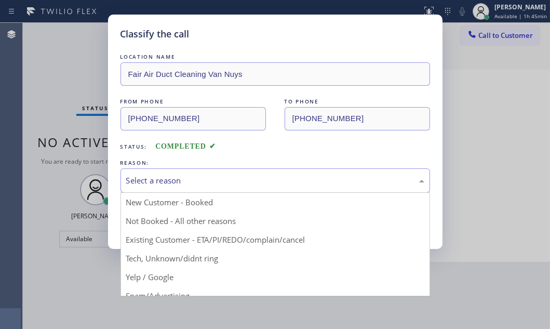
click at [193, 176] on div "Select a reason" at bounding box center [275, 181] width 298 height 12
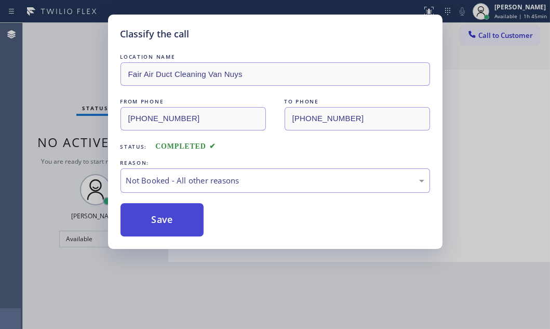
click at [160, 218] on button "Save" at bounding box center [163, 219] width 84 height 33
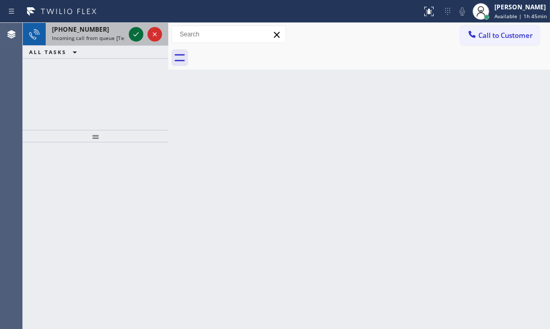
click at [130, 30] on icon at bounding box center [136, 34] width 12 height 12
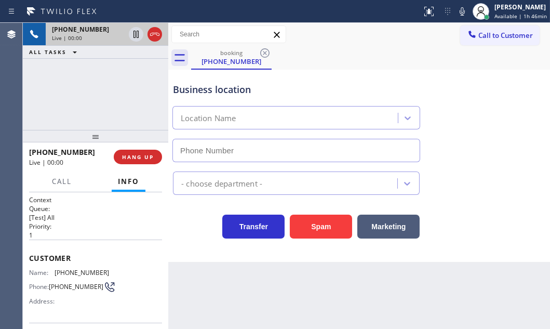
type input "(949) 635-4744"
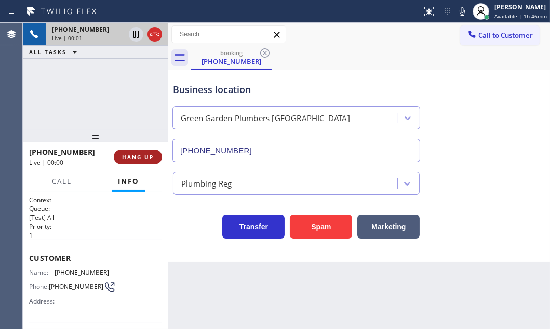
click at [142, 158] on span "HANG UP" at bounding box center [138, 156] width 32 height 7
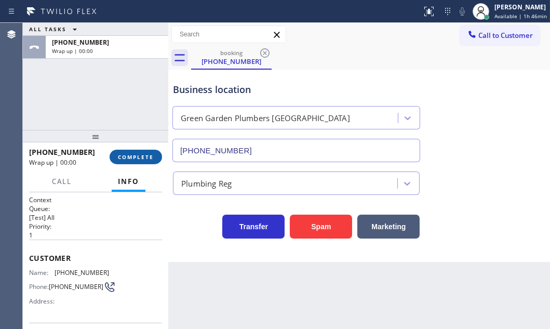
click at [152, 158] on span "COMPLETE" at bounding box center [136, 156] width 36 height 7
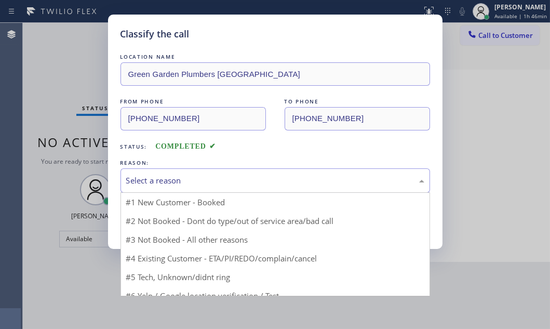
click at [218, 171] on div "Select a reason" at bounding box center [276, 180] width 310 height 24
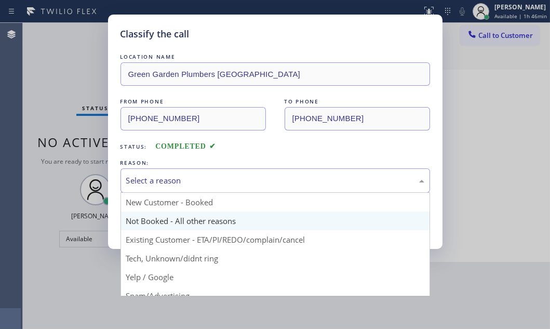
scroll to position [47, 0]
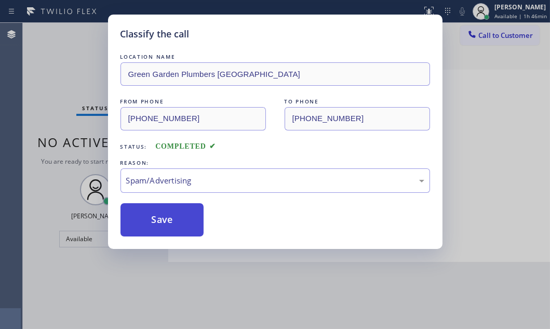
drag, startPoint x: 162, startPoint y: 215, endPoint x: 174, endPoint y: 218, distance: 12.3
click at [162, 215] on button "Save" at bounding box center [163, 219] width 84 height 33
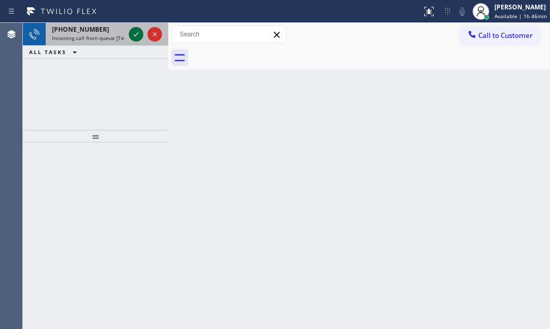
click at [134, 35] on icon at bounding box center [136, 34] width 5 height 4
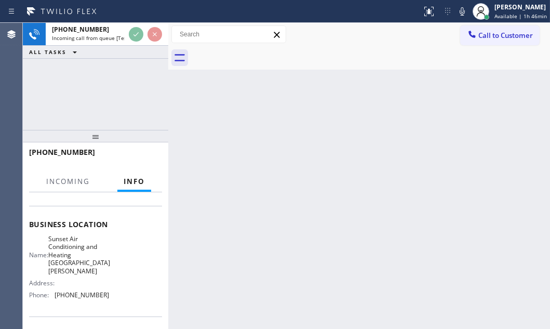
scroll to position [94, 0]
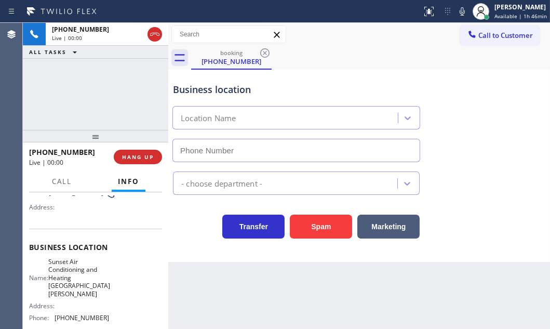
type input "(310) 361-0858"
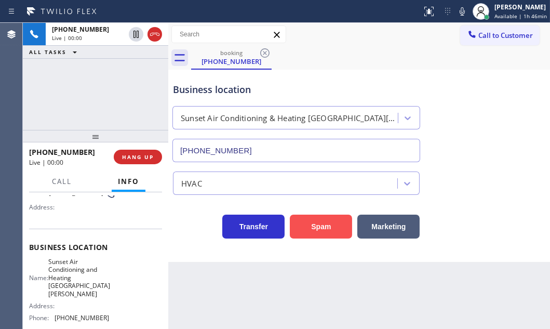
click at [313, 221] on button "Spam" at bounding box center [321, 227] width 62 height 24
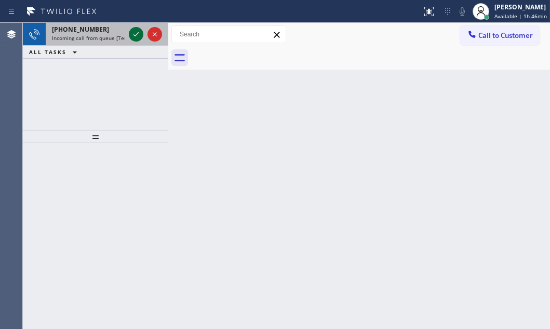
click at [139, 34] on icon at bounding box center [136, 34] width 12 height 12
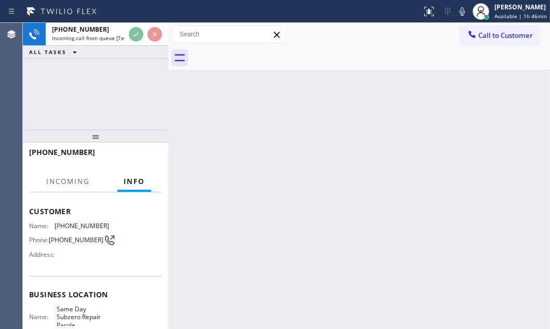
scroll to position [94, 0]
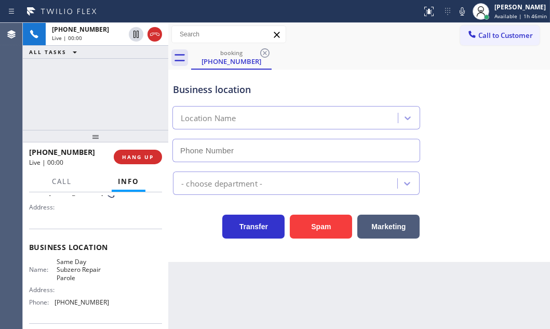
type input "(240) 414-8205"
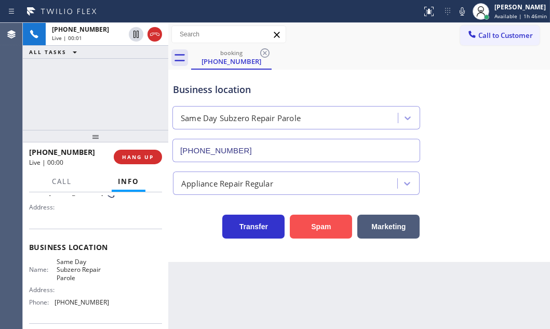
click at [331, 225] on button "Spam" at bounding box center [321, 227] width 62 height 24
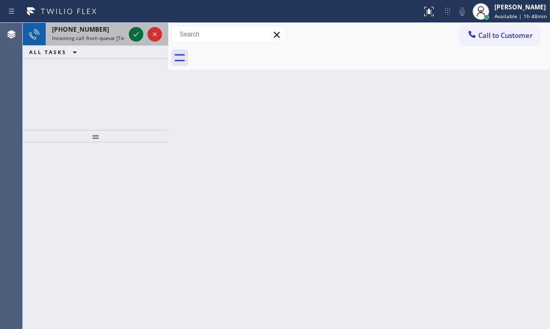
click at [131, 36] on icon at bounding box center [136, 34] width 12 height 12
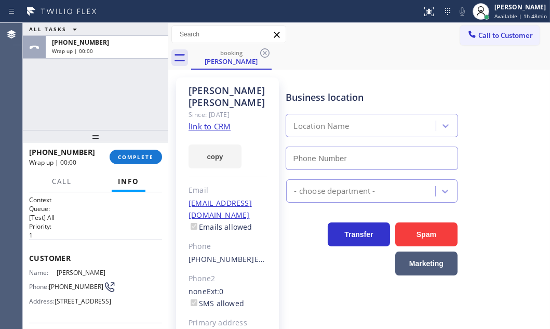
type input "(877) 777-0796"
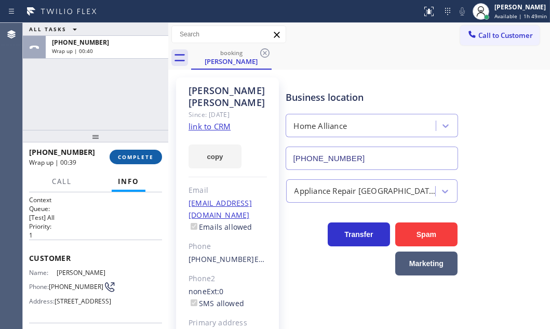
click at [140, 159] on span "COMPLETE" at bounding box center [136, 156] width 36 height 7
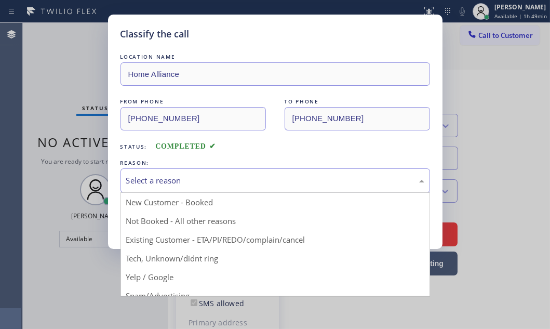
click at [264, 183] on div "Select a reason" at bounding box center [275, 181] width 298 height 12
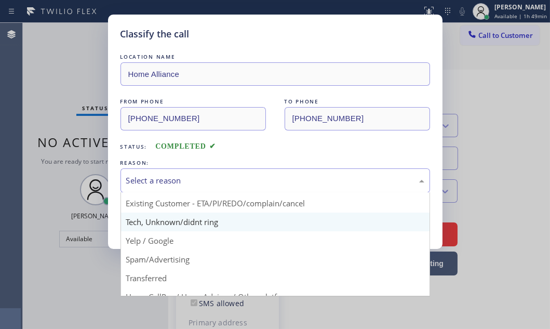
scroll to position [69, 0]
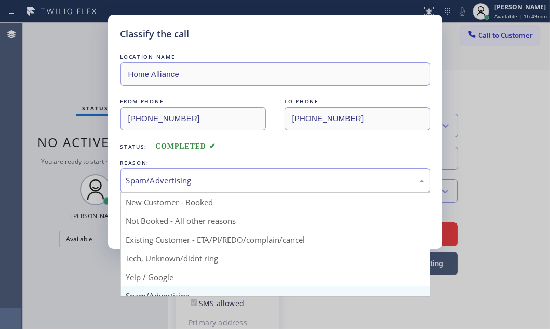
click at [198, 177] on div "Spam/Advertising" at bounding box center [275, 181] width 298 height 12
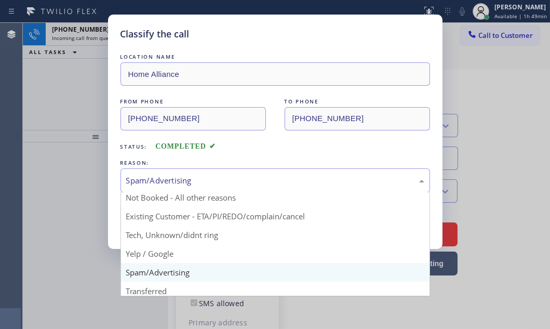
scroll to position [0, 0]
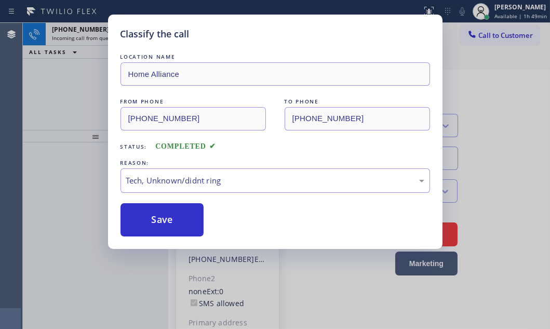
drag, startPoint x: 179, startPoint y: 228, endPoint x: 116, endPoint y: 142, distance: 105.9
click at [178, 225] on button "Save" at bounding box center [163, 219] width 84 height 33
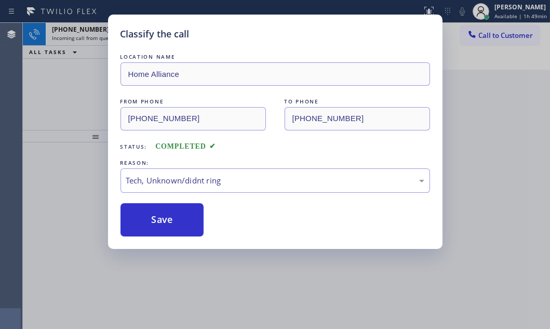
click at [94, 35] on div "Classify the call LOCATION NAME Home Alliance FROM PHONE (805) 448-9380 TO PHON…" at bounding box center [275, 164] width 550 height 329
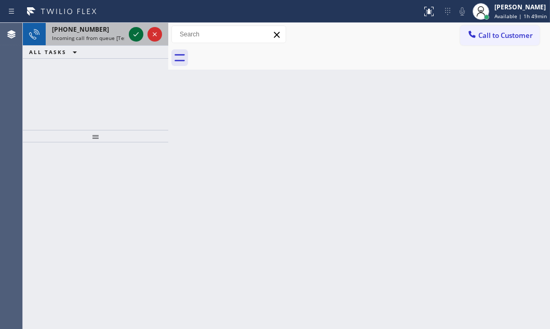
click at [135, 36] on icon at bounding box center [136, 34] width 12 height 12
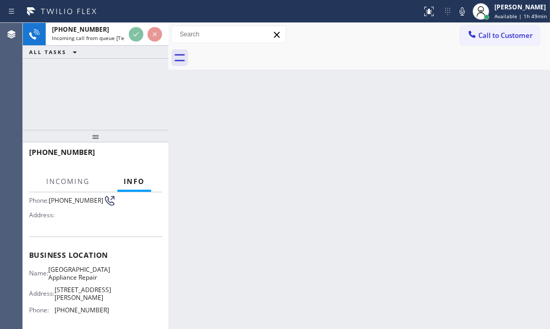
scroll to position [94, 0]
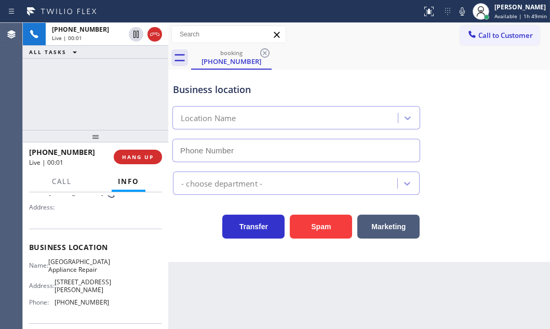
type input "(773) 830-4668"
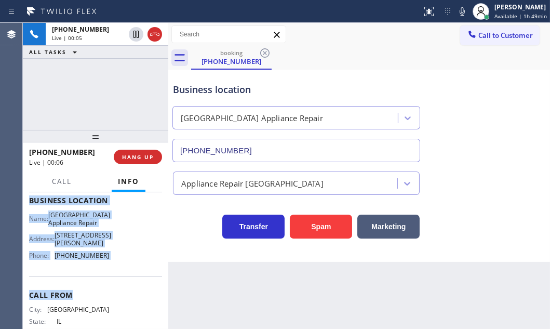
scroll to position [141, 0]
drag, startPoint x: 28, startPoint y: 208, endPoint x: 117, endPoint y: 259, distance: 102.7
click at [116, 259] on div "Context Queue: [Test] All Priority: 1 Customer Name: (872) 297-5634 Phone: (872…" at bounding box center [95, 260] width 145 height 137
copy div "Customer Name: (872) 297-5634 Phone: (872) 297-5634 Address: Business location …"
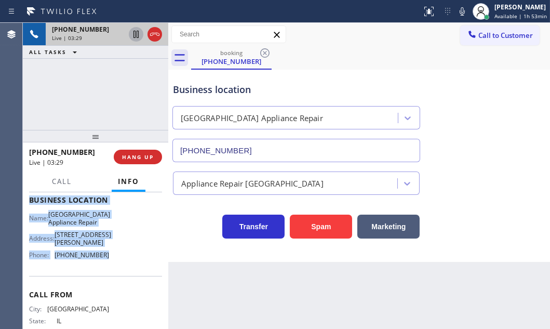
click at [136, 36] on icon at bounding box center [136, 34] width 12 height 12
click at [136, 34] on icon at bounding box center [135, 34] width 7 height 7
click at [116, 39] on div "Live | 06:16" at bounding box center [88, 37] width 73 height 7
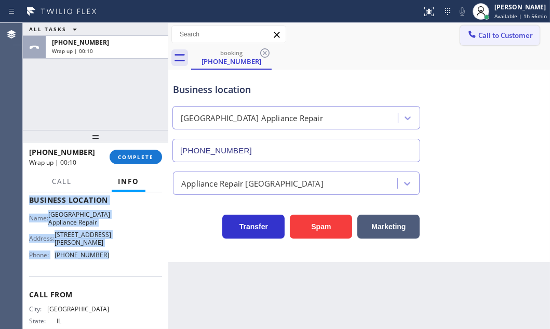
click at [492, 39] on span "Call to Customer" at bounding box center [505, 35] width 55 height 9
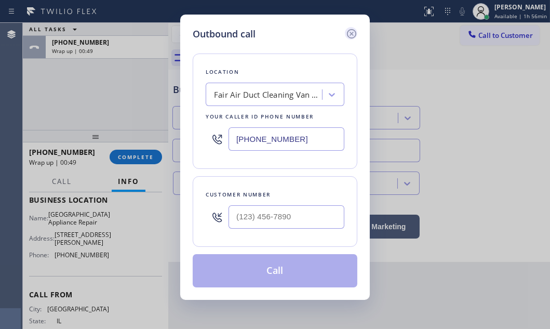
click at [350, 32] on icon at bounding box center [351, 34] width 12 height 12
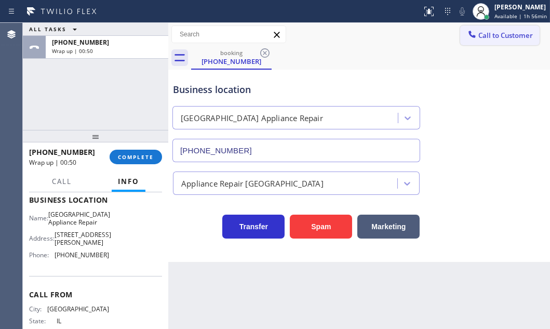
click at [488, 31] on span "Call to Customer" at bounding box center [505, 35] width 55 height 9
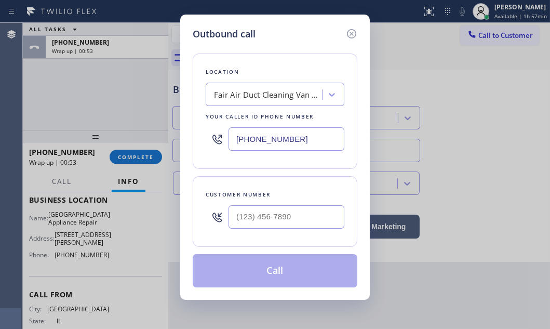
click at [306, 140] on input "[PHONE_NUMBER]" at bounding box center [287, 138] width 116 height 23
paste input "773) 830-4668"
type input "(773) 830-4668"
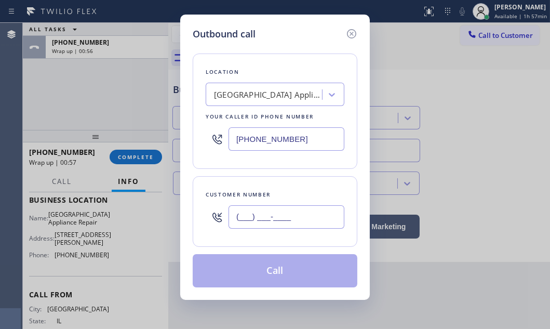
click at [276, 217] on input "(___) ___-____" at bounding box center [287, 216] width 116 height 23
paste input "872) 297-5634"
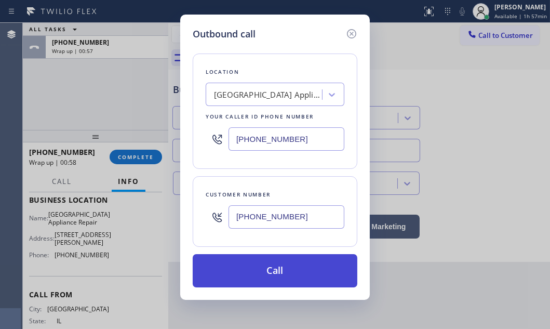
type input "(872) 297-5634"
click at [272, 265] on button "Call" at bounding box center [275, 270] width 165 height 33
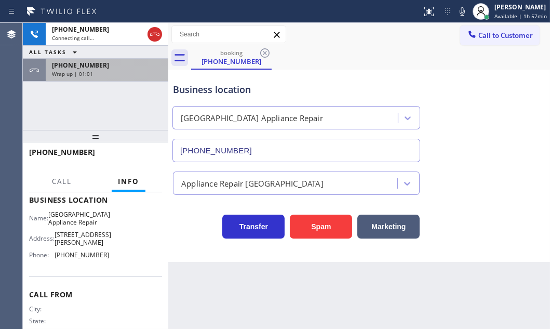
click at [136, 73] on div "Wrap up | 01:01" at bounding box center [107, 73] width 110 height 7
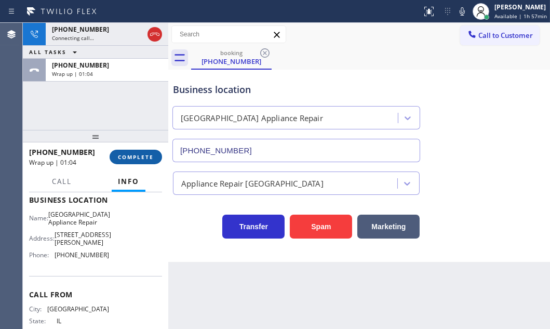
click at [138, 159] on span "COMPLETE" at bounding box center [136, 156] width 36 height 7
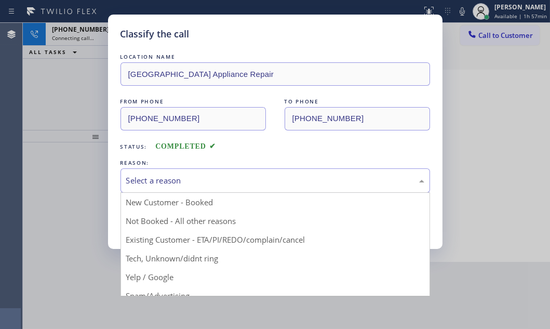
click at [218, 187] on div "Select a reason" at bounding box center [276, 180] width 310 height 24
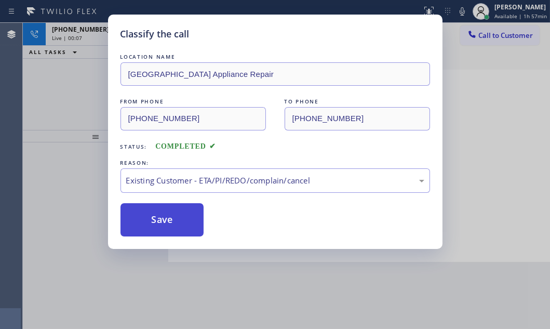
click at [170, 225] on button "Save" at bounding box center [163, 219] width 84 height 33
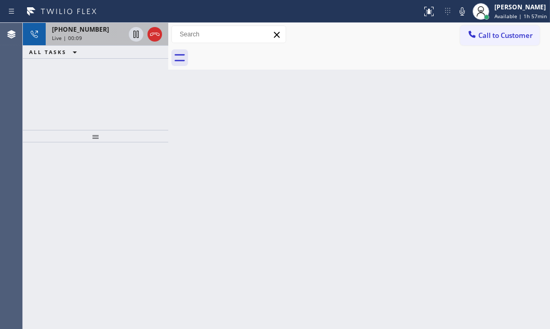
click at [102, 43] on div "+18722975634 Live | 00:09" at bounding box center [86, 34] width 81 height 23
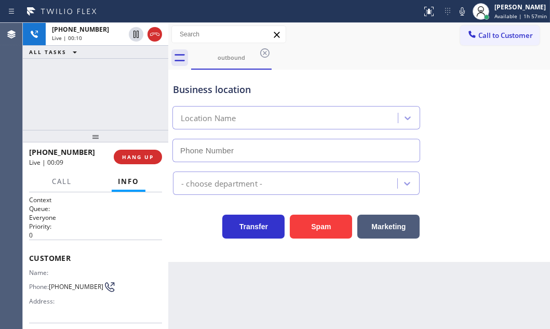
type input "(773) 830-4668"
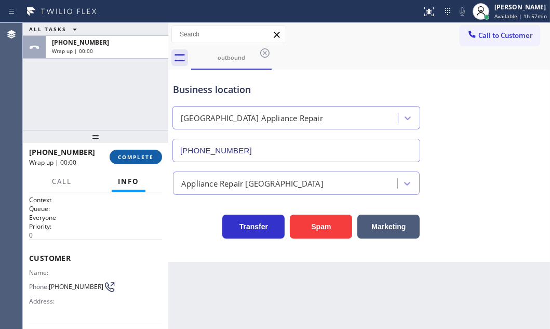
drag, startPoint x: 135, startPoint y: 157, endPoint x: 157, endPoint y: 158, distance: 21.8
click at [136, 157] on span "COMPLETE" at bounding box center [136, 156] width 36 height 7
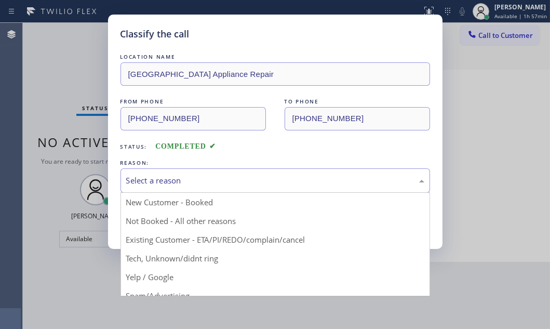
click at [234, 179] on div "Select a reason" at bounding box center [275, 181] width 298 height 12
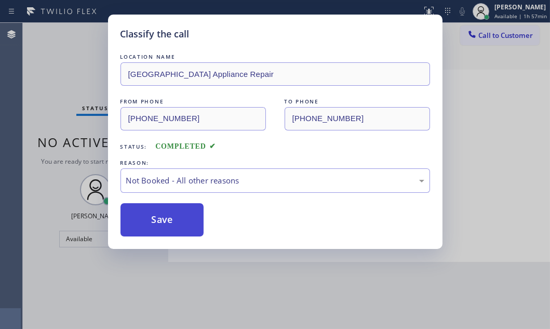
click at [145, 205] on button "Save" at bounding box center [163, 219] width 84 height 33
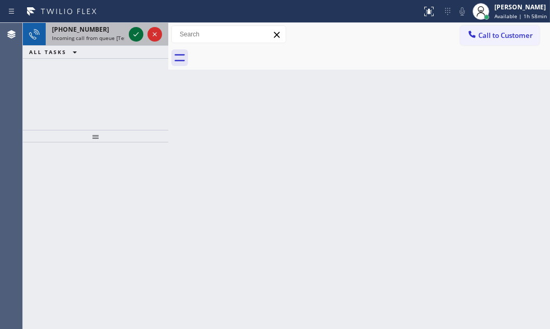
click at [132, 34] on icon at bounding box center [136, 34] width 12 height 12
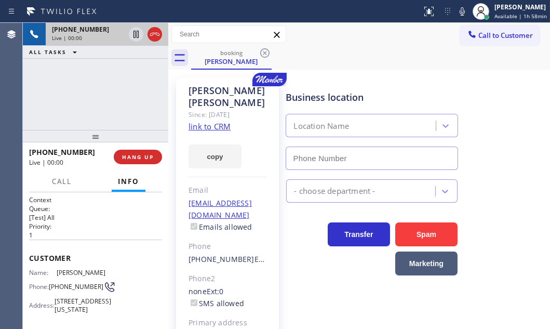
scroll to position [47, 0]
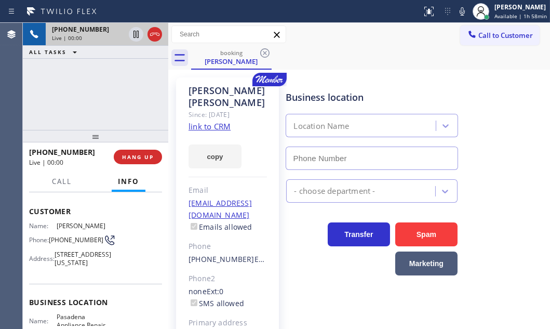
type input "(626) 376-4990"
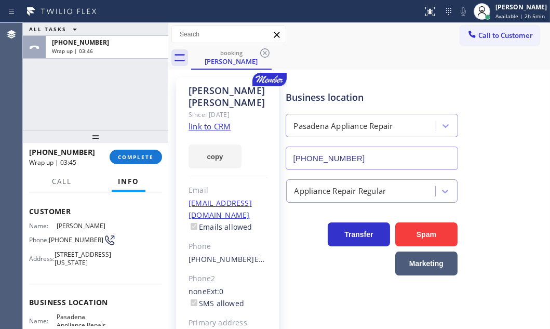
drag, startPoint x: 110, startPoint y: 54, endPoint x: 139, endPoint y: 103, distance: 57.1
click at [110, 56] on div "+12135952274 Wrap up | 03:46" at bounding box center [105, 47] width 118 height 23
click at [136, 159] on span "COMPLETE" at bounding box center [136, 156] width 36 height 7
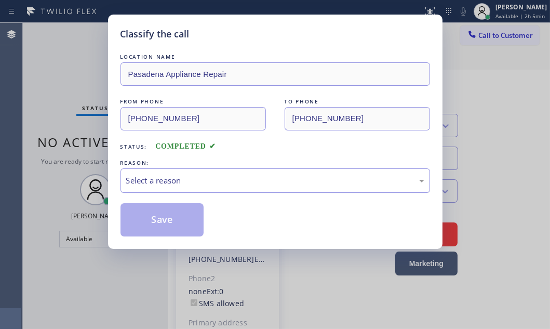
click at [247, 179] on div "Select a reason" at bounding box center [275, 181] width 298 height 12
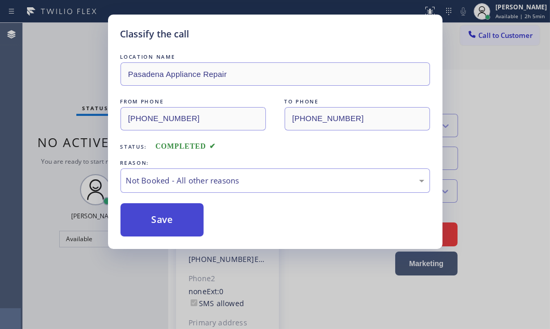
drag, startPoint x: 185, startPoint y: 221, endPoint x: 167, endPoint y: 222, distance: 17.7
click at [166, 222] on button "Save" at bounding box center [163, 219] width 84 height 33
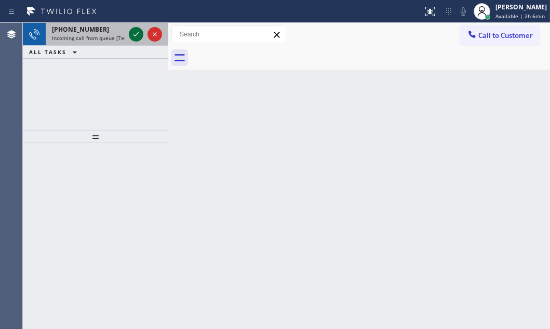
click at [135, 38] on icon at bounding box center [136, 34] width 12 height 12
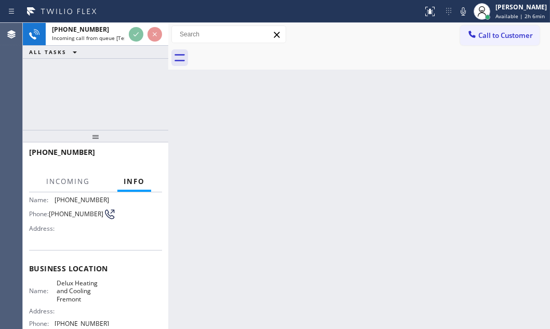
scroll to position [94, 0]
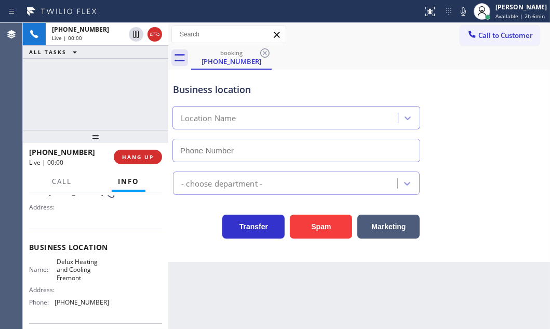
type input "(510) 826-3688"
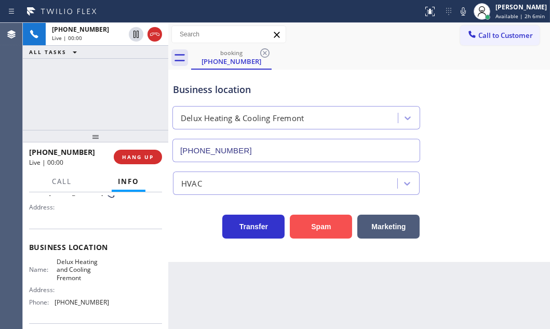
drag, startPoint x: 317, startPoint y: 228, endPoint x: 338, endPoint y: 228, distance: 20.3
click at [321, 228] on button "Spam" at bounding box center [321, 227] width 62 height 24
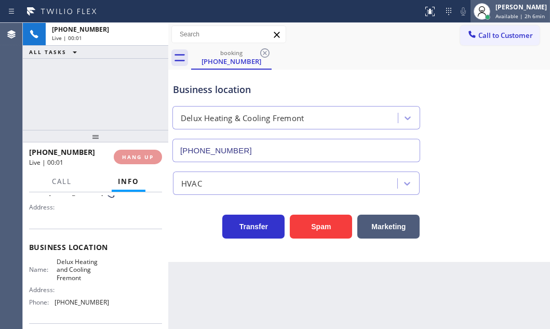
click at [496, 12] on span "Available | 2h 6min" at bounding box center [520, 15] width 49 height 7
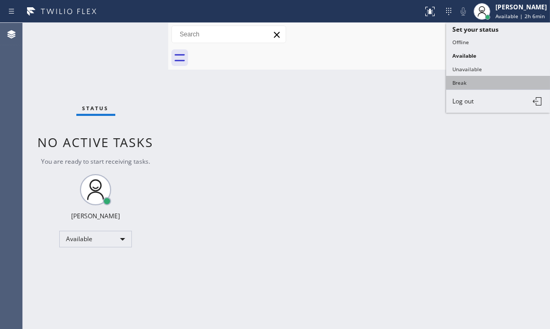
click at [464, 81] on button "Break" at bounding box center [498, 83] width 104 height 14
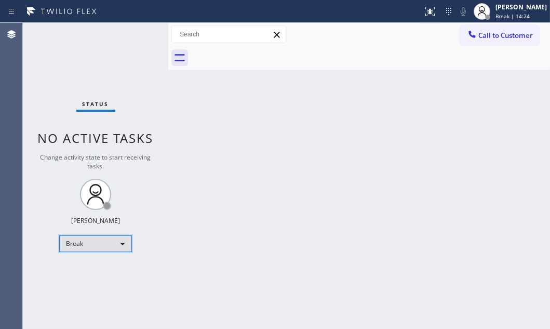
click at [119, 241] on div "Break" at bounding box center [95, 243] width 73 height 17
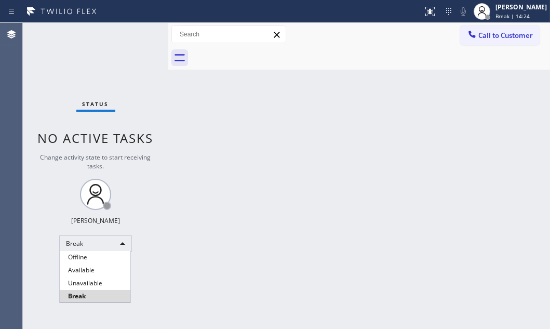
drag, startPoint x: 99, startPoint y: 270, endPoint x: 99, endPoint y: 257, distance: 13.5
click at [99, 269] on li "Available" at bounding box center [95, 270] width 71 height 12
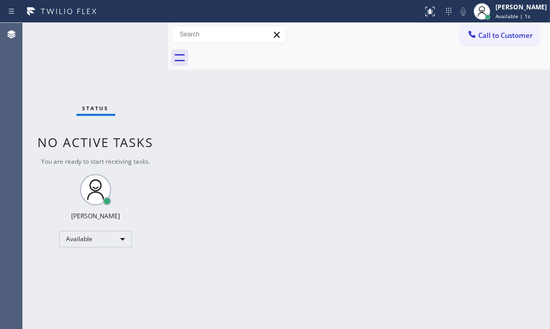
click at [135, 36] on div "Status No active tasks You are ready to start receiving tasks. Judy Mae Saturin…" at bounding box center [95, 176] width 145 height 306
click at [144, 34] on div "Status No active tasks You are ready to start receiving tasks. Judy Mae Saturin…" at bounding box center [95, 176] width 145 height 306
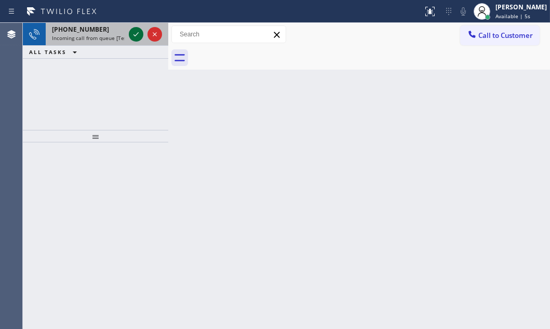
click at [142, 34] on div at bounding box center [145, 34] width 37 height 23
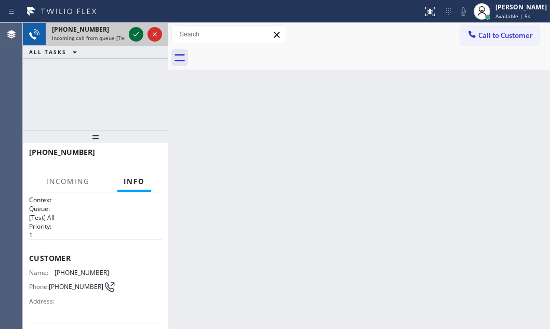
click at [138, 33] on icon at bounding box center [136, 34] width 12 height 12
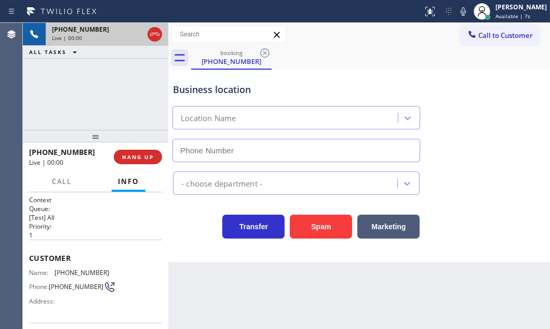
type input "(562) 203-0218"
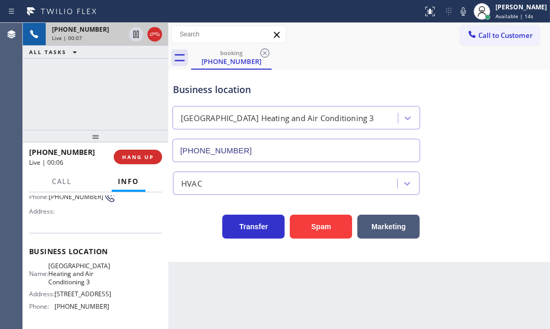
scroll to position [94, 0]
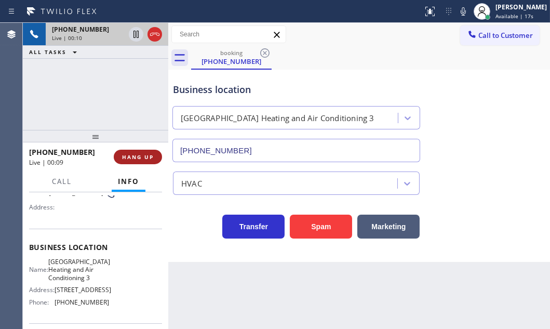
click at [141, 158] on span "HANG UP" at bounding box center [138, 156] width 32 height 7
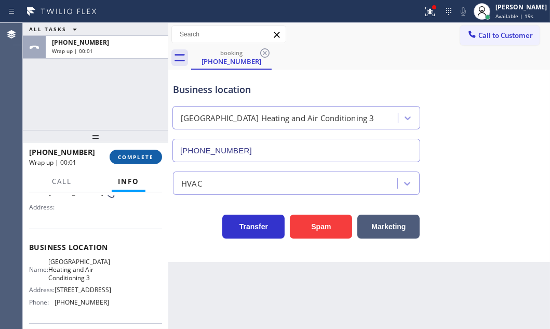
click at [136, 158] on span "COMPLETE" at bounding box center [136, 156] width 36 height 7
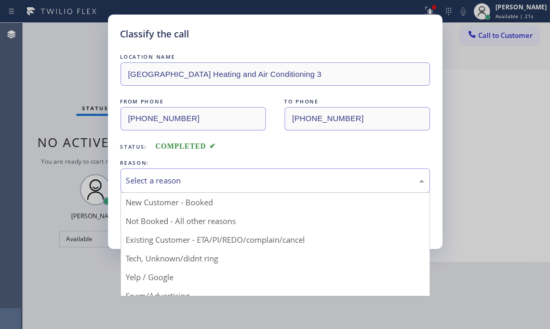
drag, startPoint x: 212, startPoint y: 180, endPoint x: 189, endPoint y: 214, distance: 41.8
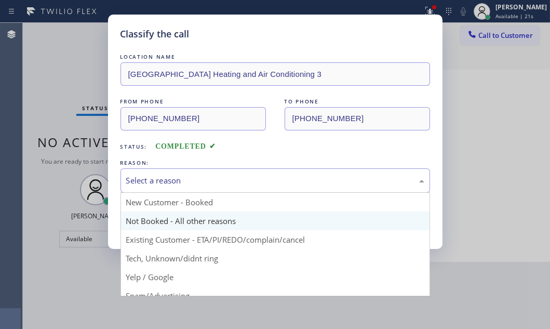
click at [212, 180] on div "Select a reason" at bounding box center [275, 181] width 298 height 12
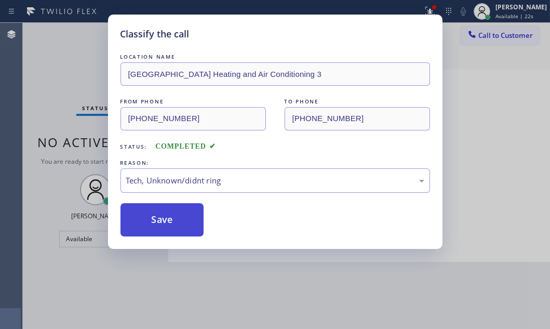
click at [158, 216] on button "Save" at bounding box center [163, 219] width 84 height 33
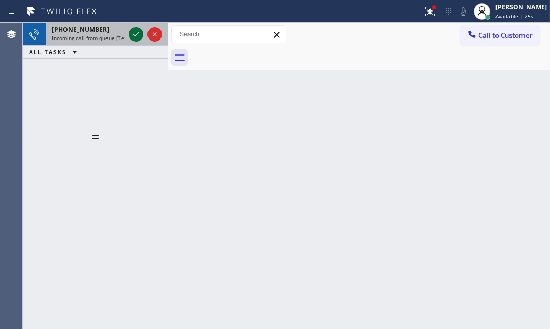
click at [133, 37] on icon at bounding box center [136, 34] width 12 height 12
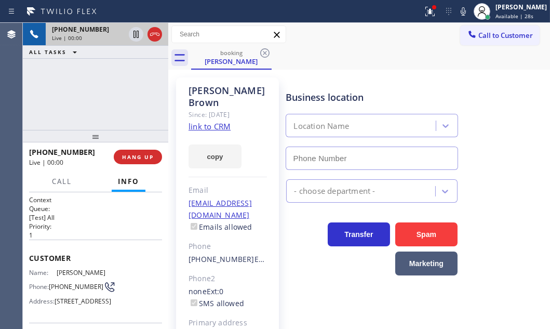
type input "(855) 731-4952"
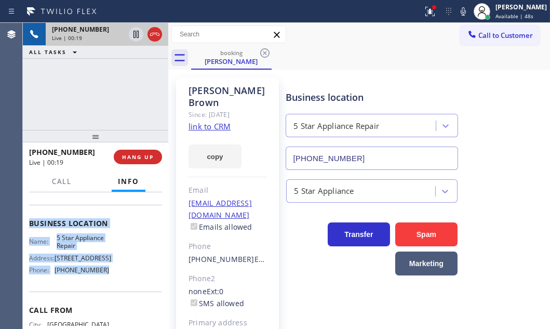
scroll to position [141, 0]
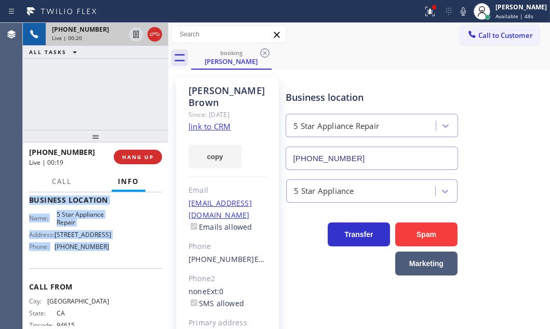
drag, startPoint x: 26, startPoint y: 252, endPoint x: 256, endPoint y: 276, distance: 230.9
click at [119, 275] on div "Context Queue: [Test] All Priority: 1 Customer Name: Fred Brown Phone: (510) 69…" at bounding box center [95, 260] width 145 height 137
copy div "Customer Name: Fred Brown Phone: (510) 697-1106 Address: 11900 Skyline Blvd, Oa…"
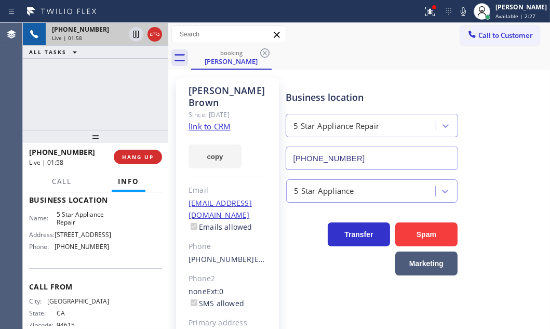
click at [136, 86] on div "+15106971106 Live | 01:58 ALL TASKS ALL TASKS ACTIVE TASKS TASKS IN WRAP UP" at bounding box center [95, 76] width 145 height 107
click at [136, 36] on icon at bounding box center [136, 34] width 12 height 12
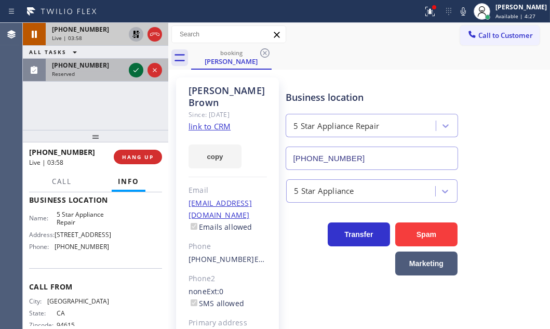
click at [132, 69] on icon at bounding box center [136, 70] width 12 height 12
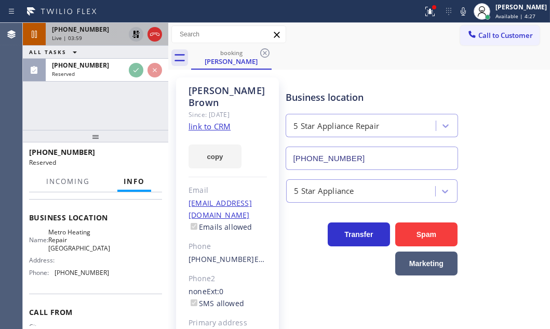
scroll to position [158, 0]
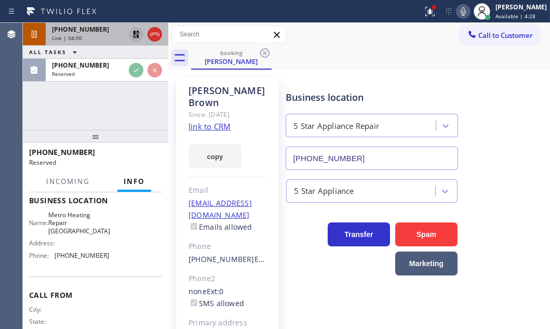
drag, startPoint x: 456, startPoint y: 11, endPoint x: 384, endPoint y: 48, distance: 80.9
click at [457, 11] on icon at bounding box center [463, 11] width 12 height 12
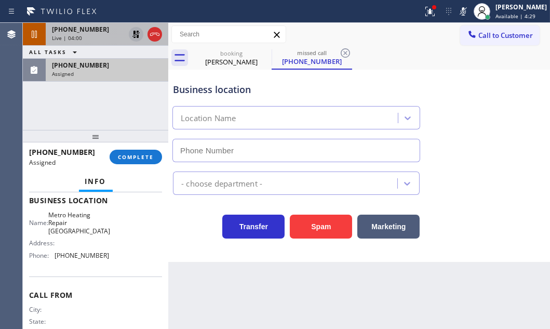
type input "(669) 257-6772"
click at [93, 66] on span "(669) 314-4449" at bounding box center [80, 65] width 57 height 9
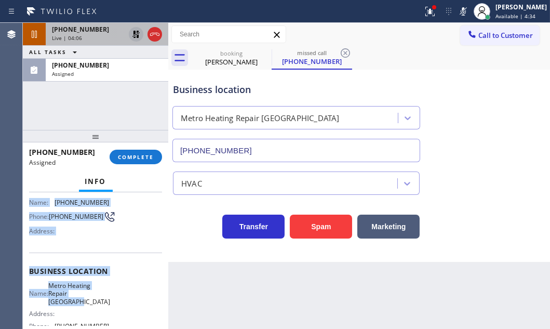
scroll to position [111, 0]
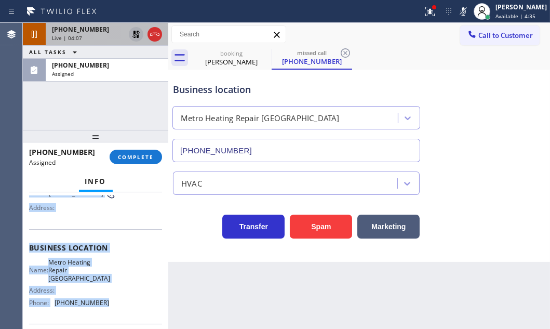
drag, startPoint x: 29, startPoint y: 205, endPoint x: 118, endPoint y: 310, distance: 138.2
click at [118, 310] on div "Context Queue: HVAC Priority: 0 Task Age: 1 minute(s) Customer Name: (669) 314-…" at bounding box center [95, 260] width 145 height 137
copy div "Customer Name: (669) 314-4449 Phone: (669) 314-4449 Address: Business location …"
click at [142, 156] on span "COMPLETE" at bounding box center [136, 156] width 36 height 7
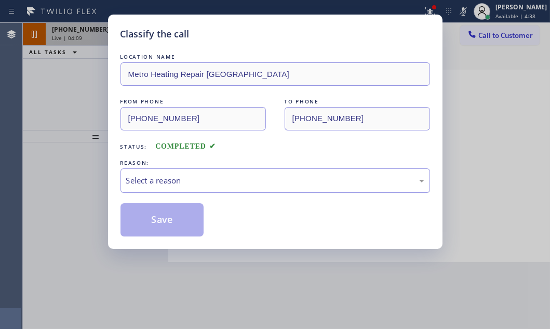
click at [217, 177] on div "Select a reason" at bounding box center [275, 181] width 298 height 12
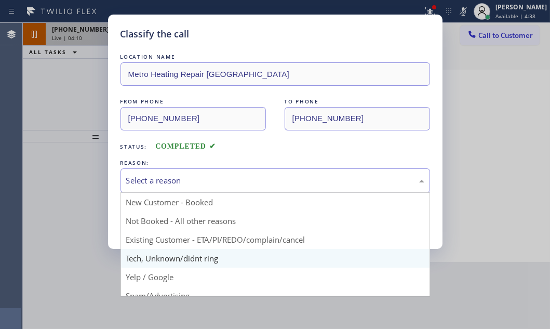
drag, startPoint x: 179, startPoint y: 258, endPoint x: 187, endPoint y: 244, distance: 16.3
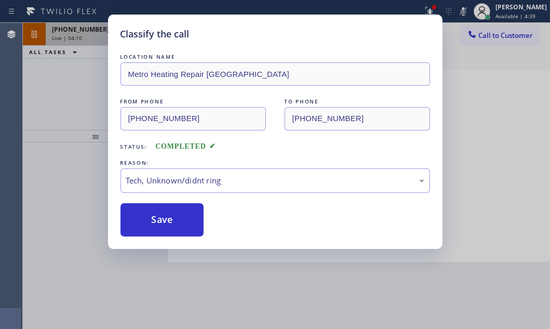
drag, startPoint x: 187, startPoint y: 220, endPoint x: 461, endPoint y: 219, distance: 274.8
click at [207, 219] on div "Save" at bounding box center [276, 219] width 310 height 33
click at [280, 177] on div "Tech, Unknown/didnt ring" at bounding box center [275, 181] width 298 height 12
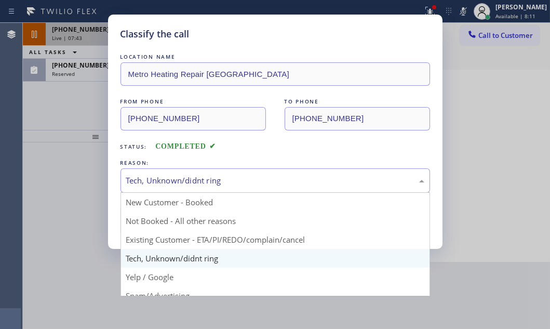
drag, startPoint x: 162, startPoint y: 257, endPoint x: 161, endPoint y: 231, distance: 26.5
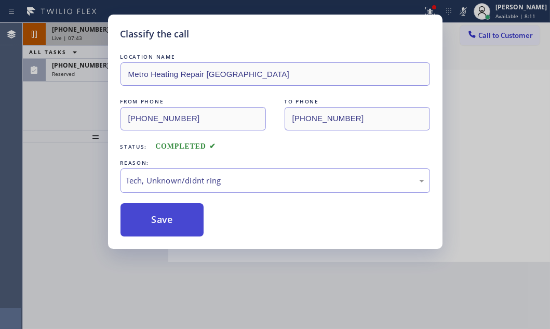
drag, startPoint x: 161, startPoint y: 223, endPoint x: 156, endPoint y: 219, distance: 6.3
click at [160, 222] on button "Save" at bounding box center [163, 219] width 84 height 33
type input "(855) 731-4952"
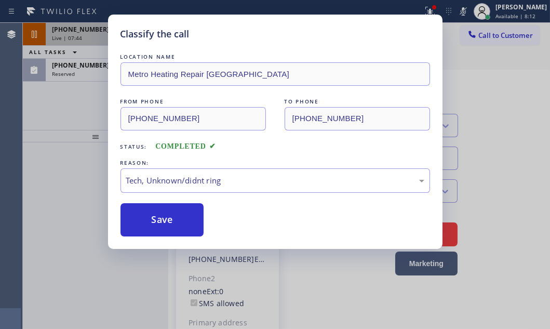
click at [72, 86] on div "Classify the call LOCATION NAME Metro Heating Repair Sunnyvale FROM PHONE (669)…" at bounding box center [275, 164] width 550 height 329
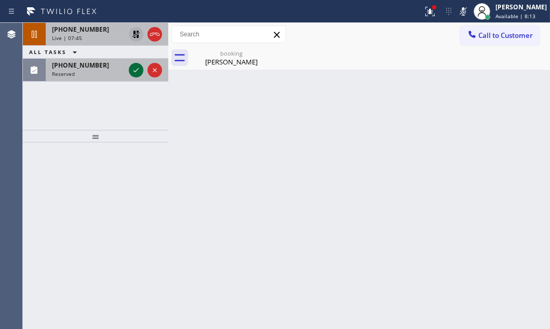
click at [130, 68] on icon at bounding box center [136, 70] width 12 height 12
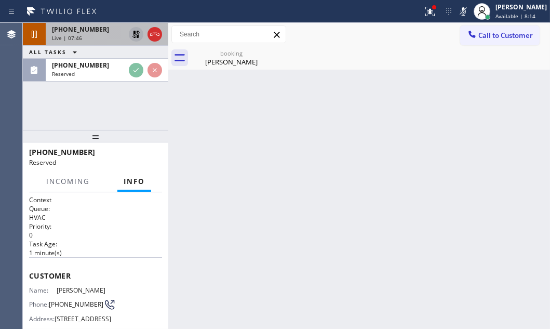
click at [131, 33] on icon at bounding box center [136, 34] width 12 height 12
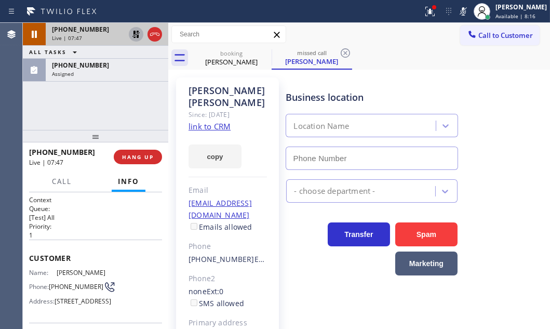
type input "(833) 558-1241"
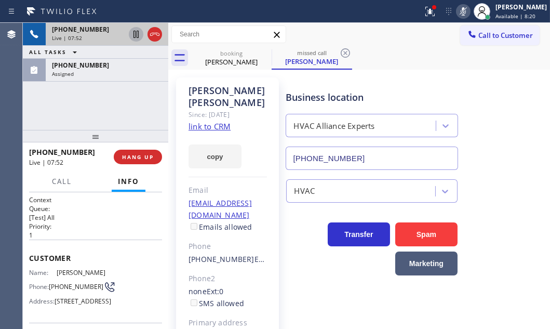
click at [461, 11] on icon at bounding box center [463, 11] width 5 height 8
click at [113, 33] on div "+15106971106" at bounding box center [88, 29] width 73 height 9
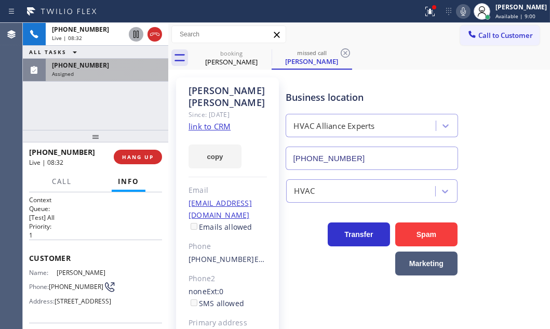
click at [107, 78] on div "(305) 274-1068 Assigned" at bounding box center [105, 70] width 118 height 23
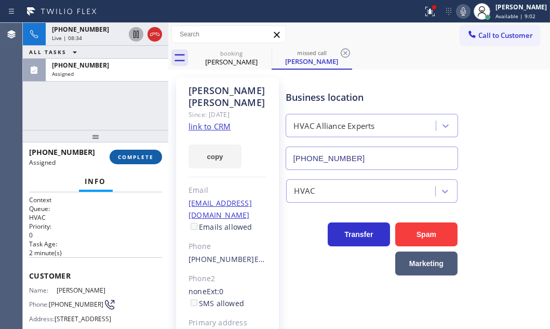
click at [141, 152] on button "COMPLETE" at bounding box center [136, 157] width 52 height 15
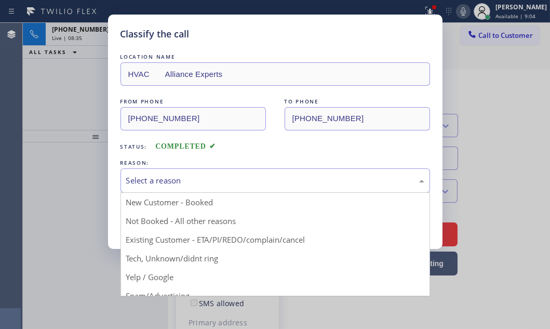
drag, startPoint x: 224, startPoint y: 179, endPoint x: 178, endPoint y: 222, distance: 63.6
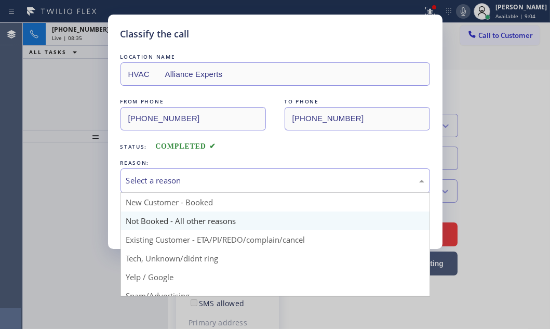
click at [224, 179] on div "Select a reason" at bounding box center [275, 181] width 298 height 12
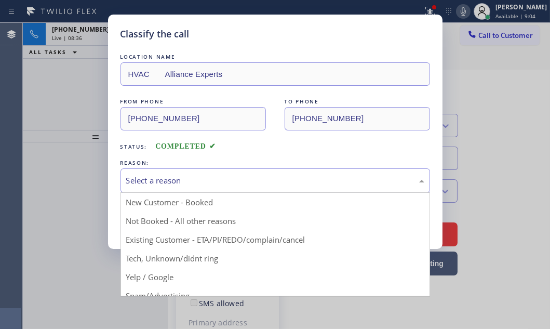
drag, startPoint x: 166, startPoint y: 222, endPoint x: 152, endPoint y: 218, distance: 14.1
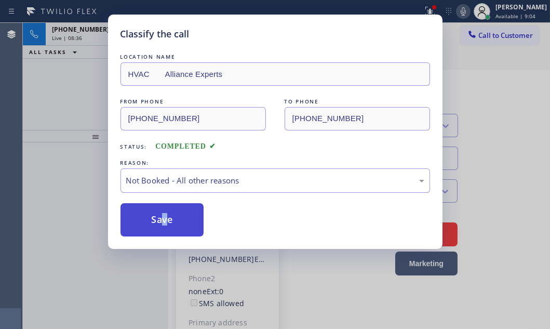
click at [147, 214] on button "Save" at bounding box center [163, 219] width 84 height 33
type input "(855) 731-4952"
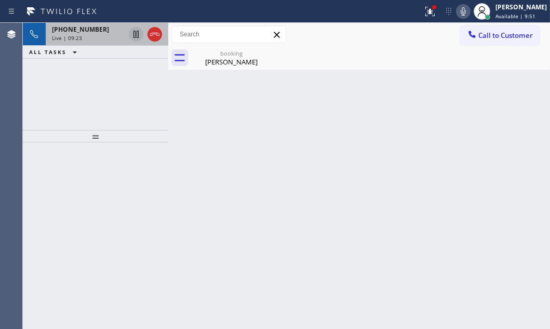
click at [110, 36] on div "Live | 09:23" at bounding box center [88, 37] width 73 height 7
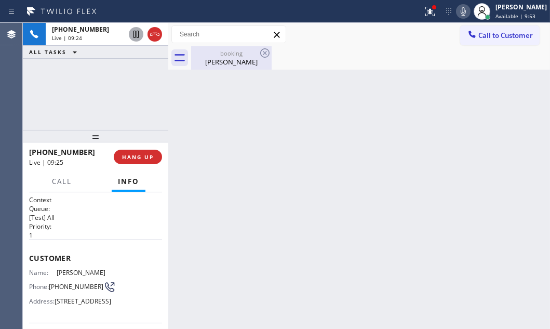
click at [217, 57] on div "Fred Brown" at bounding box center [231, 61] width 78 height 9
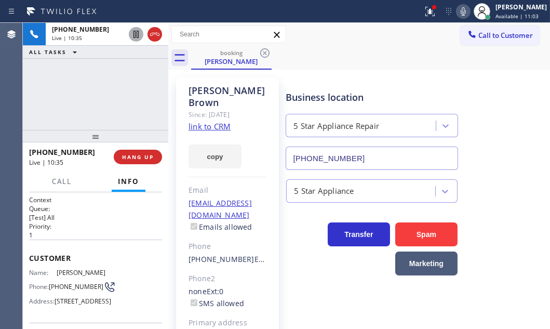
click at [388, 65] on div "booking Fred Brown" at bounding box center [370, 57] width 359 height 23
click at [381, 56] on div "booking Fred Brown" at bounding box center [370, 57] width 359 height 23
click at [120, 79] on div "+15106971106 Live | 11:01 ALL TASKS ALL TASKS ACTIVE TASKS TASKS IN WRAP UP" at bounding box center [95, 76] width 145 height 107
click at [144, 100] on div "+15106971106 Live | 11:03 ALL TASKS ALL TASKS ACTIVE TASKS TASKS IN WRAP UP" at bounding box center [95, 76] width 145 height 107
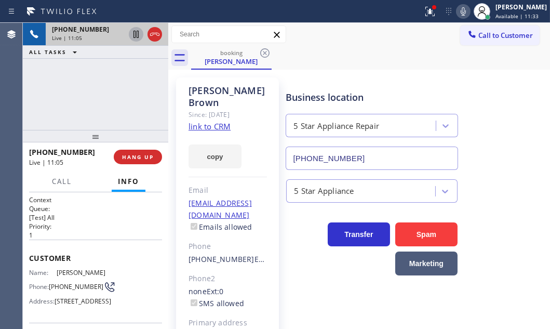
click at [108, 39] on div "Live | 11:05" at bounding box center [88, 37] width 73 height 7
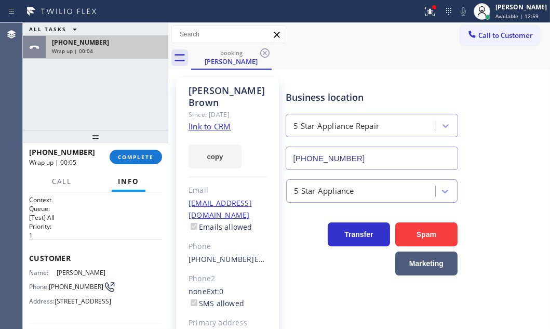
click at [129, 57] on div "+15106971106 Wrap up | 00:04" at bounding box center [105, 47] width 118 height 23
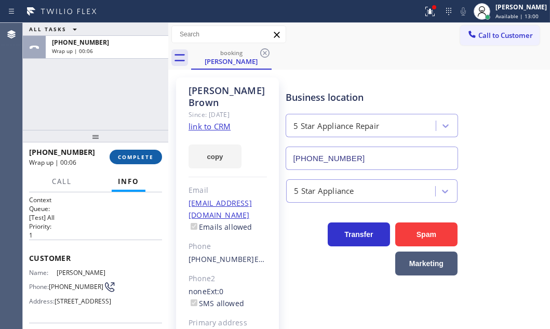
click at [135, 159] on span "COMPLETE" at bounding box center [136, 156] width 36 height 7
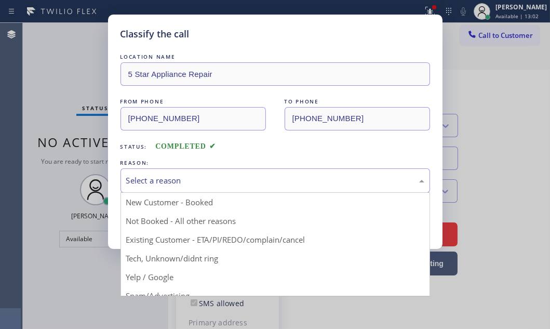
click at [232, 180] on div "Select a reason" at bounding box center [275, 181] width 298 height 12
drag, startPoint x: 172, startPoint y: 216, endPoint x: 162, endPoint y: 216, distance: 10.4
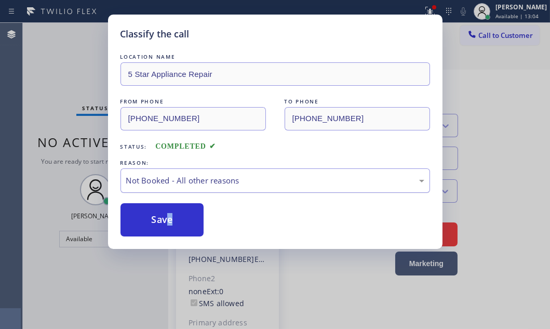
click at [229, 179] on div "Not Booked - All other reasons" at bounding box center [275, 181] width 298 height 12
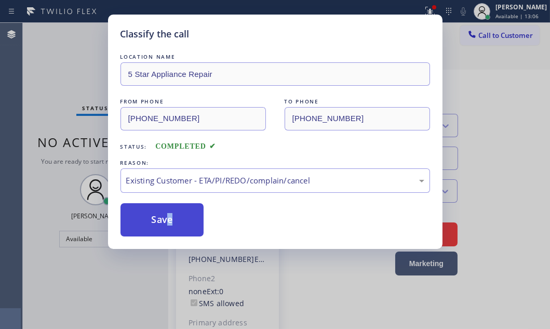
click at [153, 212] on button "Save" at bounding box center [163, 219] width 84 height 33
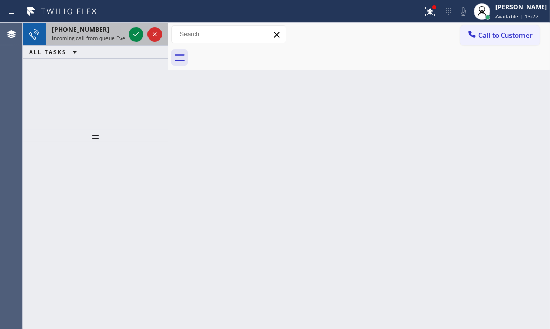
drag, startPoint x: 111, startPoint y: 34, endPoint x: 125, endPoint y: 33, distance: 13.5
click at [118, 34] on span "Incoming call from queue Everybody" at bounding box center [97, 37] width 90 height 7
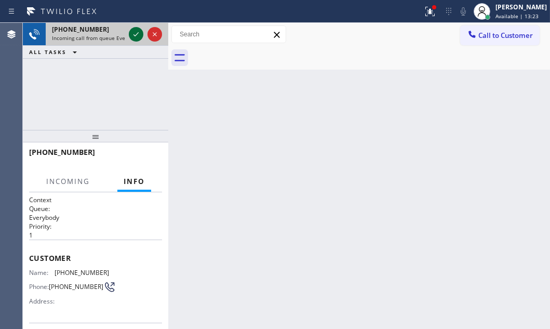
click at [129, 34] on div at bounding box center [136, 34] width 15 height 12
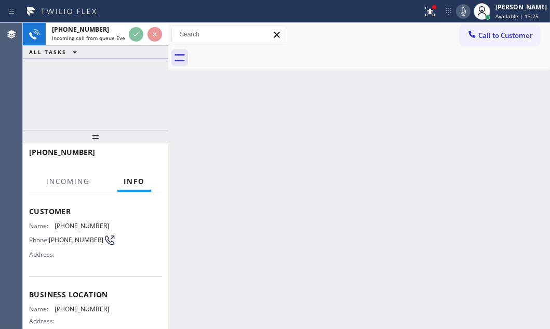
scroll to position [94, 0]
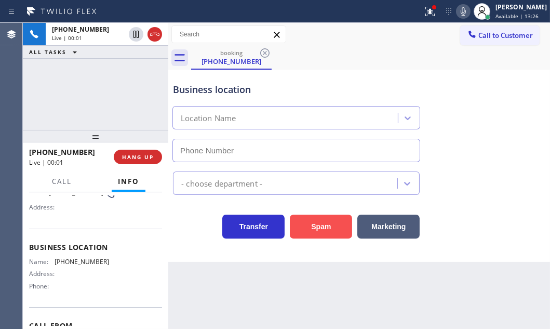
click at [322, 232] on button "Spam" at bounding box center [321, 227] width 62 height 24
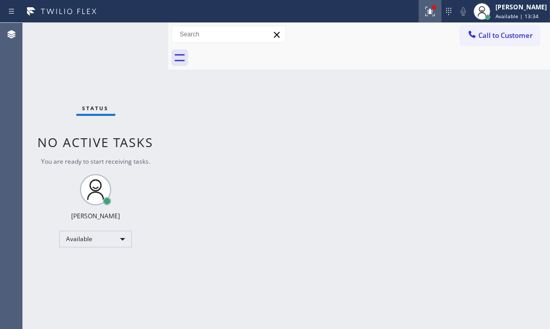
click at [424, 12] on icon at bounding box center [430, 11] width 12 height 12
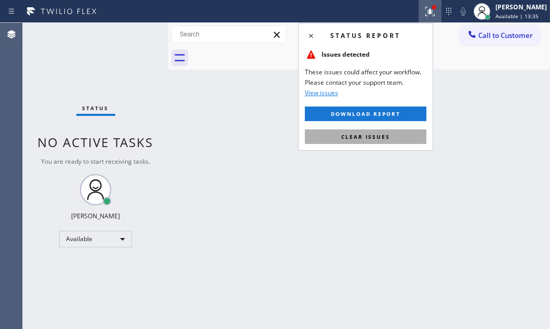
click at [408, 135] on button "Clear issues" at bounding box center [366, 136] width 122 height 15
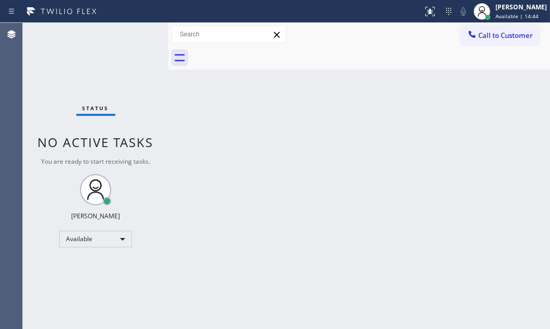
click at [198, 121] on div "Back to Dashboard Change Sender ID Customers Technicians Select a contact Outbo…" at bounding box center [359, 176] width 382 height 306
click at [496, 10] on div "[PERSON_NAME]" at bounding box center [521, 7] width 51 height 9
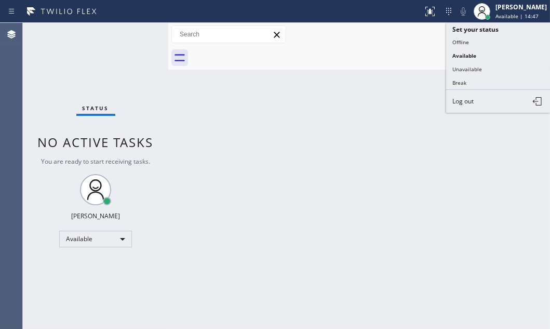
click at [458, 82] on button "Break" at bounding box center [498, 83] width 104 height 14
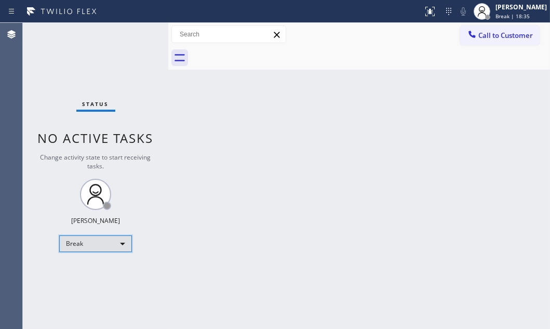
click at [115, 246] on div "Break" at bounding box center [95, 243] width 73 height 17
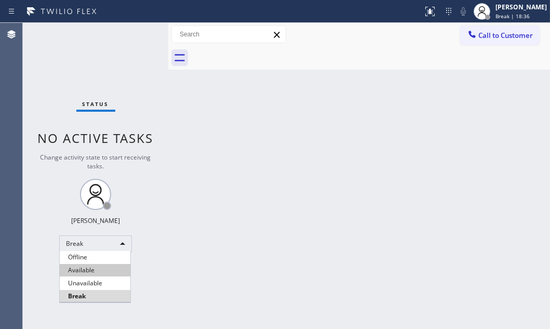
click at [98, 266] on li "Available" at bounding box center [95, 270] width 71 height 12
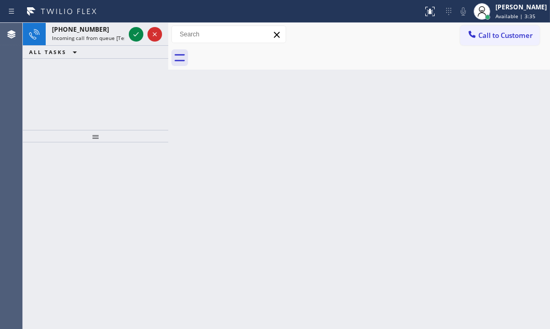
drag, startPoint x: 90, startPoint y: 131, endPoint x: 99, endPoint y: 131, distance: 8.8
click at [95, 131] on div at bounding box center [95, 136] width 145 height 12
click at [496, 20] on div "Judy Mae Saturinas Available | 3:35" at bounding box center [522, 11] width 57 height 18
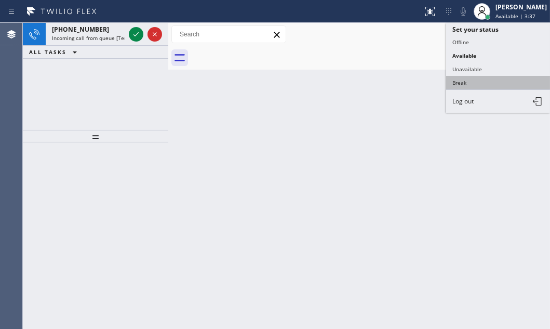
click at [463, 81] on button "Break" at bounding box center [498, 83] width 104 height 14
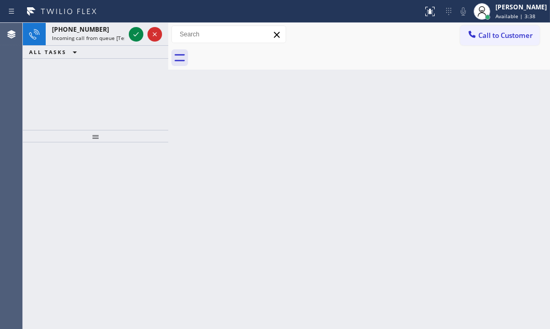
drag, startPoint x: 493, startPoint y: 12, endPoint x: 484, endPoint y: 32, distance: 21.6
click at [496, 12] on span "Available | 3:38" at bounding box center [516, 15] width 40 height 7
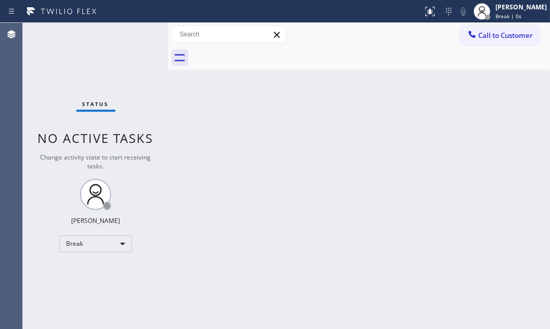
drag, startPoint x: 392, startPoint y: 137, endPoint x: 535, endPoint y: 150, distance: 144.0
click at [410, 137] on div "Back to Dashboard Change Sender ID Customers Technicians Select a contact Outbo…" at bounding box center [359, 176] width 382 height 306
